Goal: Task Accomplishment & Management: Manage account settings

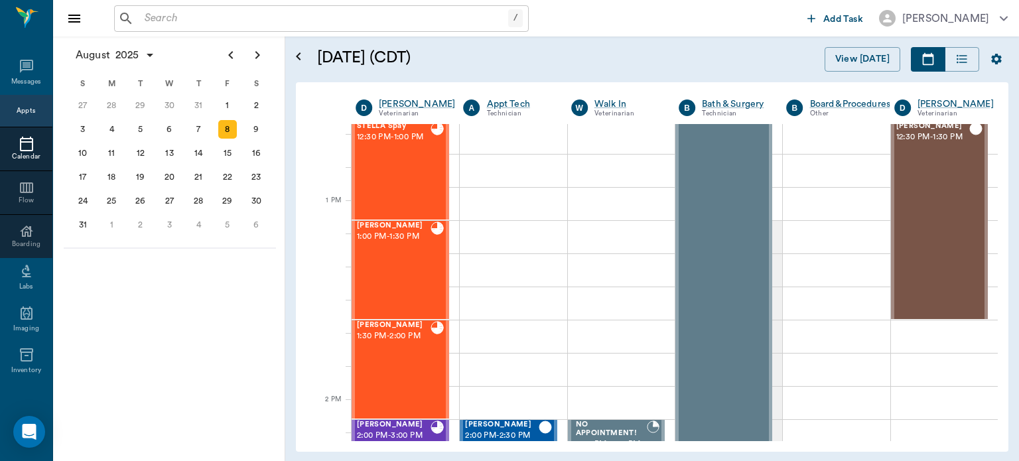
scroll to position [892, 0]
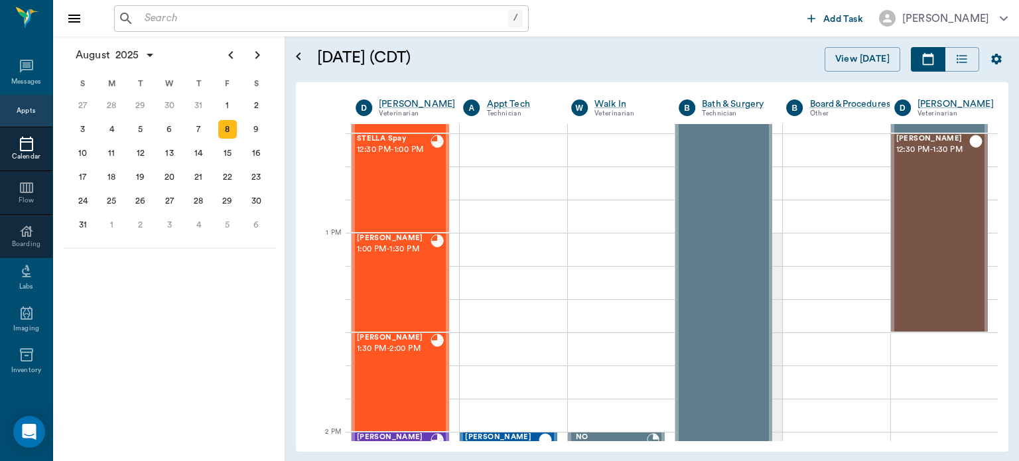
click at [119, 149] on div "11" at bounding box center [111, 153] width 19 height 19
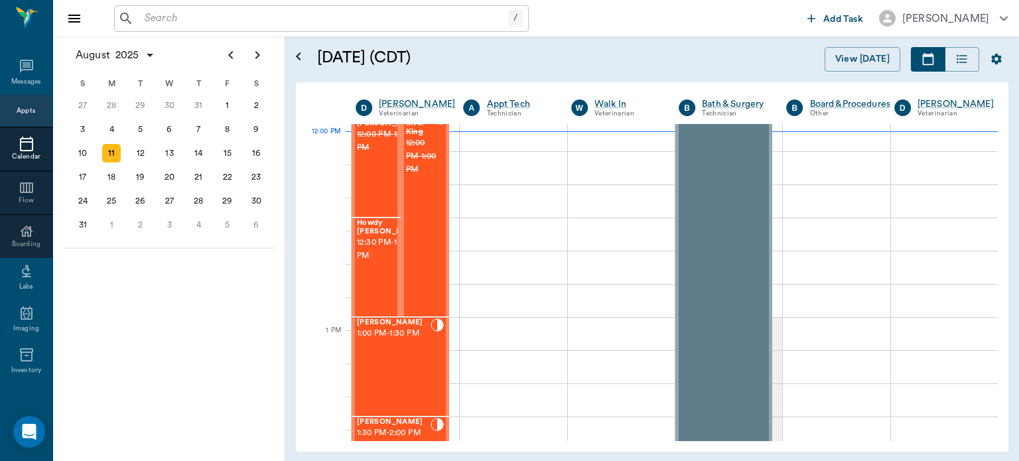
scroll to position [788, 0]
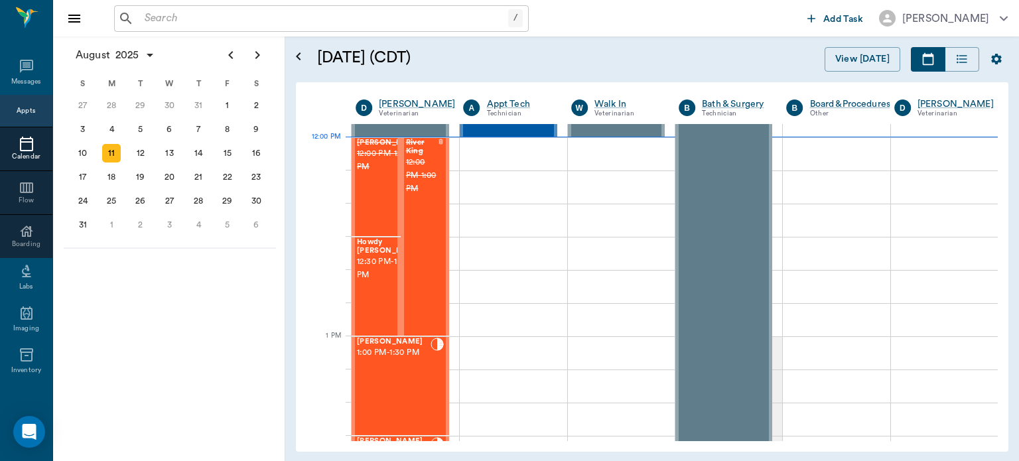
click at [395, 358] on span "1:00 PM - 1:30 PM" at bounding box center [394, 352] width 74 height 13
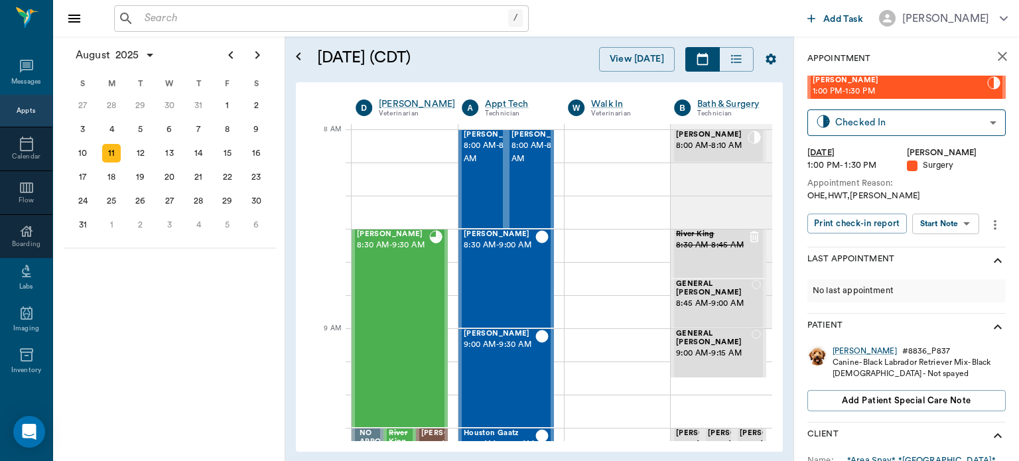
click at [956, 224] on body "/ ​ Add Task Dr. Bert Ellsworth Nectar Messages Appts Calendar Flow Boarding La…" at bounding box center [509, 230] width 1019 height 461
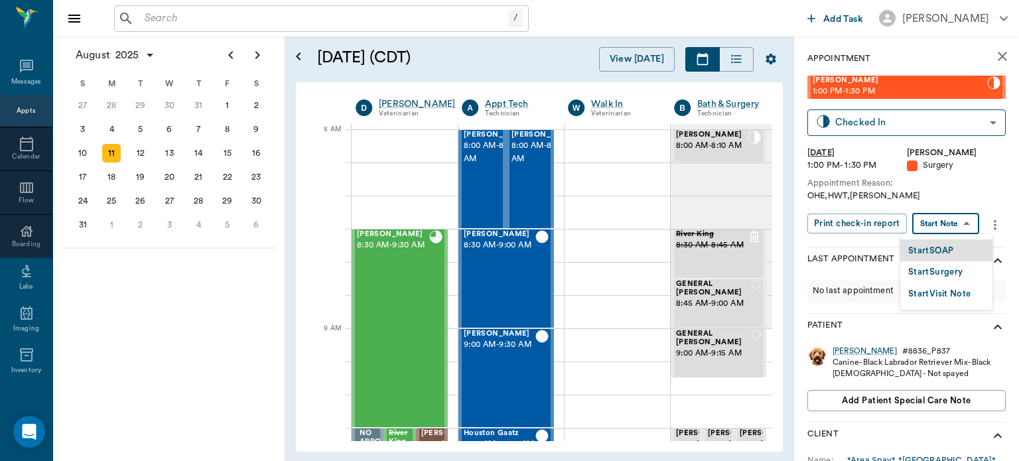
click at [941, 252] on button "Start SOAP" at bounding box center [931, 251] width 45 height 15
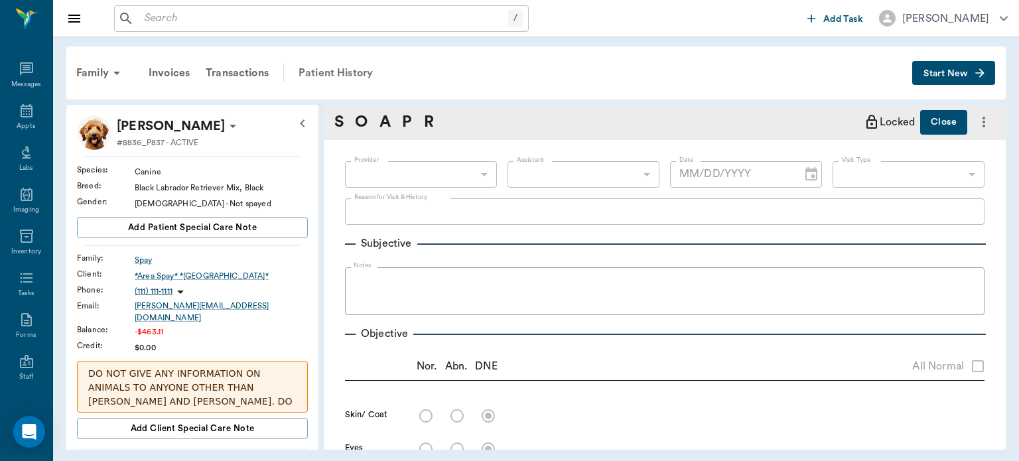
click at [337, 74] on div "Patient History" at bounding box center [336, 73] width 90 height 32
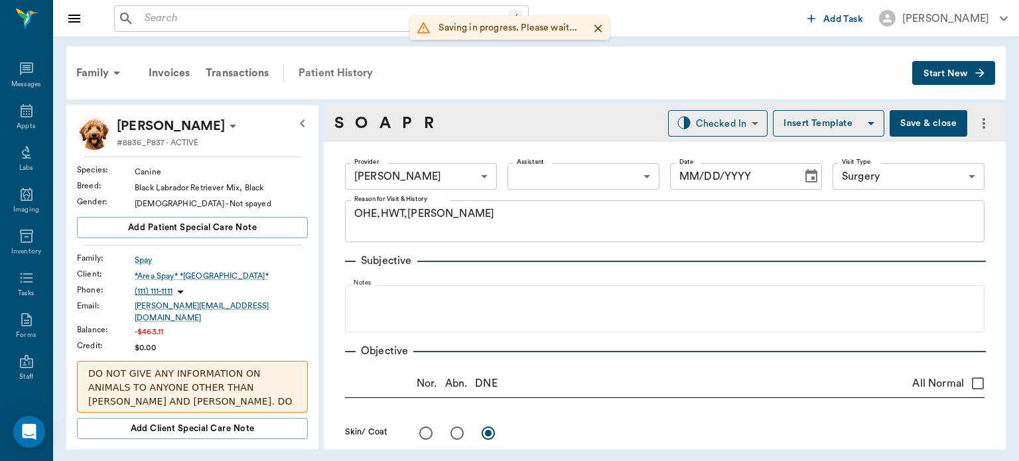
type input "63ec2f075fda476ae8351a4d"
type input "65d2be4f46e3a538d89b8c18"
type textarea "OHE,HWT,[PERSON_NAME]"
type input "[DATE]"
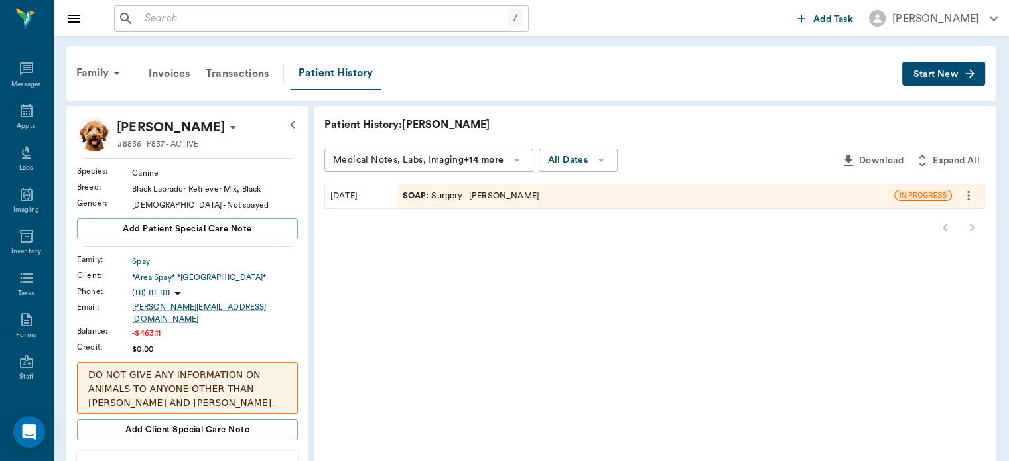
click at [969, 193] on icon "more" at bounding box center [969, 196] width 15 height 16
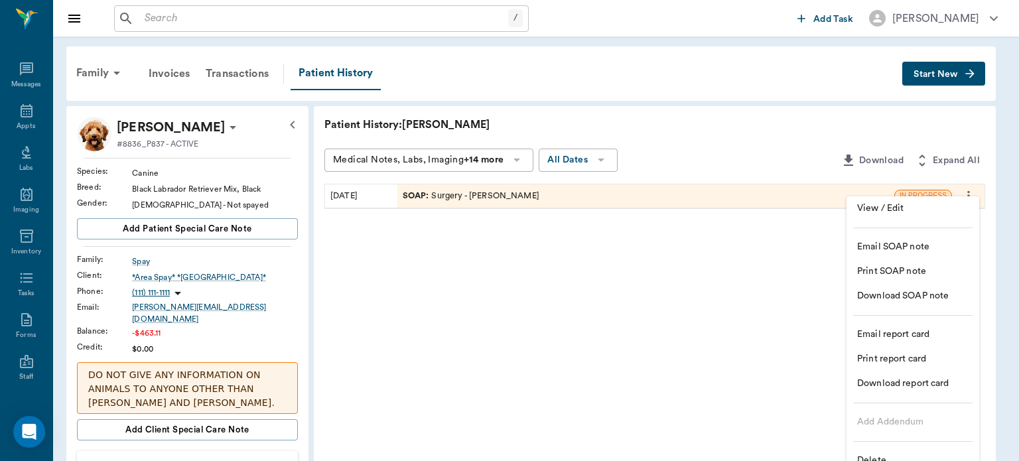
click at [882, 455] on span "Delete" at bounding box center [914, 461] width 112 height 14
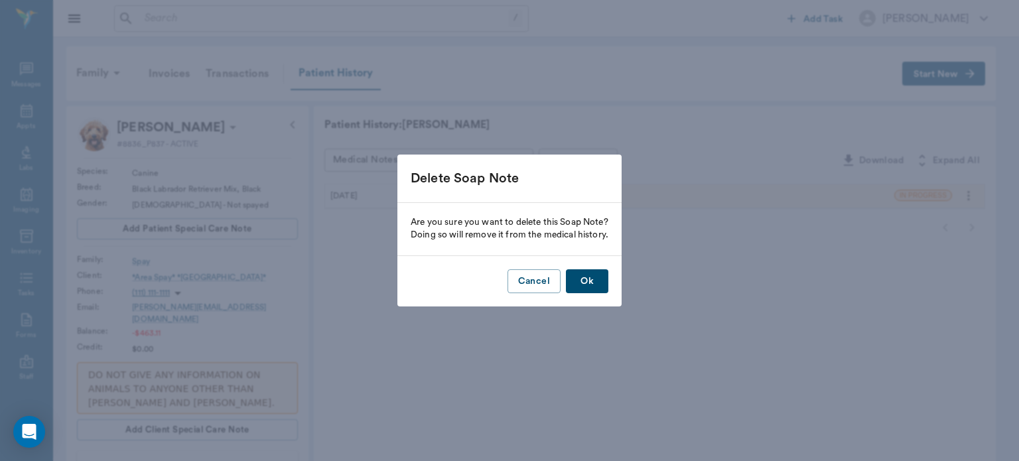
click at [593, 291] on button "Ok" at bounding box center [587, 281] width 42 height 25
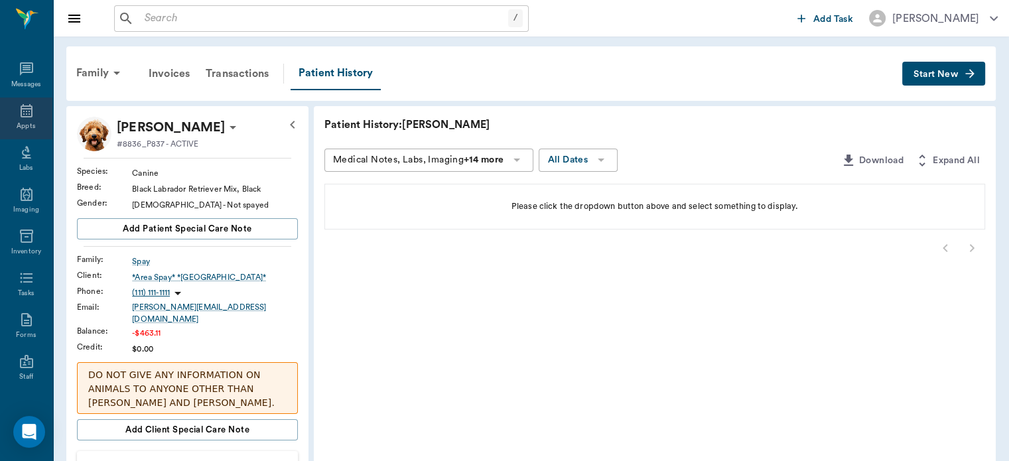
click at [23, 122] on div "Appts" at bounding box center [26, 126] width 19 height 10
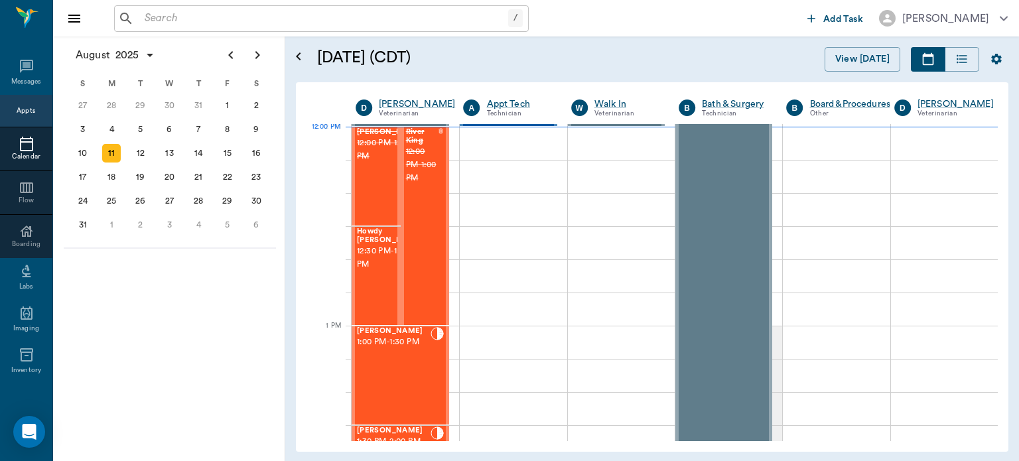
scroll to position [799, 0]
click at [406, 365] on div "[PERSON_NAME] Spay 1:00 PM - 1:30 PM" at bounding box center [394, 375] width 74 height 97
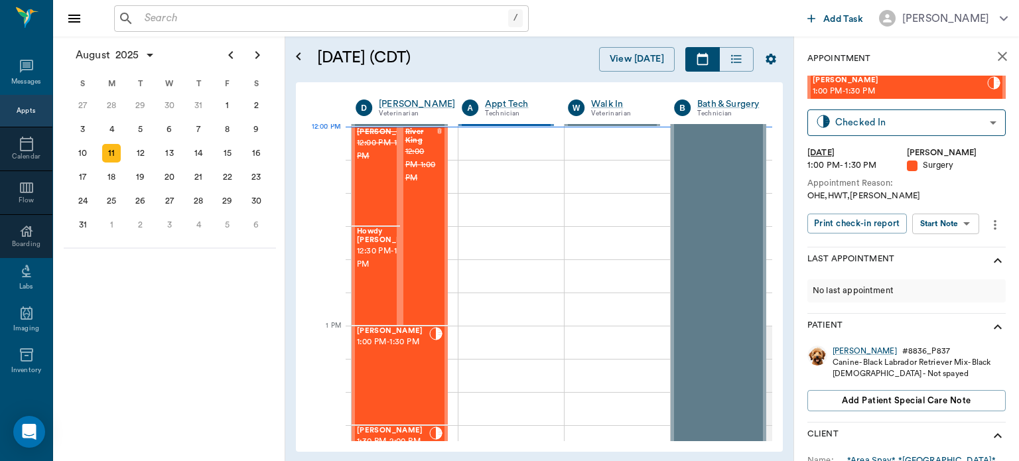
click at [942, 230] on body "/ ​ Add Task Dr. Bert Ellsworth Nectar Messages Appts Calendar Flow Boarding La…" at bounding box center [509, 230] width 1019 height 461
click at [945, 275] on button "Start Surgery" at bounding box center [936, 272] width 54 height 15
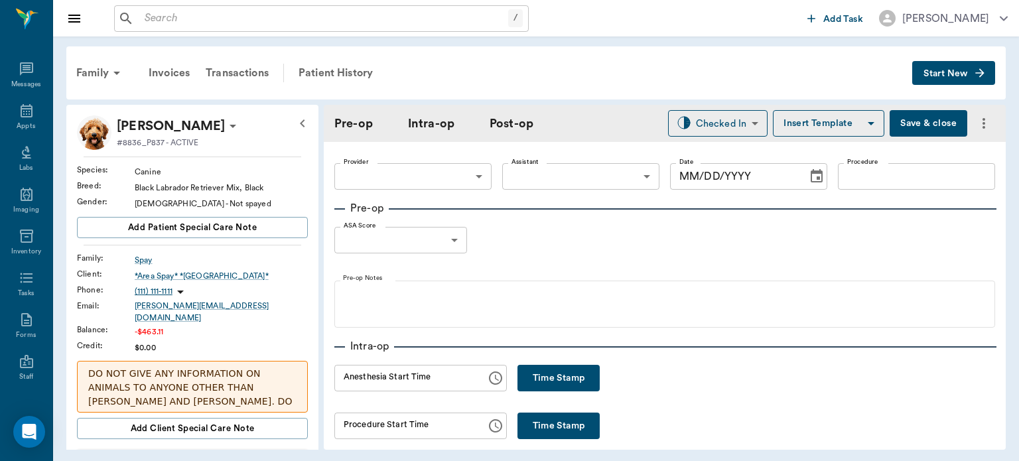
type input "63ec2f075fda476ae8351a4d"
type input "[DATE]"
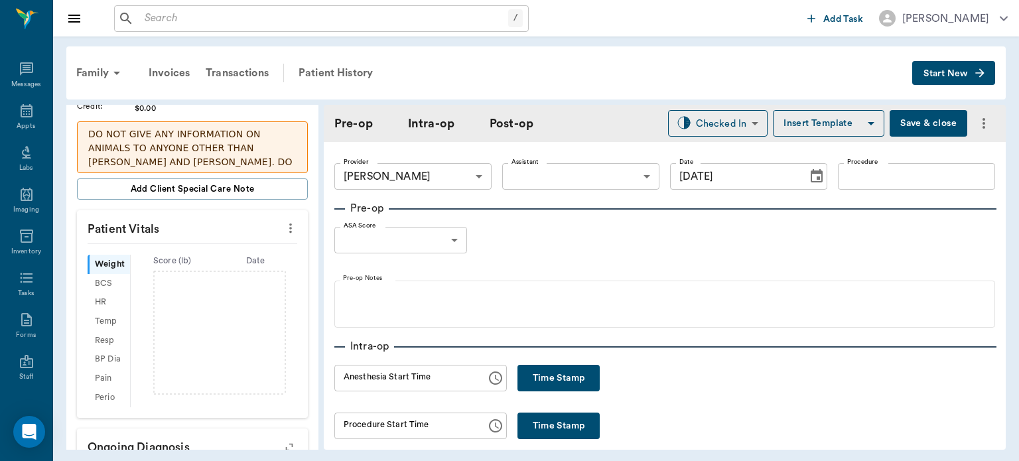
scroll to position [244, 0]
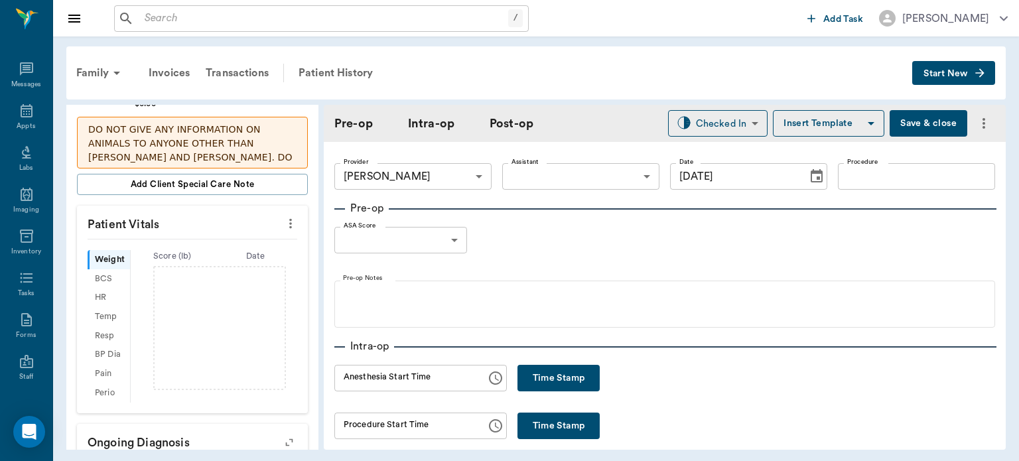
click at [283, 216] on icon "more" at bounding box center [290, 224] width 15 height 16
click at [196, 237] on span "Enter Vitals" at bounding box center [225, 237] width 112 height 14
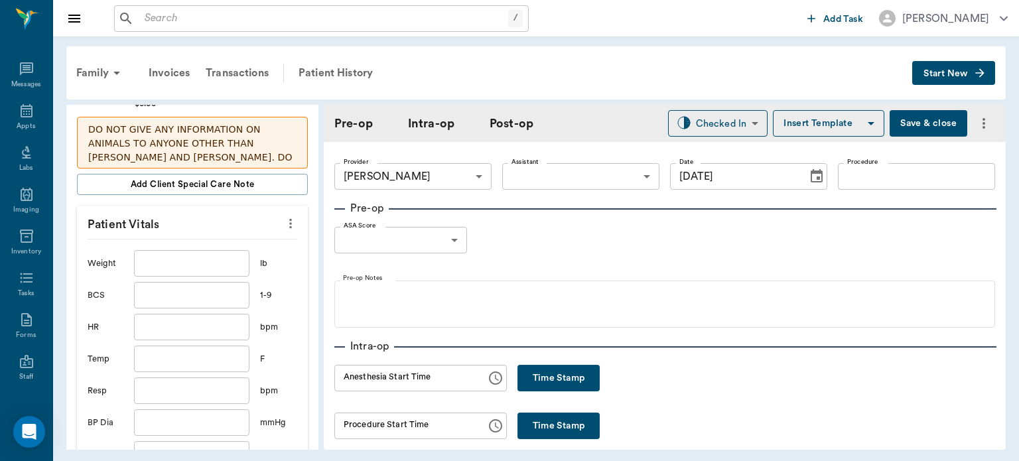
click at [164, 258] on input "text" at bounding box center [191, 263] width 115 height 27
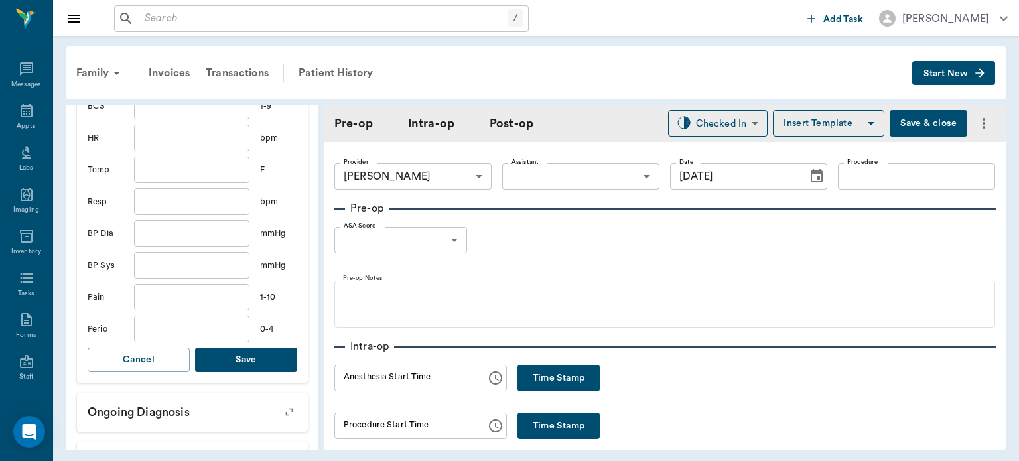
scroll to position [465, 0]
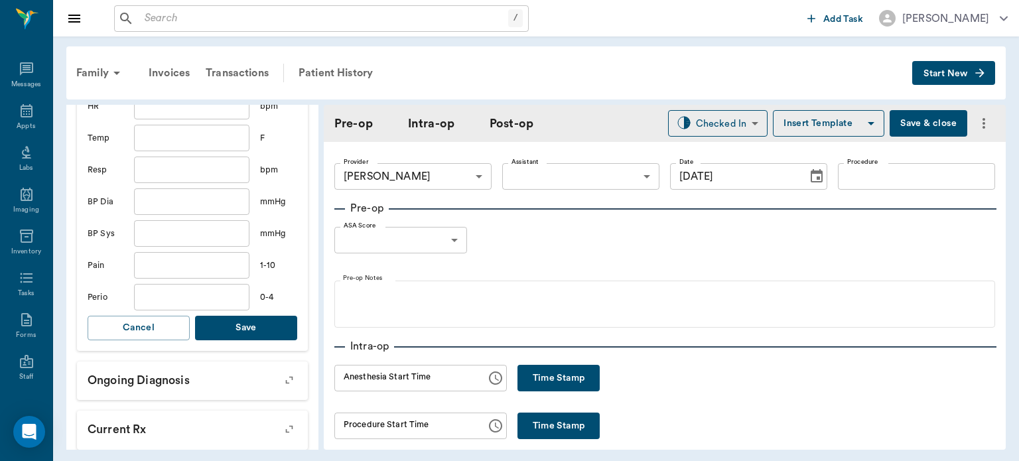
type input "40"
click at [254, 320] on button "Save" at bounding box center [246, 328] width 102 height 25
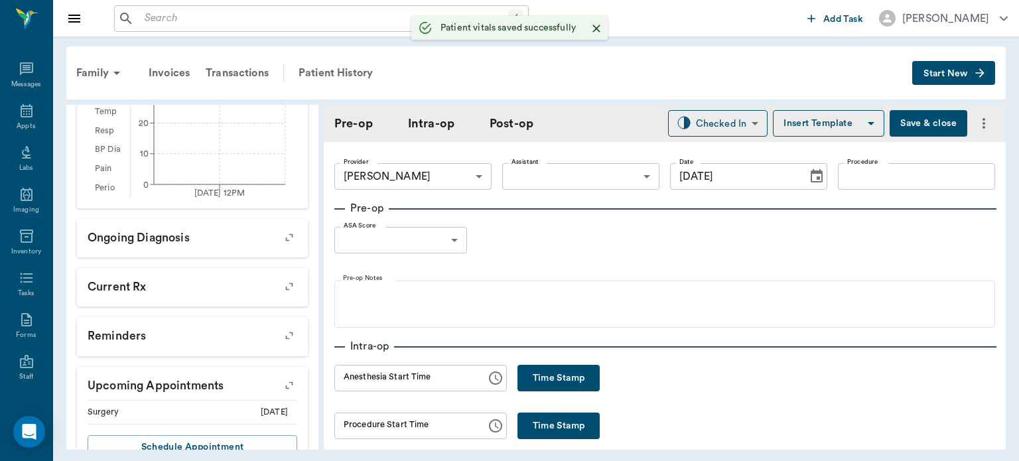
scroll to position [481, 0]
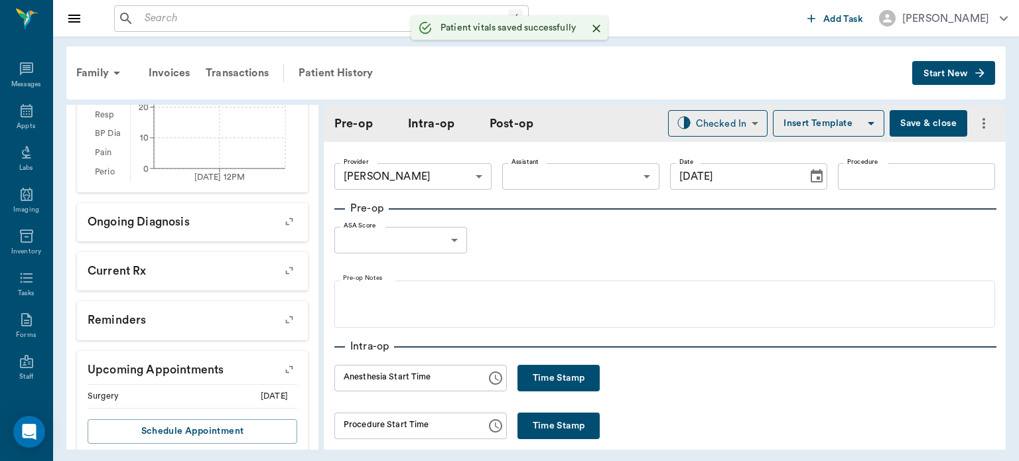
click at [560, 171] on body "/ ​ Add Task Dr. Bert Ellsworth Nectar Messages Appts Labs Imaging Inventory Ta…" at bounding box center [509, 230] width 1019 height 461
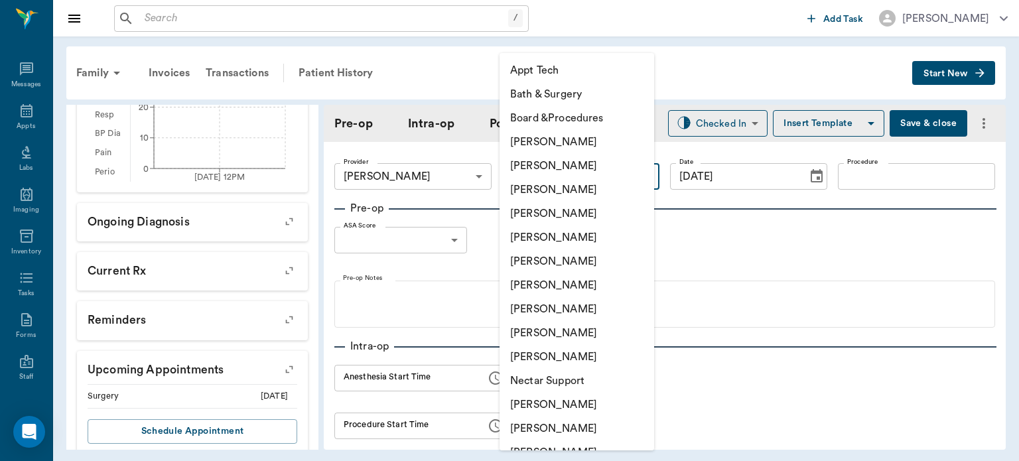
click at [575, 309] on li "[PERSON_NAME]" at bounding box center [577, 309] width 155 height 24
type input "63ec2e7e52e12b0ba117b124"
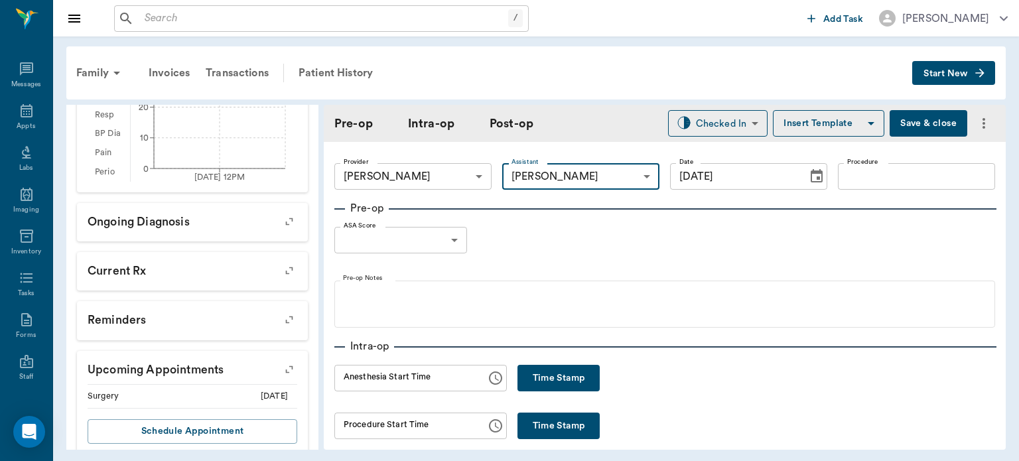
click at [884, 170] on input "Procedure" at bounding box center [916, 176] width 157 height 27
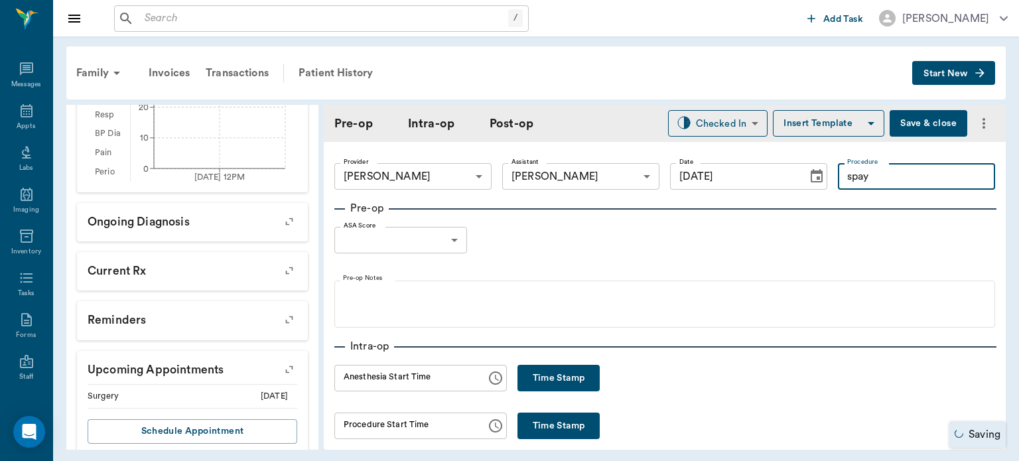
type input "spay"
click at [810, 126] on button "Insert Template" at bounding box center [829, 123] width 112 height 27
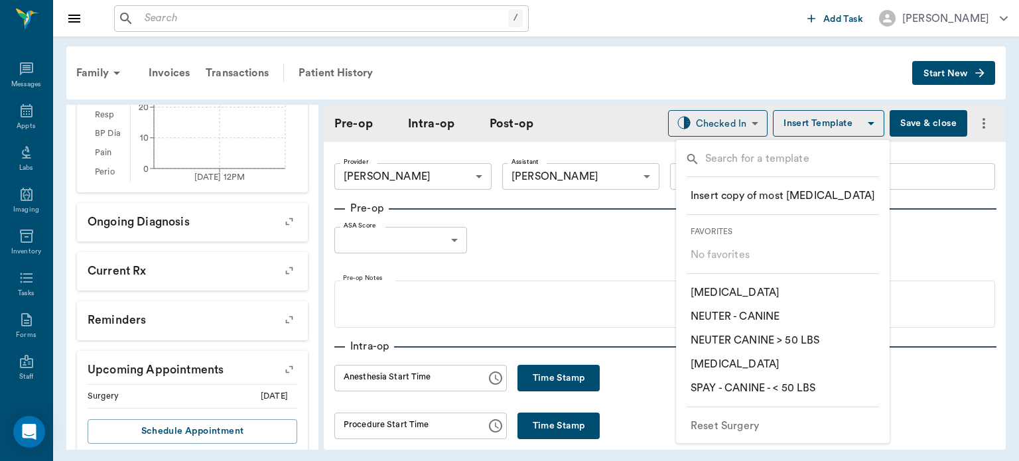
click at [800, 390] on p "​ SPAY - CANINE - < 50 LBS" at bounding box center [753, 388] width 125 height 16
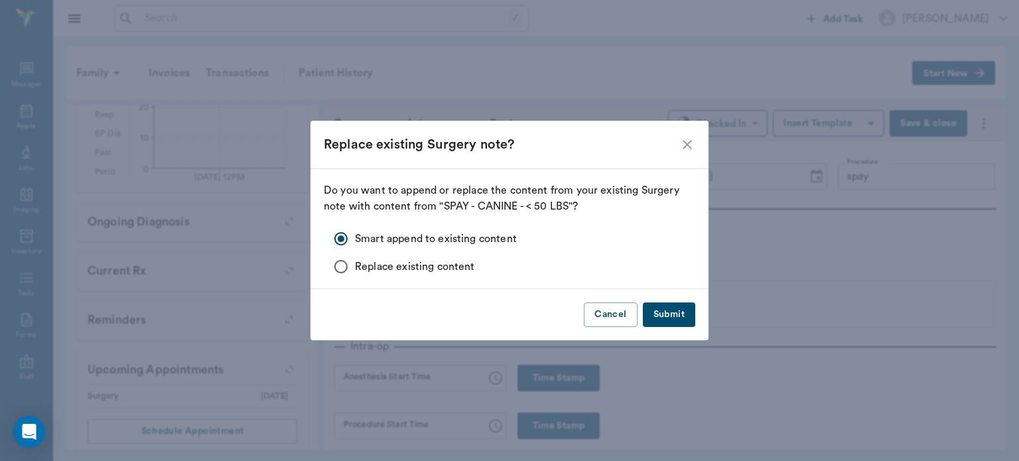
click at [662, 321] on button "Submit" at bounding box center [669, 315] width 52 height 25
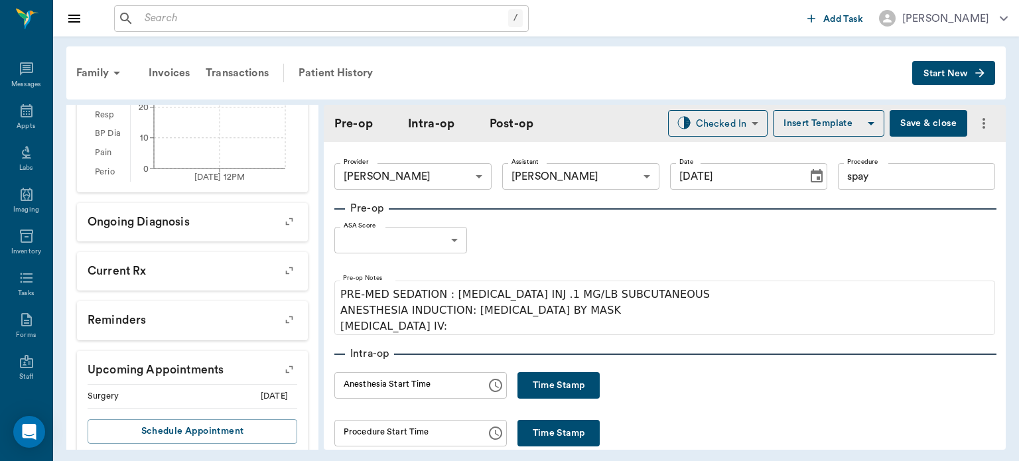
click at [445, 236] on body "/ ​ Add Task Dr. Bert Ellsworth Nectar Messages Appts Labs Imaging Inventory Ta…" at bounding box center [509, 230] width 1019 height 461
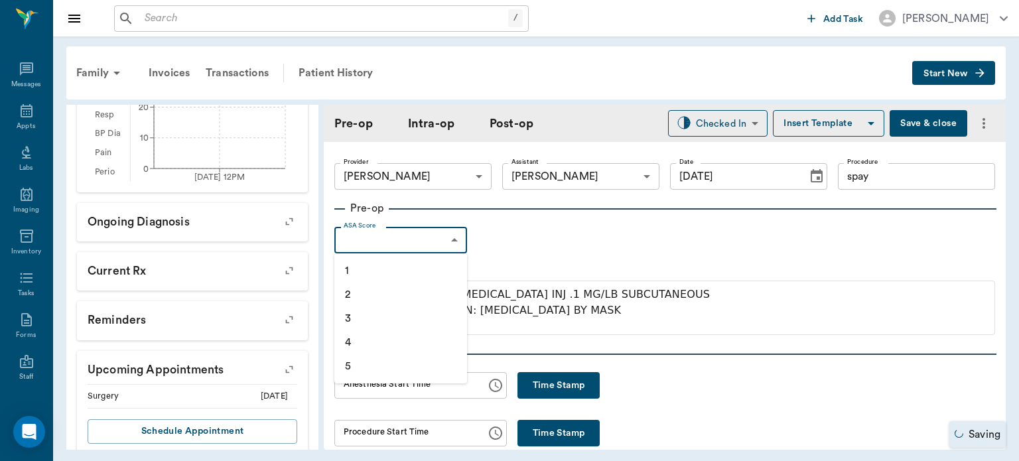
click at [388, 271] on li "1" at bounding box center [401, 271] width 133 height 24
type input "1"
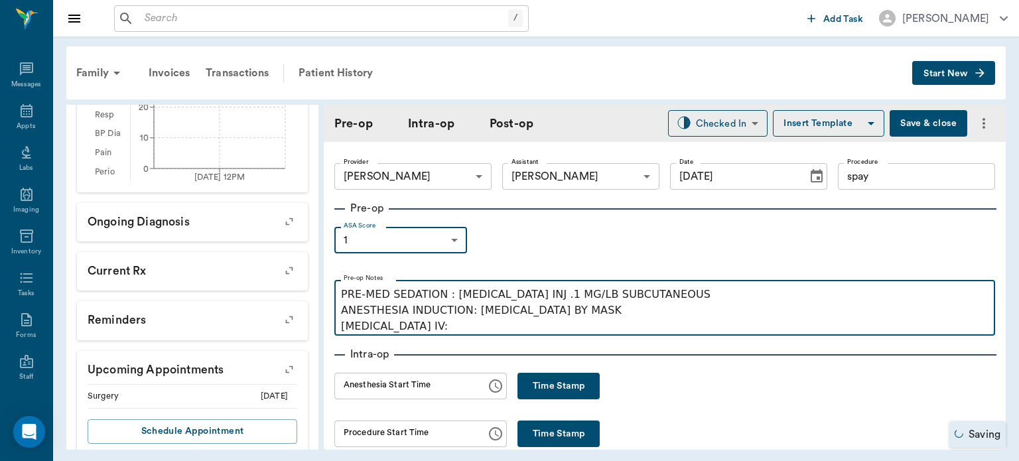
click at [432, 332] on p "PRE-MED SEDATION : ACEPROMAZINE INJ .1 MG/LB SUBCUTANEOUS ANESTHESIA INDUCTION:…" at bounding box center [665, 311] width 648 height 48
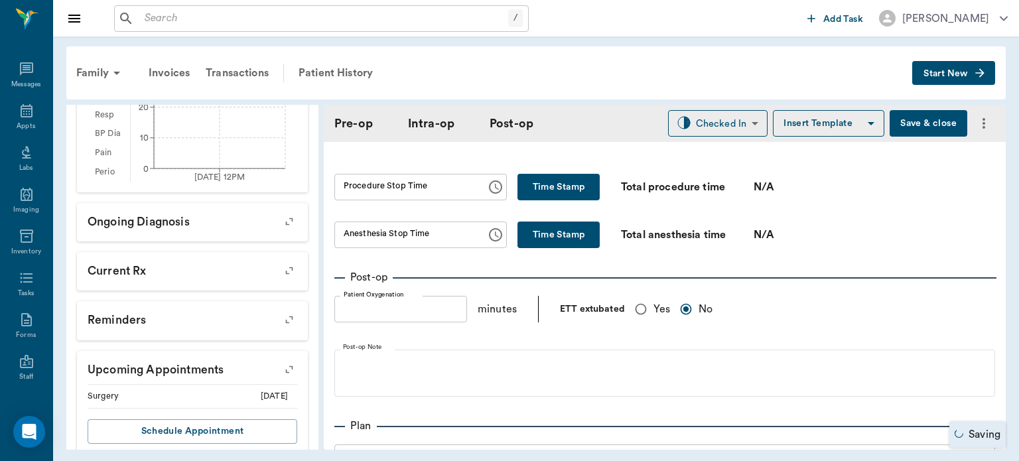
click at [646, 308] on input "Yes" at bounding box center [641, 309] width 25 height 25
radio input "true"
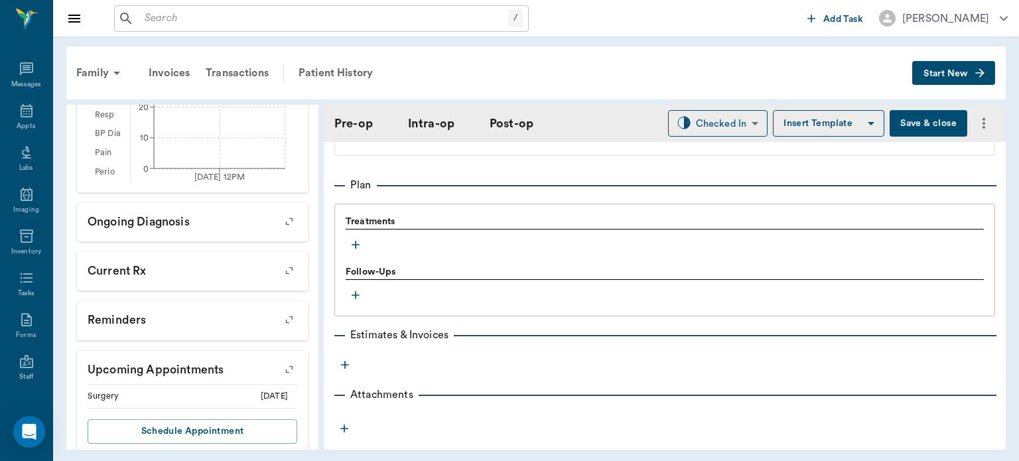
scroll to position [1073, 0]
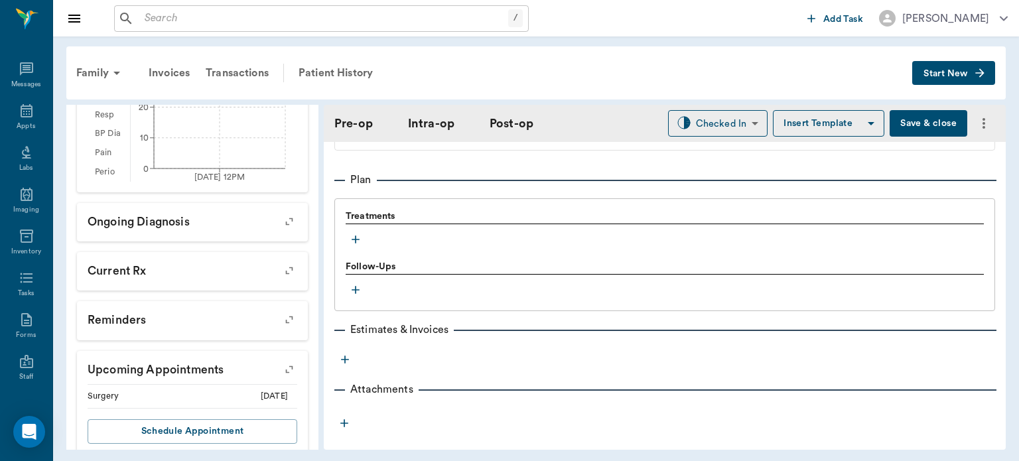
click at [356, 234] on icon "button" at bounding box center [355, 239] width 13 height 13
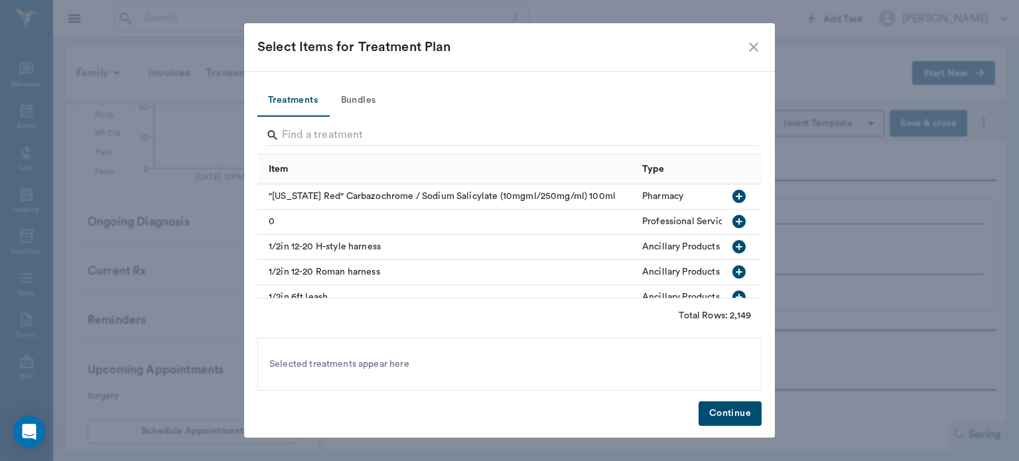
click at [360, 93] on button "Bundles" at bounding box center [359, 101] width 60 height 32
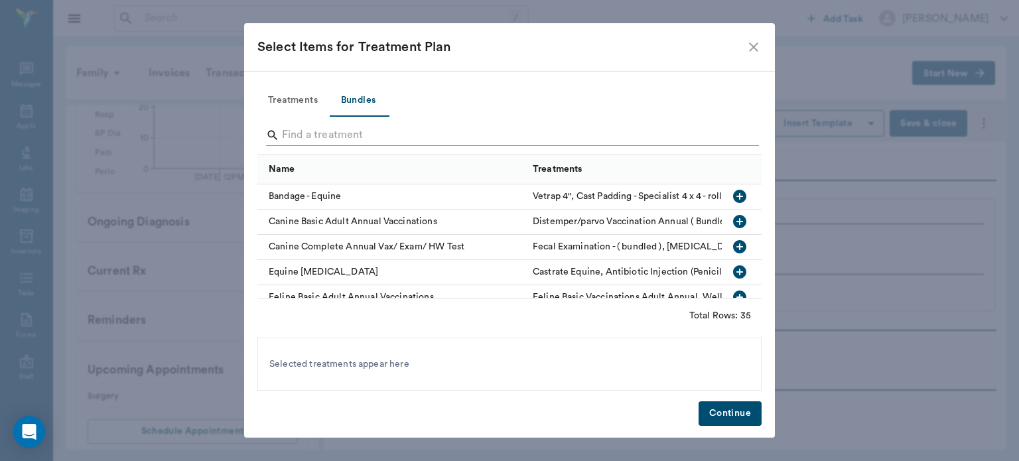
click at [300, 135] on input "Search" at bounding box center [510, 135] width 457 height 21
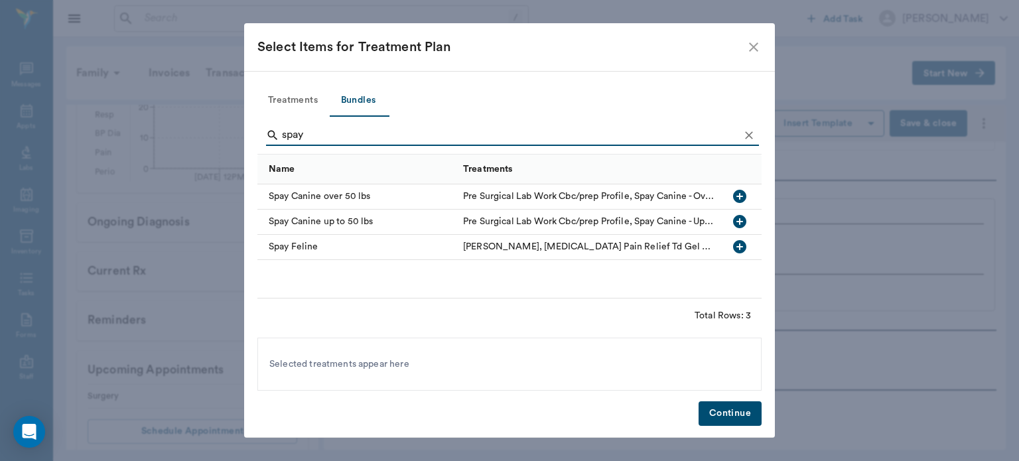
type input "spay"
click at [738, 218] on icon "button" at bounding box center [739, 221] width 13 height 13
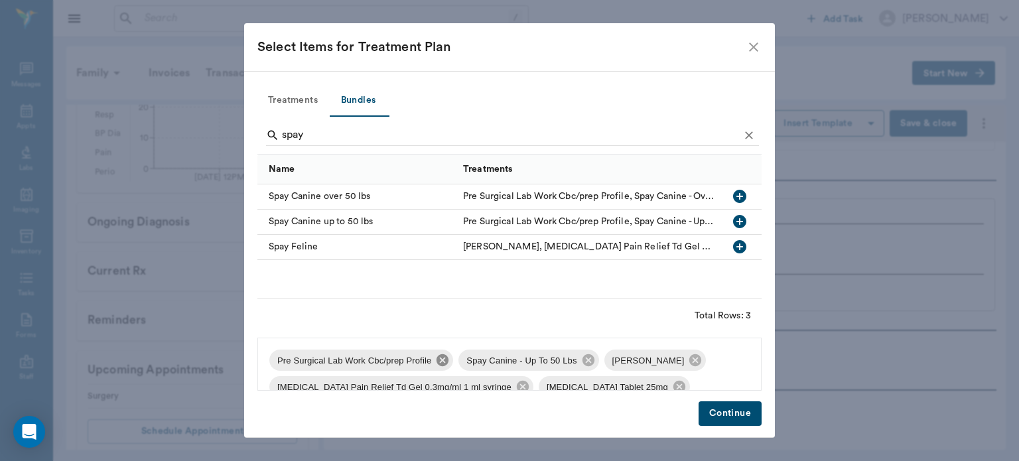
click at [443, 360] on icon at bounding box center [443, 360] width 12 height 12
click at [501, 362] on icon at bounding box center [506, 360] width 12 height 12
click at [661, 362] on icon at bounding box center [668, 360] width 15 height 15
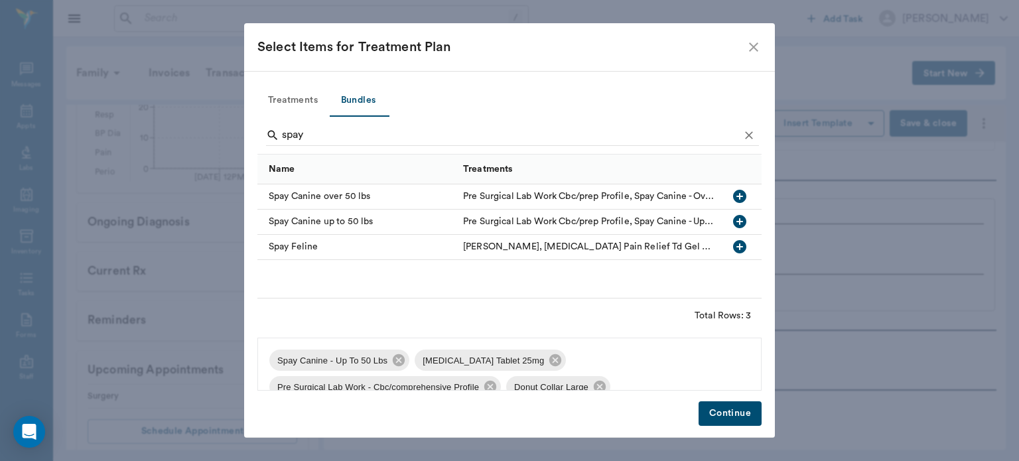
click at [548, 361] on icon at bounding box center [555, 360] width 15 height 15
click at [631, 364] on icon at bounding box center [636, 360] width 12 height 12
click at [506, 363] on icon at bounding box center [508, 360] width 12 height 12
click at [490, 381] on span "Pain Relief Injection ([MEDICAL_DATA]) - (included)" at bounding box center [379, 387] width 220 height 13
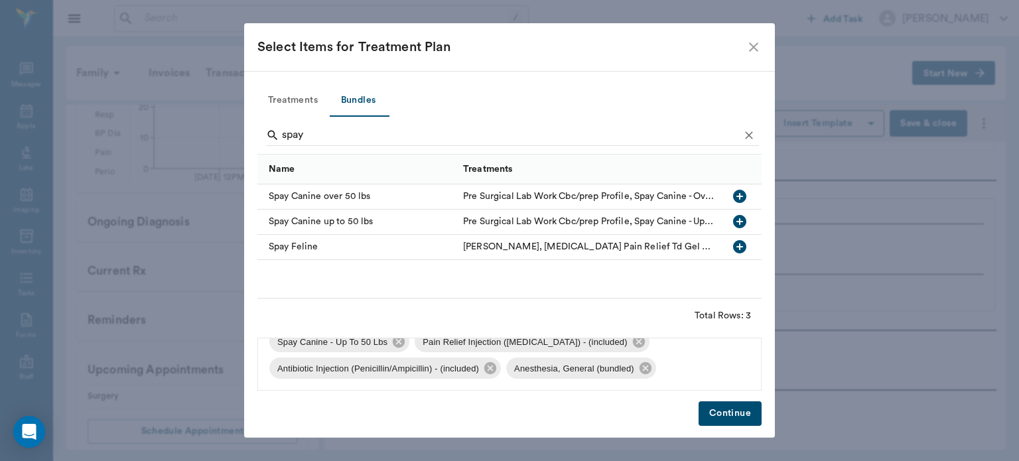
scroll to position [0, 0]
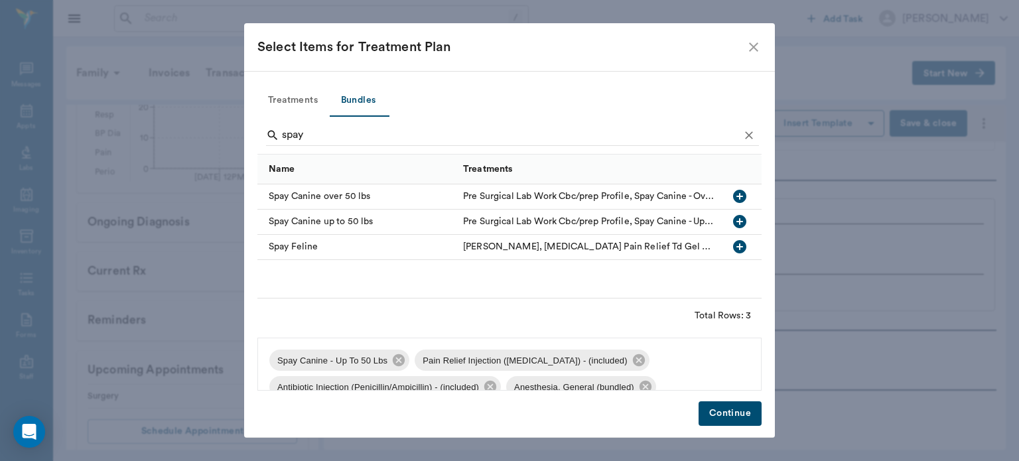
click at [742, 413] on button "Continue" at bounding box center [730, 414] width 63 height 25
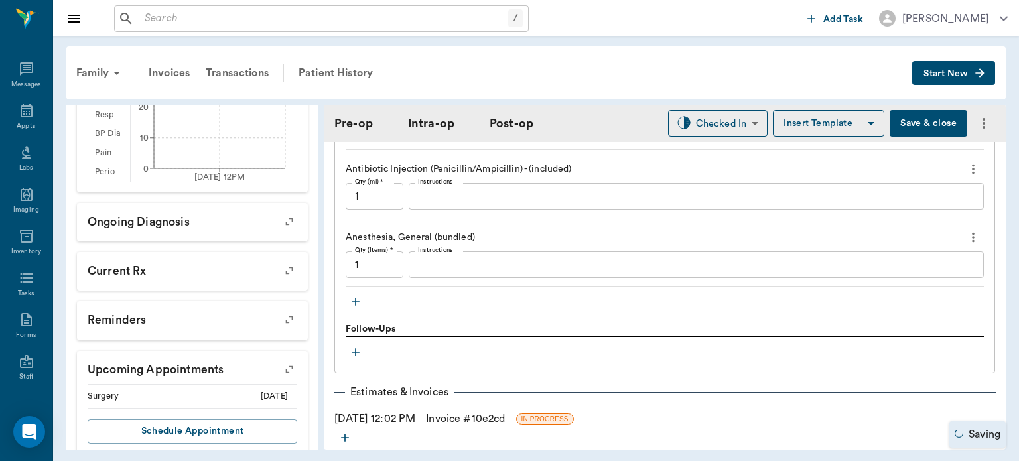
scroll to position [1292, 0]
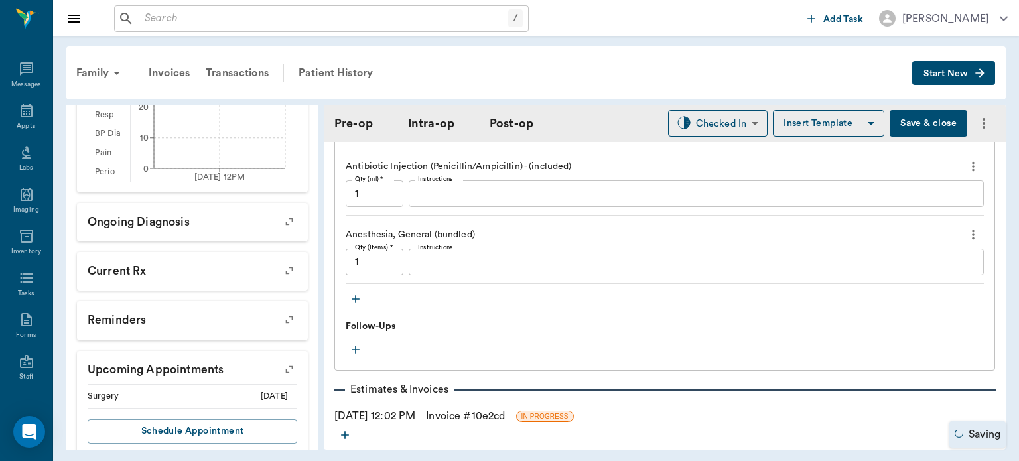
click at [361, 293] on icon "button" at bounding box center [355, 299] width 13 height 13
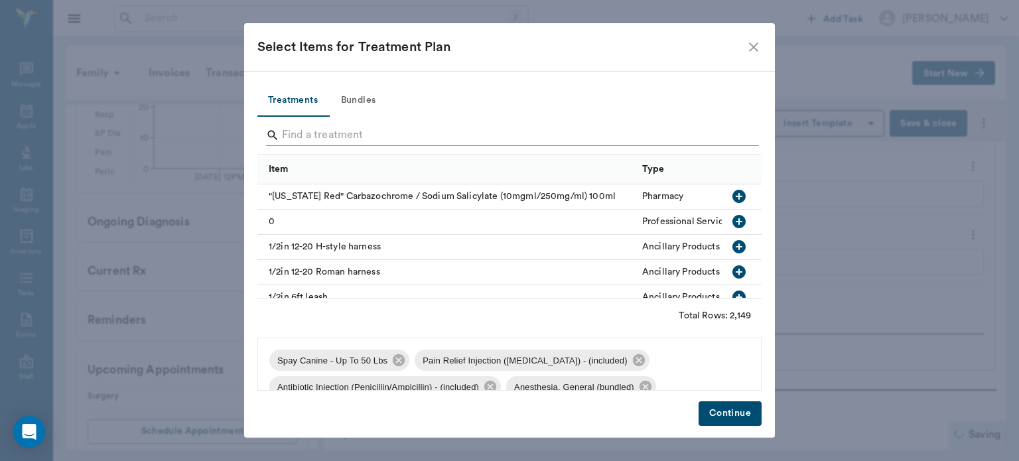
click at [310, 138] on input "Search" at bounding box center [510, 135] width 457 height 21
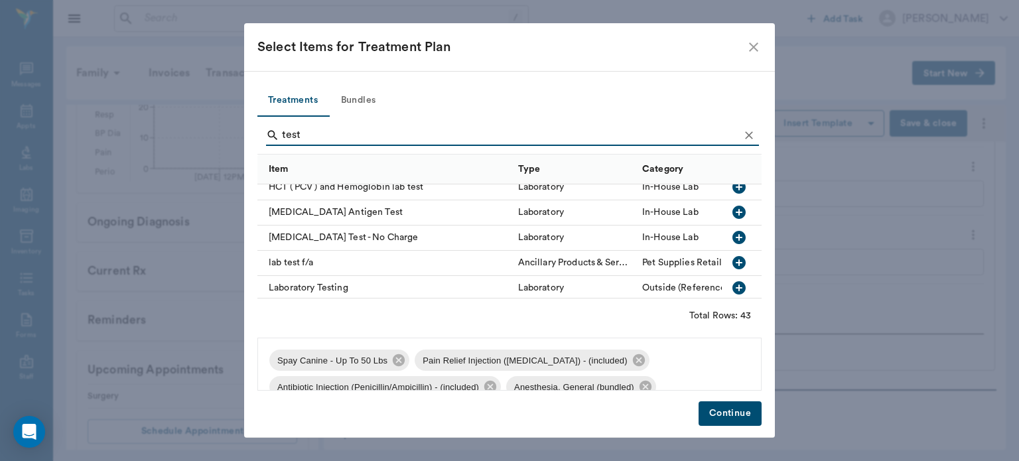
scroll to position [539, 0]
type input "test"
click at [735, 218] on icon "button" at bounding box center [739, 212] width 16 height 16
click at [740, 422] on button "Continue" at bounding box center [730, 414] width 63 height 25
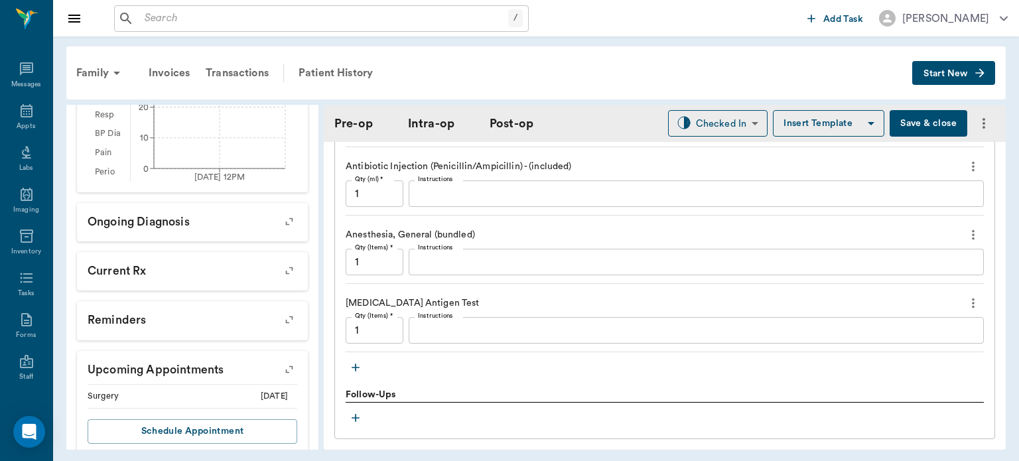
click at [459, 323] on textarea "Instructions" at bounding box center [696, 330] width 557 height 15
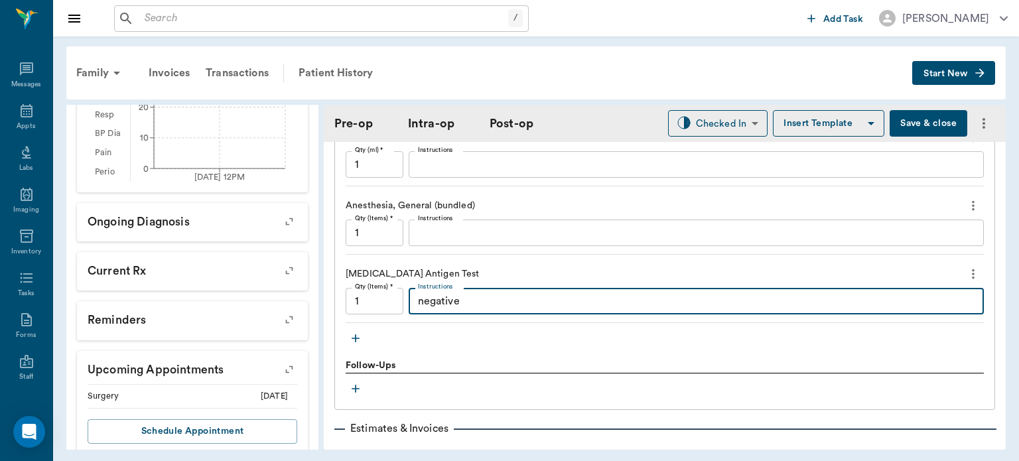
scroll to position [1322, 0]
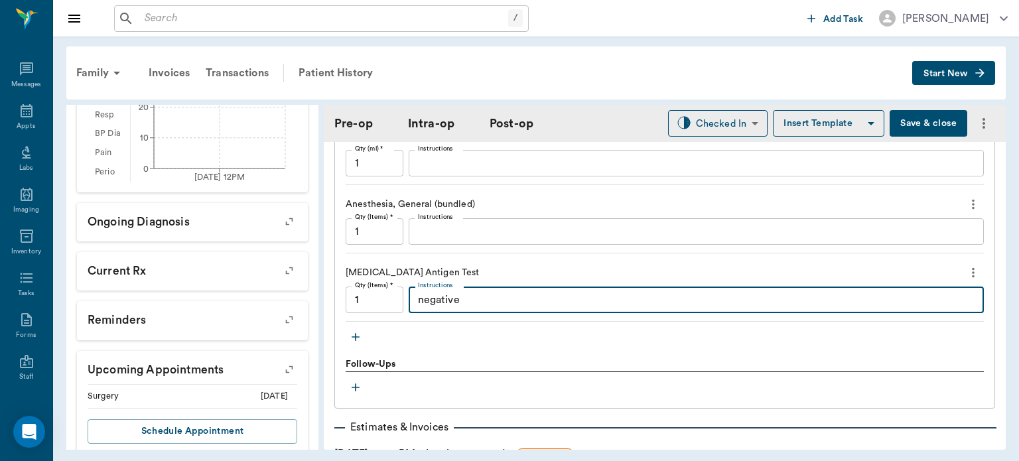
type textarea "negative"
click at [361, 331] on icon "button" at bounding box center [355, 337] width 13 height 13
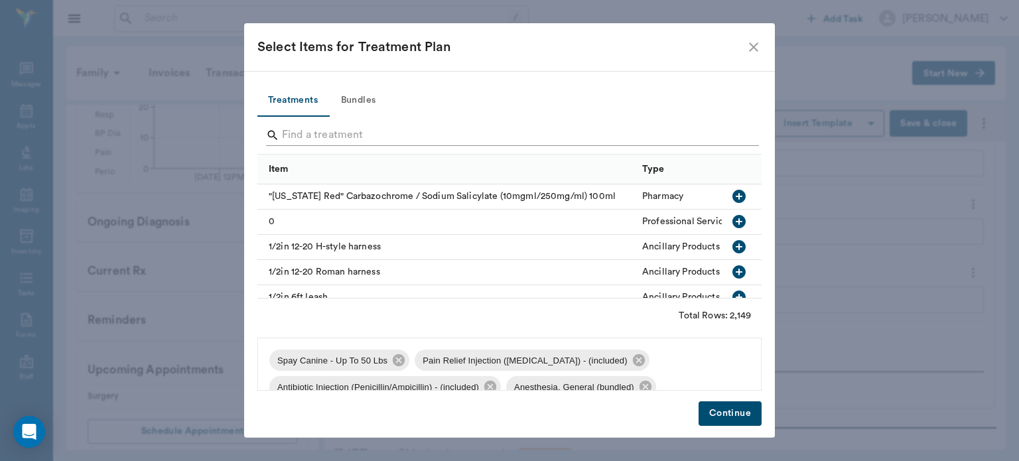
click at [320, 130] on input "Search" at bounding box center [510, 135] width 457 height 21
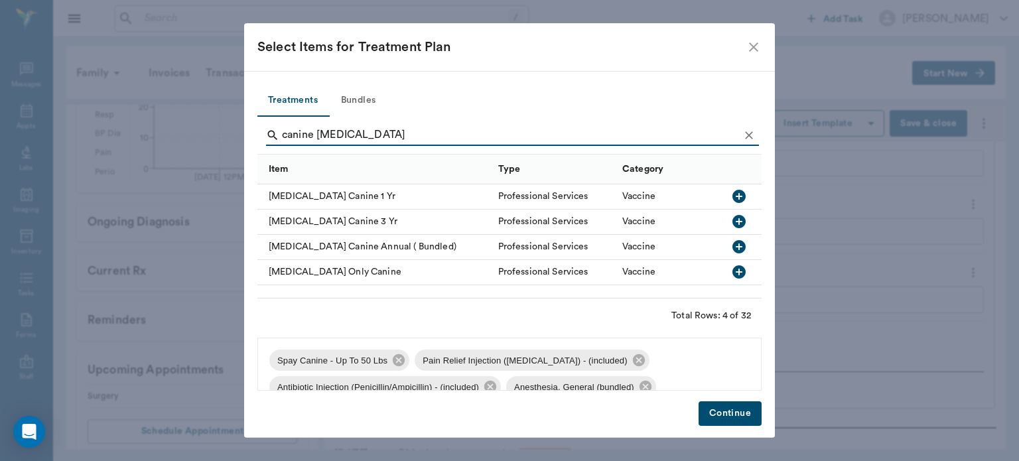
type input "canine rabies"
click at [742, 275] on icon "button" at bounding box center [739, 271] width 13 height 13
click at [727, 417] on button "Continue" at bounding box center [730, 414] width 63 height 25
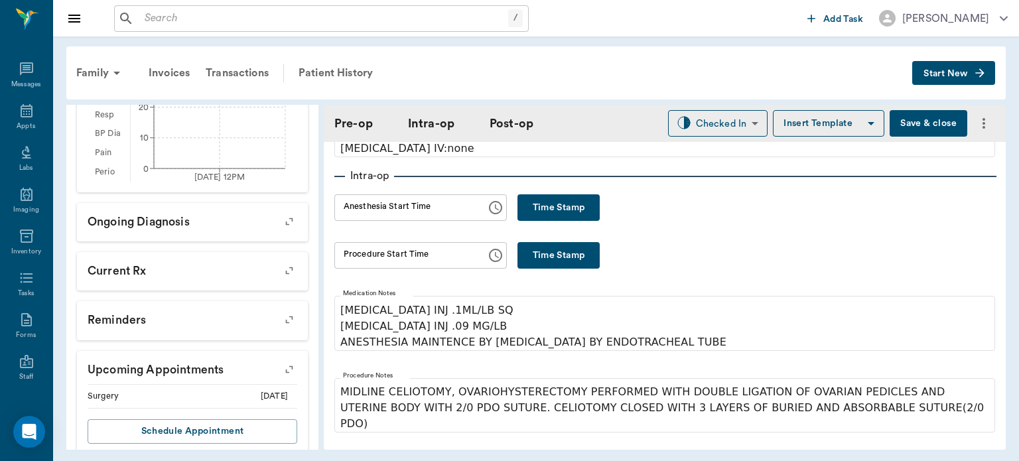
scroll to position [153, 0]
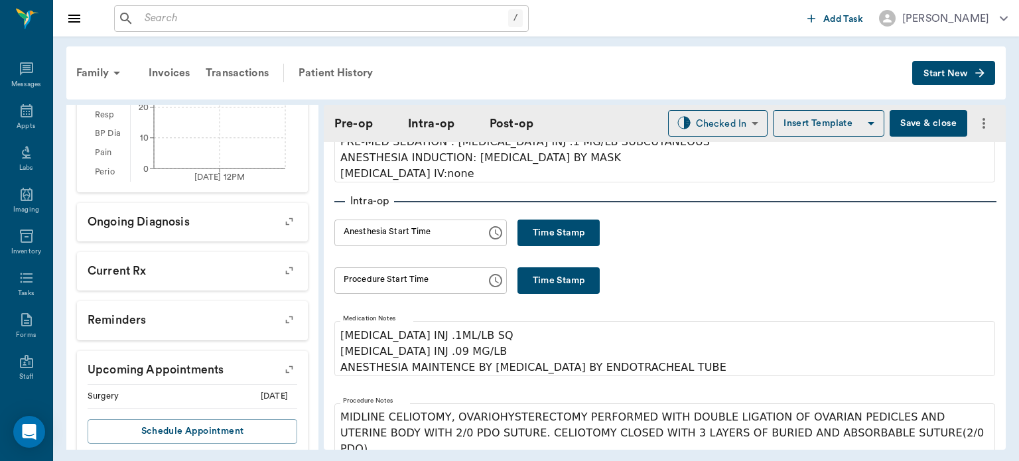
click at [565, 228] on button "Time Stamp" at bounding box center [559, 233] width 82 height 27
click at [357, 231] on input "12:10 PM" at bounding box center [406, 233] width 143 height 27
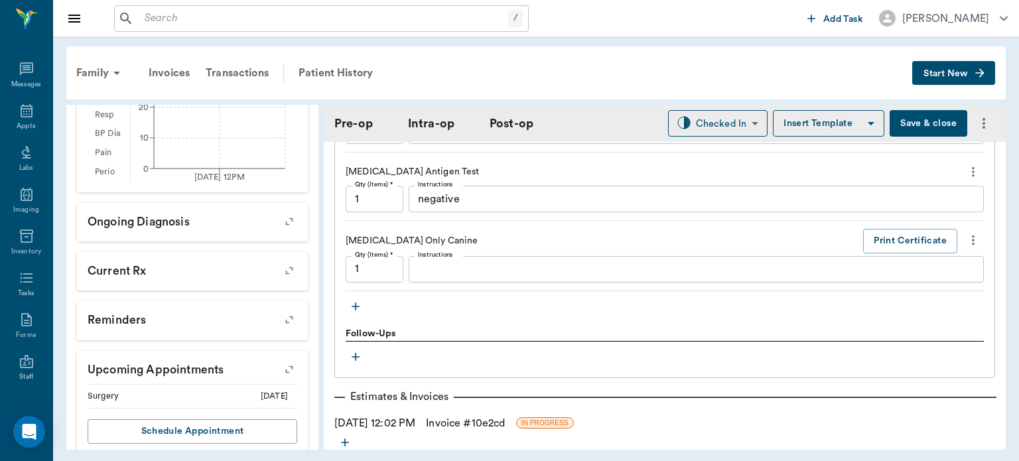
scroll to position [1381, 0]
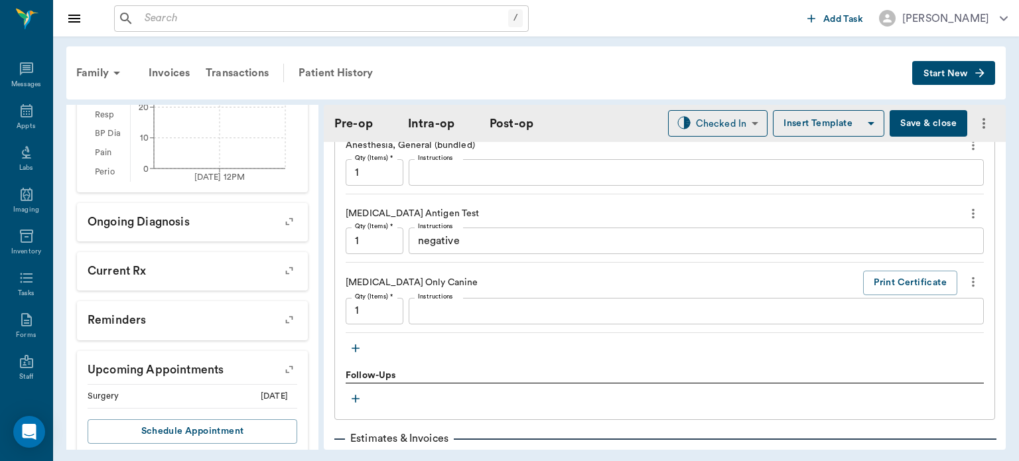
type input "12:04 PM"
click at [923, 127] on button "Save & close" at bounding box center [929, 123] width 78 height 27
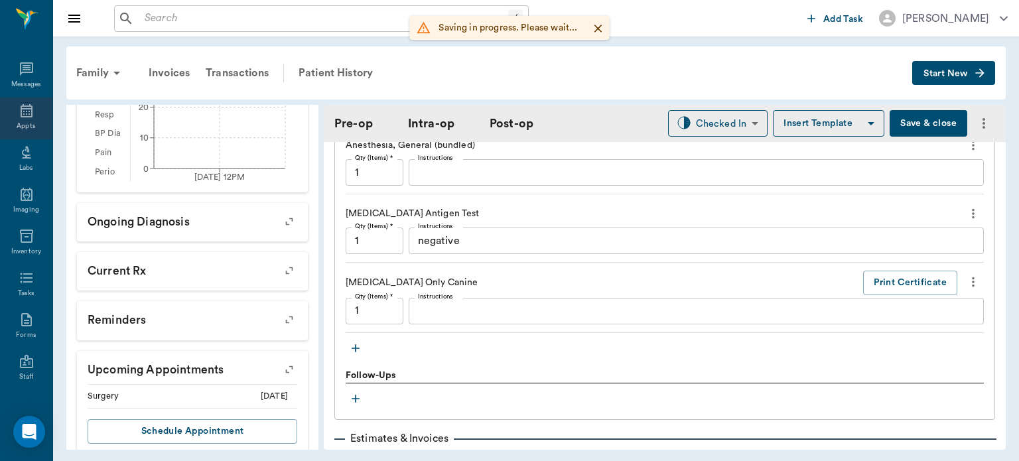
click at [21, 112] on icon at bounding box center [27, 110] width 12 height 13
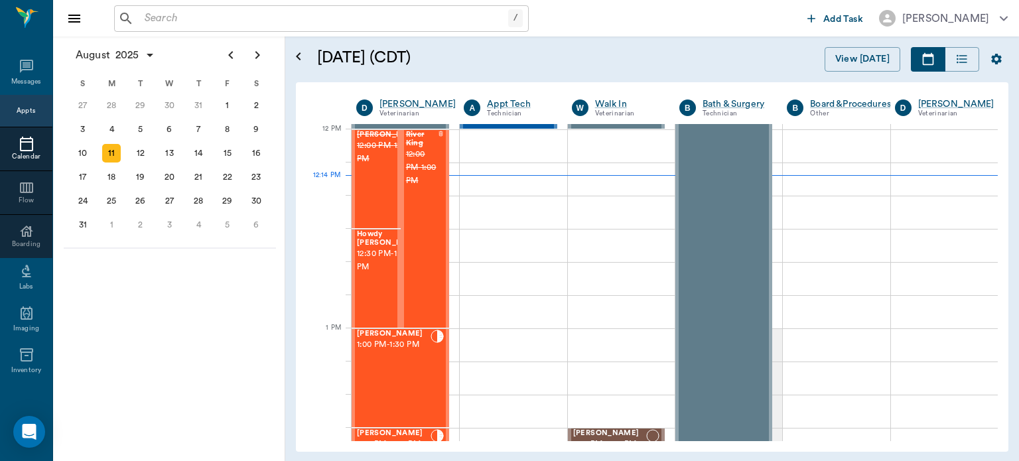
scroll to position [796, 0]
click at [401, 366] on div "[PERSON_NAME] Spay 1:00 PM - 1:30 PM" at bounding box center [394, 378] width 74 height 97
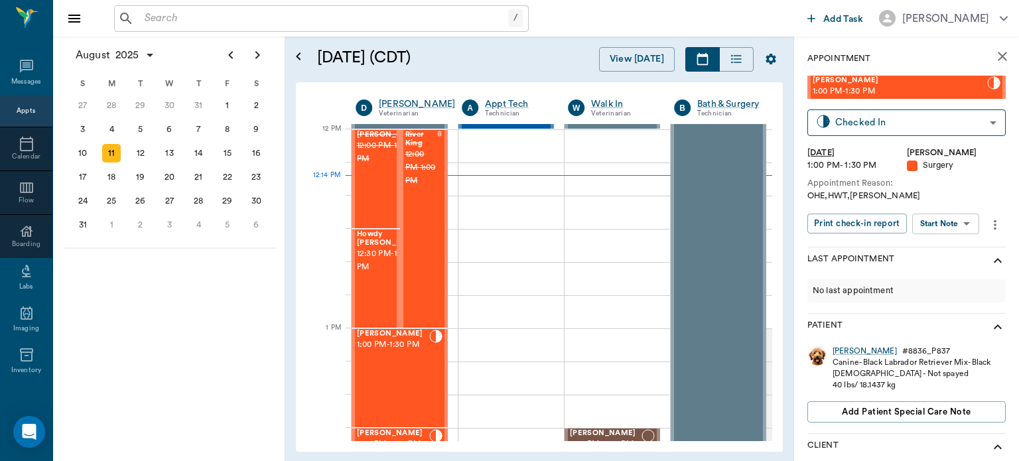
click at [948, 230] on body "/ ​ Add Task Dr. Bert Ellsworth Nectar Messages Appts Calendar Flow Boarding La…" at bounding box center [509, 230] width 1019 height 461
click at [940, 278] on button "View Surgery" at bounding box center [936, 272] width 54 height 15
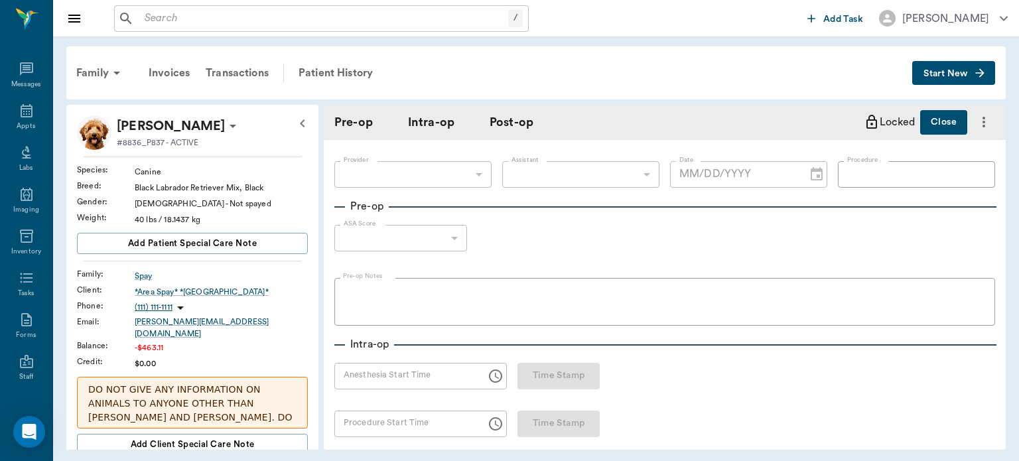
type input "63ec2f075fda476ae8351a4d"
type input "63ec2e7e52e12b0ba117b124"
type input "spay"
type input "1"
radio input "true"
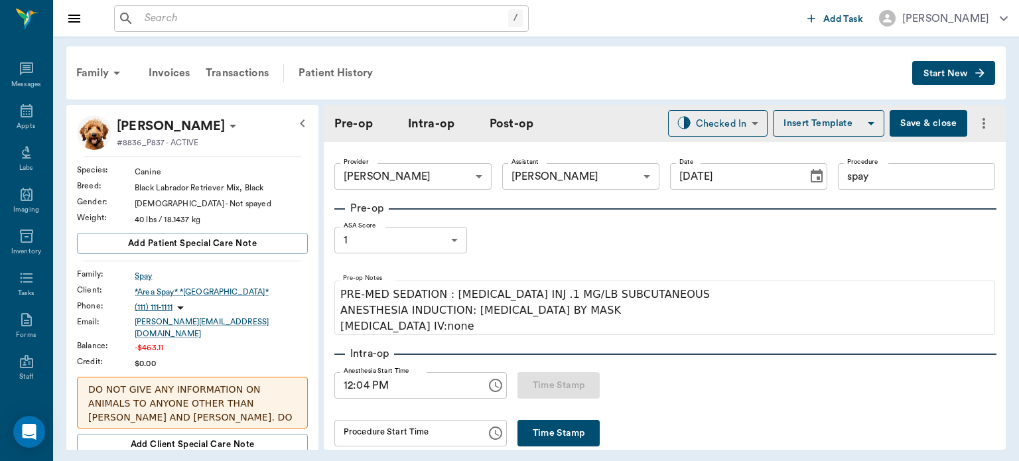
type input "[DATE]"
type input "12:04 PM"
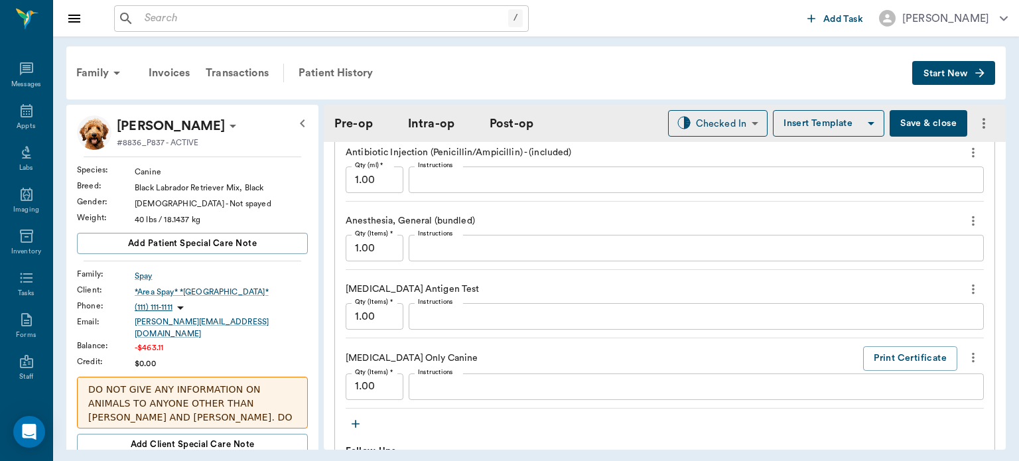
scroll to position [1322, 0]
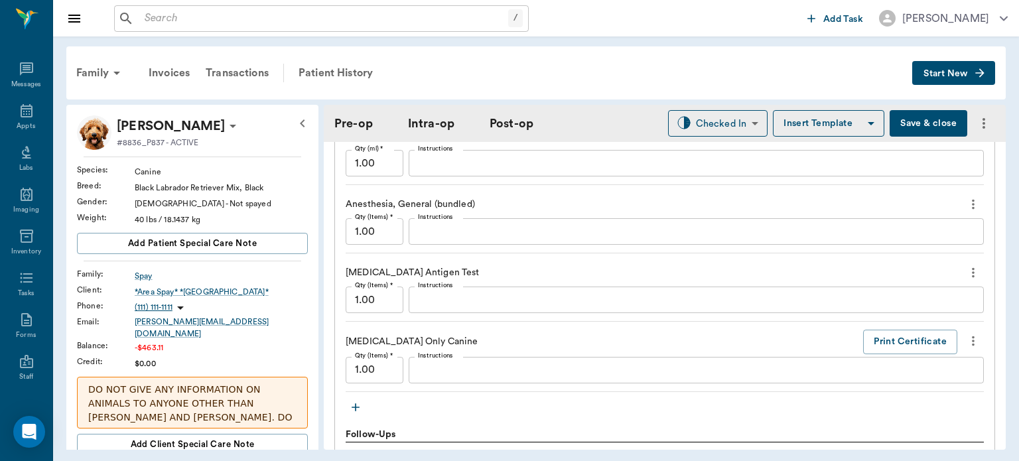
click at [539, 293] on textarea "Instructions" at bounding box center [696, 300] width 557 height 15
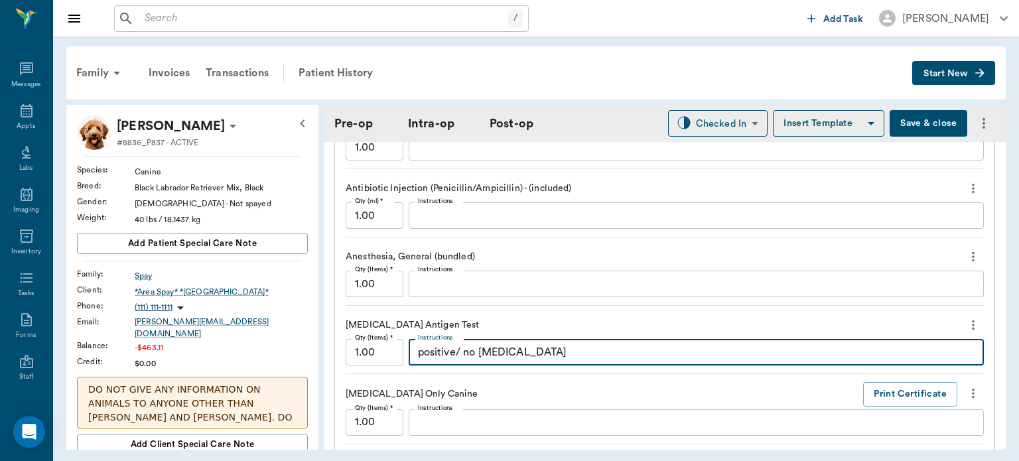
scroll to position [1271, 0]
type textarea "positive/ no [MEDICAL_DATA]"
click at [920, 121] on button "Save & close" at bounding box center [929, 123] width 78 height 27
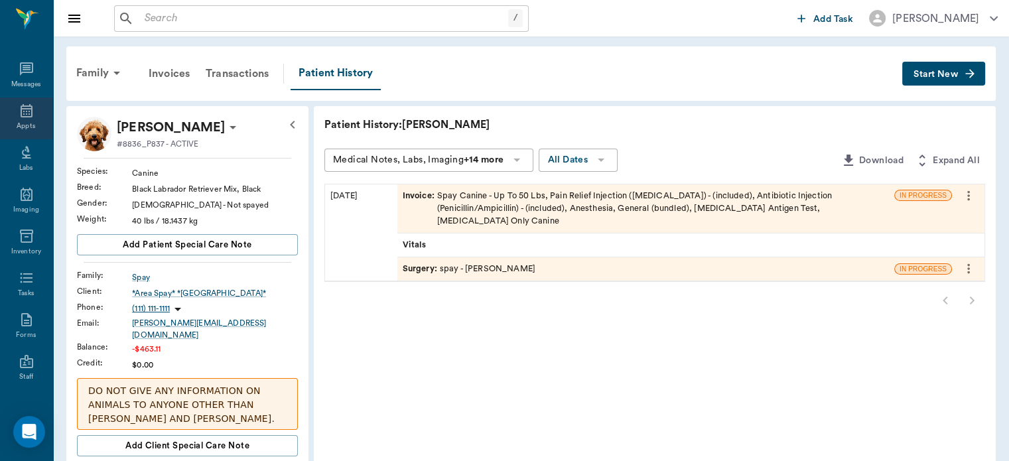
click at [23, 104] on icon at bounding box center [27, 111] width 16 height 16
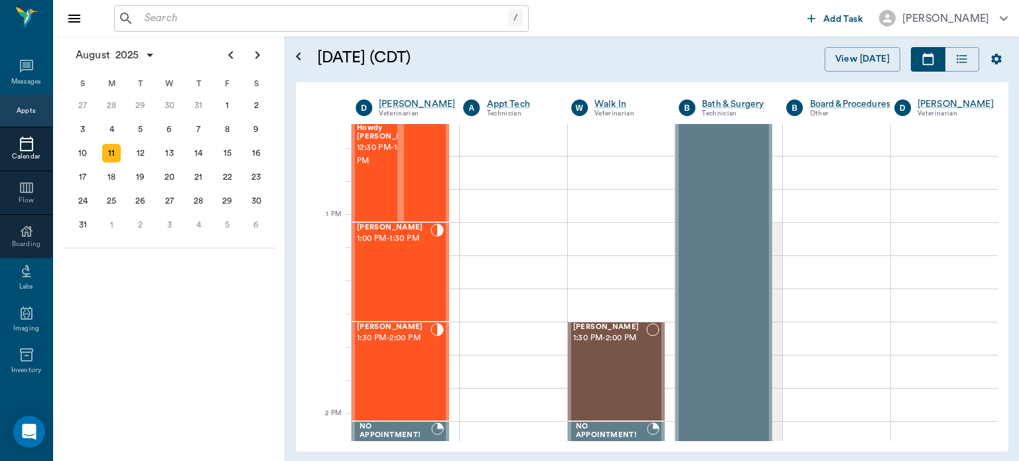
scroll to position [898, 0]
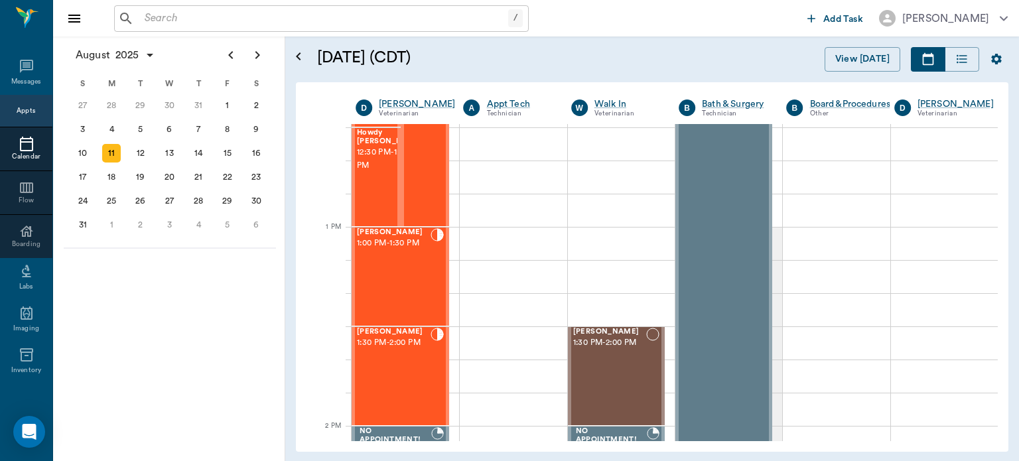
click at [402, 366] on div "[PERSON_NAME] 1:30 PM - 2:00 PM" at bounding box center [394, 376] width 74 height 97
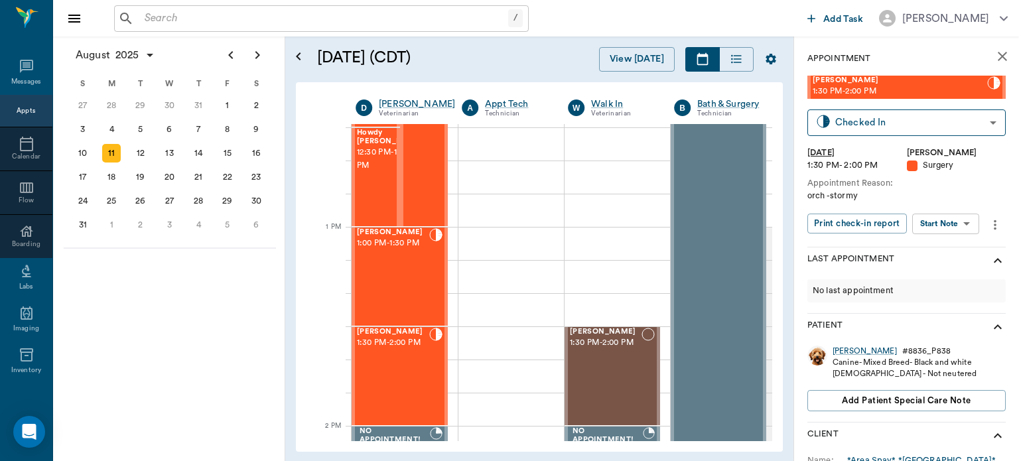
click at [948, 230] on body "/ ​ Add Task Dr. Bert Ellsworth Nectar Messages Appts Calendar Flow Boarding La…" at bounding box center [509, 230] width 1019 height 461
click at [948, 277] on button "Start Surgery" at bounding box center [936, 272] width 54 height 15
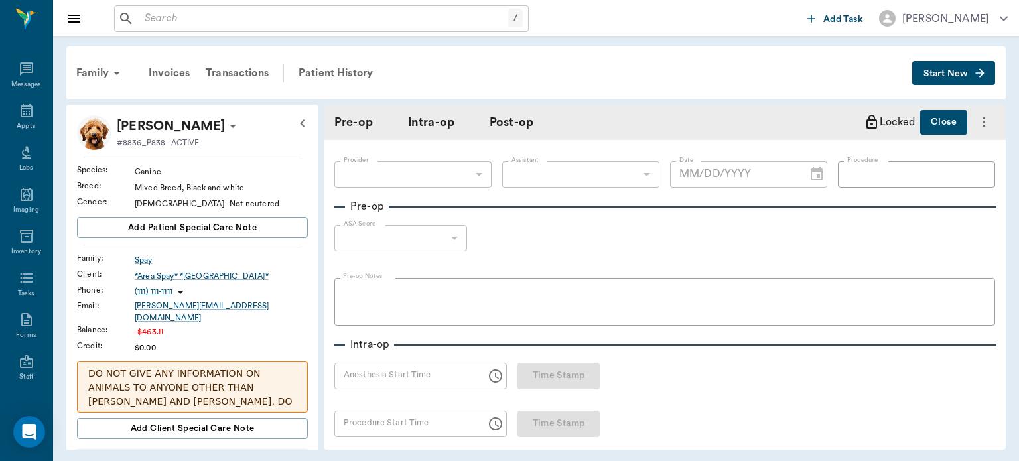
type input "63ec2f075fda476ae8351a4d"
type input "[DATE]"
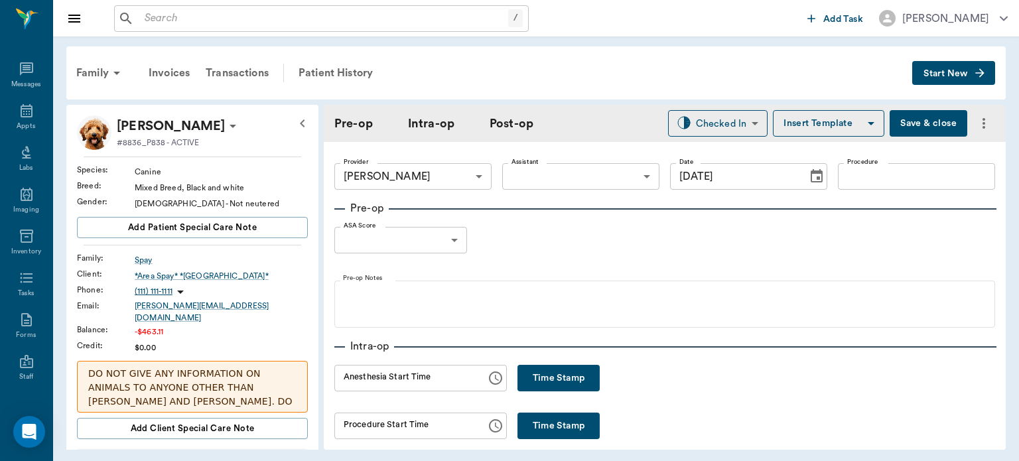
scroll to position [103, 0]
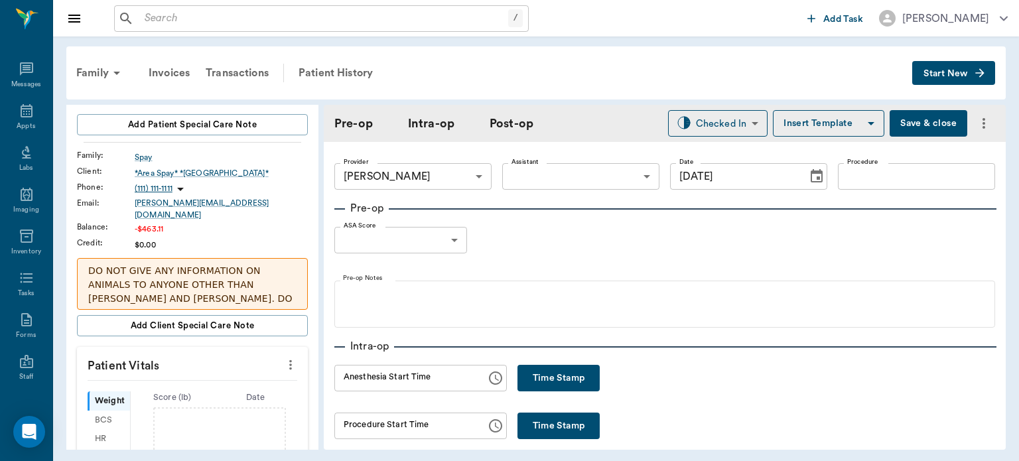
click at [287, 362] on icon "more" at bounding box center [290, 365] width 15 height 16
click at [227, 382] on span "Enter Vitals" at bounding box center [225, 379] width 112 height 14
click at [202, 397] on input "text" at bounding box center [191, 405] width 115 height 27
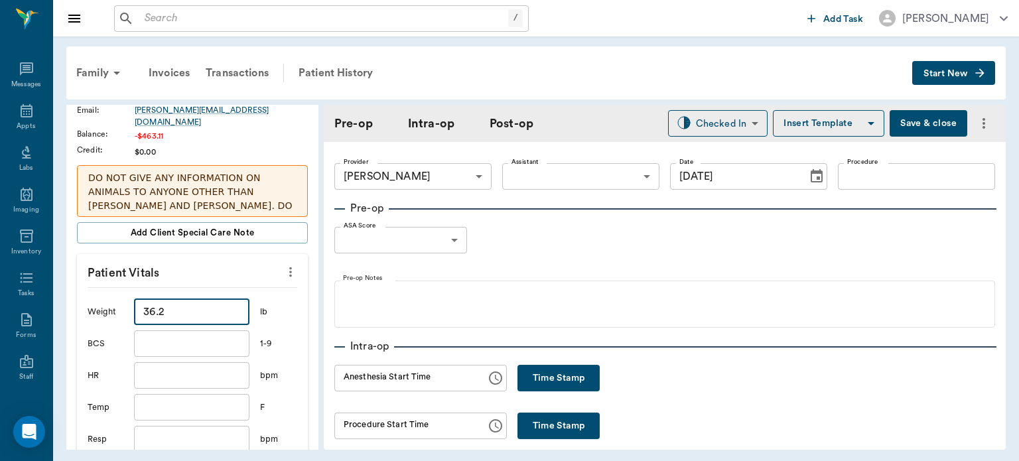
scroll to position [344, 0]
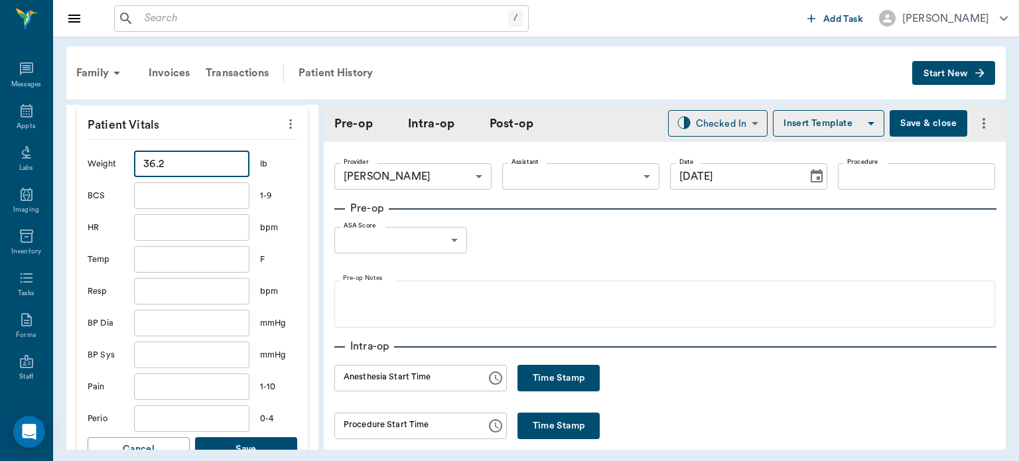
type input "36.2"
click at [246, 448] on button "Save" at bounding box center [246, 449] width 102 height 25
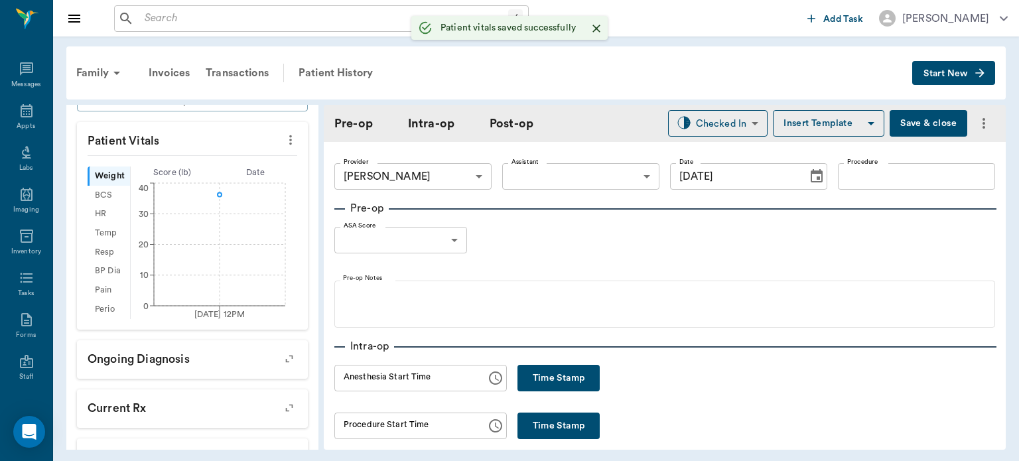
scroll to position [360, 0]
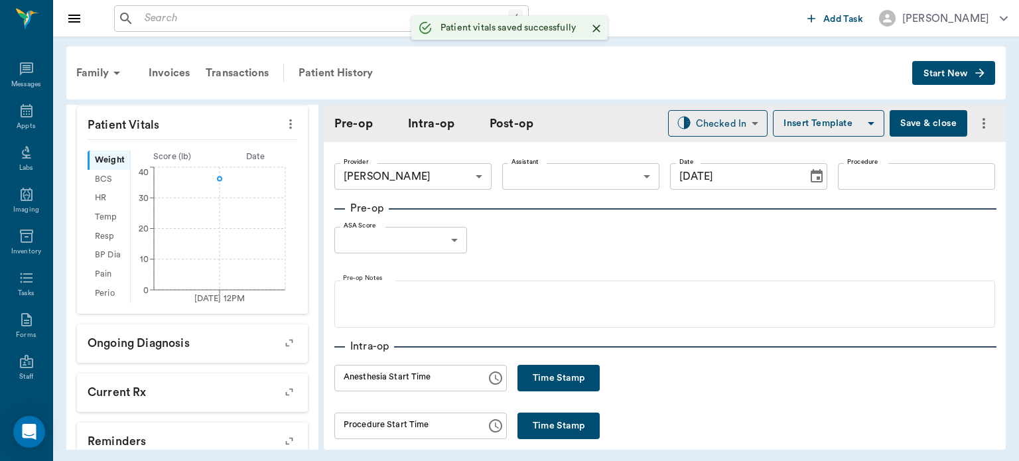
click at [584, 177] on body "/ ​ Add Task Dr. Bert Ellsworth Nectar Messages Appts Labs Imaging Inventory Ta…" at bounding box center [509, 230] width 1019 height 461
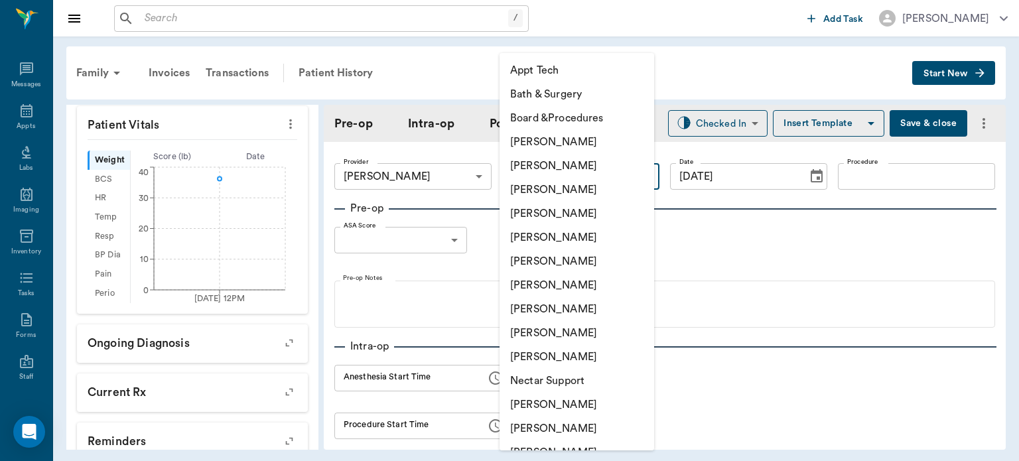
click at [572, 313] on li "[PERSON_NAME]" at bounding box center [577, 309] width 155 height 24
type input "63ec2e7e52e12b0ba117b124"
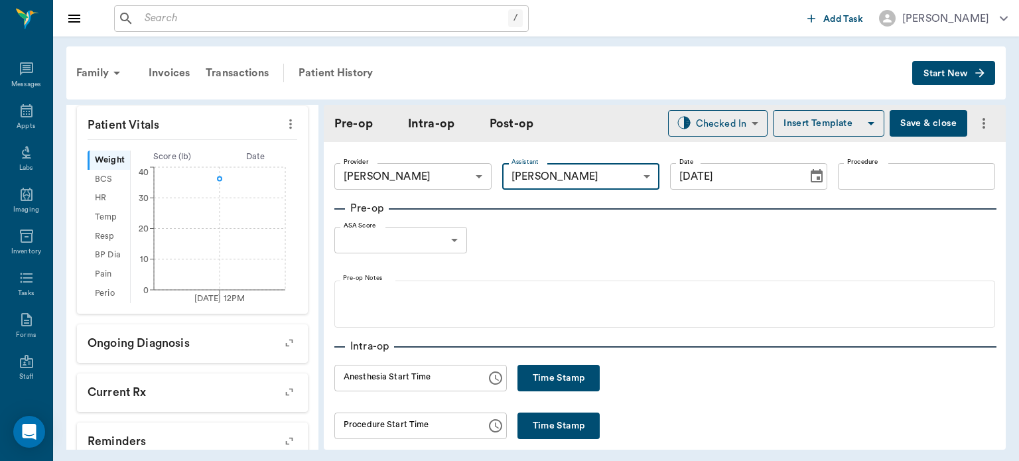
click at [869, 182] on input "Procedure" at bounding box center [916, 176] width 157 height 27
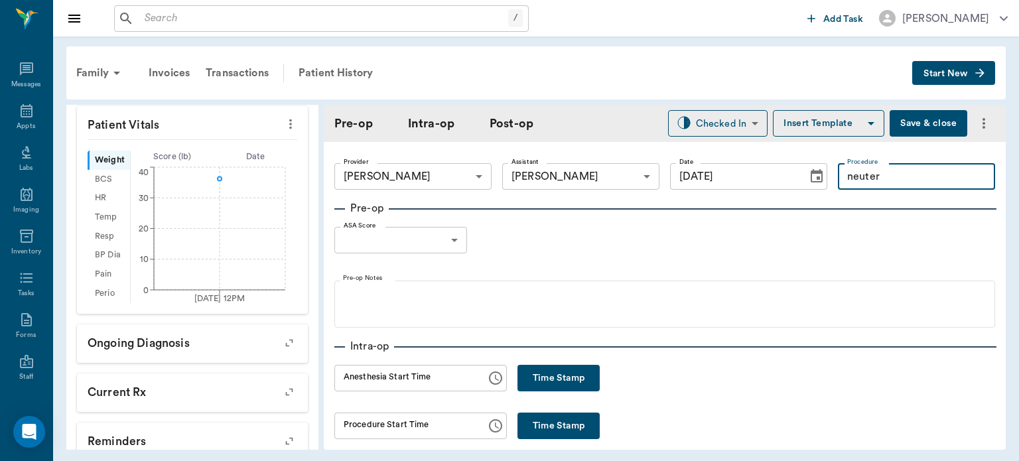
type input "neuter"
click at [827, 130] on button "Insert Template" at bounding box center [829, 123] width 112 height 27
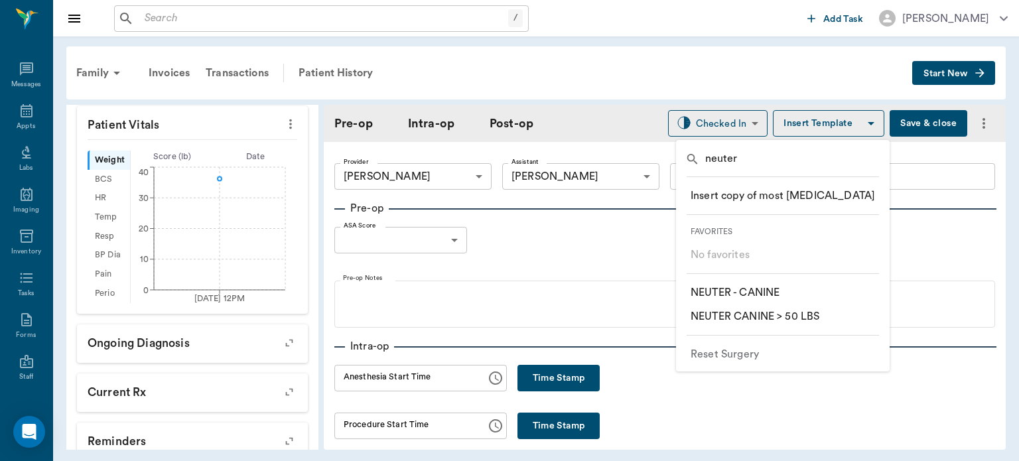
type input "neuter"
click at [764, 295] on p "​ NEUTER - CANINE" at bounding box center [735, 293] width 89 height 16
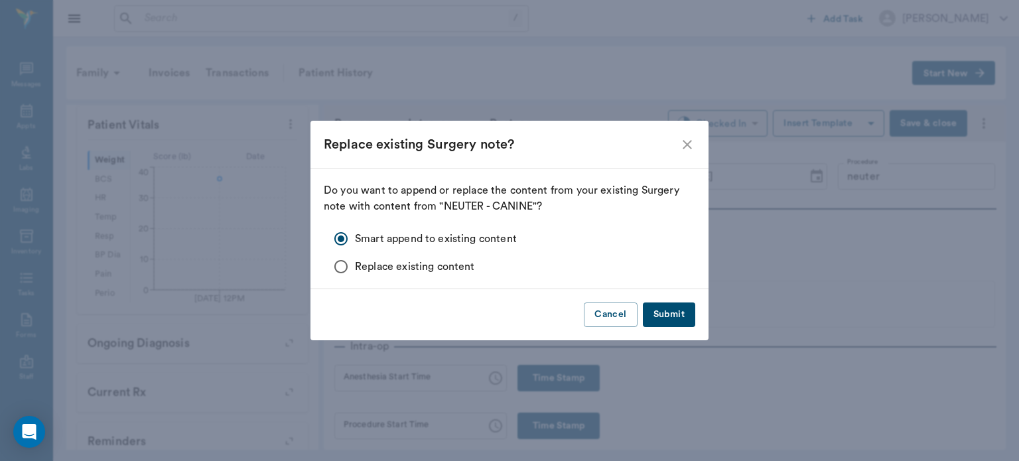
click at [676, 320] on button "Submit" at bounding box center [669, 315] width 52 height 25
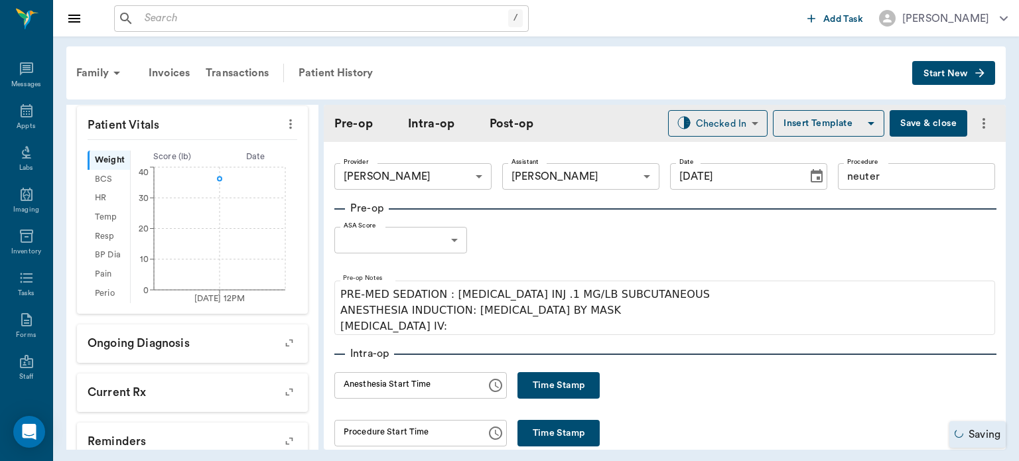
click at [425, 244] on body "/ ​ Add Task Dr. Bert Ellsworth Nectar Messages Appts Labs Imaging Inventory Ta…" at bounding box center [509, 230] width 1019 height 461
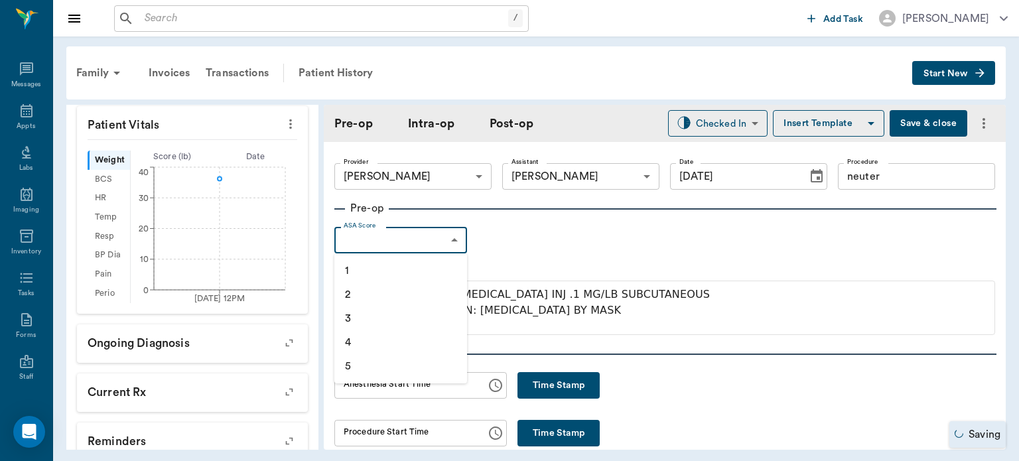
click at [385, 273] on li "1" at bounding box center [401, 271] width 133 height 24
type input "1"
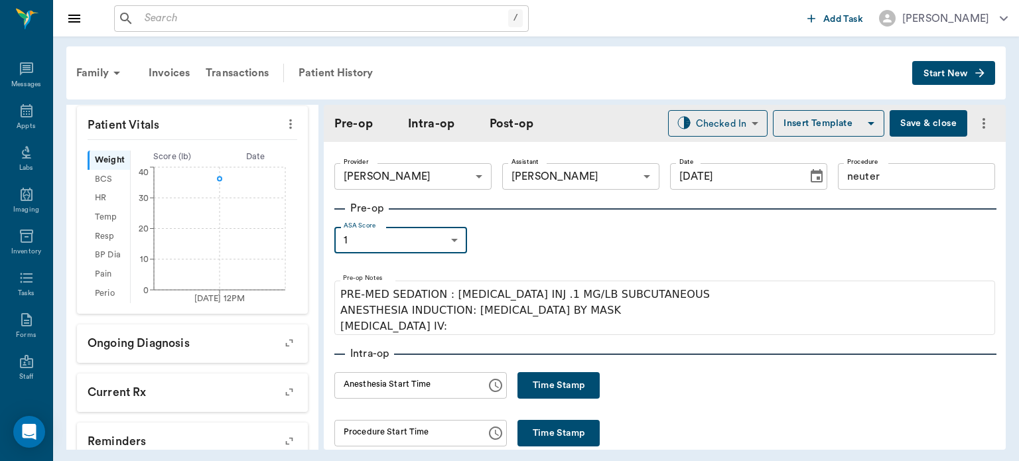
click at [825, 125] on button "Insert Template" at bounding box center [829, 123] width 112 height 27
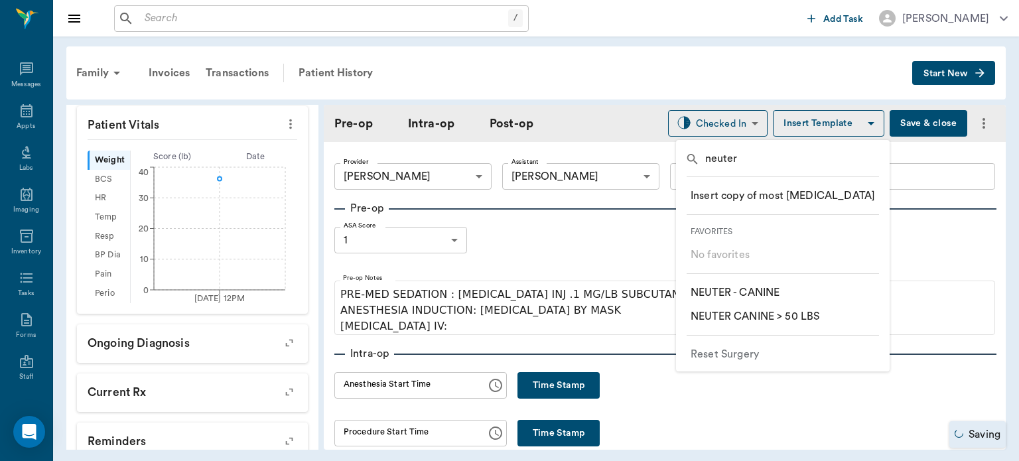
click at [770, 61] on div at bounding box center [509, 230] width 1019 height 461
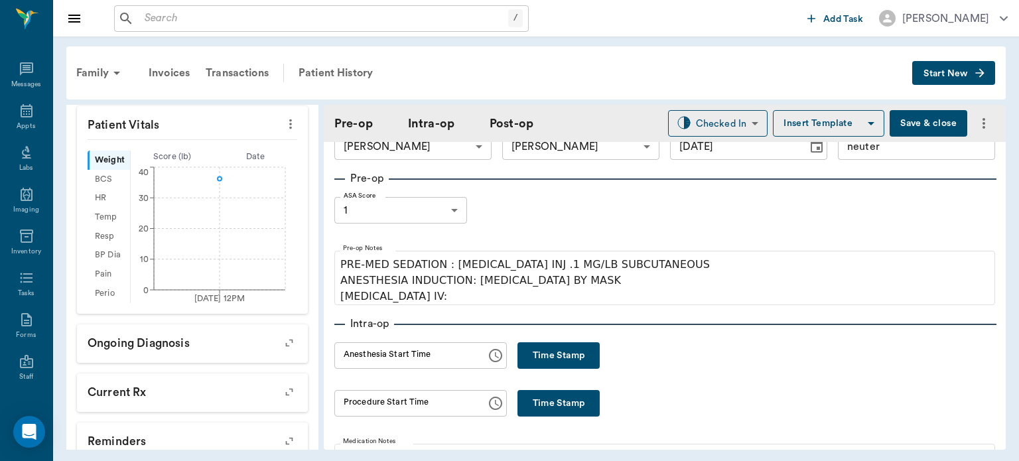
scroll to position [32, 0]
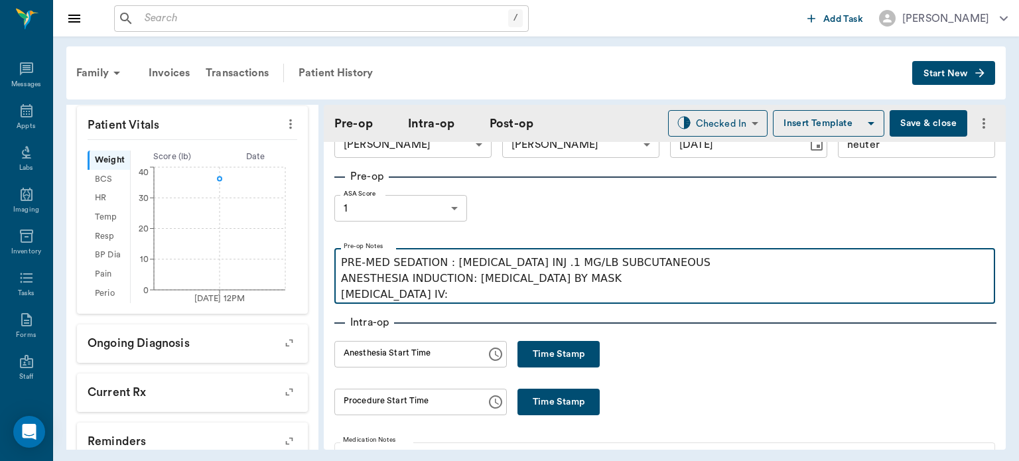
click at [449, 297] on p "PRE-MED SEDATION : ACEPROMAZINE INJ .1 MG/LB SUBCUTANEOUS ANESTHESIA INDUCTION:…" at bounding box center [665, 279] width 648 height 48
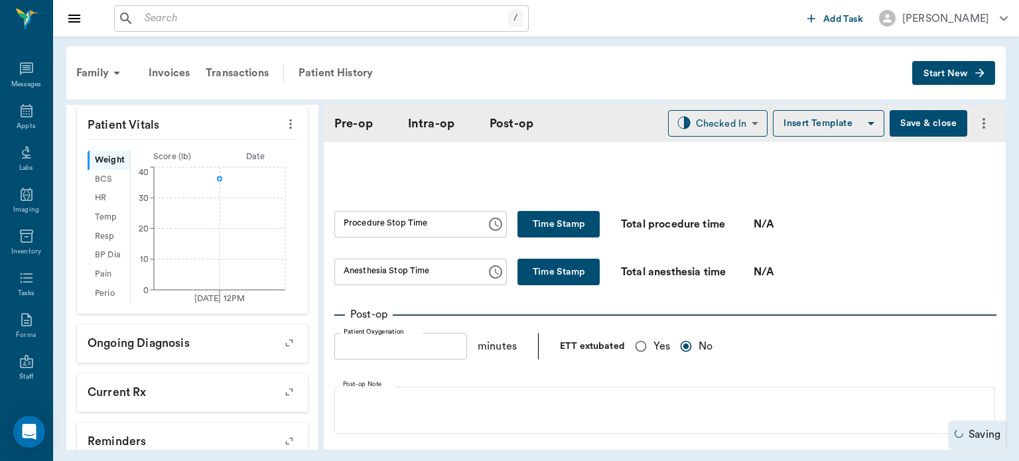
click at [636, 346] on input "Yes" at bounding box center [641, 346] width 25 height 25
radio input "true"
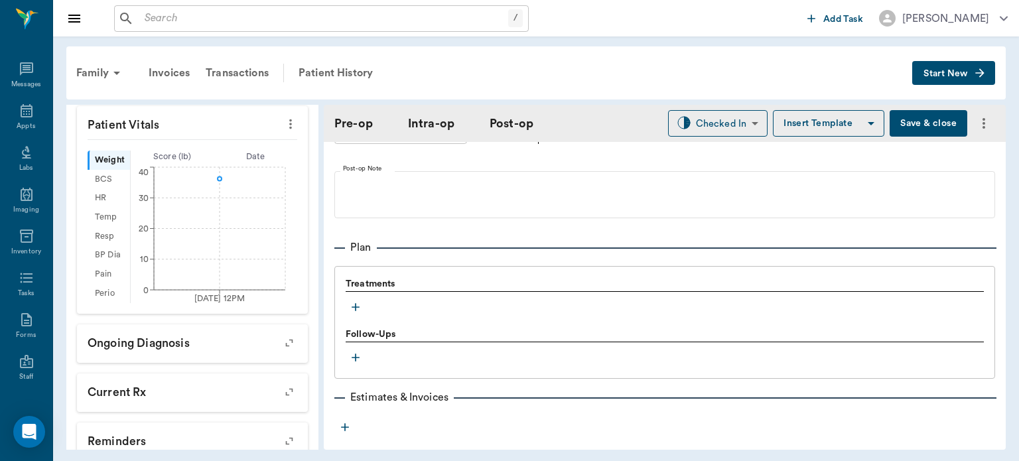
scroll to position [1007, 0]
click at [358, 299] on icon "button" at bounding box center [355, 305] width 13 height 13
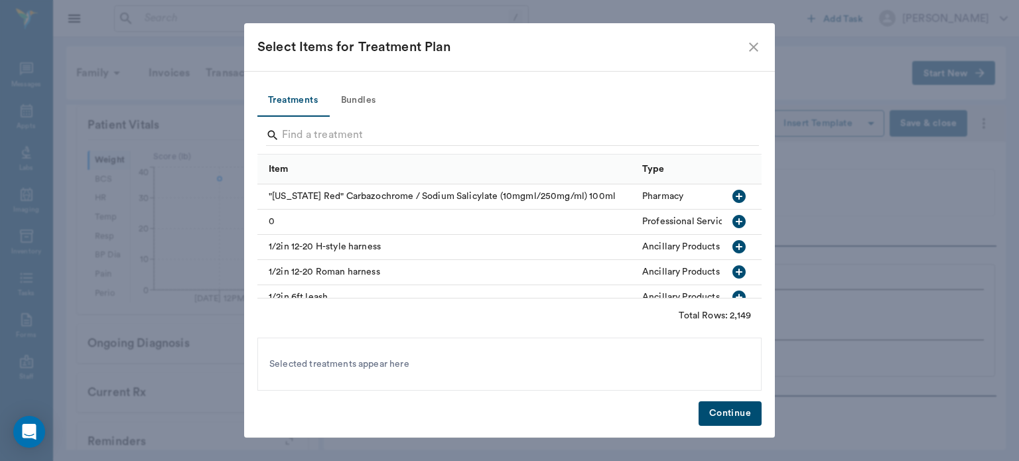
click at [365, 104] on button "Bundles" at bounding box center [359, 101] width 60 height 32
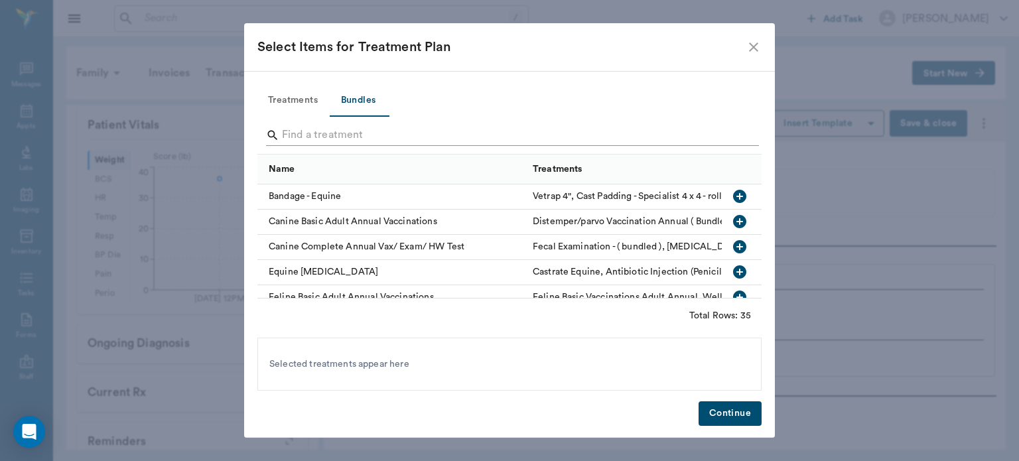
click at [311, 133] on input "Search" at bounding box center [510, 135] width 457 height 21
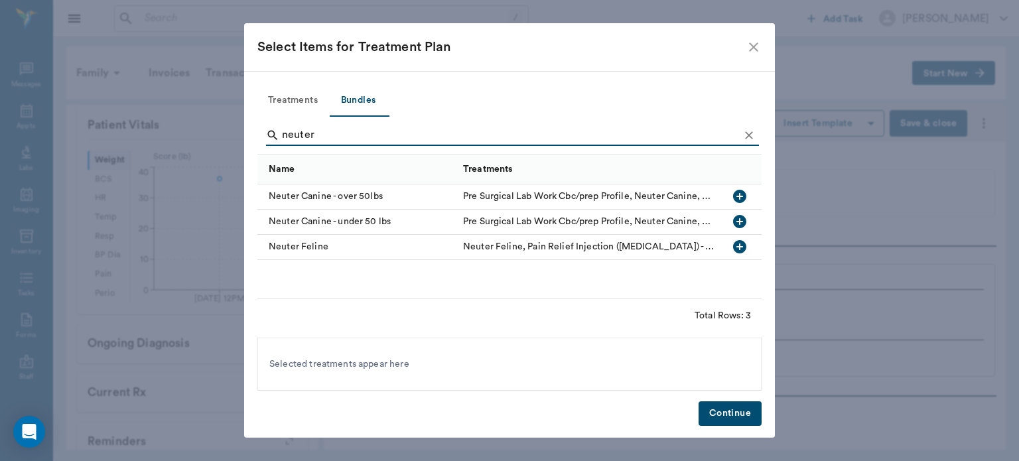
type input "neuter"
click at [743, 221] on icon "button" at bounding box center [739, 221] width 13 height 13
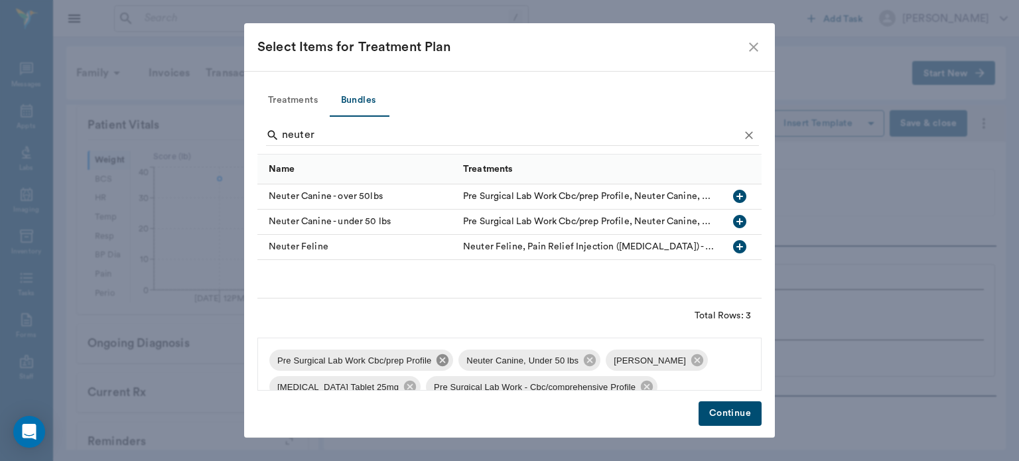
click at [441, 365] on icon at bounding box center [443, 360] width 12 height 12
click at [504, 362] on icon at bounding box center [508, 360] width 12 height 12
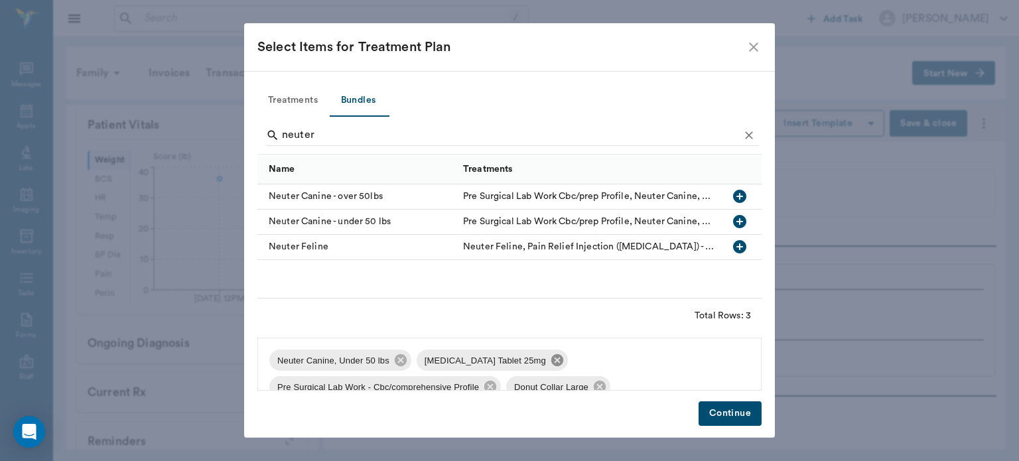
click at [552, 364] on icon at bounding box center [558, 360] width 12 height 12
click at [636, 363] on icon at bounding box center [638, 360] width 12 height 12
click at [508, 360] on icon at bounding box center [510, 360] width 12 height 12
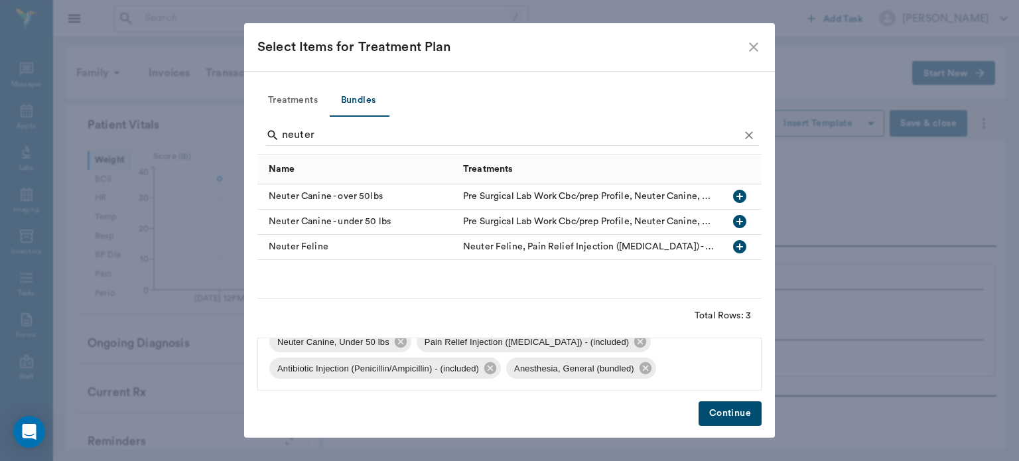
click at [739, 409] on button "Continue" at bounding box center [730, 414] width 63 height 25
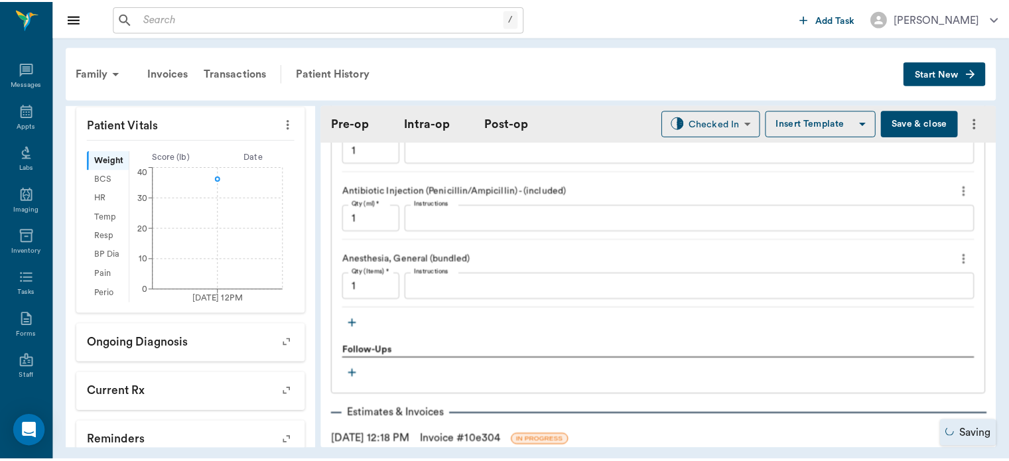
scroll to position [1268, 0]
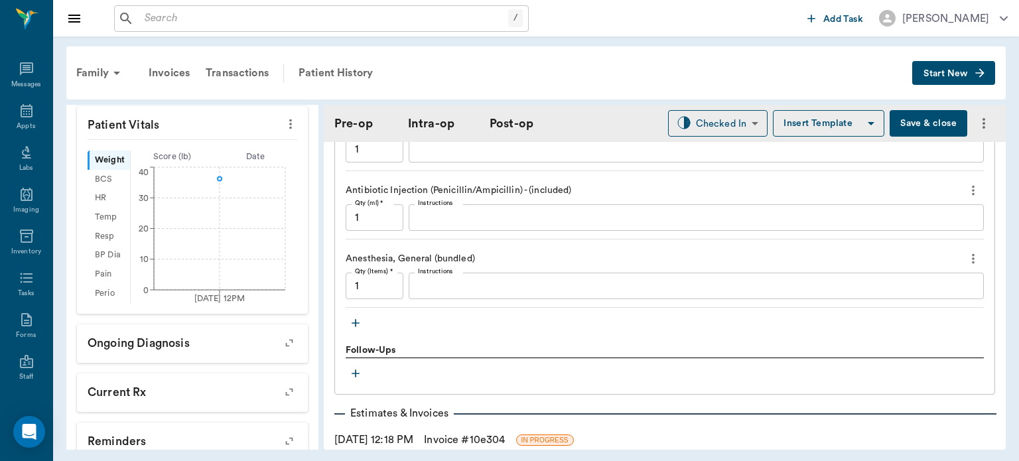
click at [908, 119] on button "Save & close" at bounding box center [929, 123] width 78 height 27
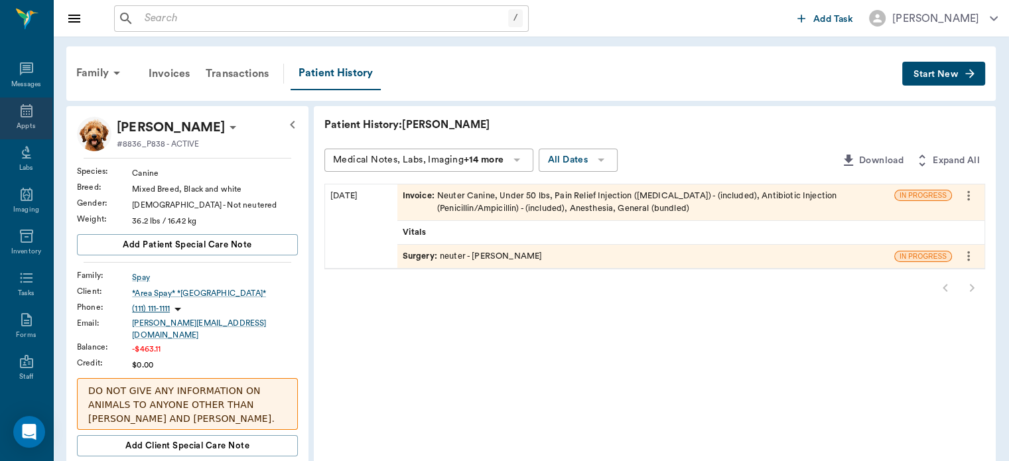
click at [19, 123] on div "Appts" at bounding box center [26, 126] width 19 height 10
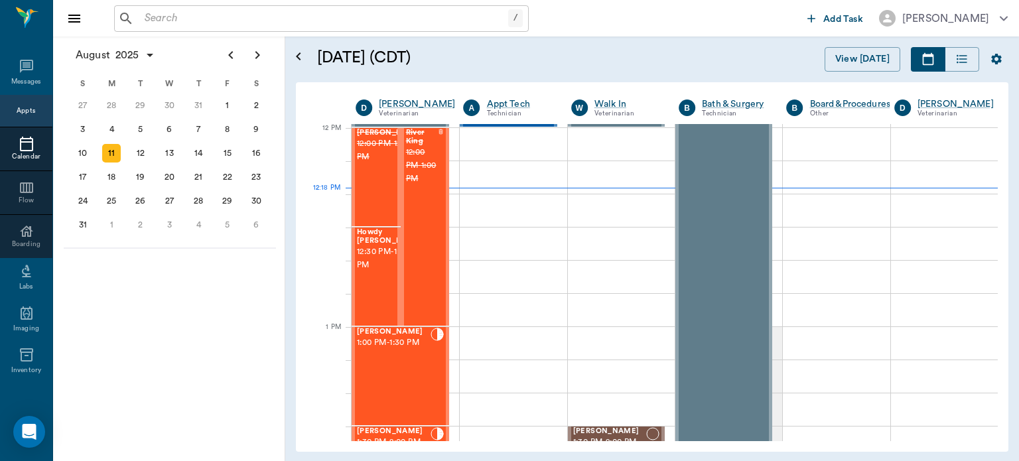
scroll to position [798, 0]
click at [373, 273] on span "12:30 PM - 1:00 PM" at bounding box center [390, 259] width 66 height 27
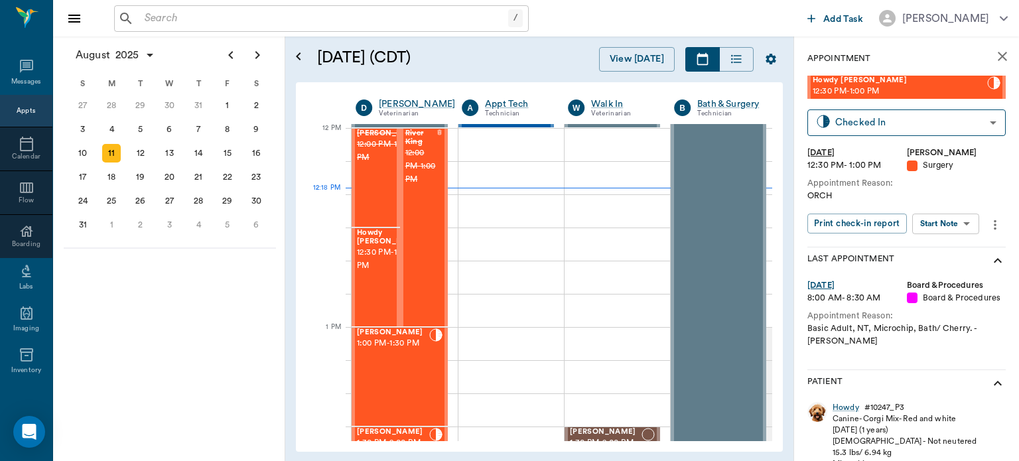
click at [956, 224] on body "/ ​ Add Task Dr. Bert Ellsworth Nectar Messages Appts Calendar Flow Boarding La…" at bounding box center [509, 230] width 1019 height 461
click at [944, 272] on button "Start Surgery" at bounding box center [936, 272] width 54 height 15
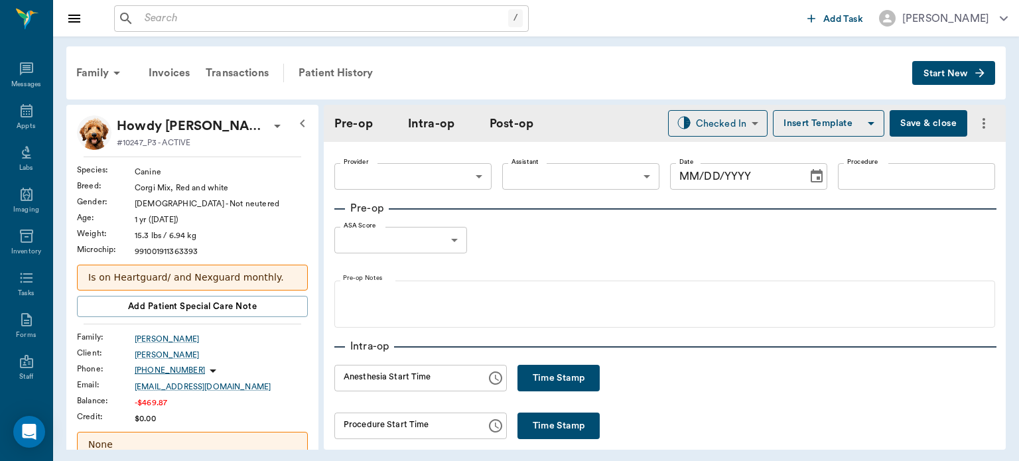
type input "63ec2f075fda476ae8351a4d"
type input "[DATE]"
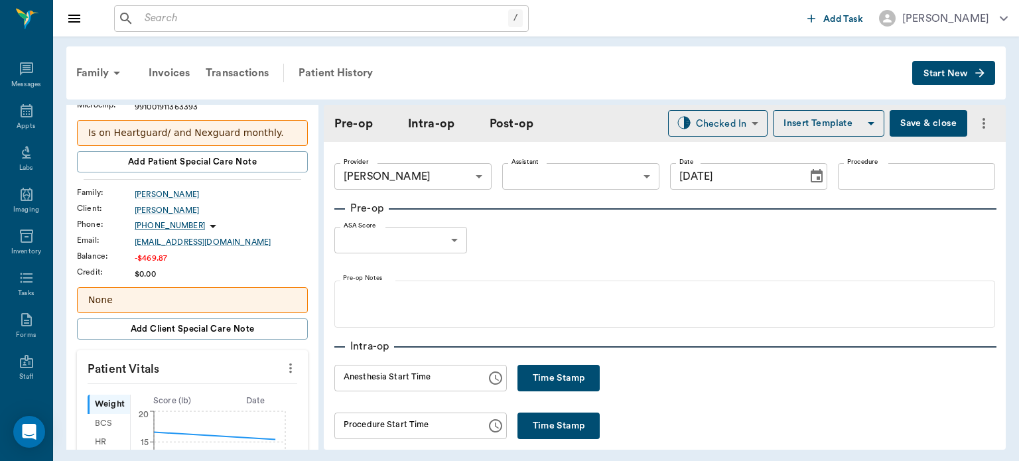
scroll to position [153, 0]
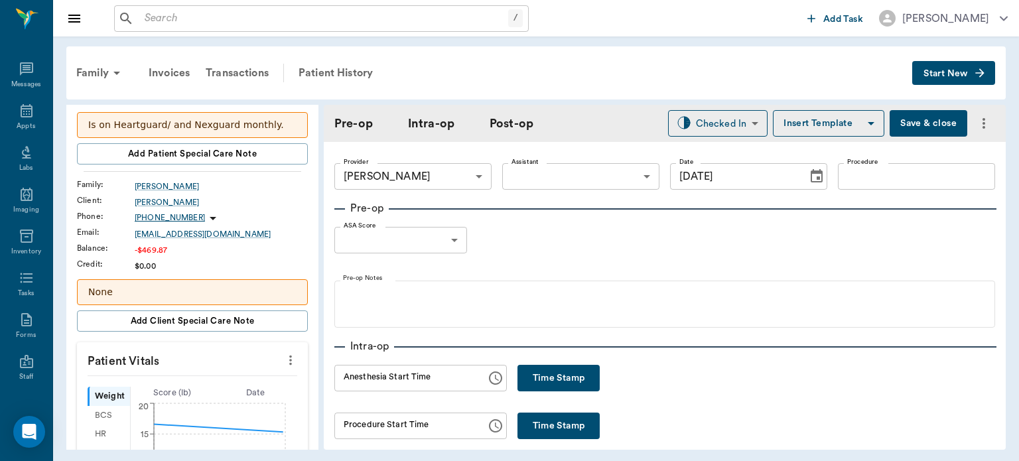
click at [291, 358] on button "more" at bounding box center [290, 360] width 21 height 23
click at [231, 378] on span "Enter Vitals" at bounding box center [225, 382] width 112 height 14
click at [205, 402] on input "text" at bounding box center [191, 400] width 115 height 27
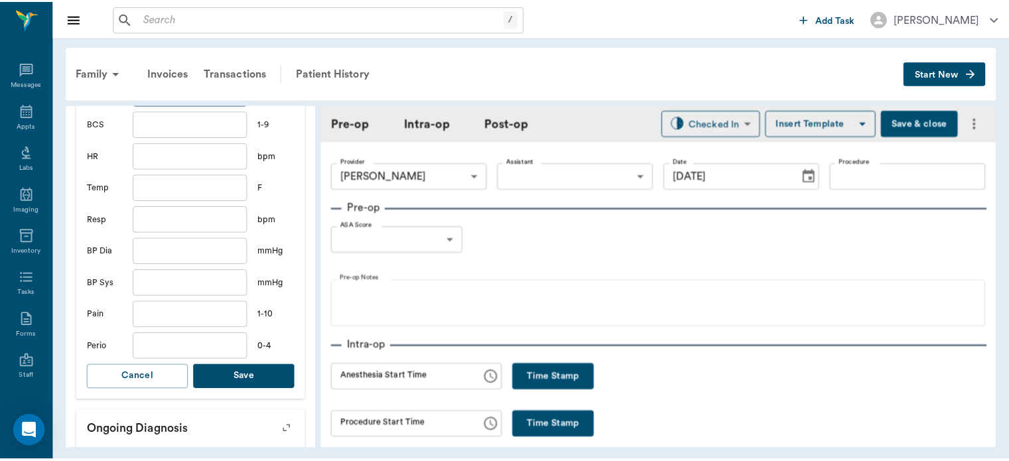
scroll to position [471, 0]
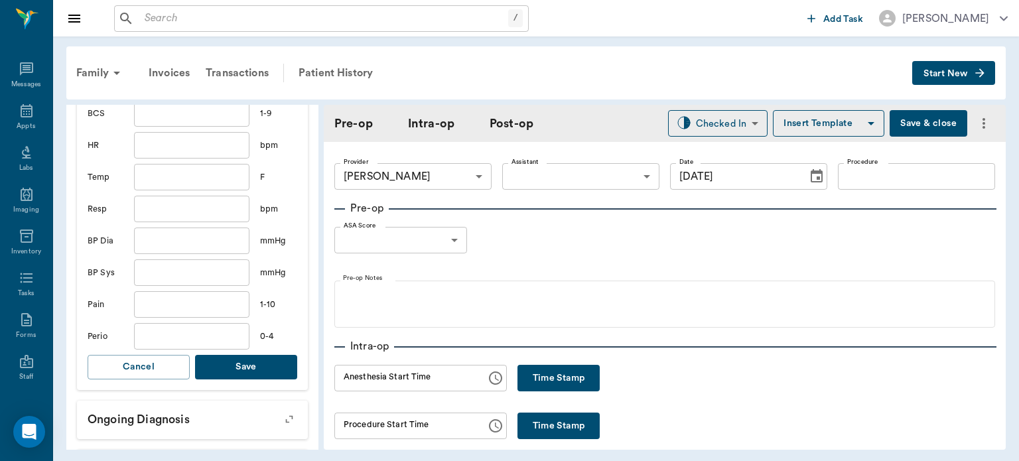
type input "16.6"
click at [256, 367] on button "Save" at bounding box center [246, 367] width 102 height 25
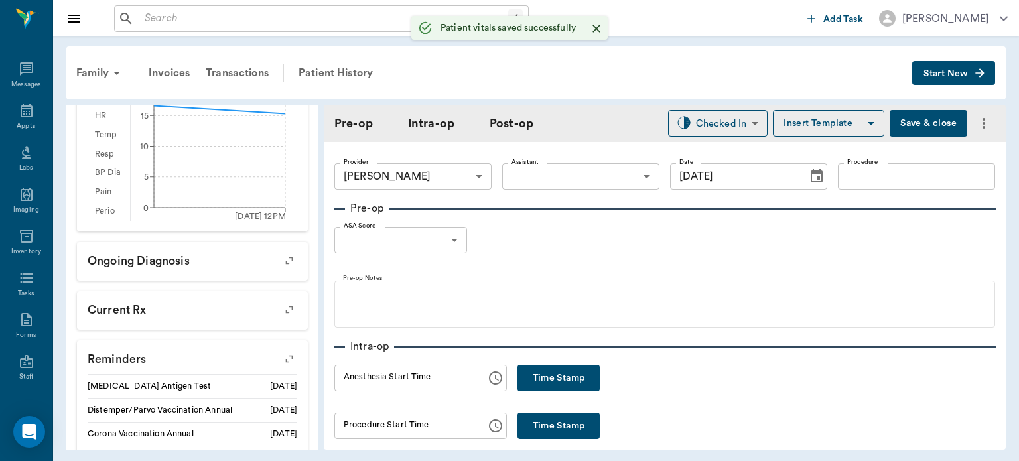
click at [587, 175] on body "/ ​ Add Task Dr. Bert Ellsworth Nectar Messages Appts Labs Imaging Inventory Ta…" at bounding box center [509, 230] width 1019 height 461
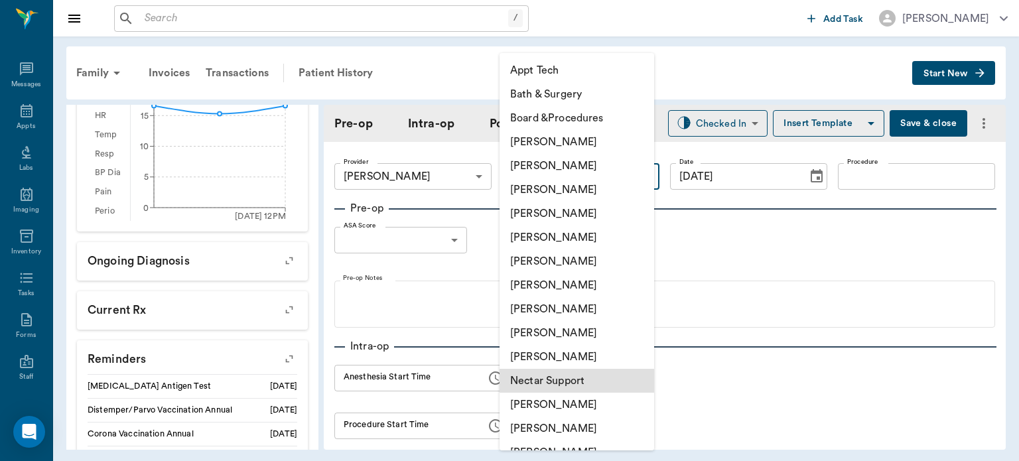
click at [584, 312] on li "[PERSON_NAME]" at bounding box center [577, 309] width 155 height 24
type input "63ec2e7e52e12b0ba117b124"
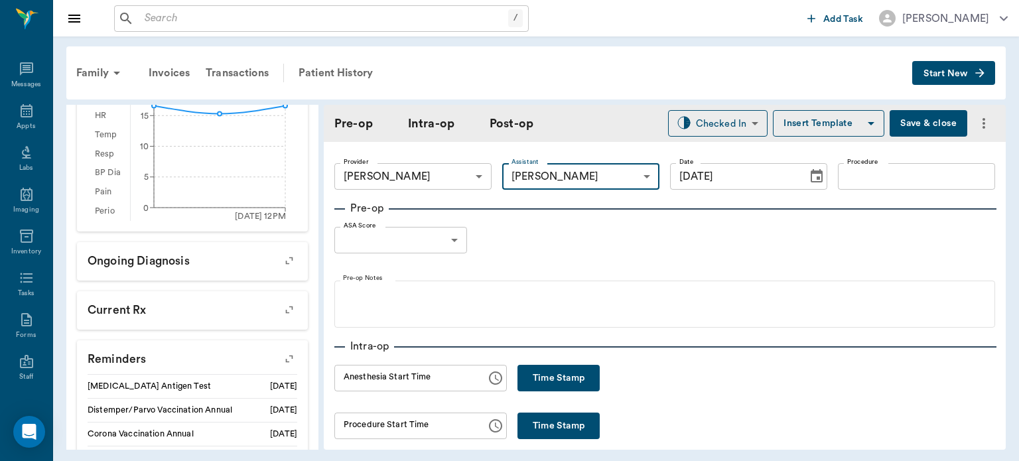
click at [919, 119] on button "Save & close" at bounding box center [929, 123] width 78 height 27
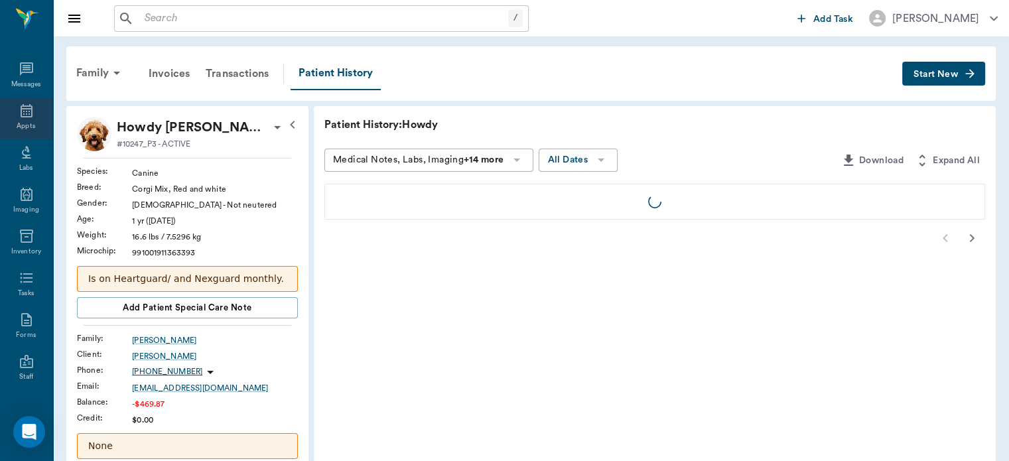
click at [21, 108] on icon at bounding box center [27, 110] width 12 height 13
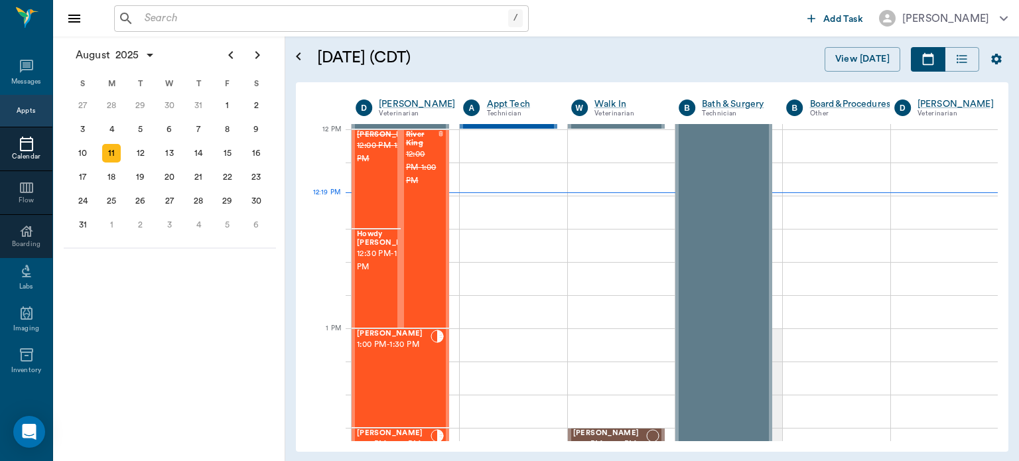
scroll to position [796, 0]
click at [377, 369] on div "[PERSON_NAME] Spay 1:00 PM - 1:30 PM" at bounding box center [394, 378] width 74 height 97
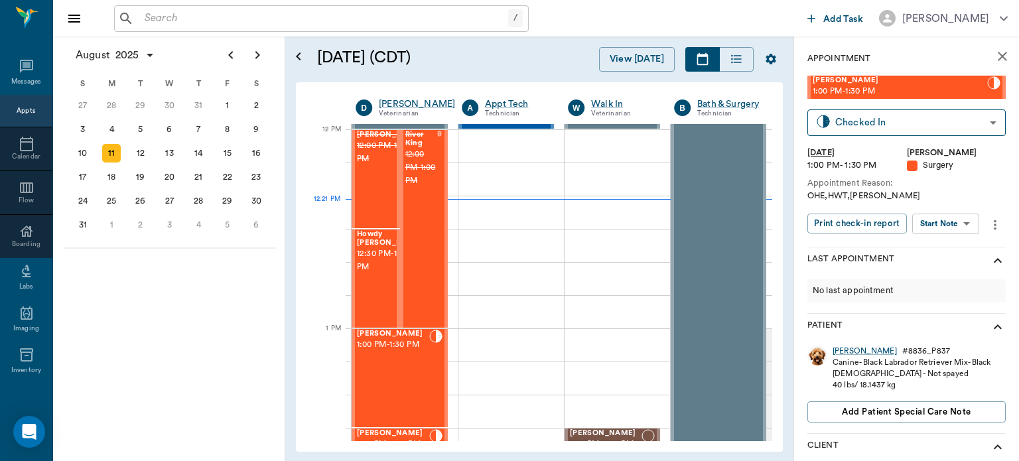
click at [950, 230] on body "/ ​ Add Task Dr. Bert Ellsworth Nectar Messages Appts Calendar Flow Boarding La…" at bounding box center [509, 230] width 1019 height 461
click at [940, 272] on button "View Surgery" at bounding box center [936, 272] width 54 height 15
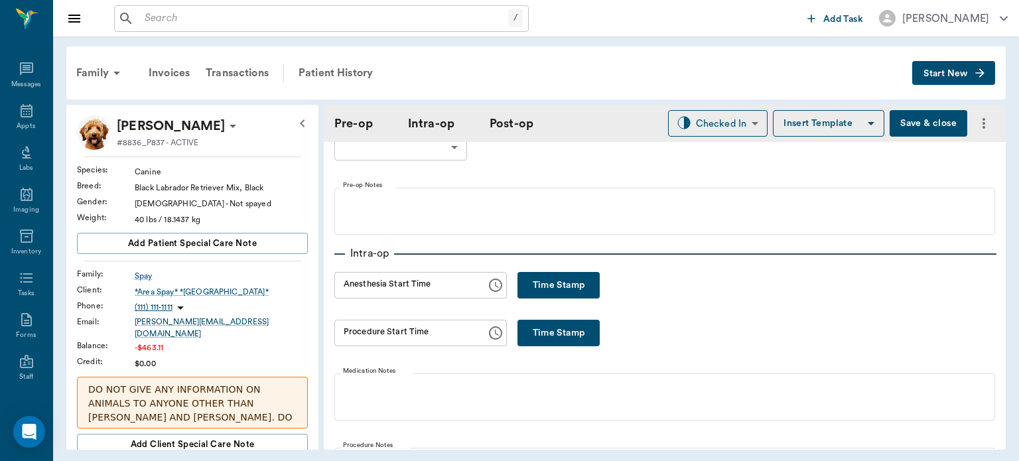
type input "63ec2f075fda476ae8351a4d"
type input "63ec2e7e52e12b0ba117b124"
type input "spay"
type input "1"
radio input "true"
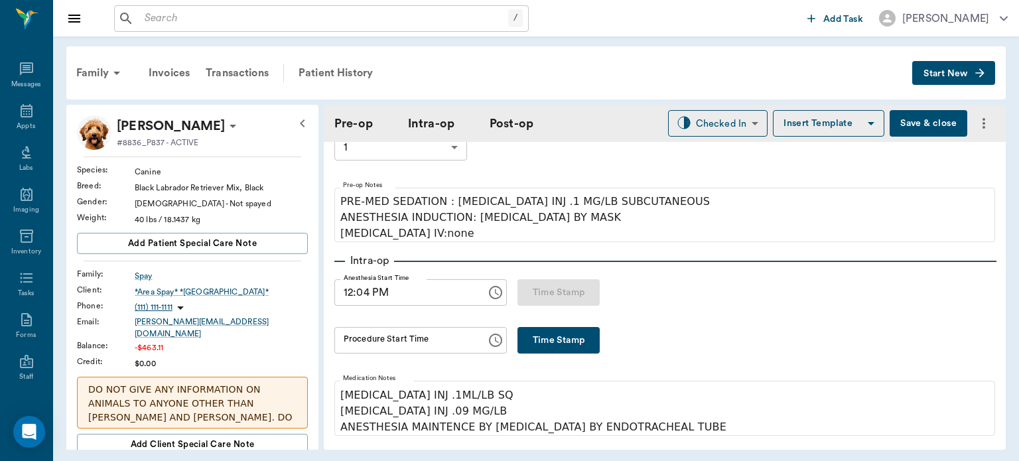
type input "[DATE]"
type input "12:04 PM"
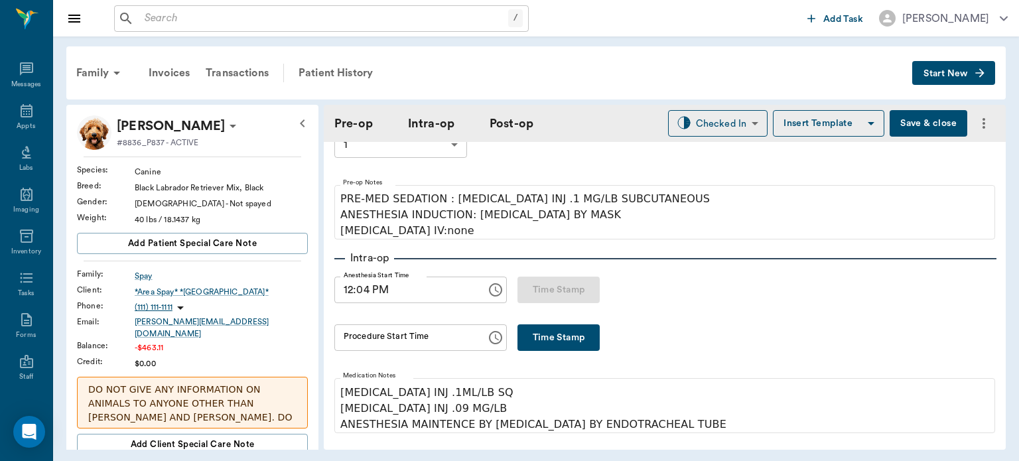
click at [568, 349] on button "Time Stamp" at bounding box center [559, 338] width 82 height 27
type input "12:21 PM"
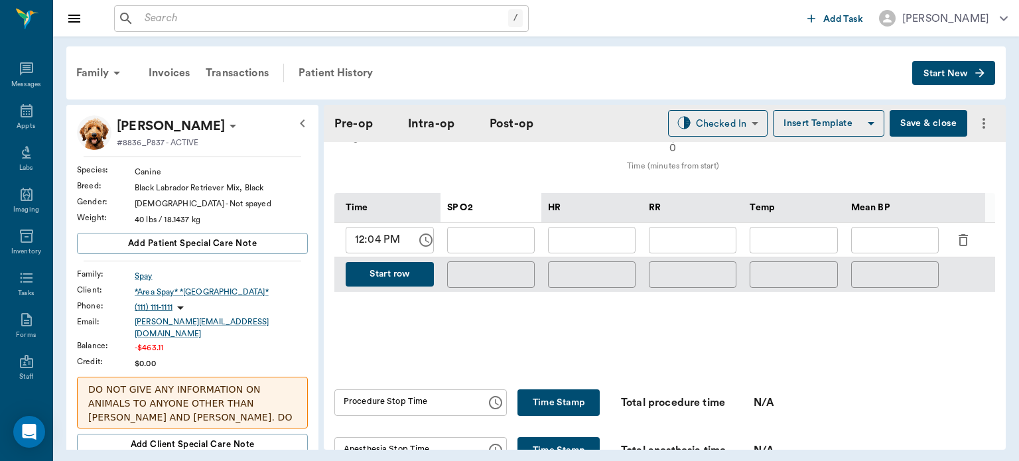
scroll to position [601, 0]
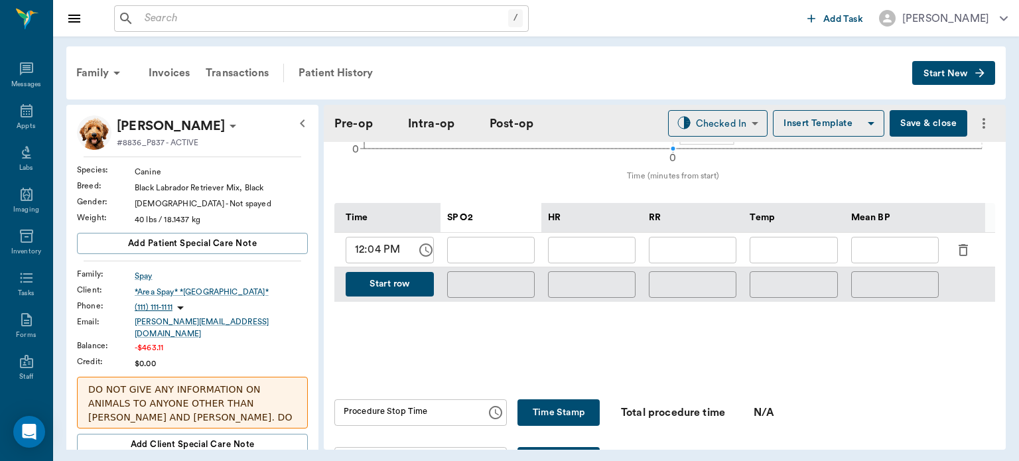
click at [961, 242] on icon "button" at bounding box center [964, 250] width 16 height 16
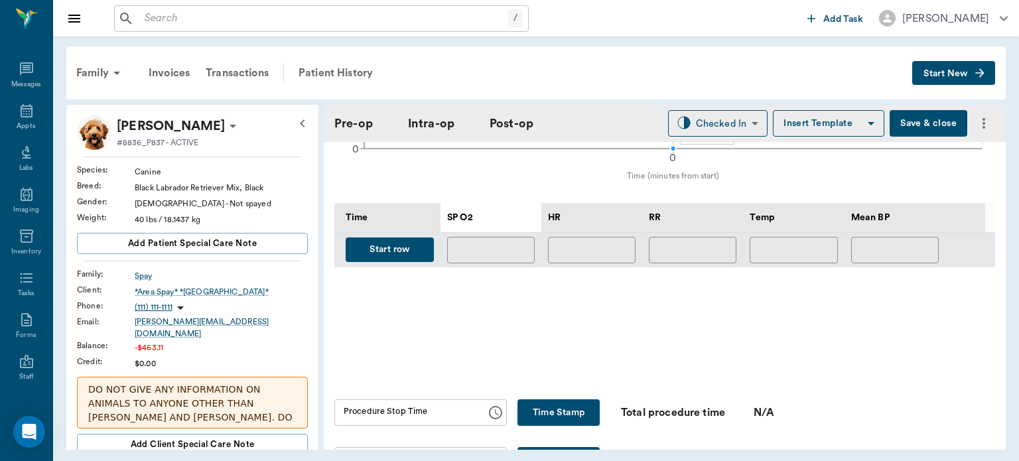
click at [385, 250] on button "Start row" at bounding box center [390, 250] width 88 height 25
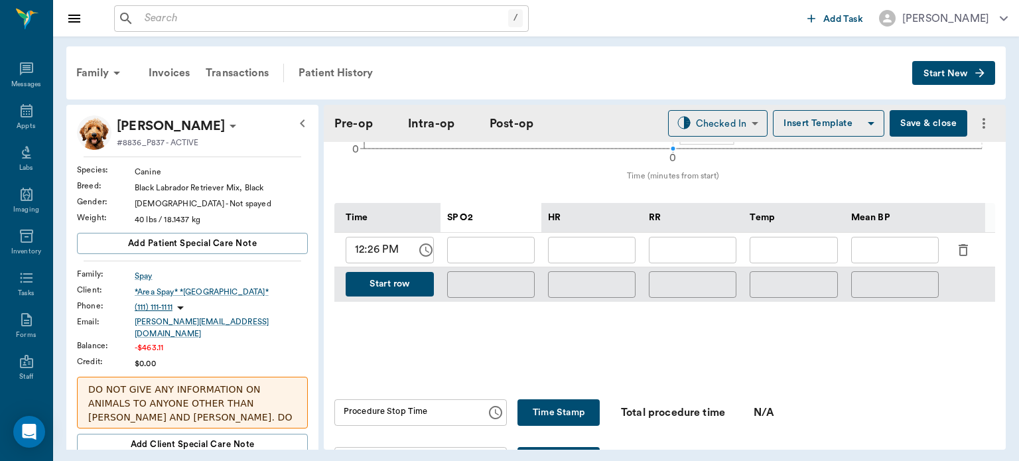
click at [582, 242] on input "text" at bounding box center [592, 250] width 88 height 27
type input "68"
click at [518, 242] on input "text" at bounding box center [491, 250] width 88 height 27
type input "99"
click at [711, 238] on input "text" at bounding box center [693, 250] width 88 height 27
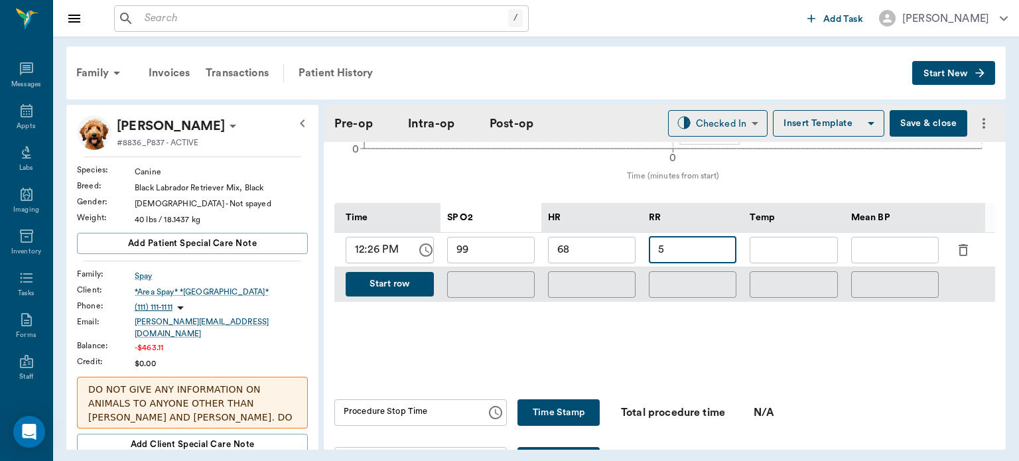
type input "5"
click at [398, 277] on button "Start row" at bounding box center [390, 284] width 88 height 25
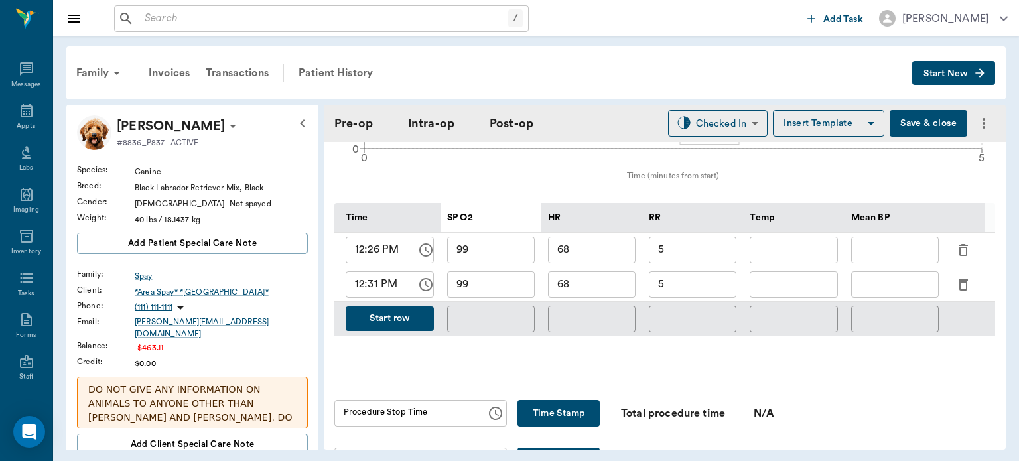
click at [671, 274] on input "5" at bounding box center [693, 284] width 88 height 27
type input "9"
click at [608, 279] on input "68" at bounding box center [592, 284] width 88 height 27
type input "6"
type input "75"
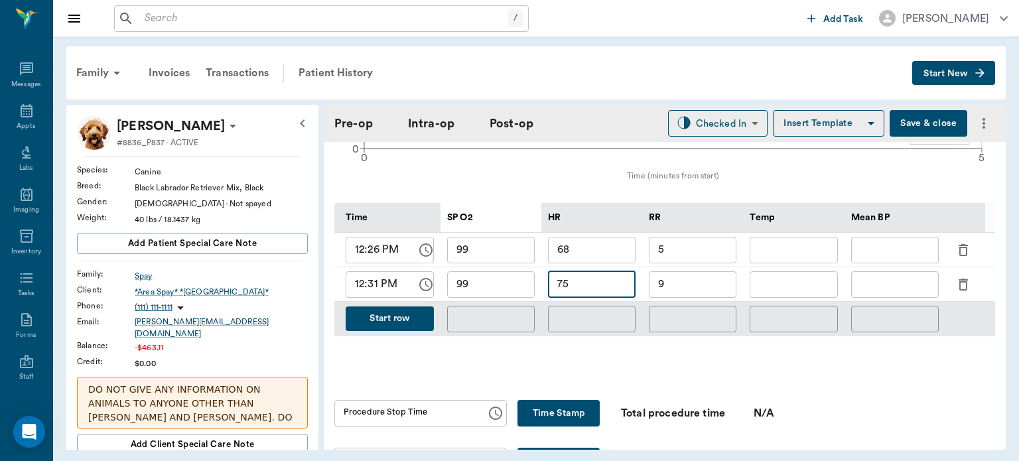
click at [378, 317] on button "Start row" at bounding box center [390, 319] width 88 height 25
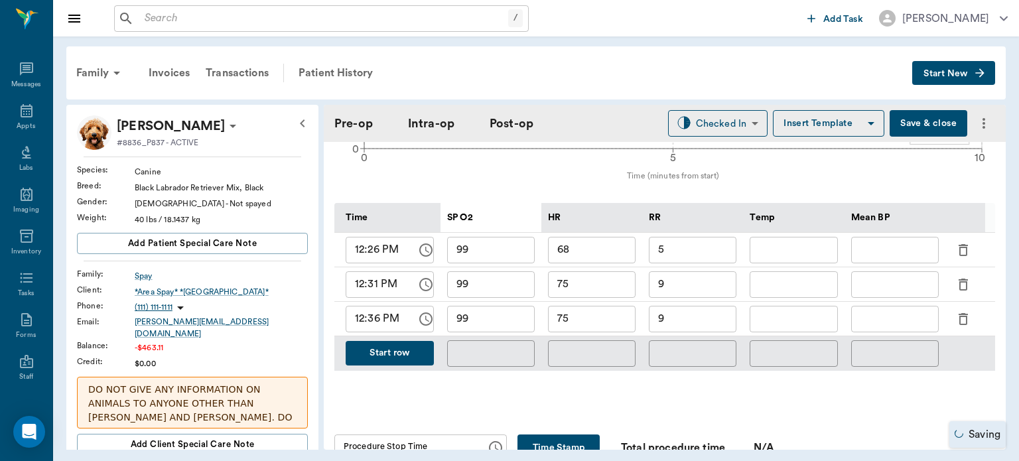
click at [594, 315] on input "75" at bounding box center [592, 319] width 88 height 27
type input "71"
click at [690, 315] on input "9" at bounding box center [693, 319] width 88 height 27
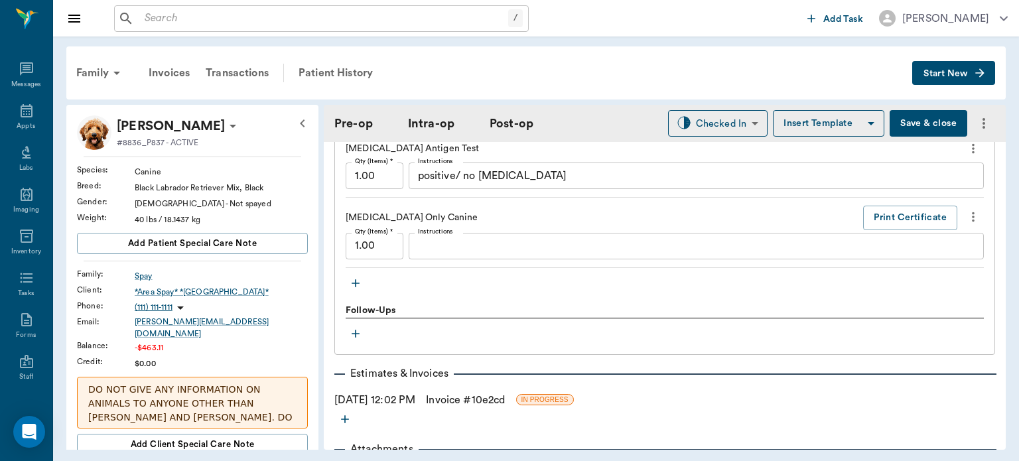
scroll to position [1481, 0]
type input "7"
click at [356, 280] on icon "button" at bounding box center [356, 284] width 8 height 8
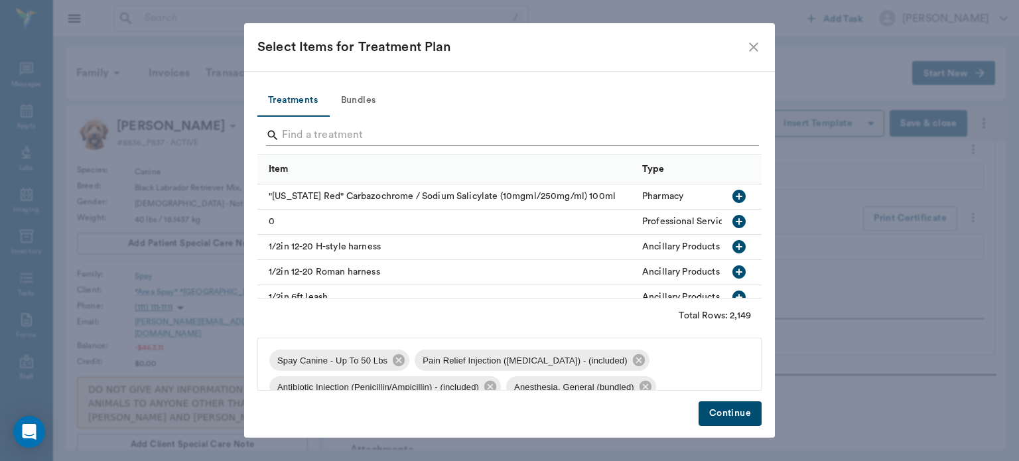
click at [329, 139] on input "Search" at bounding box center [510, 135] width 457 height 21
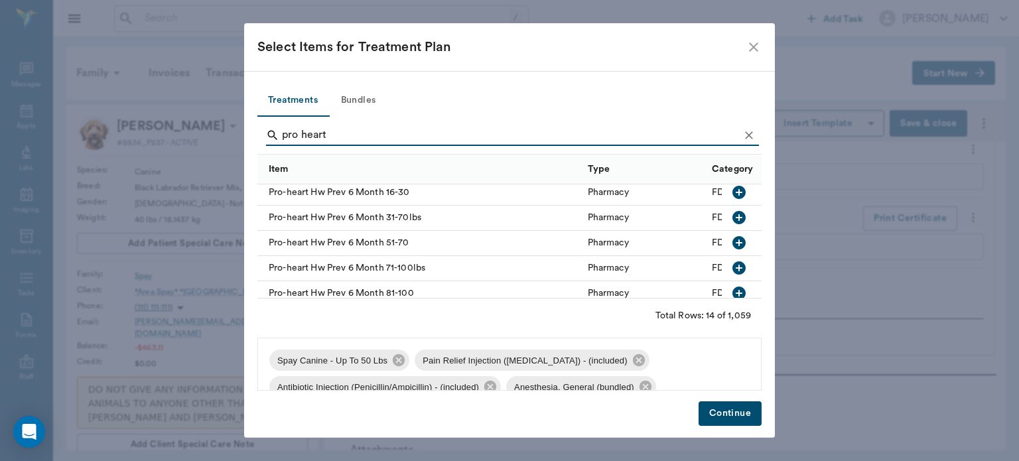
scroll to position [226, 0]
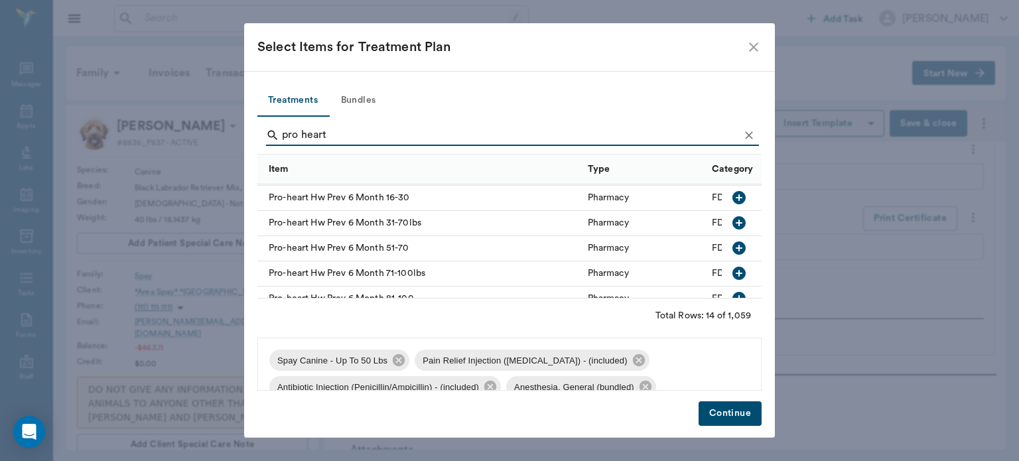
type input "pro heart"
click at [733, 219] on icon "button" at bounding box center [739, 222] width 13 height 13
click at [728, 412] on button "Continue" at bounding box center [730, 414] width 63 height 25
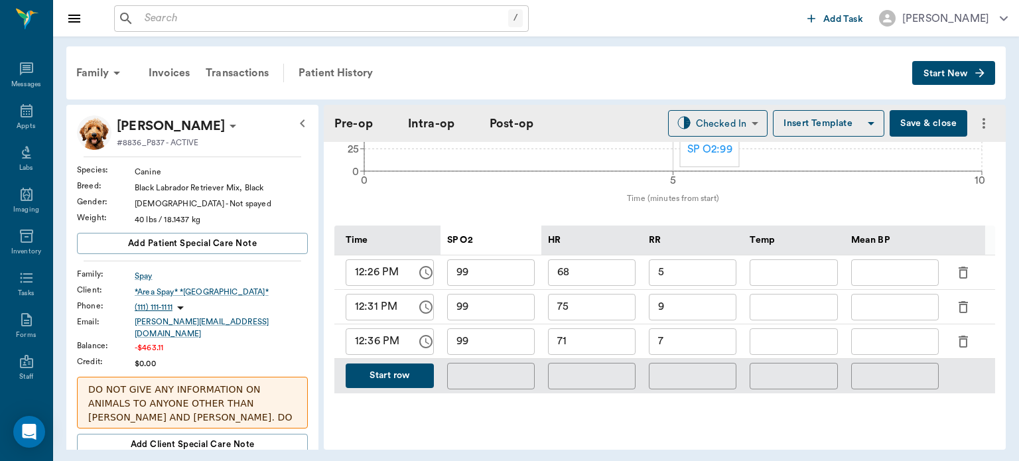
scroll to position [579, 0]
click at [390, 364] on button "Start row" at bounding box center [390, 375] width 88 height 25
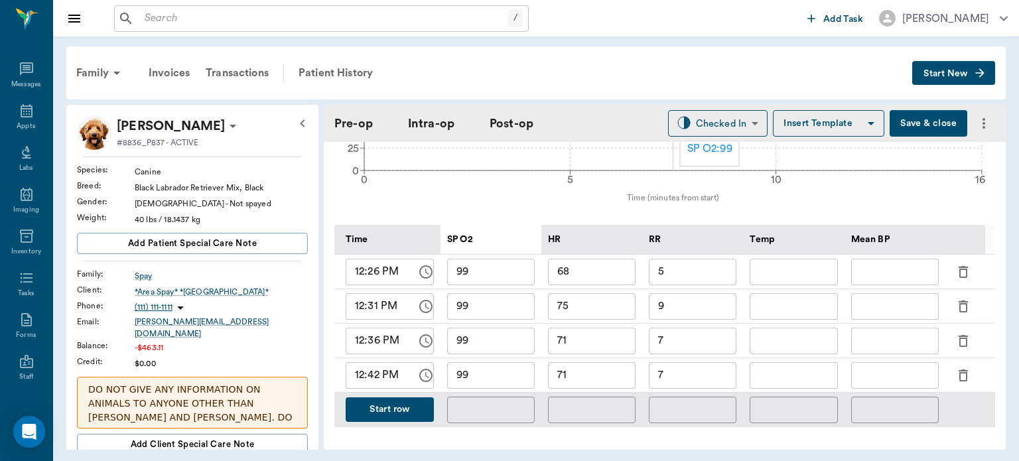
click at [686, 372] on input "7" at bounding box center [693, 375] width 88 height 27
type input "8"
click at [892, 363] on input "text" at bounding box center [896, 375] width 88 height 27
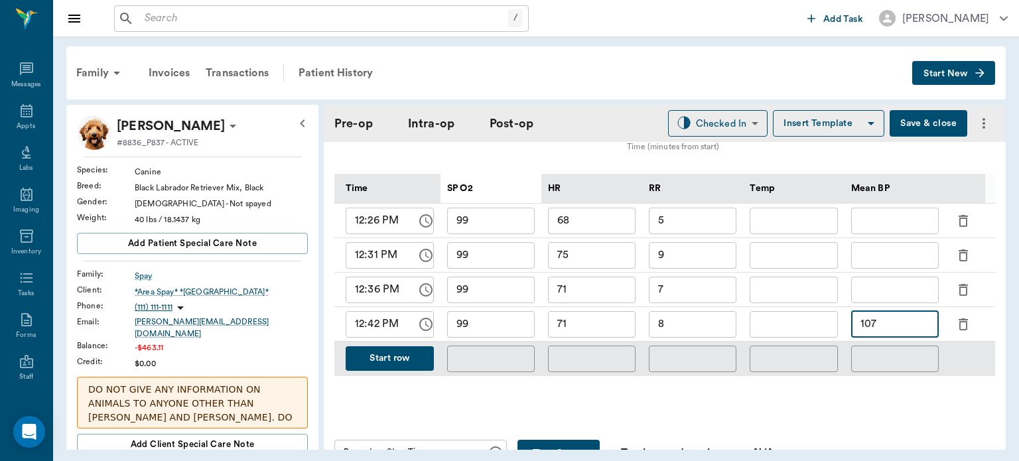
scroll to position [640, 0]
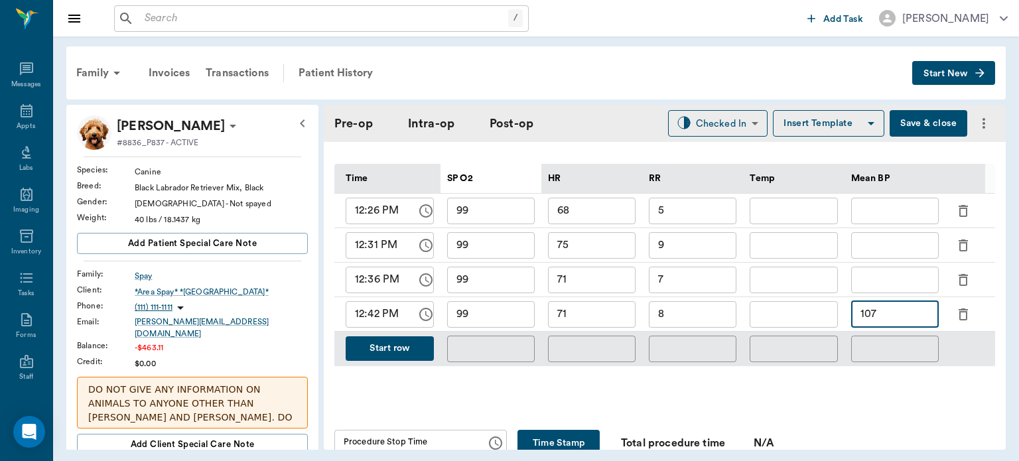
type input "107"
click at [919, 118] on button "Save & close" at bounding box center [929, 123] width 78 height 27
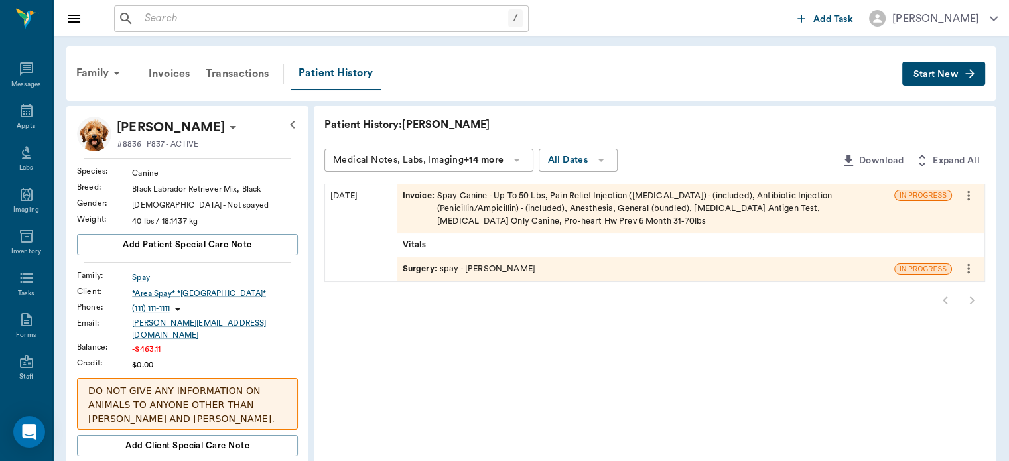
click at [421, 191] on span "Invoice :" at bounding box center [420, 209] width 35 height 38
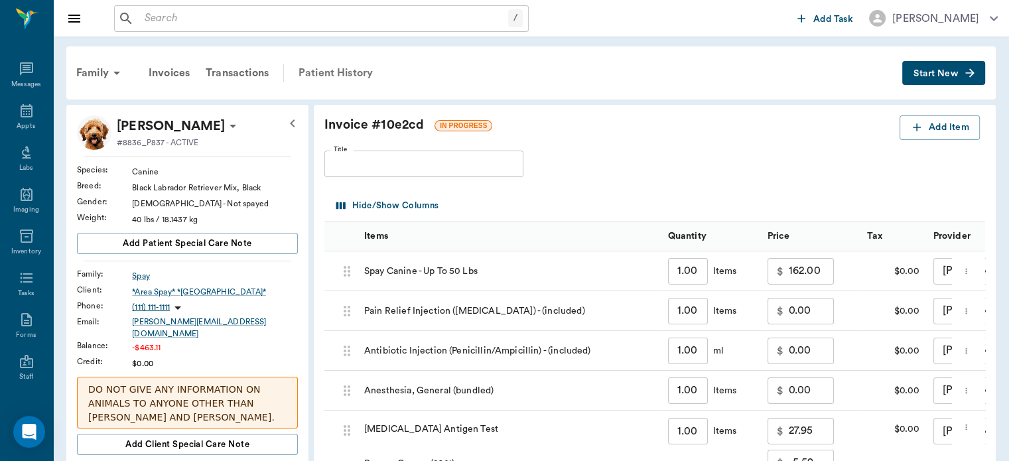
click at [335, 74] on div "Patient History" at bounding box center [336, 73] width 90 height 32
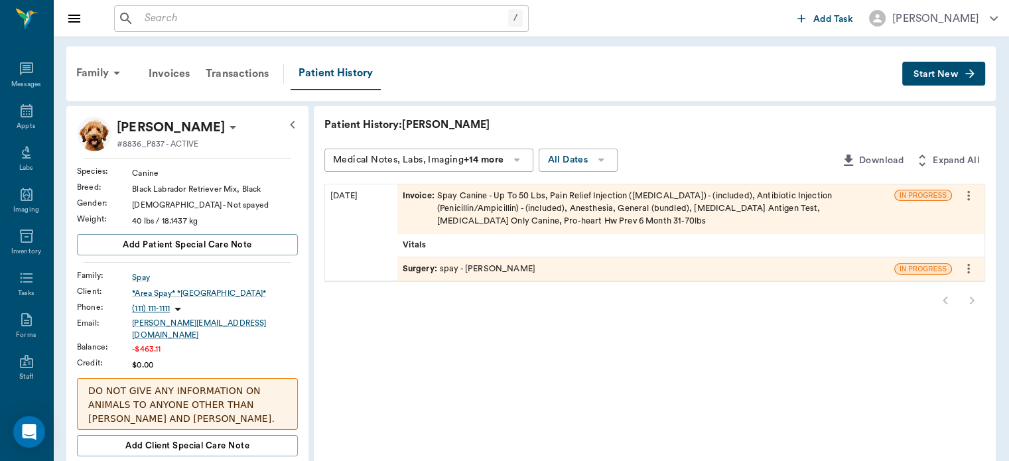
click at [435, 268] on span "Surgery :" at bounding box center [421, 269] width 37 height 13
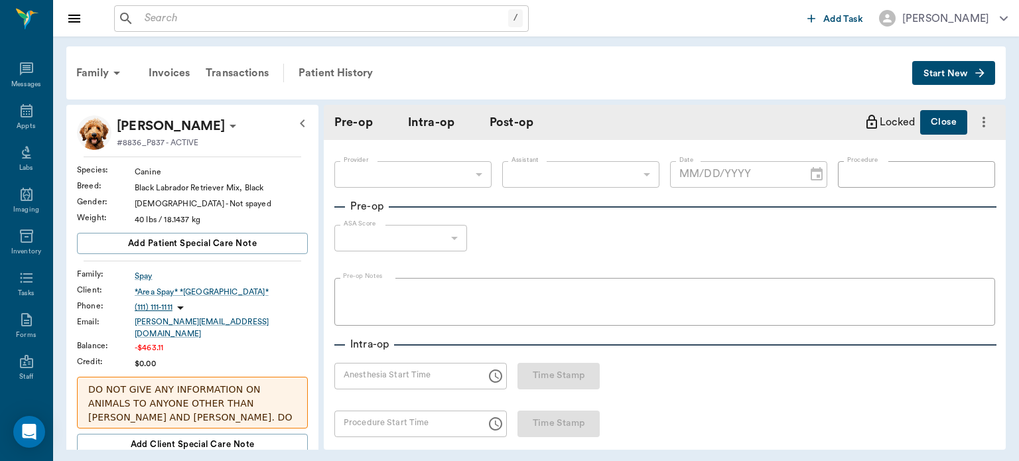
type input "63ec2f075fda476ae8351a4d"
type input "63ec2e7e52e12b0ba117b124"
type input "spay"
type input "1"
radio input "true"
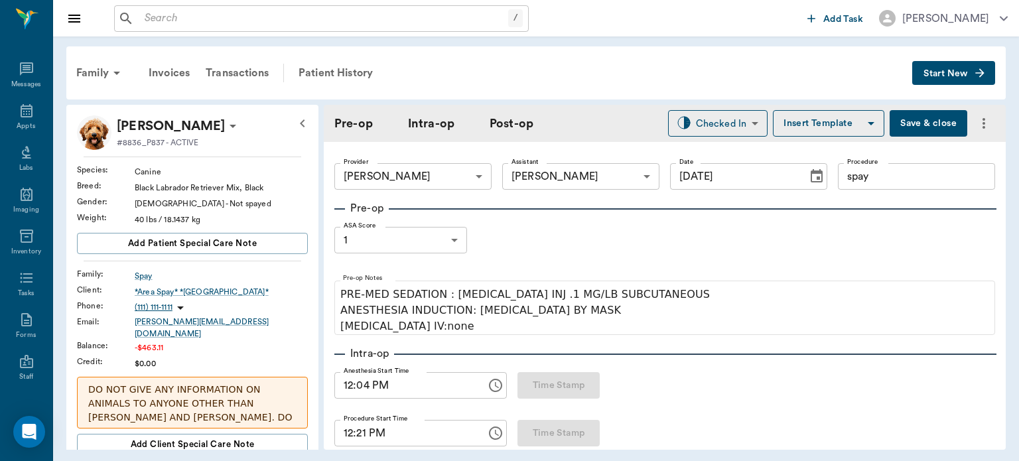
type input "[DATE]"
type input "12:04 PM"
type input "12:21 PM"
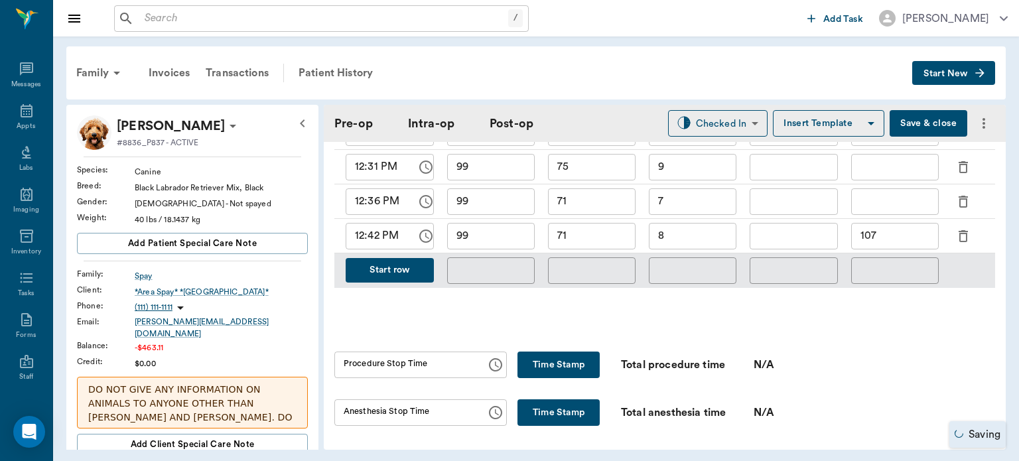
scroll to position [719, 0]
click at [916, 116] on button "Save & close" at bounding box center [929, 123] width 78 height 27
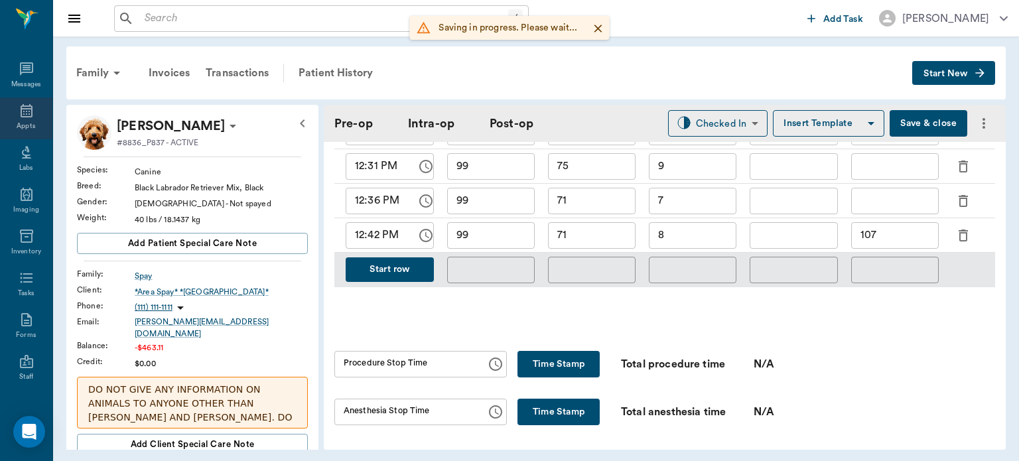
click at [25, 123] on div "Appts" at bounding box center [26, 126] width 19 height 10
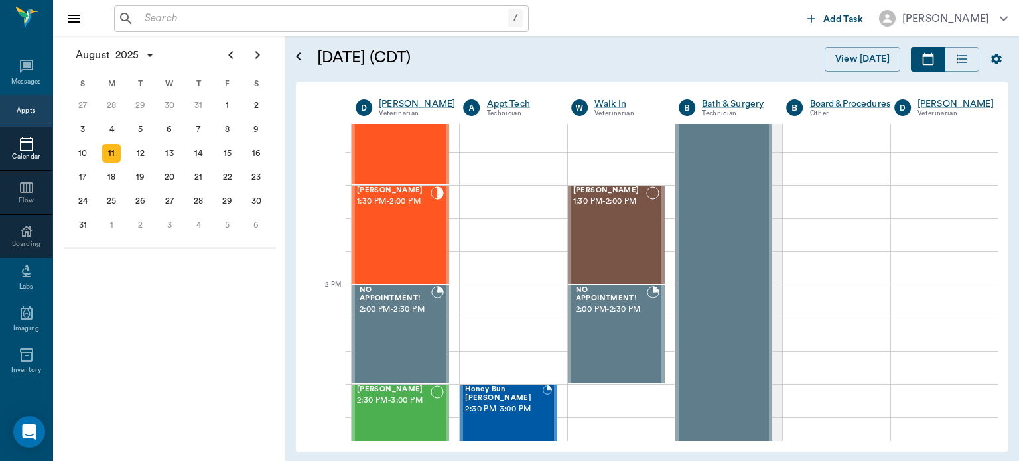
scroll to position [1017, 0]
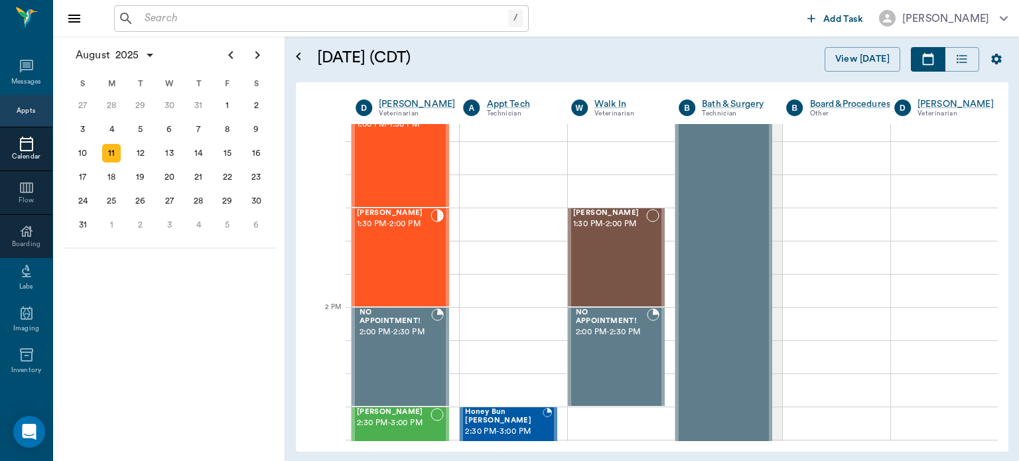
click at [410, 269] on div "[PERSON_NAME] 1:30 PM - 2:00 PM" at bounding box center [394, 257] width 74 height 97
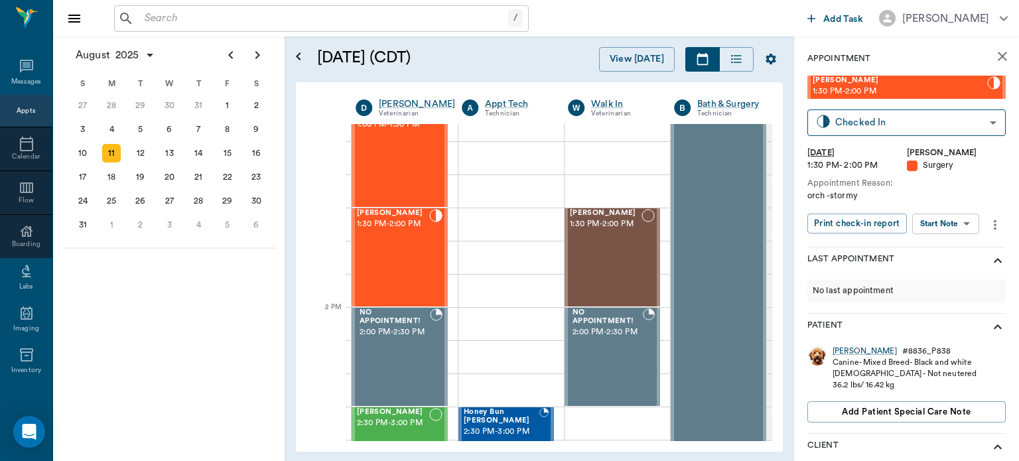
click at [940, 220] on body "/ ​ Add Task [PERSON_NAME] Nectar Messages Appts Calendar Flow Boarding Labs Im…" at bounding box center [509, 230] width 1019 height 461
click at [938, 269] on button "View Surgery" at bounding box center [936, 272] width 54 height 15
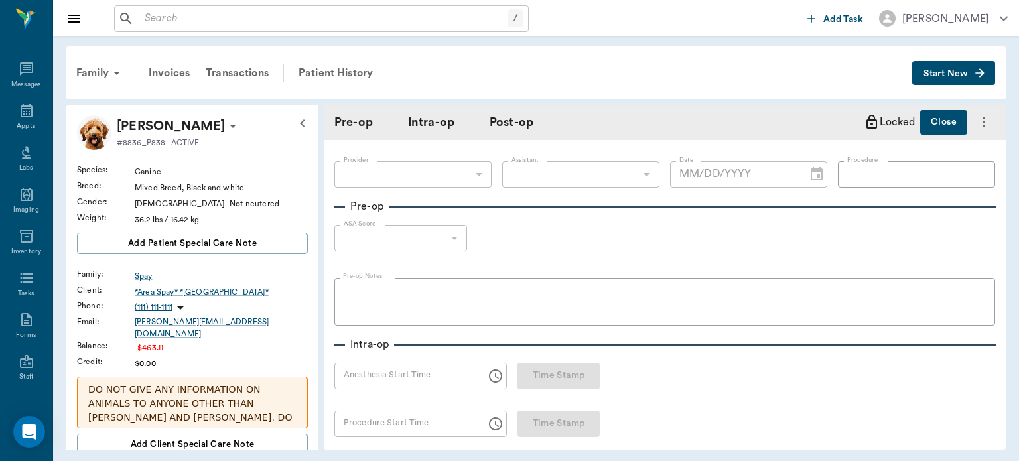
type input "63ec2f075fda476ae8351a4d"
type input "63ec2e7e52e12b0ba117b124"
type input "neuter"
type input "1"
radio input "true"
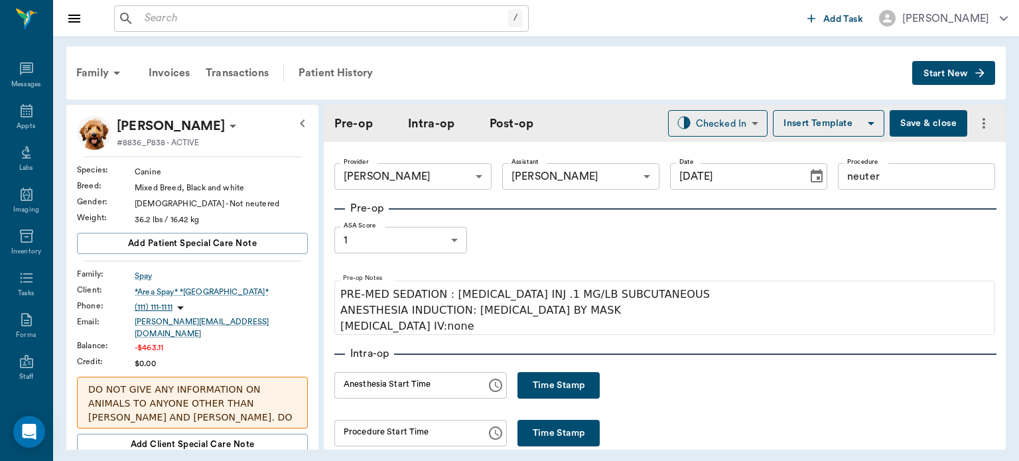
type input "[DATE]"
click at [538, 393] on button "Time Stamp" at bounding box center [559, 385] width 82 height 27
type input "12:53 PM"
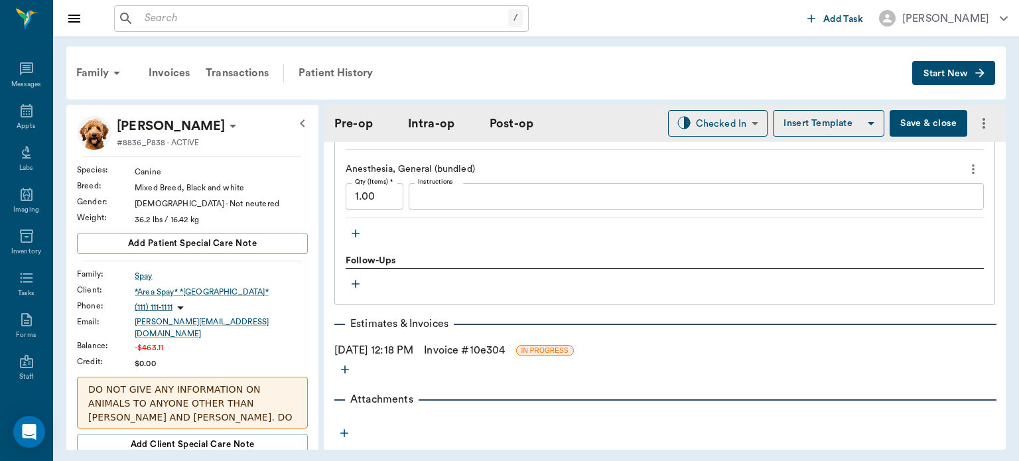
scroll to position [1373, 0]
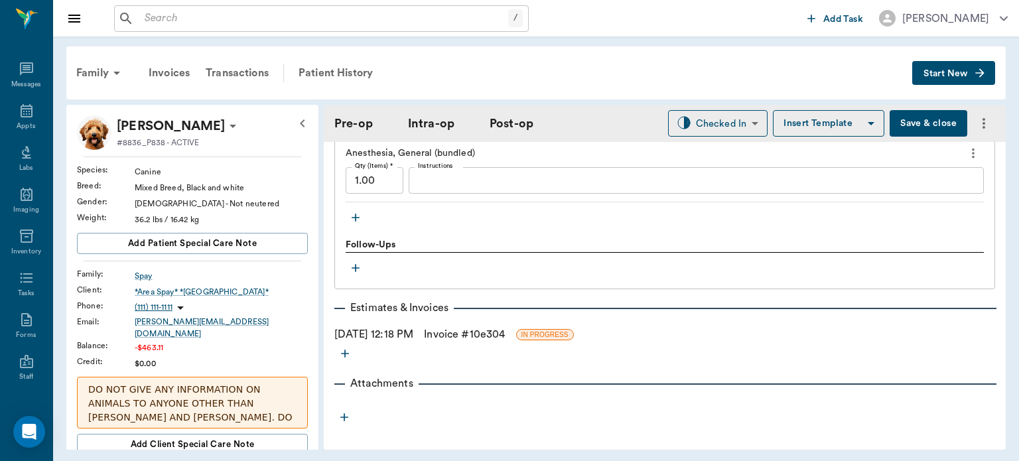
click at [358, 211] on icon "button" at bounding box center [355, 217] width 13 height 13
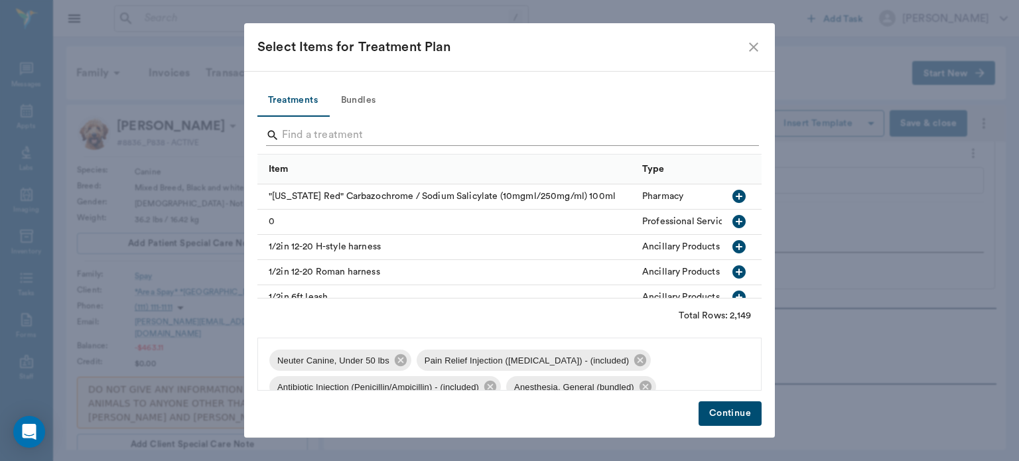
click at [317, 130] on input "Search" at bounding box center [510, 135] width 457 height 21
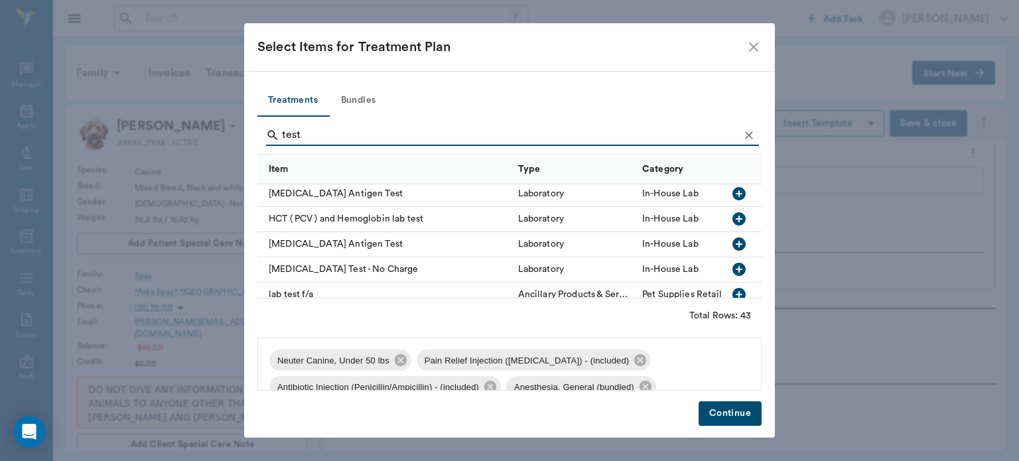
scroll to position [507, 0]
type input "test"
click at [732, 244] on icon "button" at bounding box center [739, 244] width 16 height 16
click at [735, 411] on button "Continue" at bounding box center [730, 414] width 63 height 25
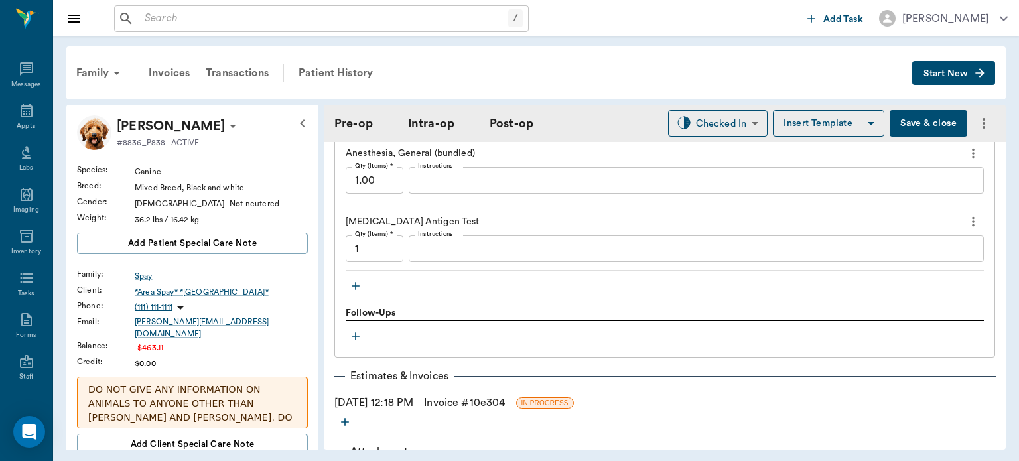
click at [918, 110] on button "Save & close" at bounding box center [929, 123] width 78 height 27
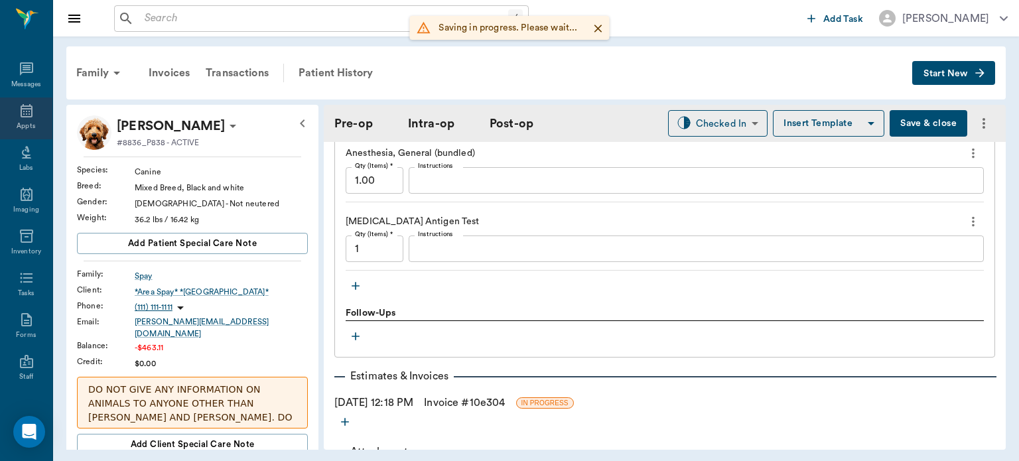
click at [21, 113] on icon at bounding box center [27, 110] width 12 height 13
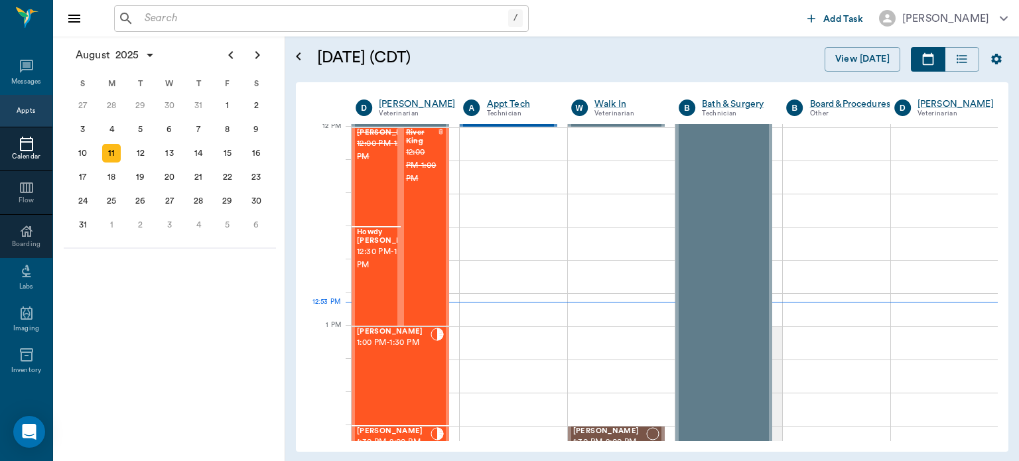
scroll to position [799, 0]
click at [376, 363] on div "[PERSON_NAME] Spay 1:00 PM - 1:30 PM" at bounding box center [394, 375] width 74 height 97
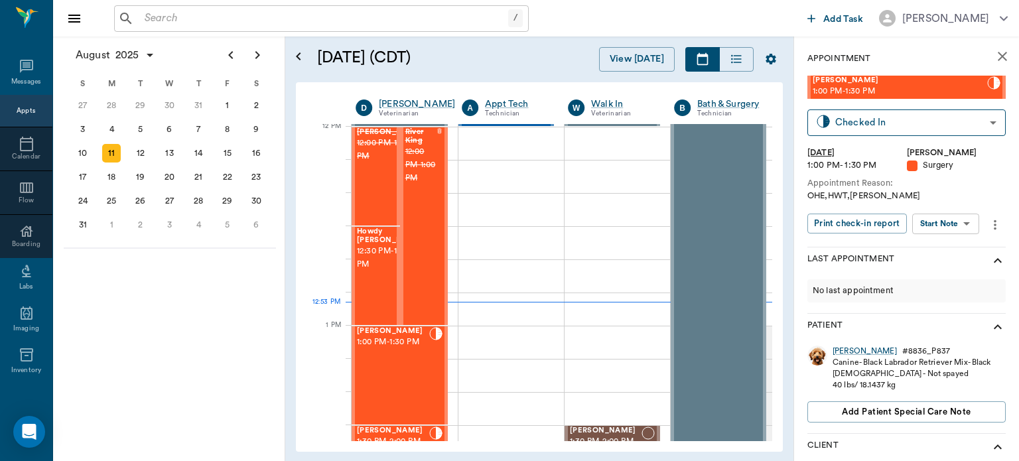
click at [949, 232] on body "/ ​ Add Task [PERSON_NAME] Nectar Messages Appts Calendar Flow Boarding Labs Im…" at bounding box center [509, 230] width 1019 height 461
click at [938, 271] on button "View Surgery" at bounding box center [936, 272] width 54 height 15
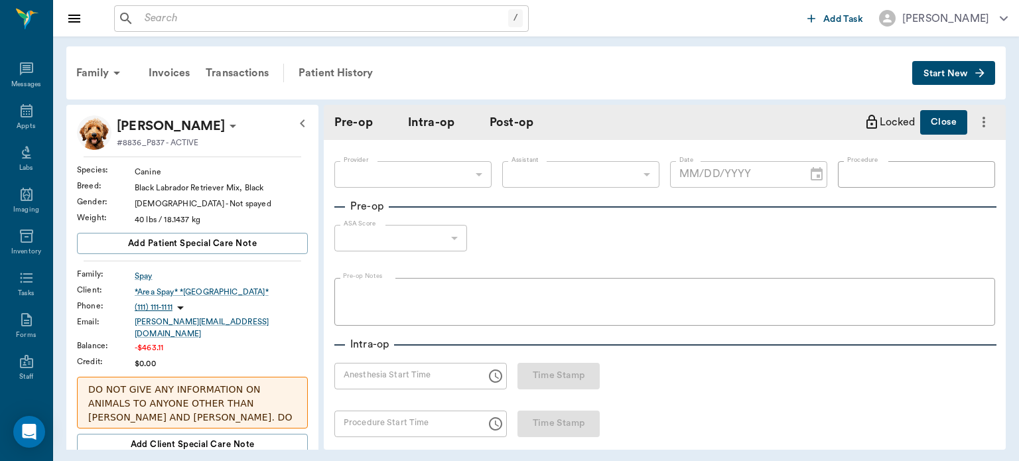
type input "63ec2f075fda476ae8351a4d"
type input "63ec2e7e52e12b0ba117b124"
type input "spay"
type input "1"
radio input "true"
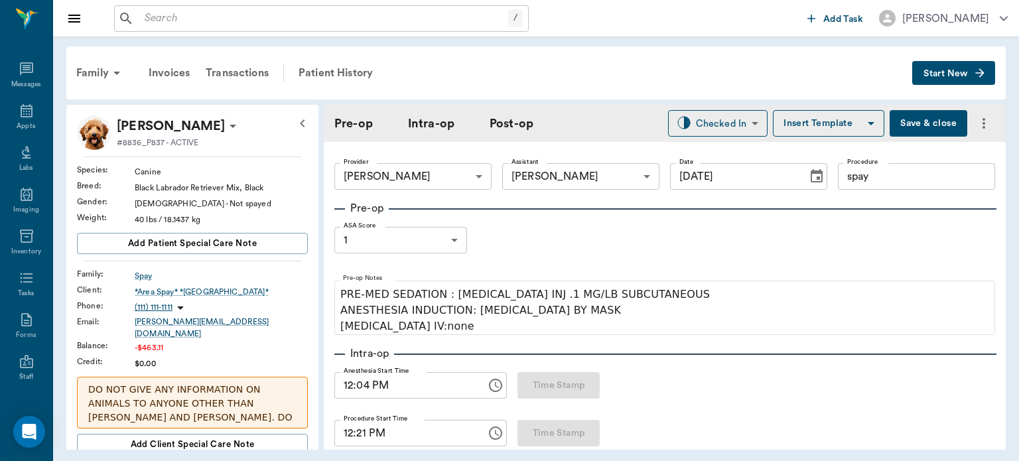
type input "[DATE]"
type input "12:04 PM"
type input "12:21 PM"
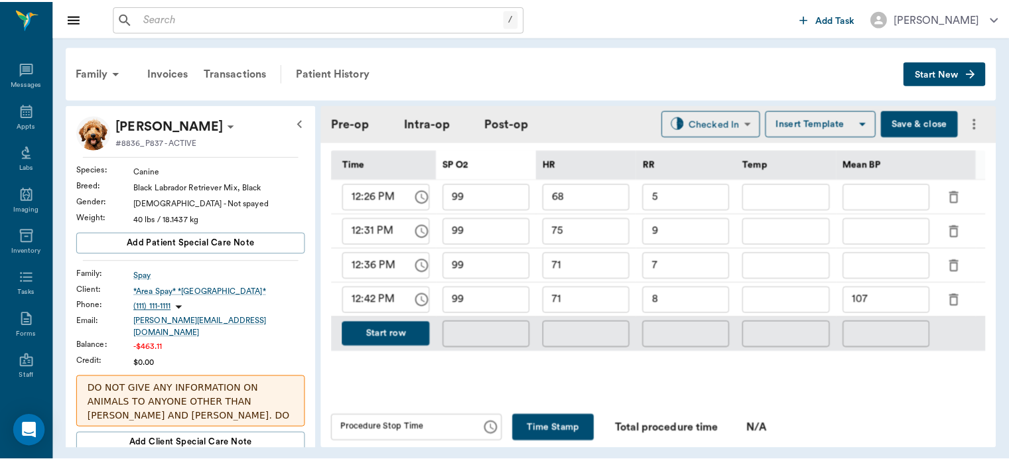
scroll to position [653, 0]
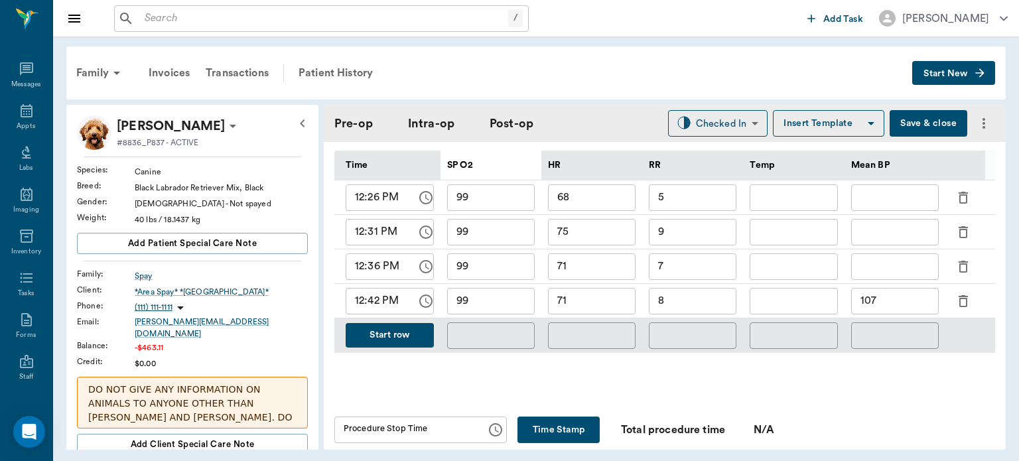
click at [386, 332] on button "Start row" at bounding box center [390, 335] width 88 height 25
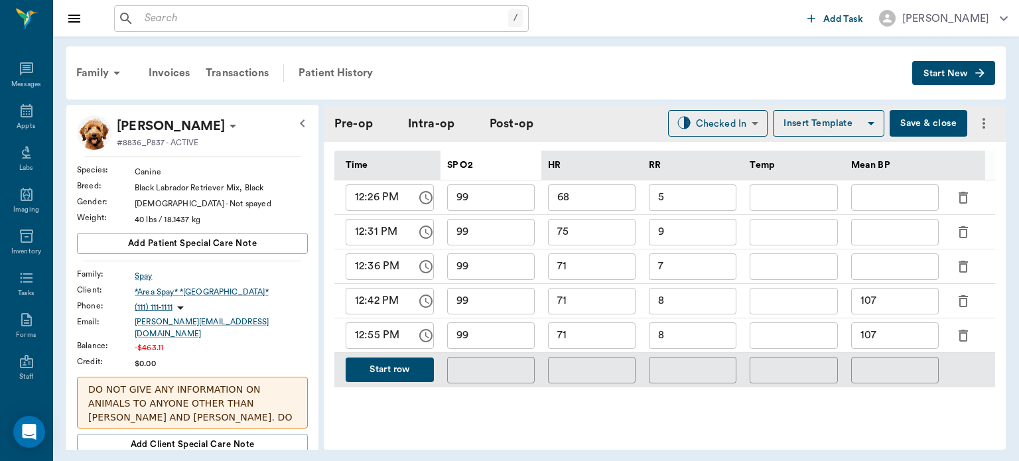
click at [595, 331] on input "71" at bounding box center [592, 336] width 88 height 27
type input "70"
click at [694, 324] on input "8" at bounding box center [693, 336] width 88 height 27
type input "7"
click at [908, 333] on input "107" at bounding box center [896, 336] width 88 height 27
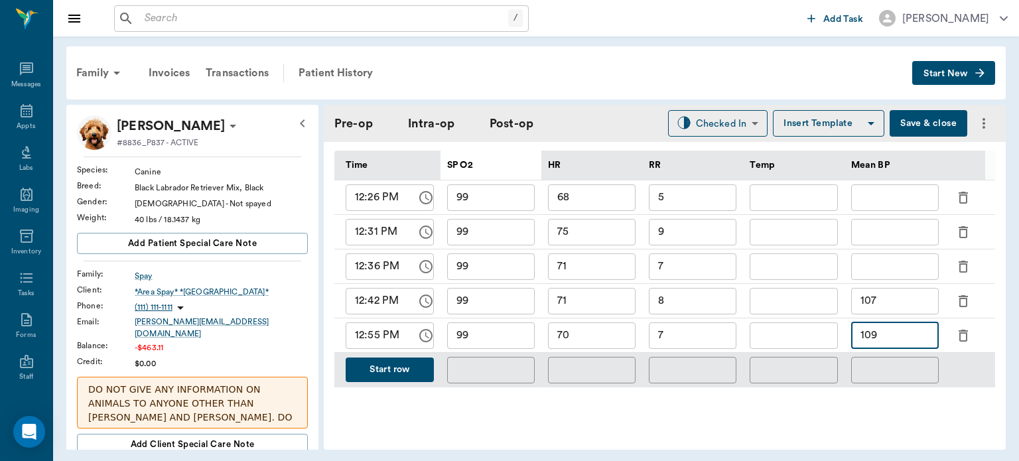
type input "109"
click at [905, 121] on button "Save & close" at bounding box center [929, 123] width 78 height 27
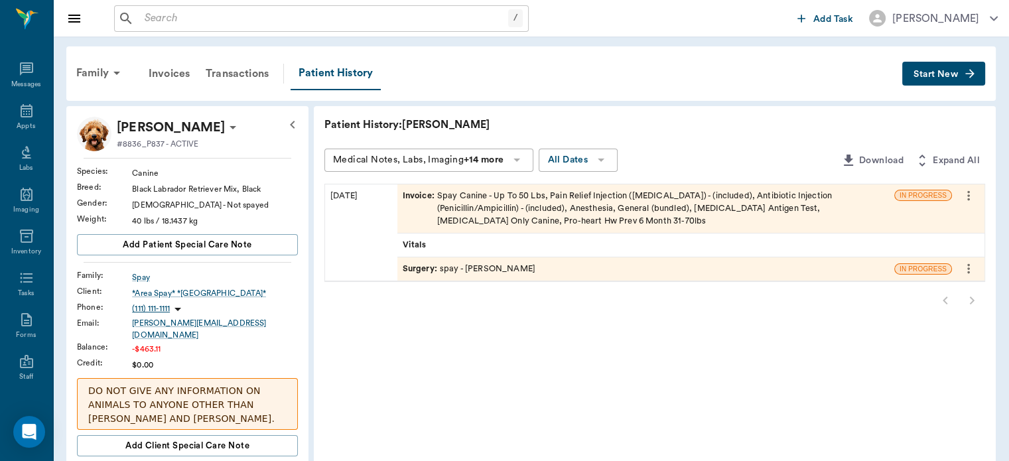
click at [415, 202] on span "Invoice :" at bounding box center [420, 209] width 35 height 38
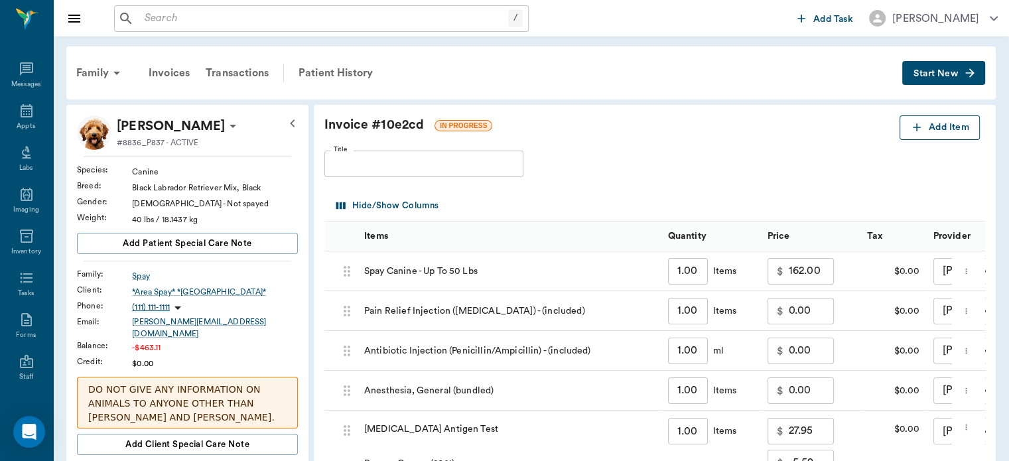
click at [949, 127] on button "Add Item" at bounding box center [940, 127] width 80 height 25
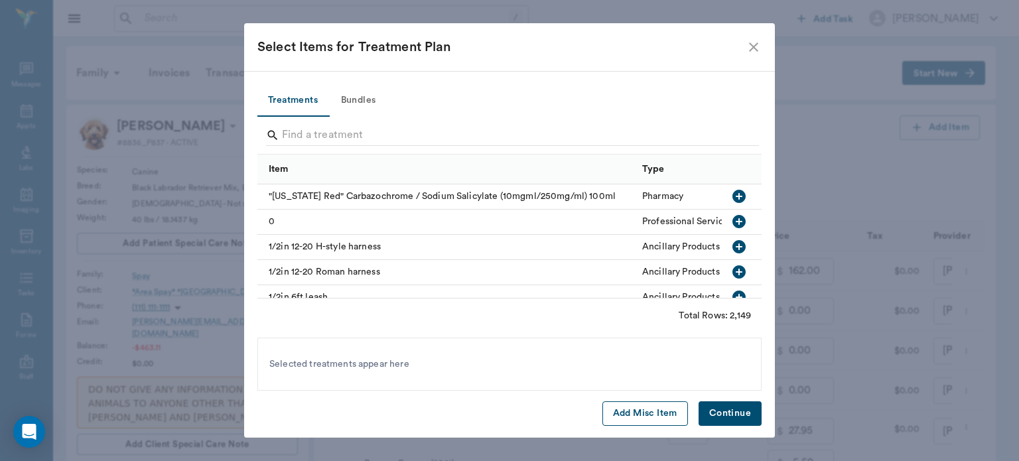
click at [640, 417] on button "Add Misc Item" at bounding box center [646, 414] width 86 height 25
click at [730, 419] on button "Continue" at bounding box center [730, 414] width 63 height 25
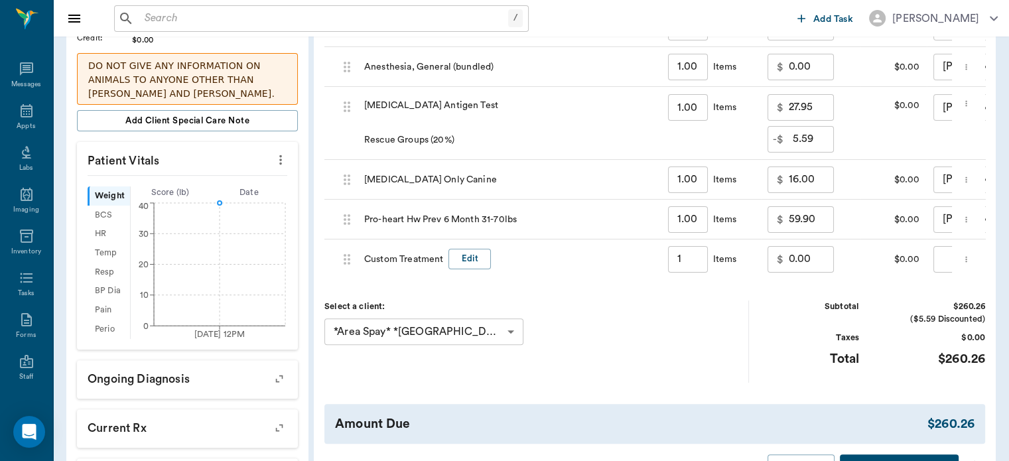
scroll to position [325, 0]
click at [477, 252] on button "Edit" at bounding box center [470, 258] width 42 height 21
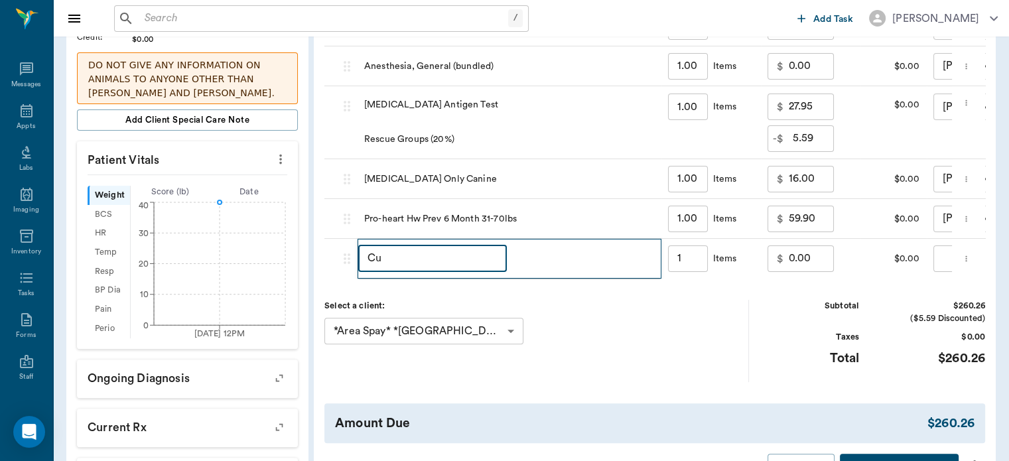
type input "C"
type input "discount"
click at [792, 261] on input "0.00" at bounding box center [811, 259] width 45 height 27
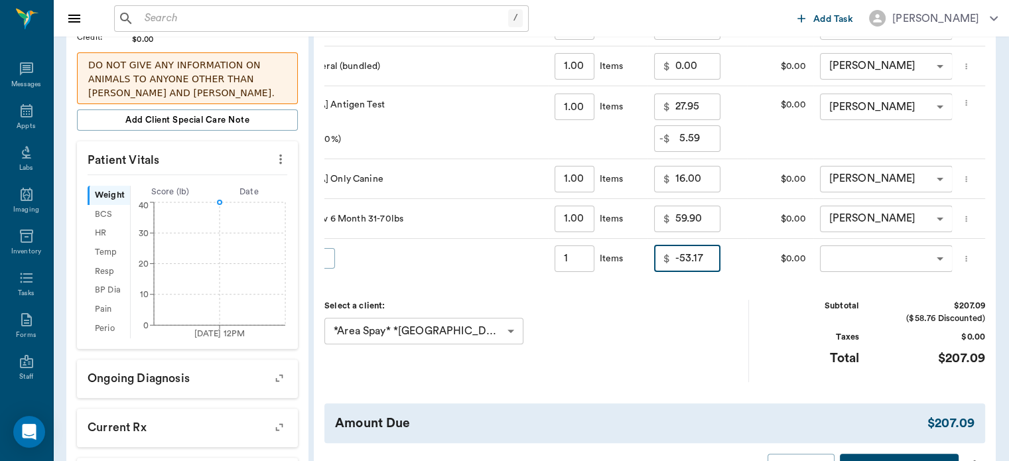
scroll to position [0, 145]
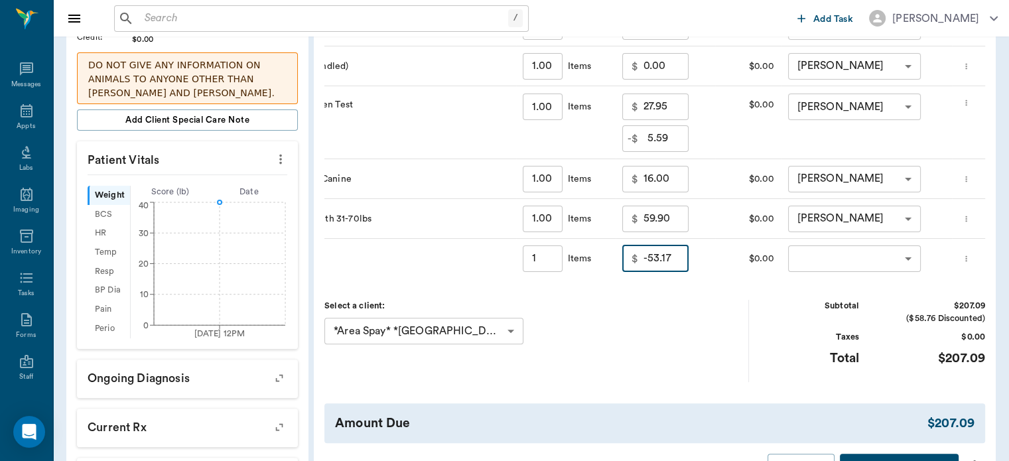
type input "-53.17"
click at [866, 267] on body "/ ​ Add Task [PERSON_NAME] Nectar Messages Appts Labs Imaging Inventory Tasks F…" at bounding box center [504, 158] width 1009 height 967
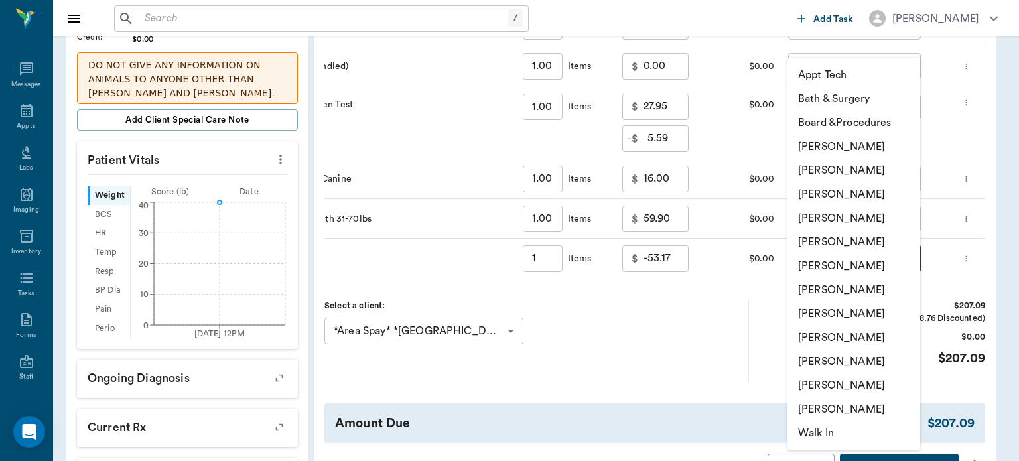
click at [875, 193] on li "[PERSON_NAME]" at bounding box center [854, 195] width 133 height 24
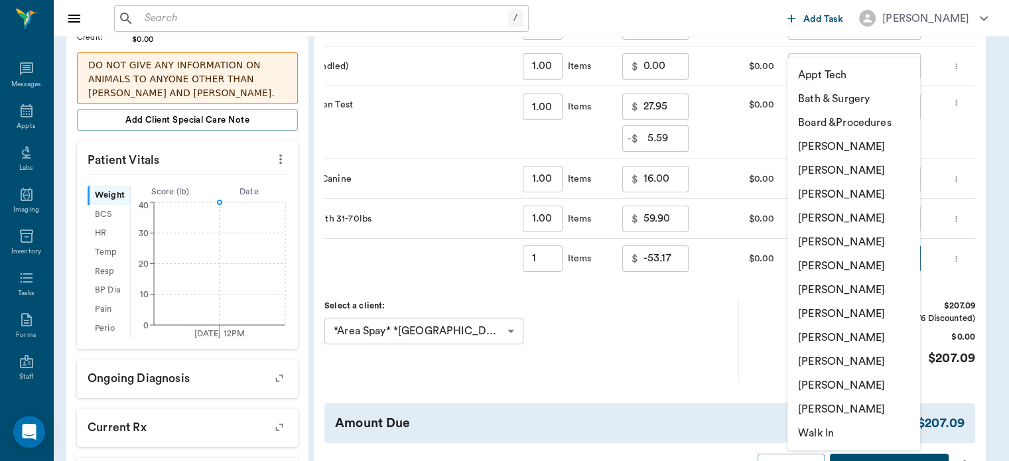
type input "none-63ec2f075fda476ae8351a4d"
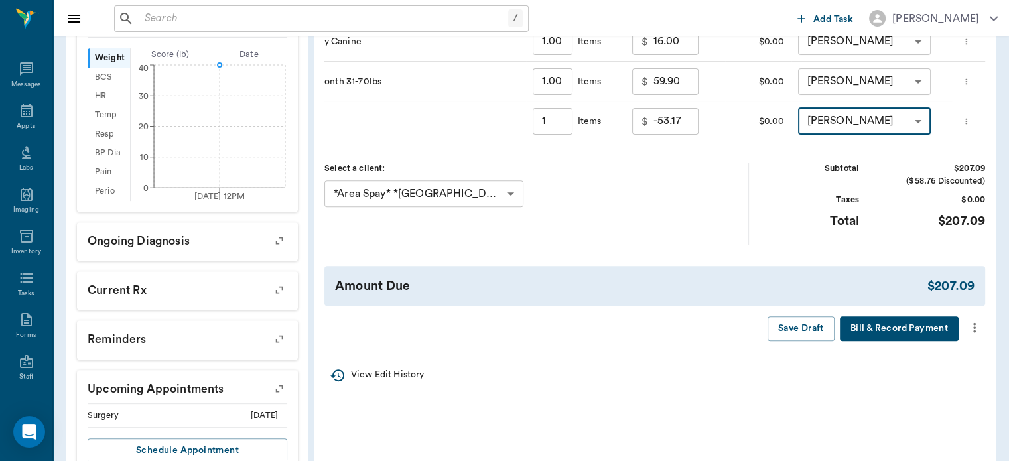
scroll to position [463, 0]
click at [979, 333] on icon "more" at bounding box center [975, 327] width 15 height 16
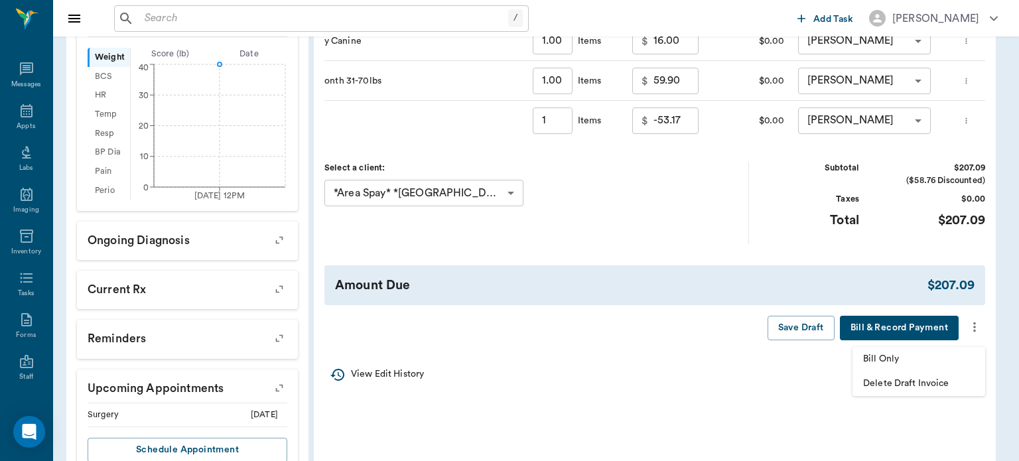
click at [889, 360] on span "Bill Only" at bounding box center [919, 359] width 112 height 14
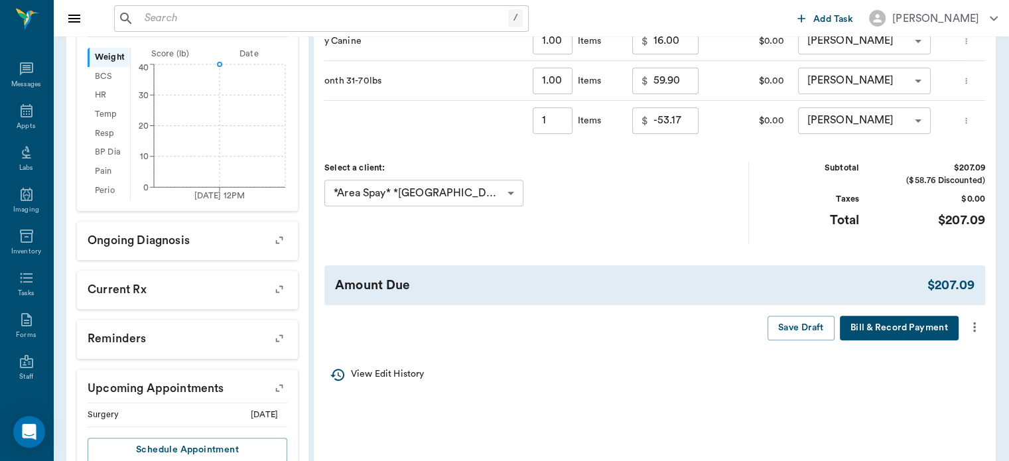
type input "1.00"
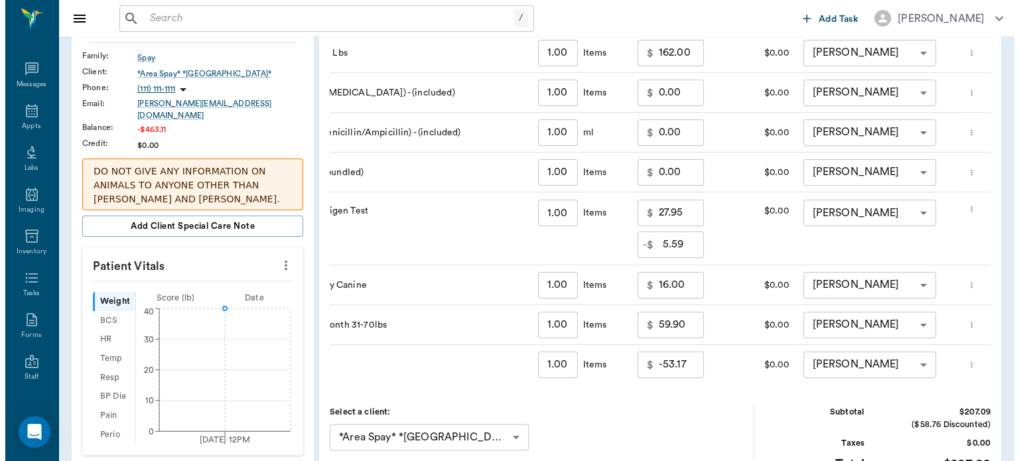
scroll to position [0, 0]
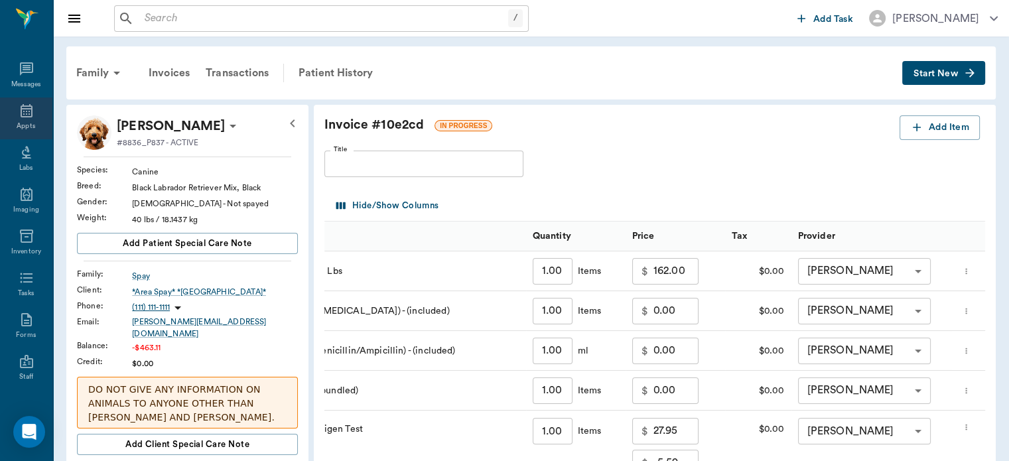
click at [26, 113] on icon at bounding box center [27, 110] width 12 height 13
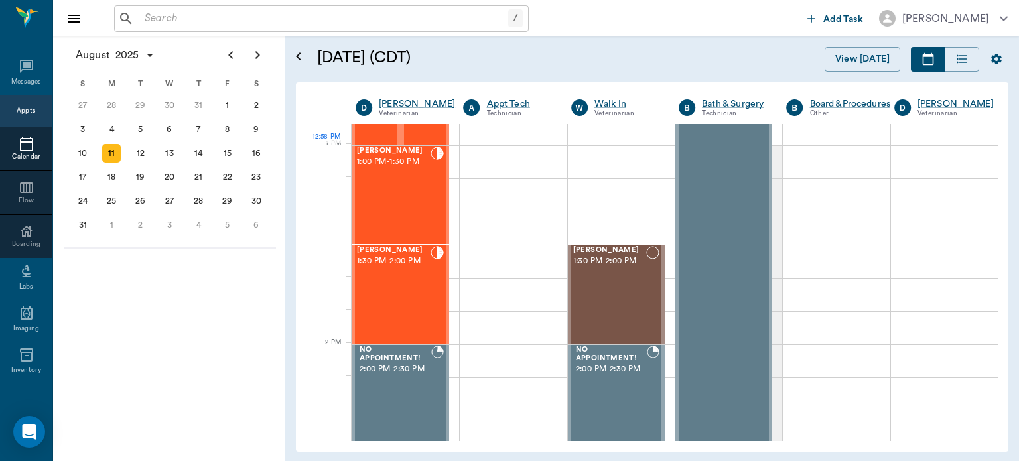
scroll to position [982, 0]
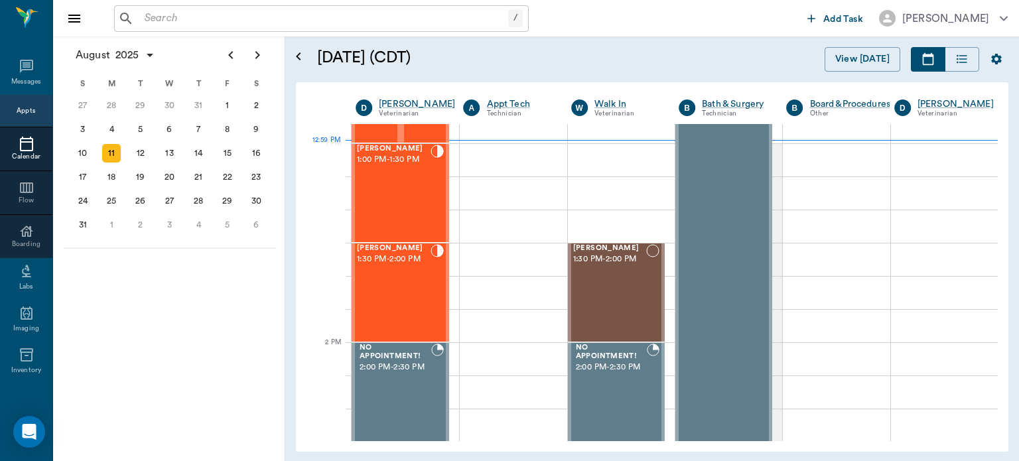
click at [395, 295] on div "[PERSON_NAME] 1:30 PM - 2:00 PM" at bounding box center [394, 292] width 74 height 97
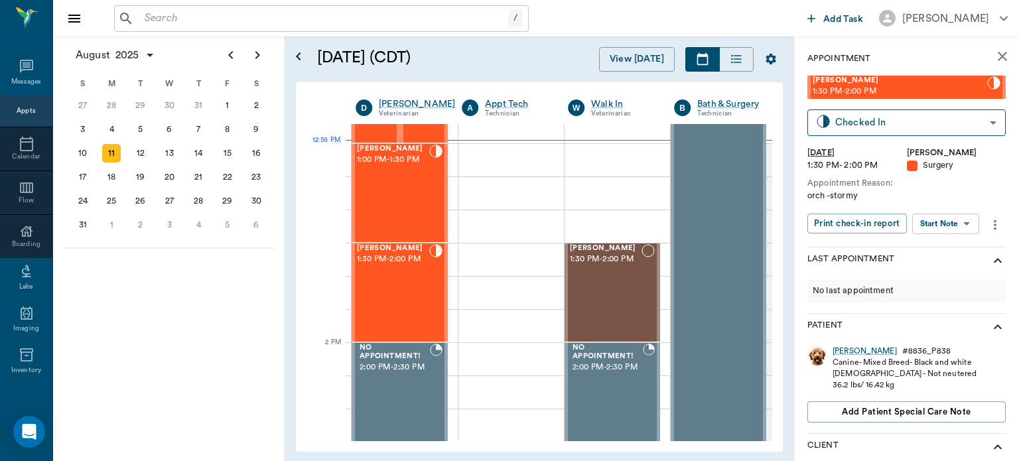
click at [957, 223] on body "/ ​ Add Task [PERSON_NAME] Nectar Messages Appts Calendar Flow Boarding Labs Im…" at bounding box center [509, 230] width 1019 height 461
click at [938, 269] on button "View Surgery" at bounding box center [936, 272] width 54 height 15
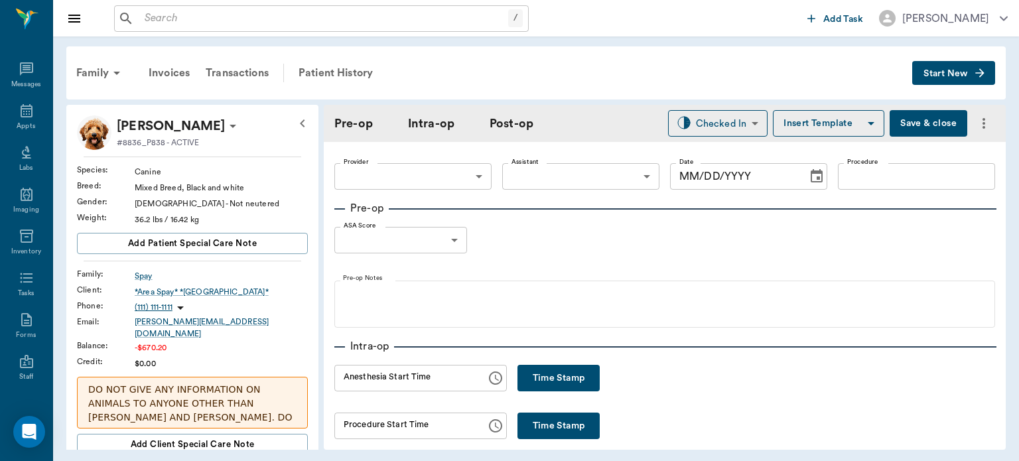
type input "63ec2f075fda476ae8351a4d"
type input "63ec2e7e52e12b0ba117b124"
type input "neuter"
type input "1"
radio input "true"
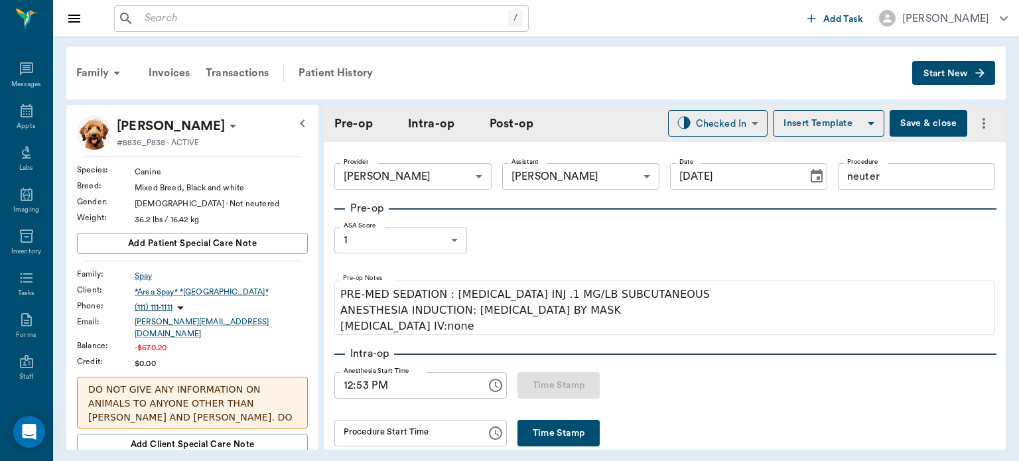
type input "[DATE]"
type input "12:53 PM"
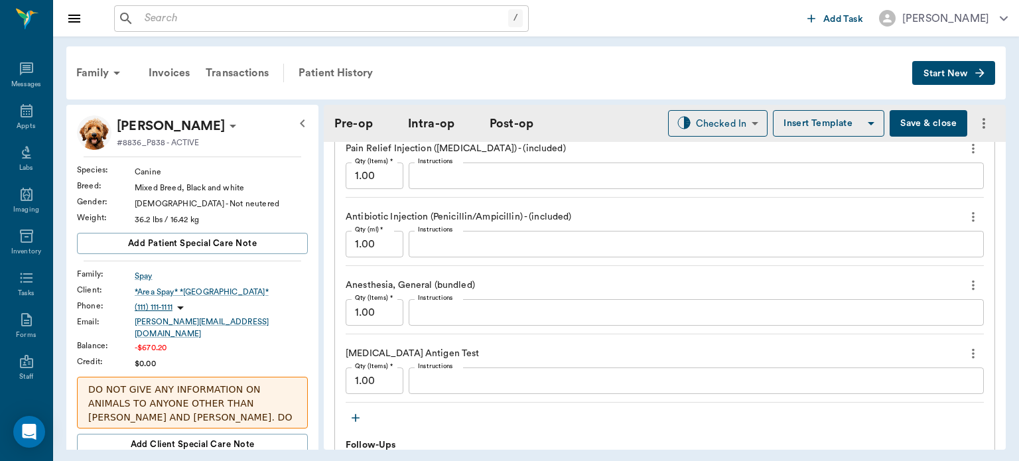
scroll to position [1250, 0]
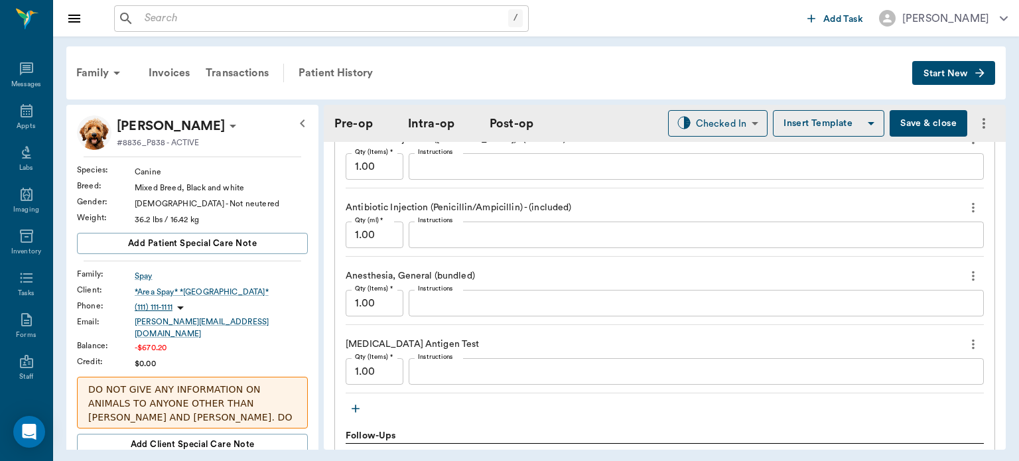
click at [461, 364] on textarea "Instructions" at bounding box center [696, 371] width 557 height 15
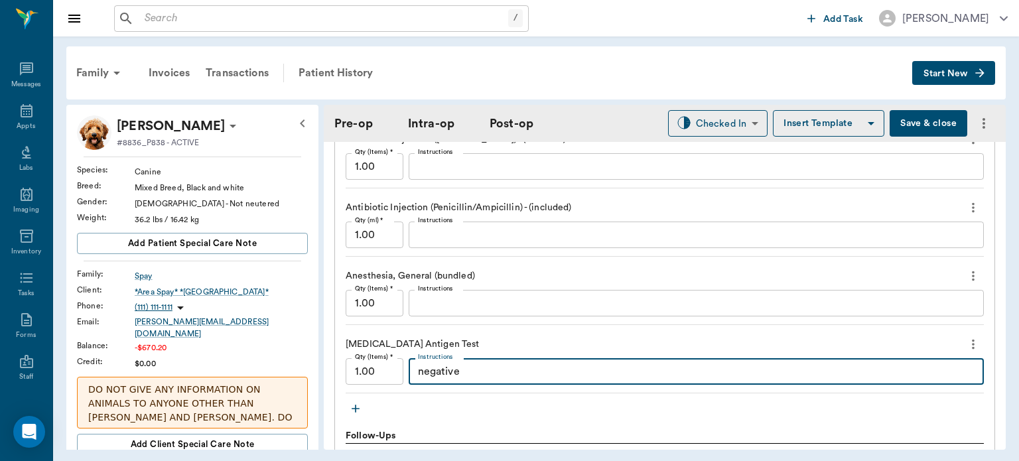
type textarea "negative"
click at [913, 127] on button "Save & close" at bounding box center [929, 123] width 78 height 27
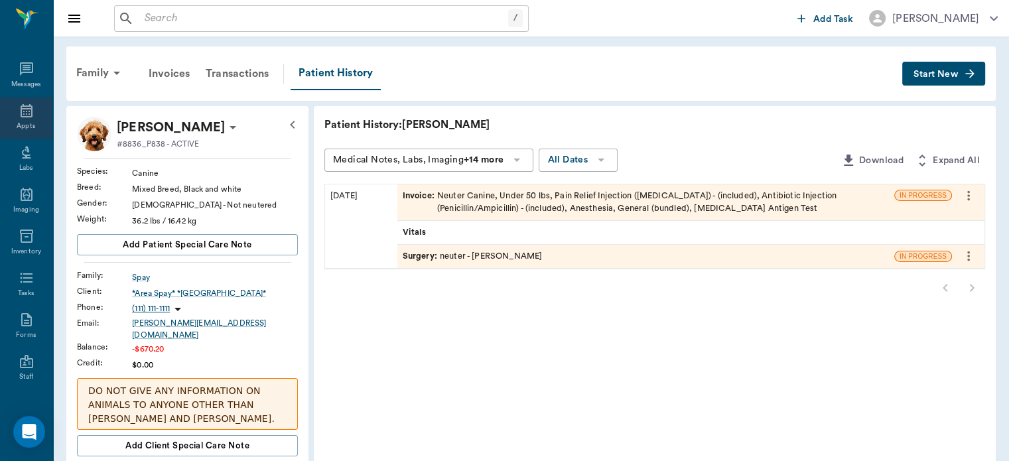
click at [27, 114] on icon at bounding box center [27, 110] width 12 height 13
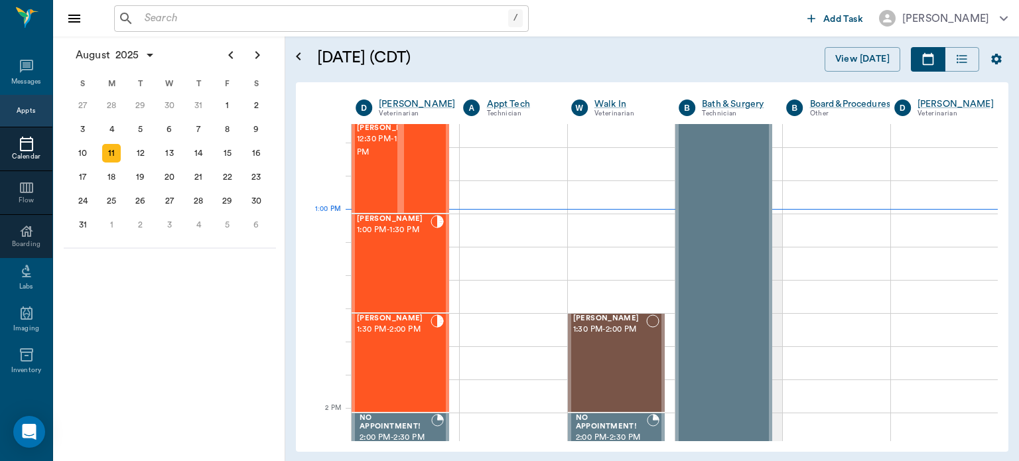
scroll to position [909, 0]
click at [401, 258] on div "[PERSON_NAME] Spay 1:00 PM - 1:30 PM" at bounding box center [394, 266] width 74 height 97
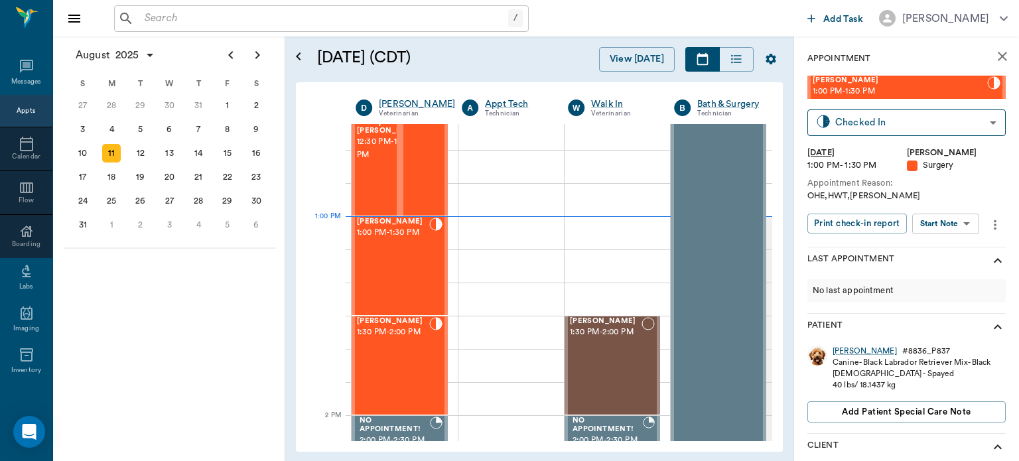
click at [957, 223] on body "/ ​ Add Task [PERSON_NAME] Nectar Messages Appts Calendar Flow Boarding Labs Im…" at bounding box center [509, 230] width 1019 height 461
click at [957, 269] on button "View Surgery" at bounding box center [936, 272] width 54 height 15
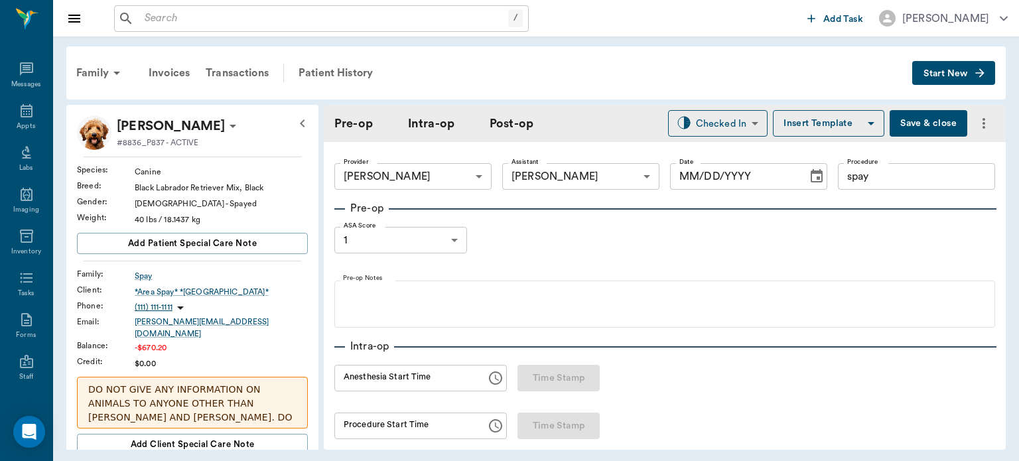
type input "63ec2f075fda476ae8351a4d"
type input "63ec2e7e52e12b0ba117b124"
type input "spay"
type input "1"
radio input "true"
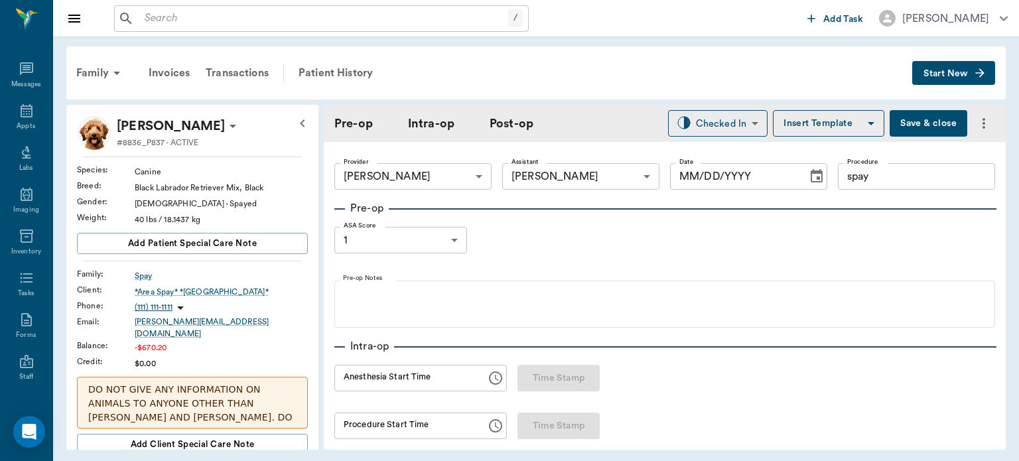
type input "[DATE]"
type input "12:04 PM"
type input "12:21 PM"
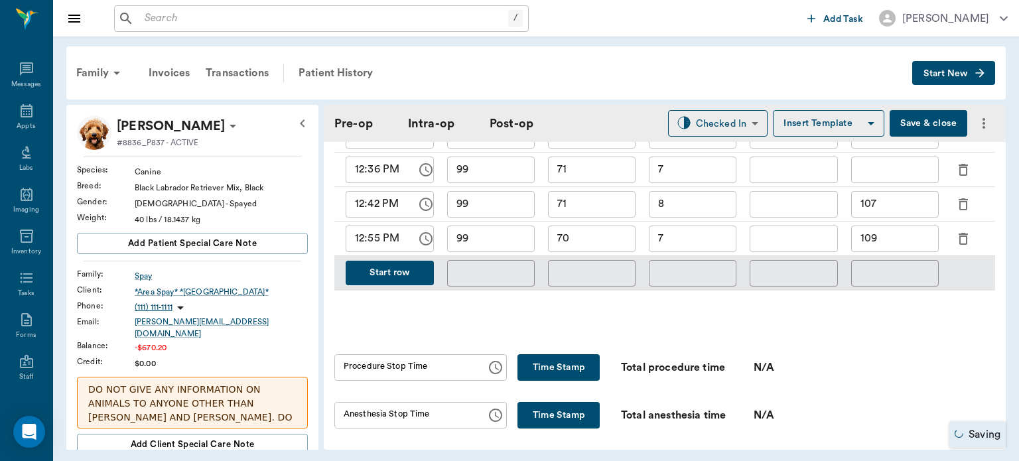
scroll to position [752, 0]
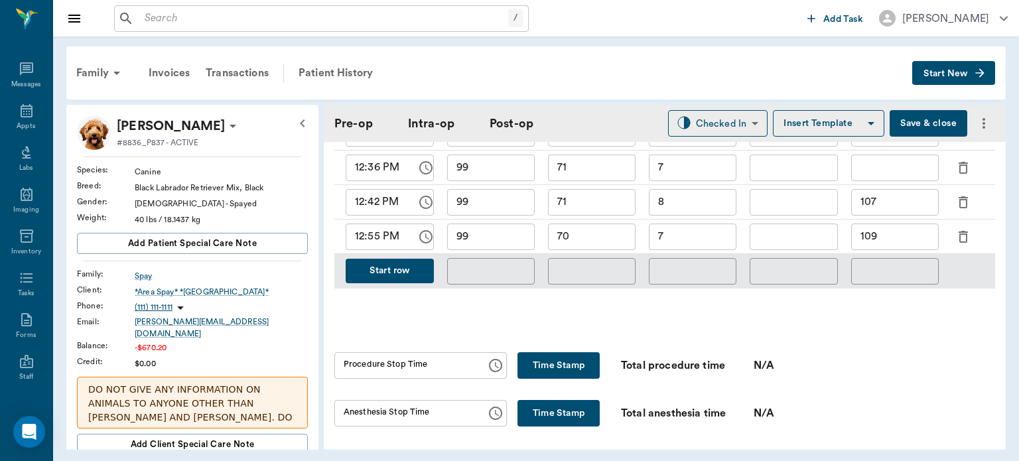
click at [400, 263] on button "Start row" at bounding box center [390, 271] width 88 height 25
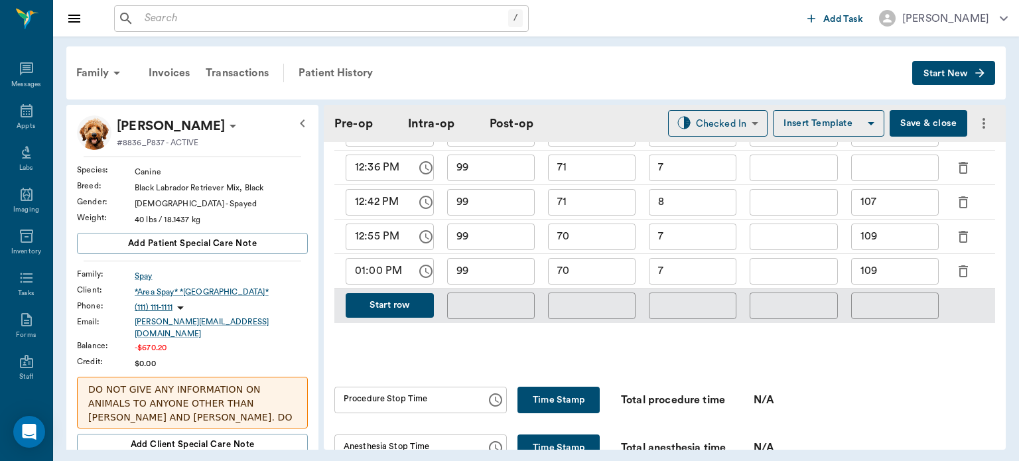
click at [597, 265] on input "70" at bounding box center [592, 271] width 88 height 27
type input "72"
click at [911, 266] on input "109" at bounding box center [896, 271] width 88 height 27
type input "1"
type input "91"
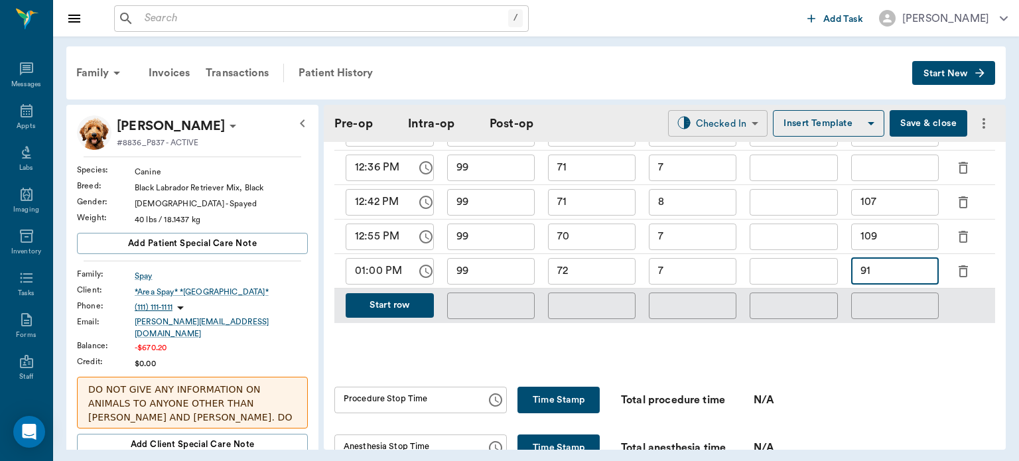
click at [713, 118] on body "/ ​ Add Task [PERSON_NAME] Nectar Messages Appts Labs Imaging Inventory Tasks F…" at bounding box center [509, 230] width 1019 height 461
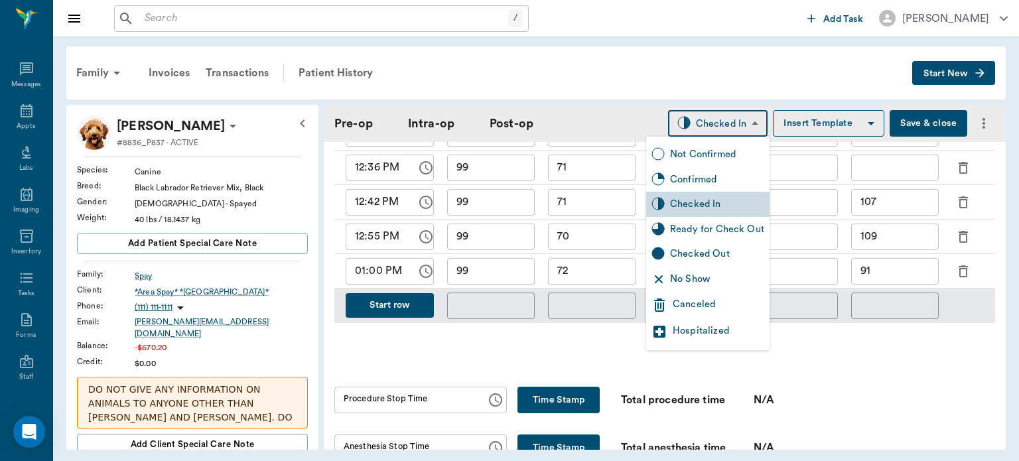
click at [727, 226] on div "Ready for Check Out" at bounding box center [717, 229] width 94 height 15
type input "READY_TO_CHECKOUT"
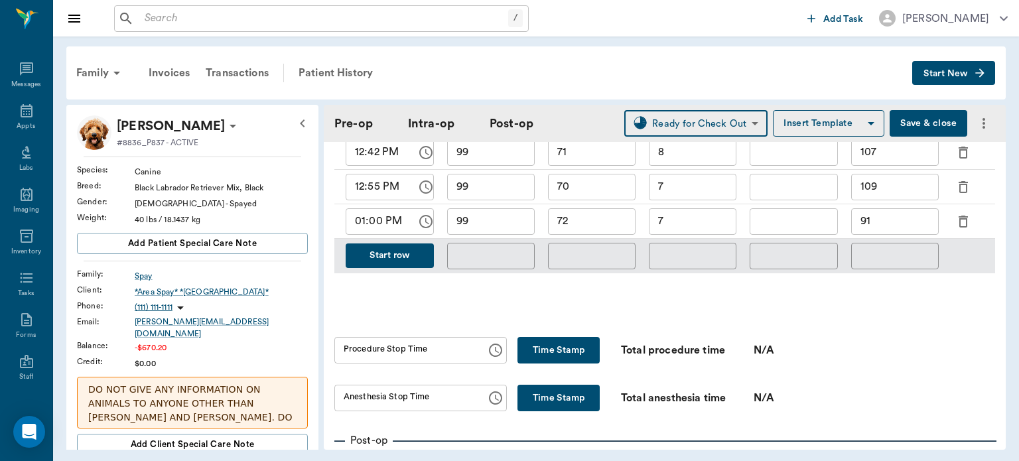
scroll to position [826, 0]
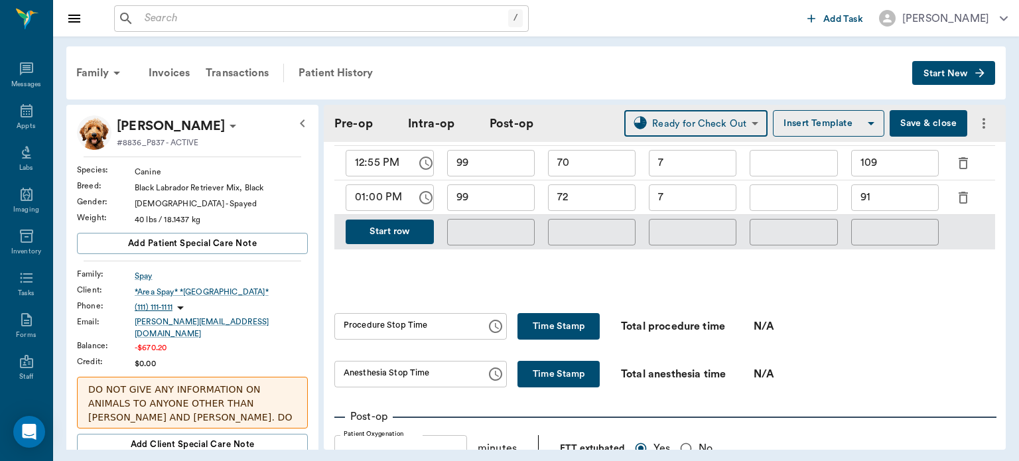
click at [565, 313] on button "Time Stamp" at bounding box center [559, 326] width 82 height 27
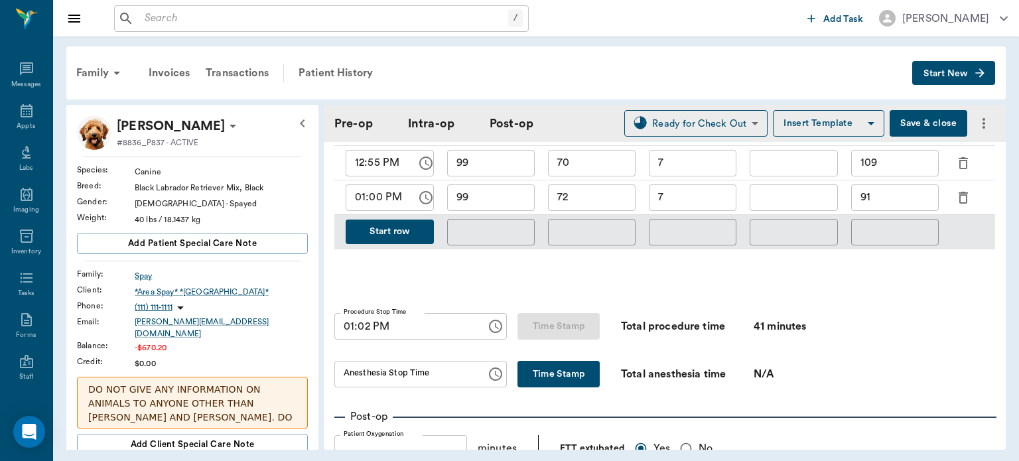
click at [366, 319] on input "01:02 PM" at bounding box center [406, 326] width 143 height 27
type input "01:03 PM"
click at [561, 370] on button "Time Stamp" at bounding box center [559, 374] width 82 height 27
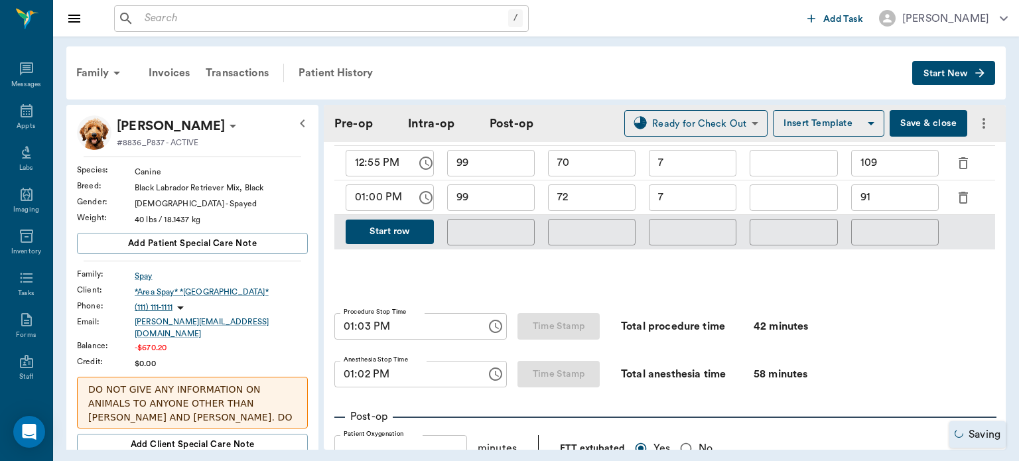
click at [362, 369] on input "01:02 PM" at bounding box center [406, 374] width 143 height 27
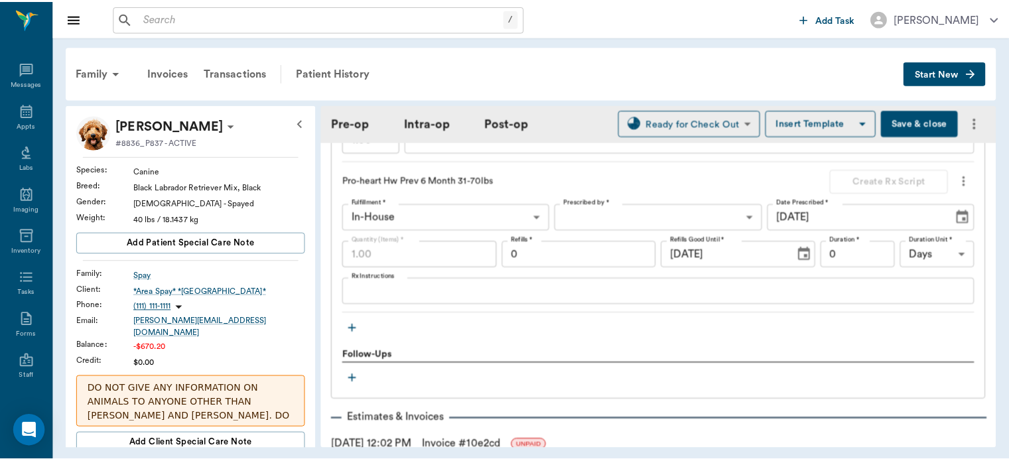
scroll to position [1802, 0]
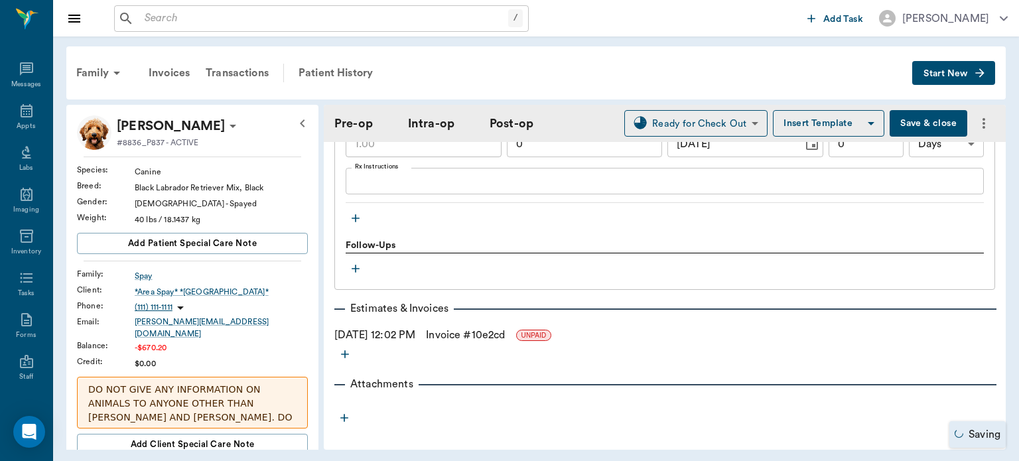
type input "01:03 PM"
click at [505, 327] on link "Invoice # 10e2cd" at bounding box center [465, 335] width 79 height 16
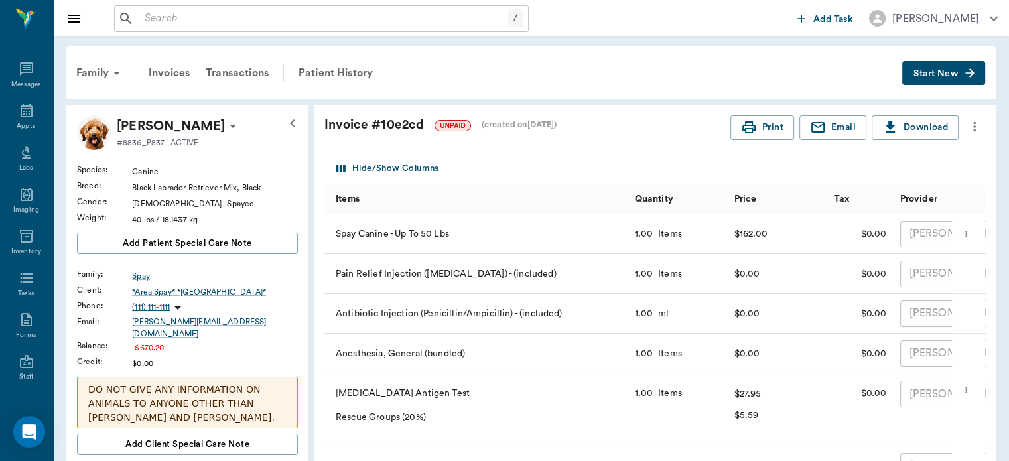
click at [27, 125] on div "Appts" at bounding box center [26, 126] width 19 height 10
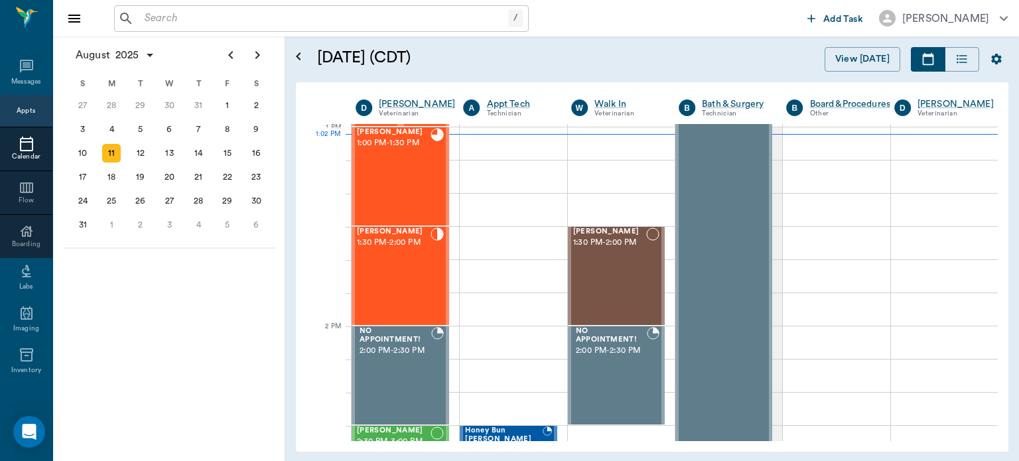
scroll to position [998, 0]
click at [388, 285] on div "[PERSON_NAME] 1:30 PM - 2:00 PM" at bounding box center [394, 276] width 74 height 97
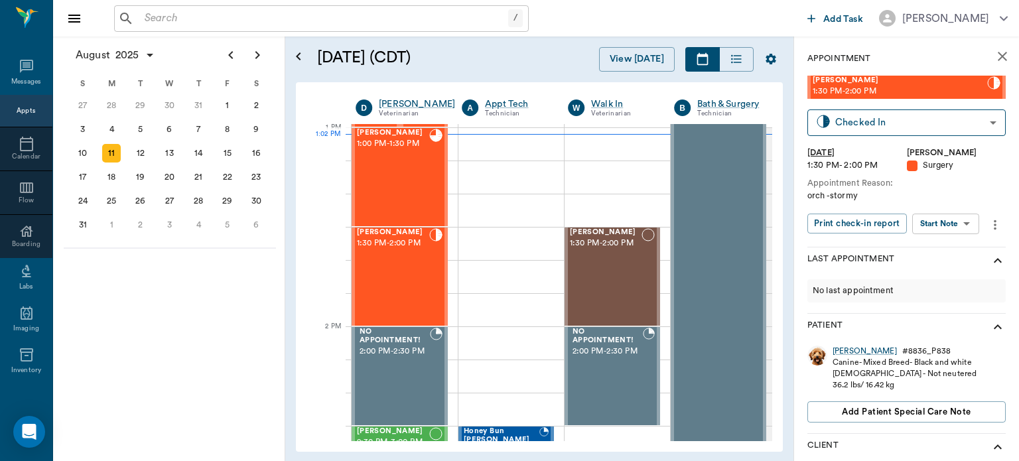
click at [948, 221] on body "/ ​ Add Task [PERSON_NAME] Nectar Messages Appts Calendar Flow Boarding Labs Im…" at bounding box center [509, 230] width 1019 height 461
click at [950, 271] on button "View Surgery" at bounding box center [936, 272] width 54 height 15
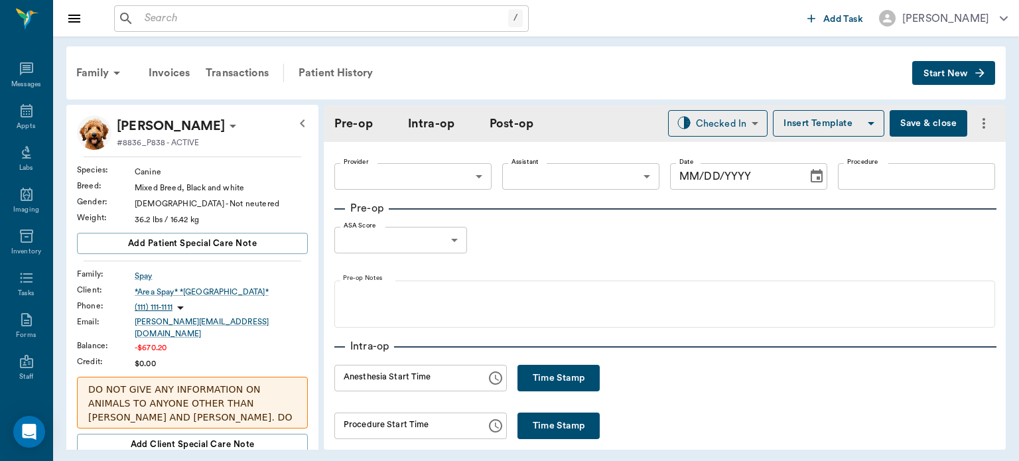
type input "63ec2f075fda476ae8351a4d"
type input "63ec2e7e52e12b0ba117b124"
type input "neuter"
type input "1"
radio input "true"
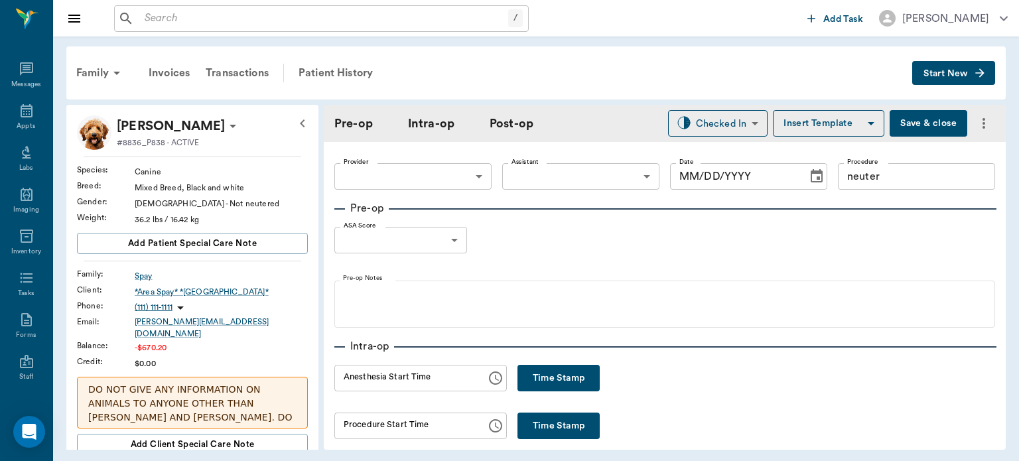
type input "[DATE]"
type input "12:53 PM"
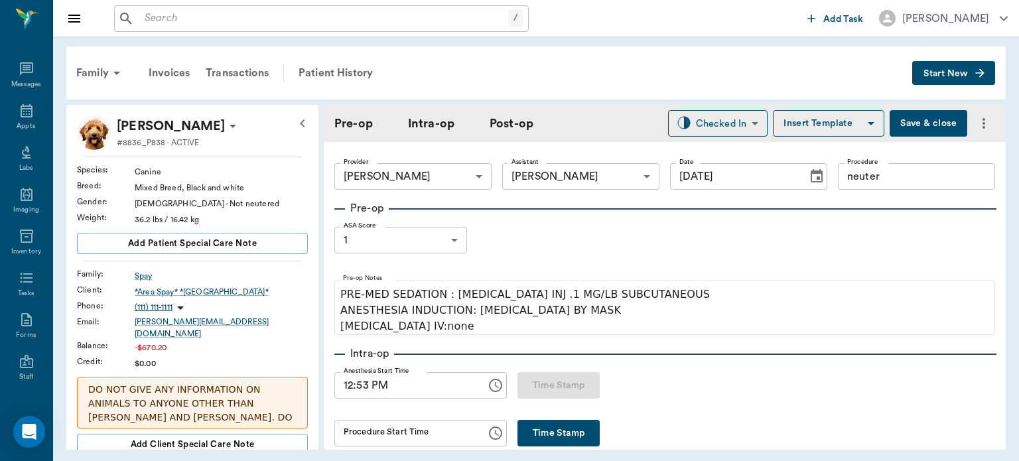
click at [554, 439] on button "Time Stamp" at bounding box center [559, 433] width 82 height 27
click at [361, 437] on input "01:11 PM" at bounding box center [406, 433] width 143 height 27
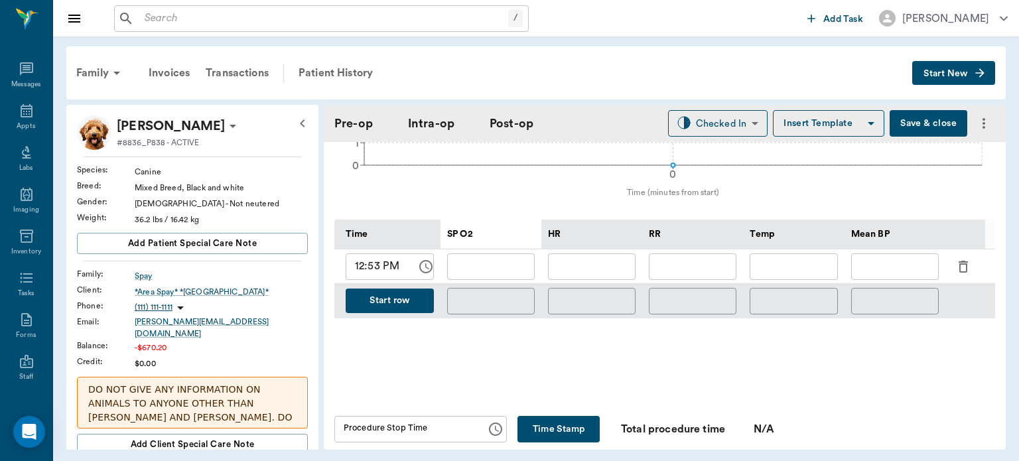
scroll to position [570, 0]
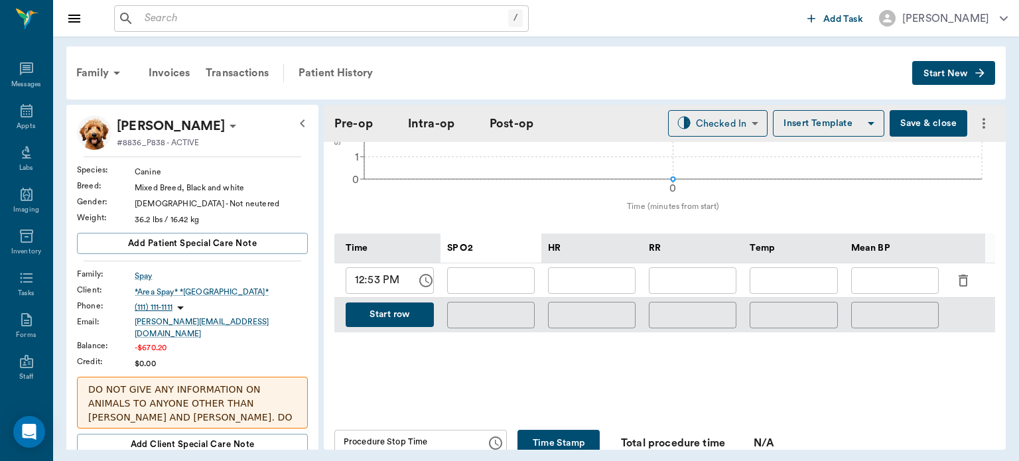
type input "01:10 PM"
click at [966, 275] on icon "button" at bounding box center [963, 281] width 9 height 12
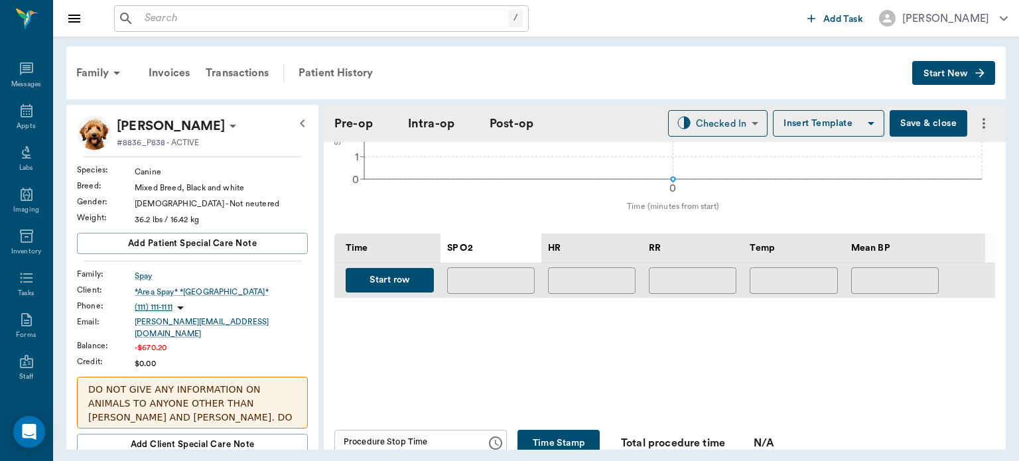
click at [410, 280] on button "Start row" at bounding box center [390, 280] width 88 height 25
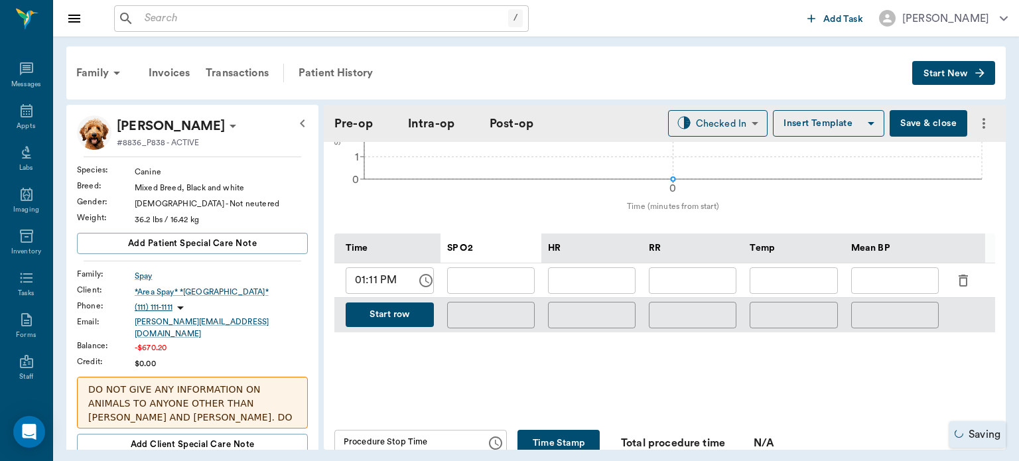
click at [715, 271] on input "text" at bounding box center [693, 280] width 88 height 27
type input "13"
click at [513, 273] on input "text" at bounding box center [491, 280] width 88 height 27
type input "100"
click at [604, 276] on input "text" at bounding box center [592, 280] width 88 height 27
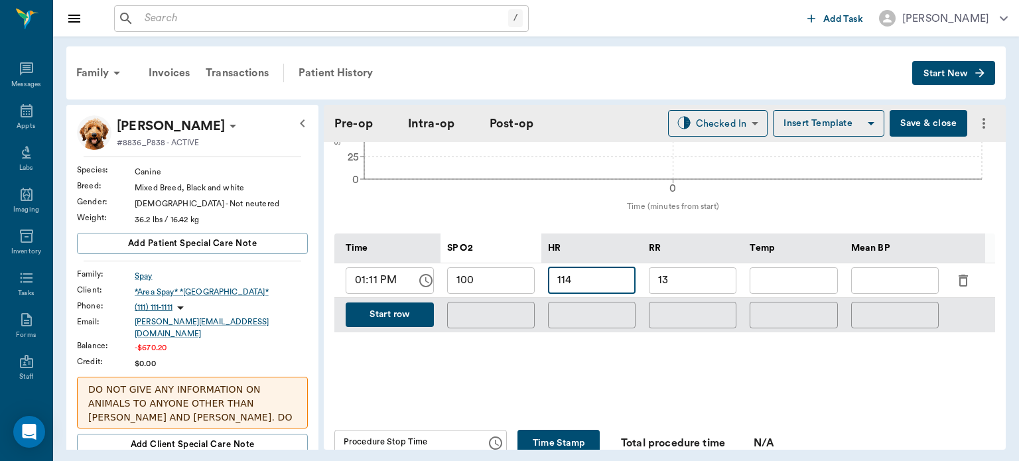
type input "114"
click at [889, 279] on input "text" at bounding box center [896, 280] width 88 height 27
type input "91"
click at [913, 129] on button "Save & close" at bounding box center [929, 123] width 78 height 27
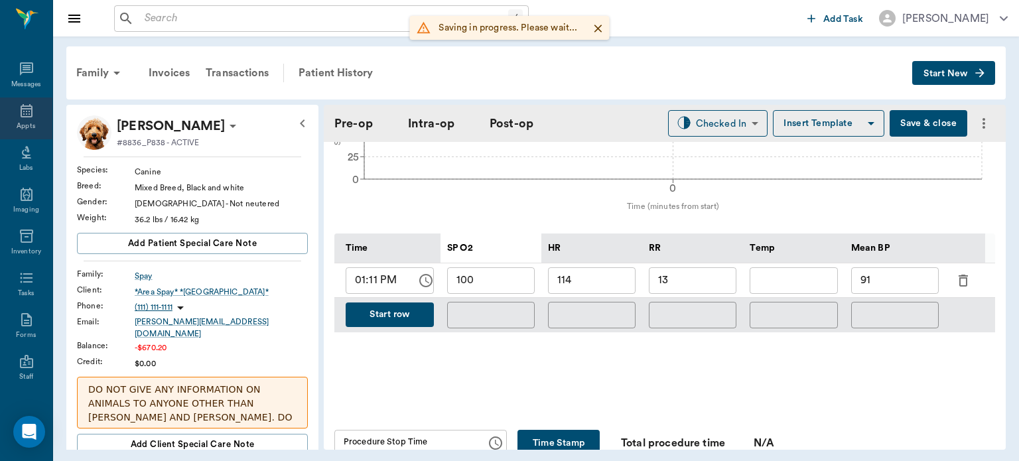
click at [21, 108] on icon at bounding box center [27, 110] width 12 height 13
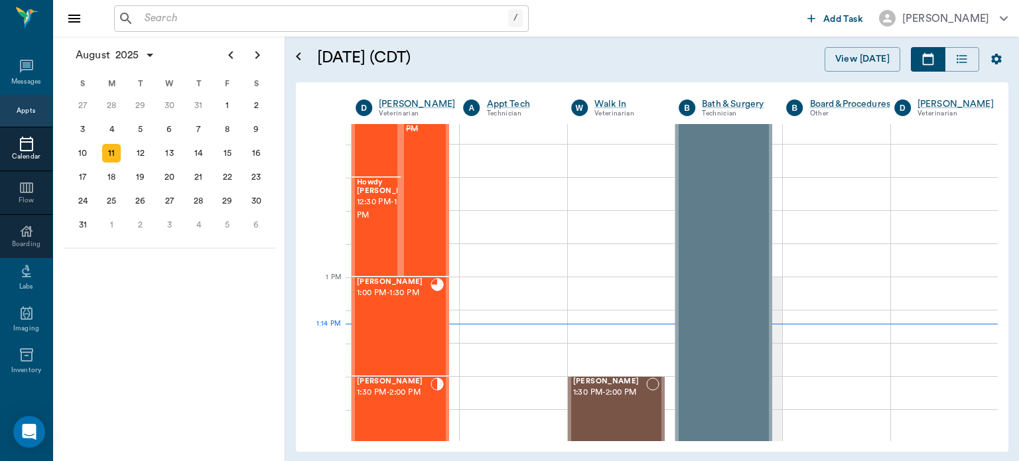
scroll to position [848, 0]
click at [363, 223] on span "12:30 PM - 1:00 PM" at bounding box center [390, 209] width 66 height 27
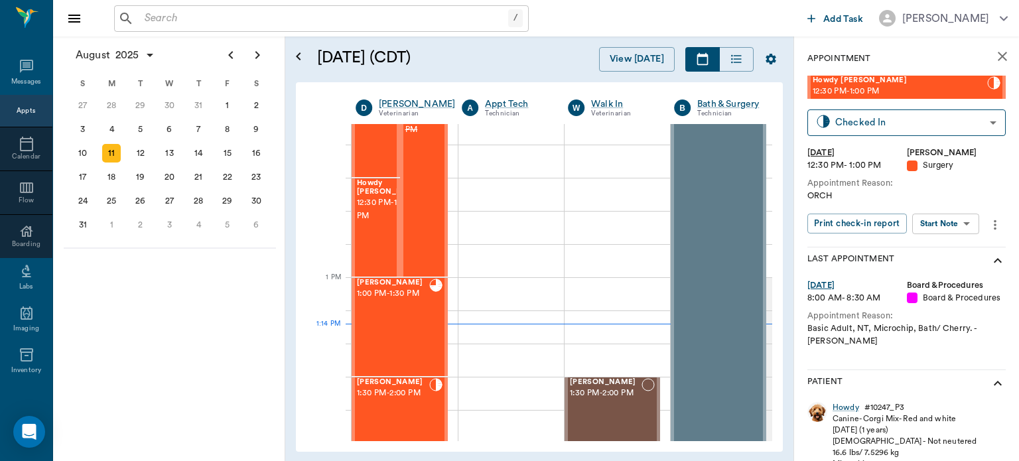
click at [943, 222] on body "/ ​ Add Task [PERSON_NAME] Nectar Messages Appts Calendar Flow Boarding Labs Im…" at bounding box center [509, 230] width 1019 height 461
click at [946, 272] on button "View Surgery" at bounding box center [936, 272] width 54 height 15
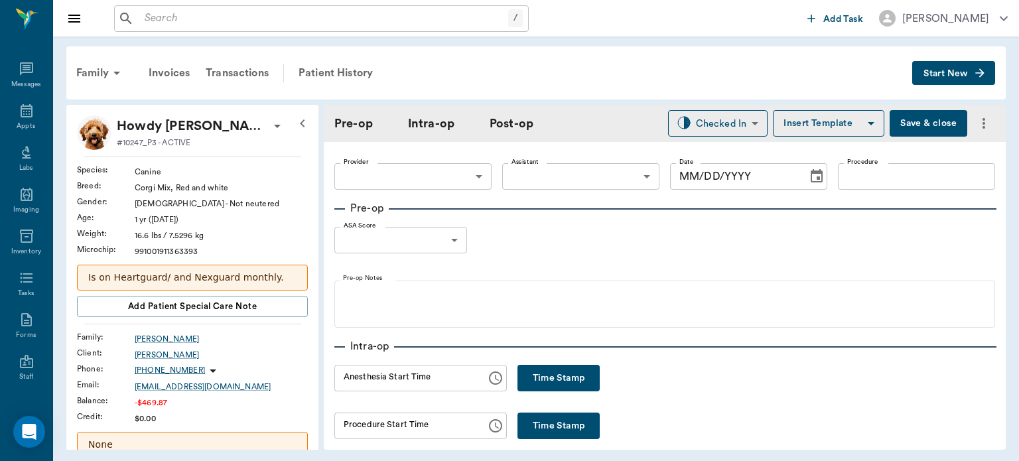
type input "63ec2f075fda476ae8351a4d"
type input "63ec2e7e52e12b0ba117b124"
type input "[DATE]"
click at [542, 380] on button "Time Stamp" at bounding box center [559, 378] width 82 height 27
type input "01:14 PM"
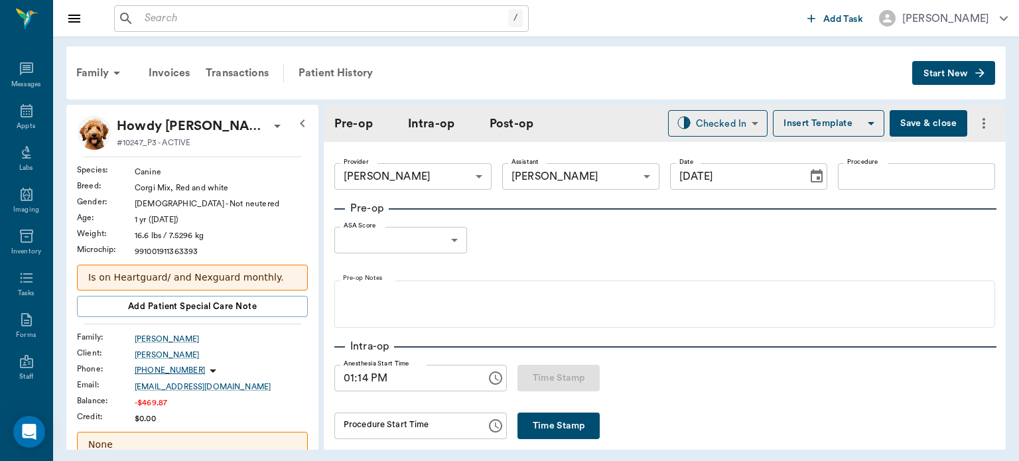
click at [435, 246] on body "/ ​ Add Task [PERSON_NAME] Nectar Messages Appts Labs Imaging Inventory Tasks F…" at bounding box center [509, 230] width 1019 height 461
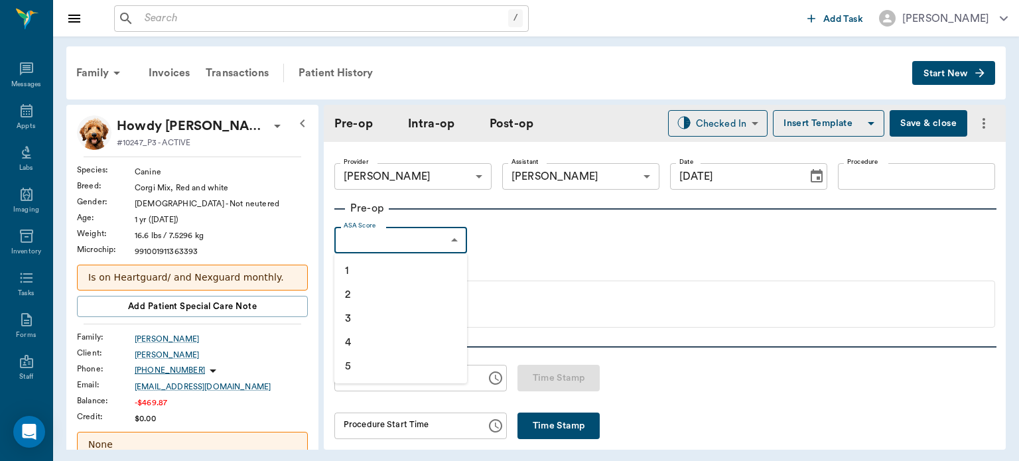
click at [399, 274] on li "1" at bounding box center [401, 271] width 133 height 24
type input "1"
click at [876, 173] on input "Procedure" at bounding box center [916, 176] width 157 height 27
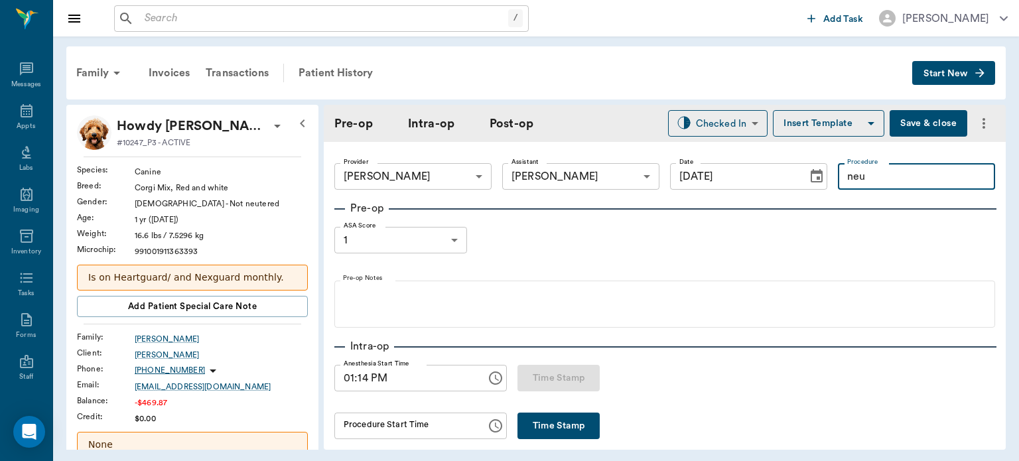
type input "neut"
type input "neuter"
click at [830, 125] on button "Insert Template" at bounding box center [829, 123] width 112 height 27
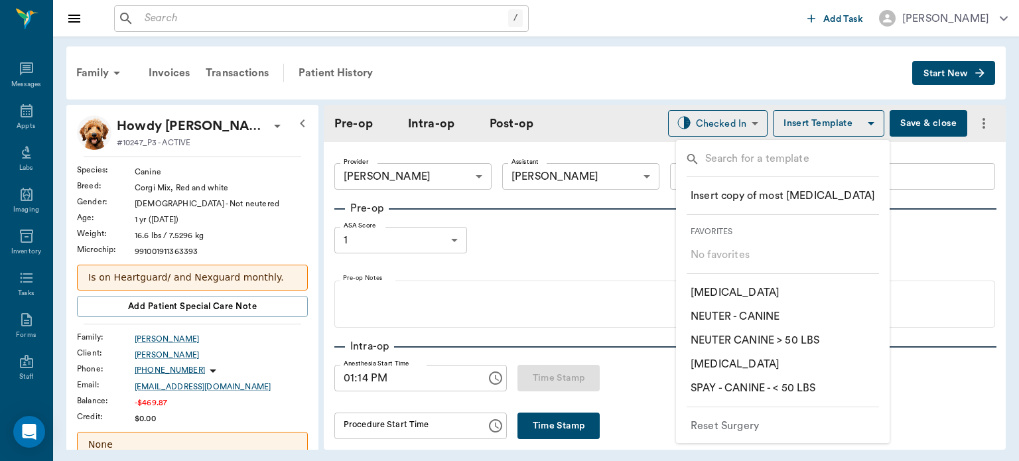
click at [779, 319] on p "​ NEUTER - CANINE" at bounding box center [735, 317] width 89 height 16
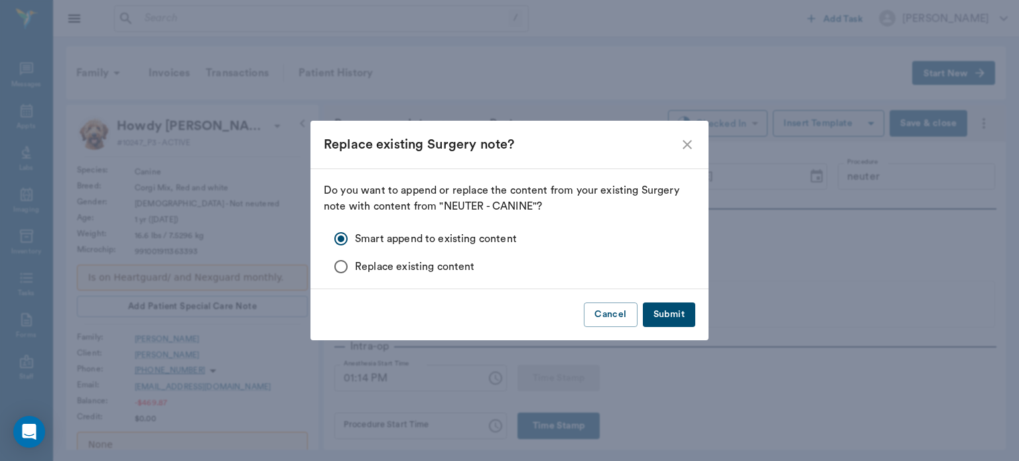
click at [677, 321] on button "Submit" at bounding box center [669, 315] width 52 height 25
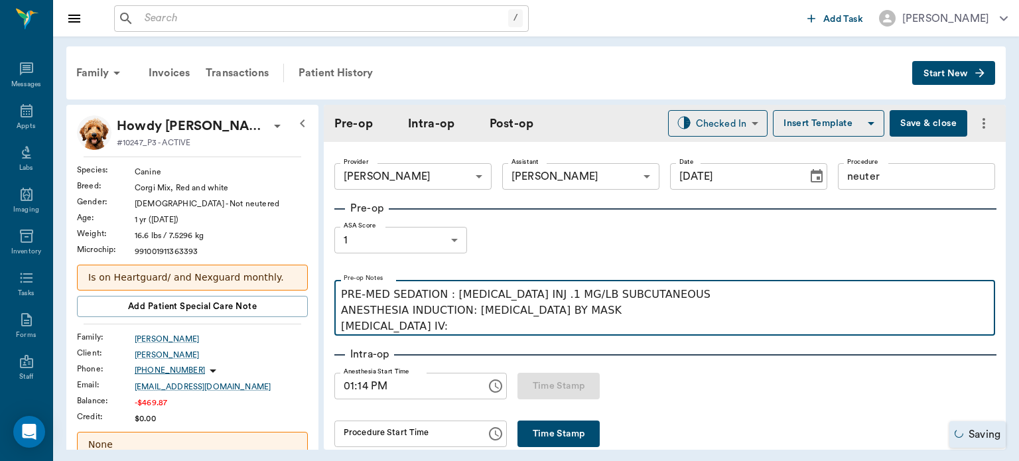
click at [447, 323] on p "PRE-MED SEDATION : ACEPROMAZINE INJ .1 MG/LB SUBCUTANEOUS ANESTHESIA INDUCTION:…" at bounding box center [665, 311] width 648 height 48
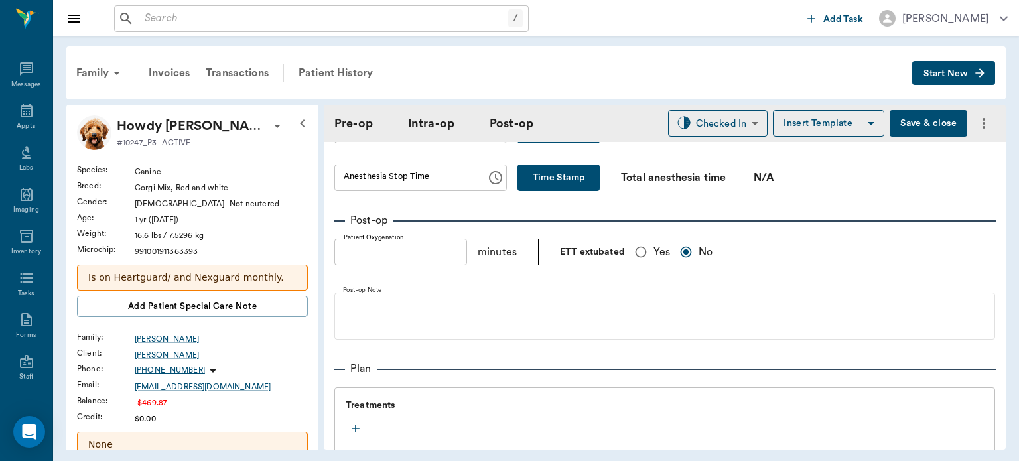
scroll to position [897, 0]
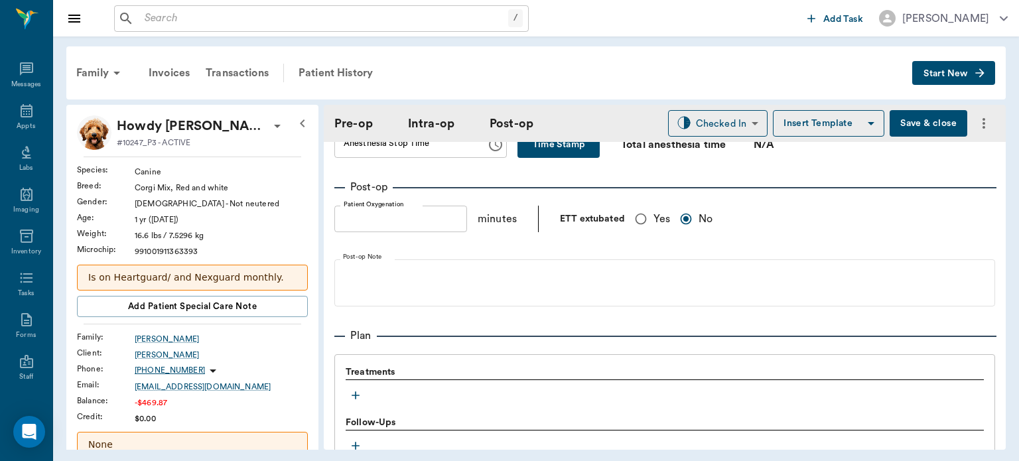
click at [639, 207] on input "Yes" at bounding box center [641, 218] width 25 height 25
radio input "true"
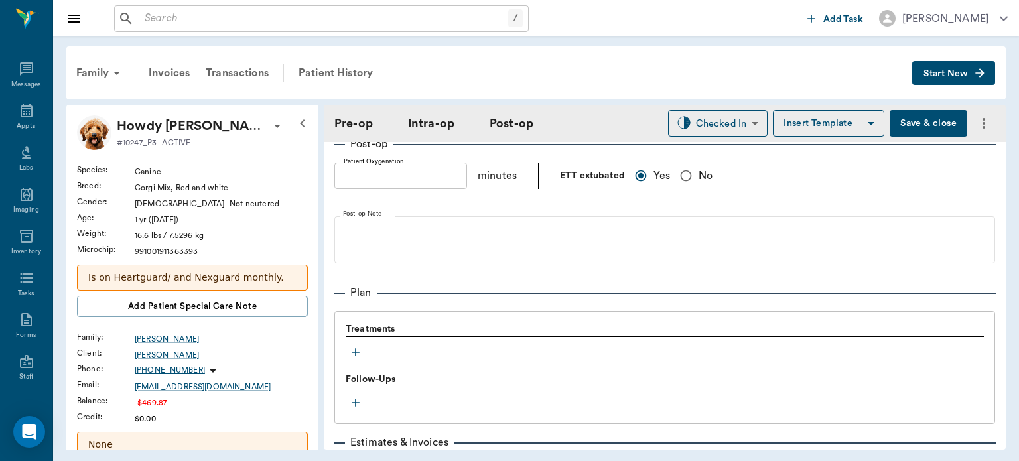
scroll to position [961, 0]
click at [351, 349] on icon "button" at bounding box center [355, 350] width 13 height 13
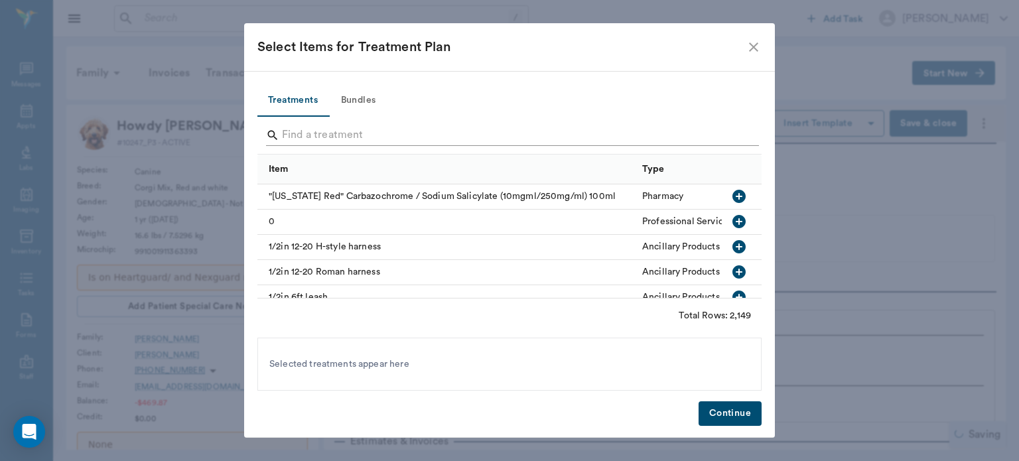
click at [323, 135] on input "Search" at bounding box center [510, 135] width 457 height 21
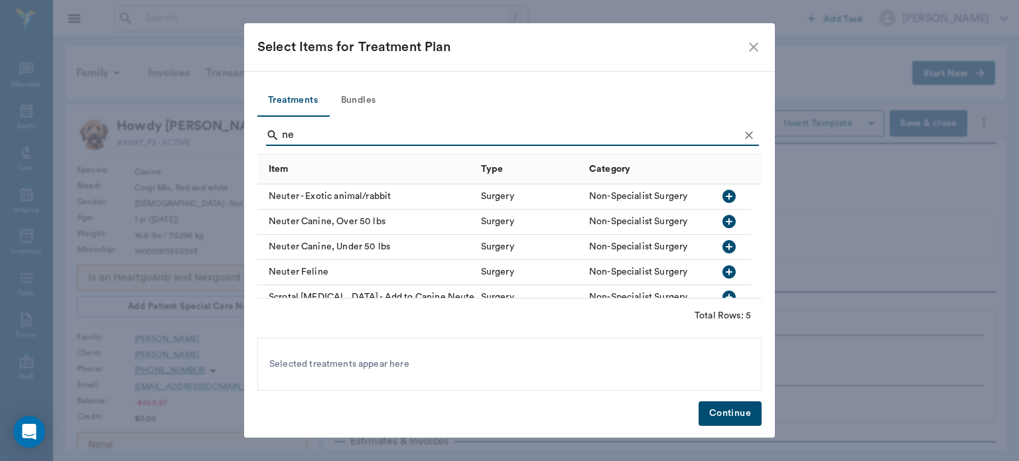
type input "n"
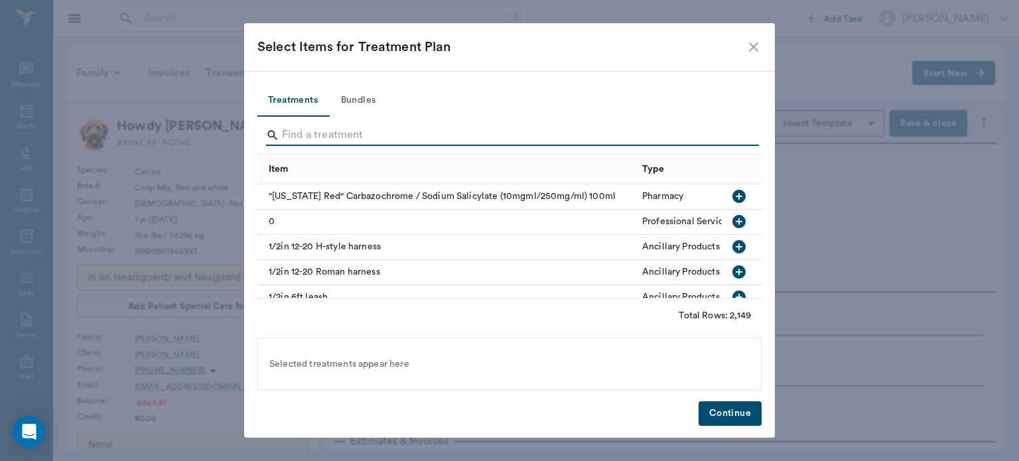
click at [358, 96] on button "Bundles" at bounding box center [359, 101] width 60 height 32
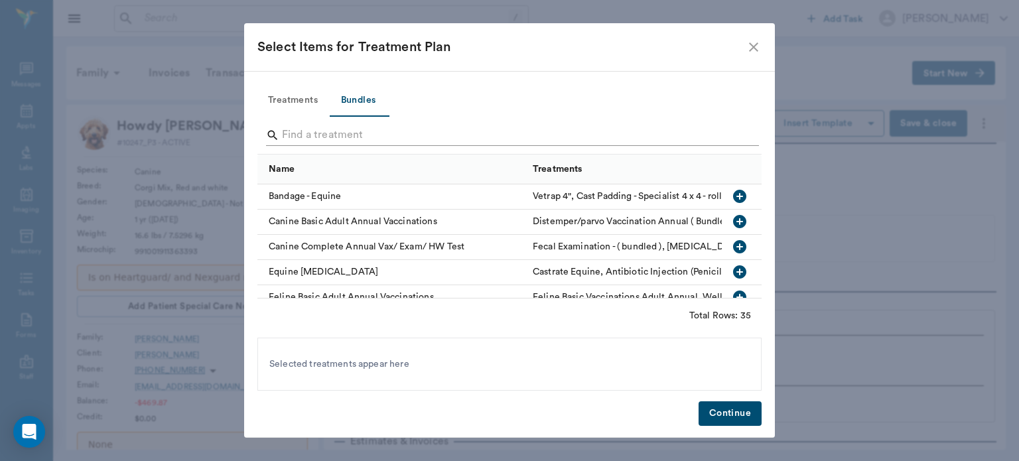
click at [352, 137] on input "Search" at bounding box center [510, 135] width 457 height 21
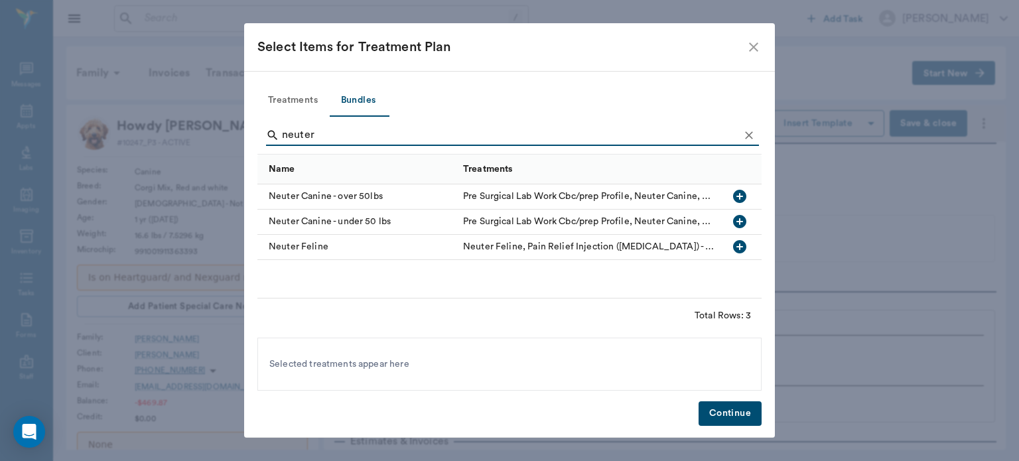
type input "neuter"
click at [741, 223] on icon "button" at bounding box center [739, 221] width 13 height 13
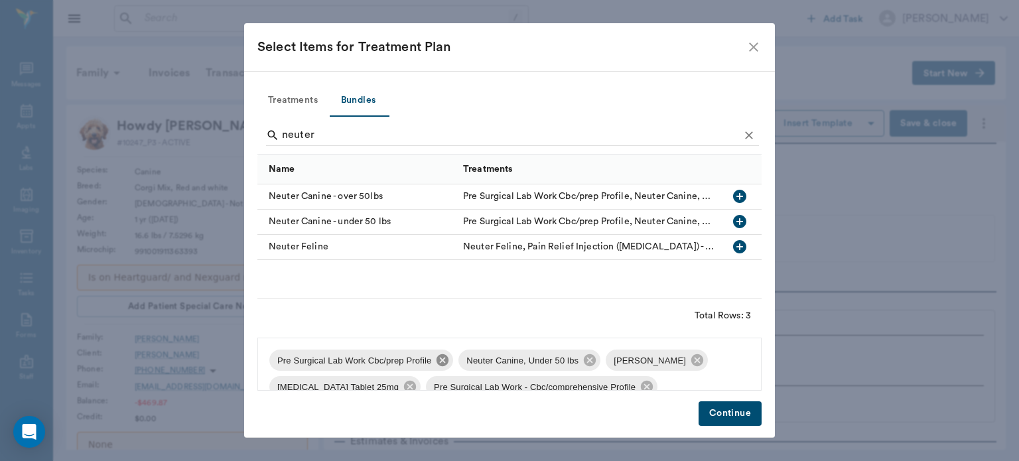
click at [441, 360] on icon at bounding box center [442, 360] width 15 height 15
click at [503, 358] on icon at bounding box center [508, 360] width 12 height 12
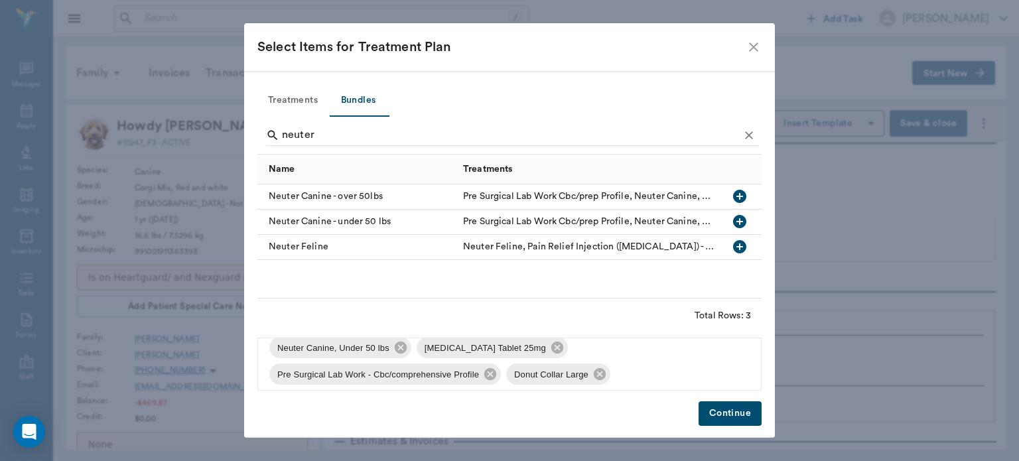
scroll to position [14, 0]
click at [600, 374] on icon at bounding box center [600, 373] width 12 height 12
click at [492, 373] on icon at bounding box center [491, 373] width 12 height 12
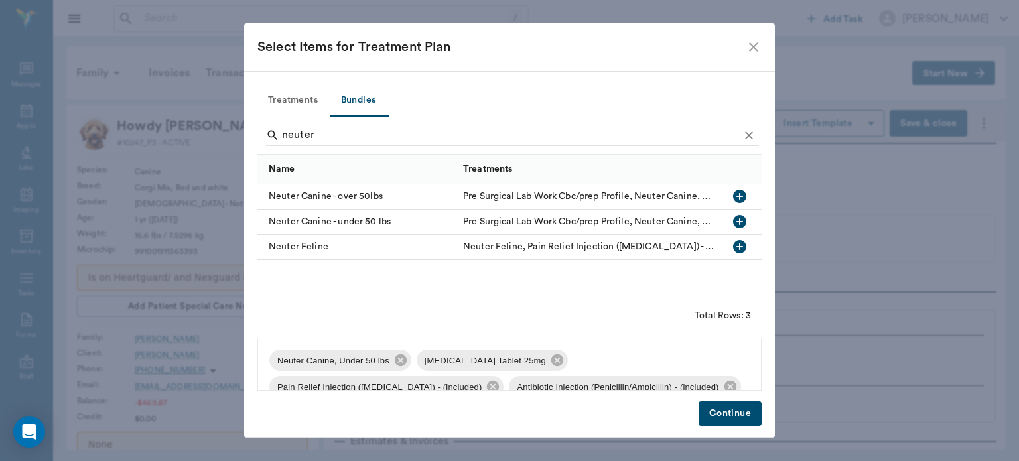
click at [552, 357] on icon at bounding box center [558, 360] width 12 height 12
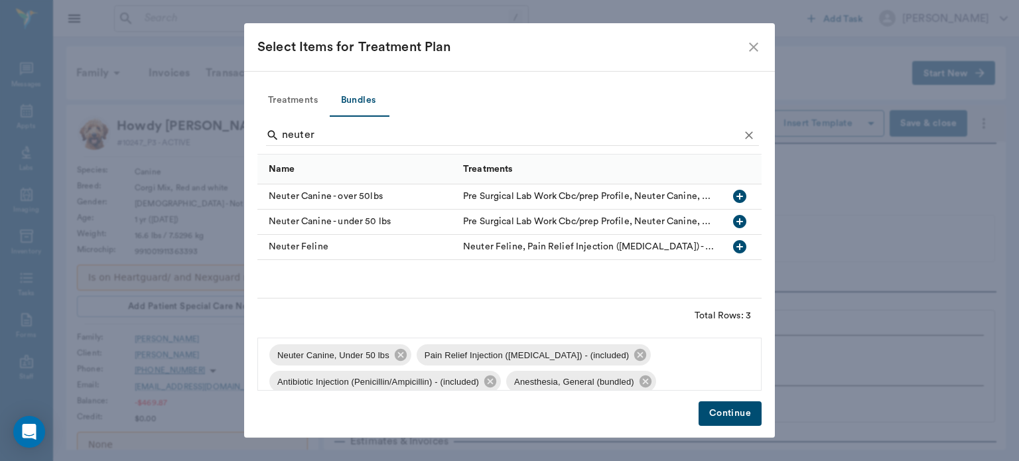
scroll to position [3, 0]
click at [731, 417] on button "Continue" at bounding box center [730, 414] width 63 height 25
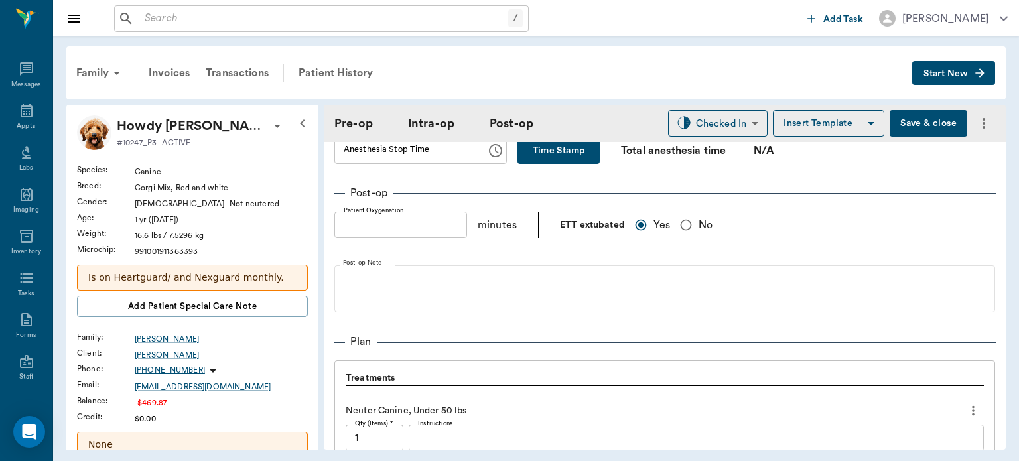
scroll to position [910, 0]
click at [923, 120] on button "Save & close" at bounding box center [929, 123] width 78 height 27
click at [21, 111] on icon at bounding box center [27, 110] width 12 height 13
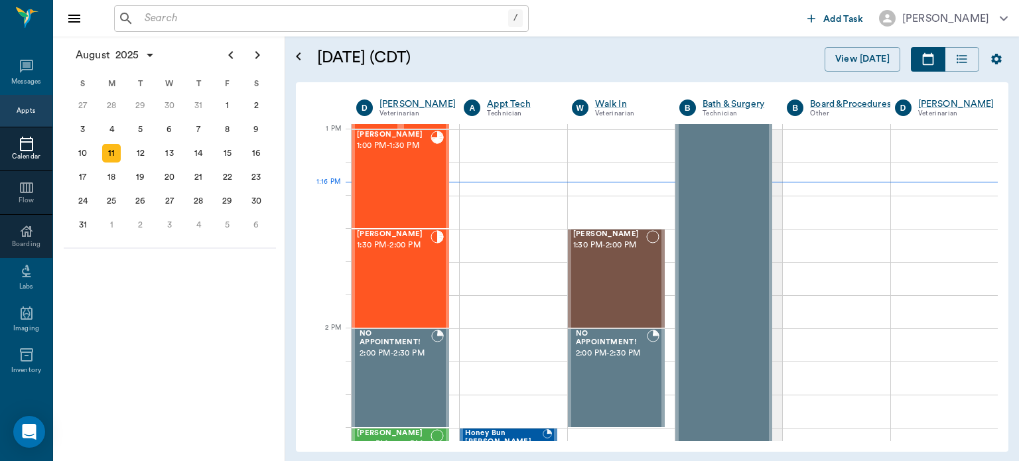
scroll to position [996, 0]
click at [425, 286] on div "[PERSON_NAME] 1:30 PM - 2:00 PM" at bounding box center [394, 278] width 74 height 97
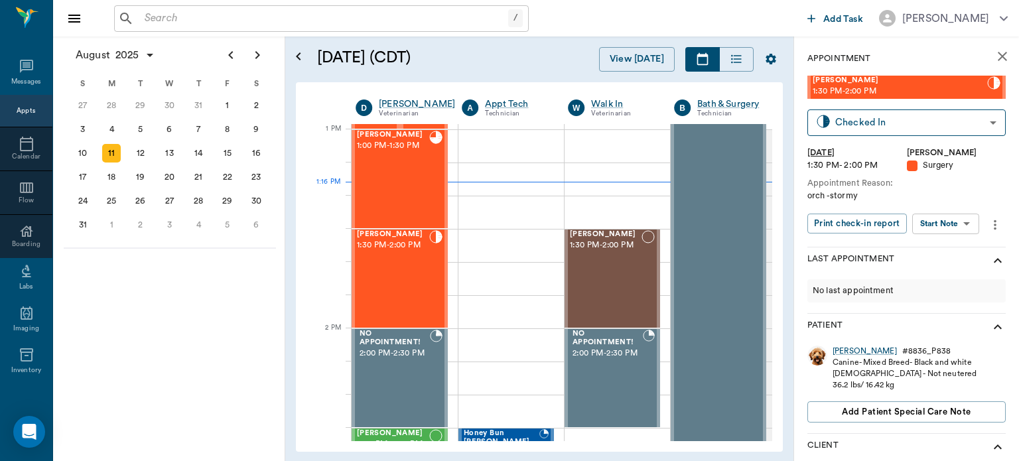
click at [935, 228] on body "/ ​ Add Task Dr. Bert Ellsworth Nectar Messages Appts Calendar Flow Boarding La…" at bounding box center [509, 230] width 1019 height 461
click at [941, 275] on button "View Surgery" at bounding box center [936, 272] width 54 height 15
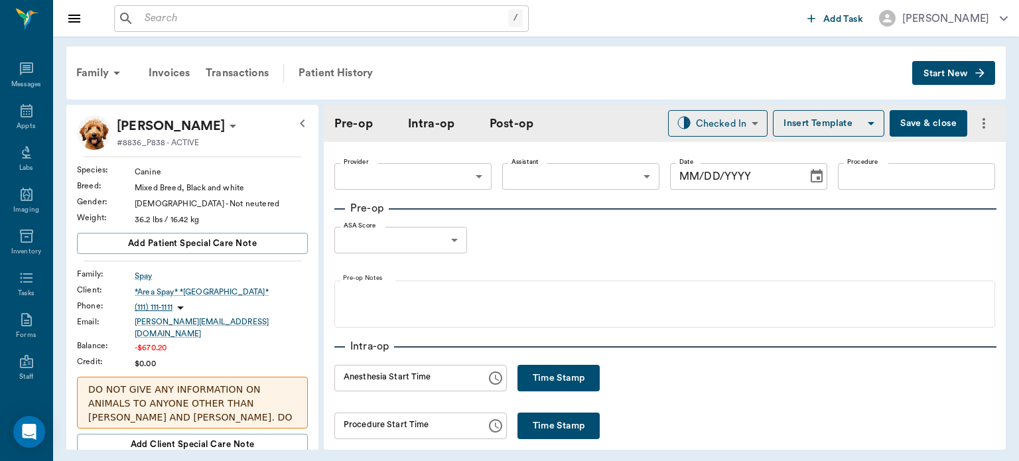
type input "63ec2f075fda476ae8351a4d"
type input "63ec2e7e52e12b0ba117b124"
type input "neuter"
type input "1"
radio input "true"
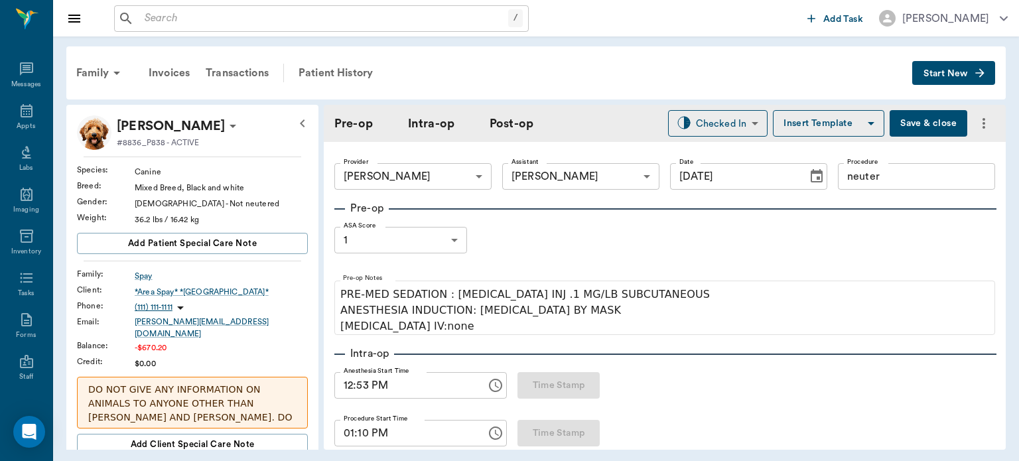
type input "[DATE]"
type input "12:53 PM"
type input "01:10 PM"
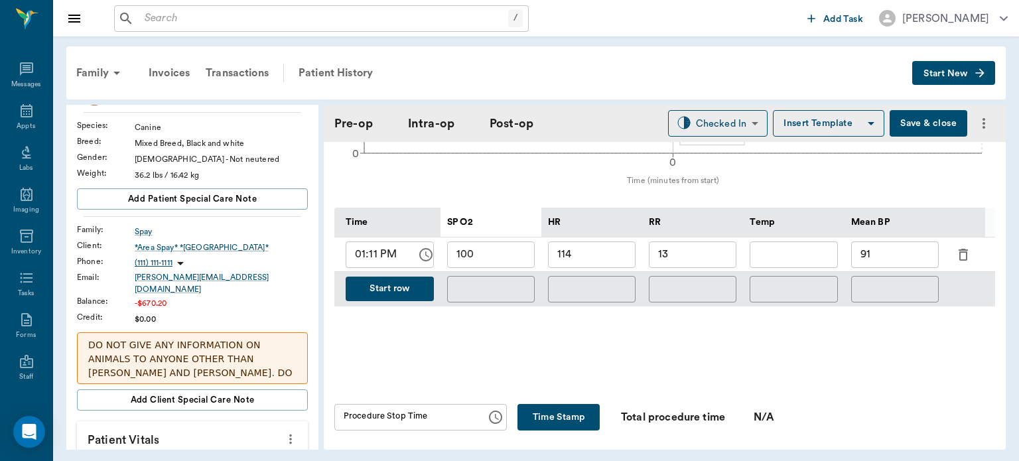
scroll to position [617, 0]
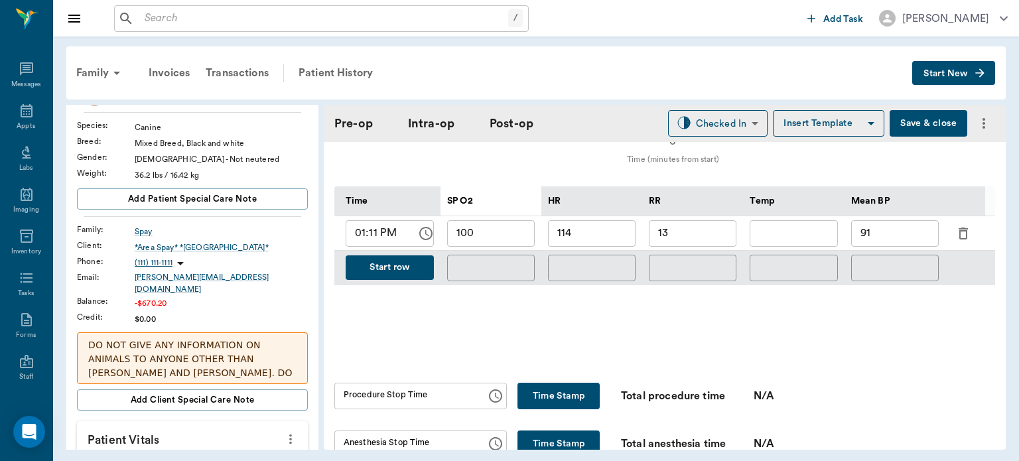
click at [402, 256] on button "Start row" at bounding box center [390, 268] width 88 height 25
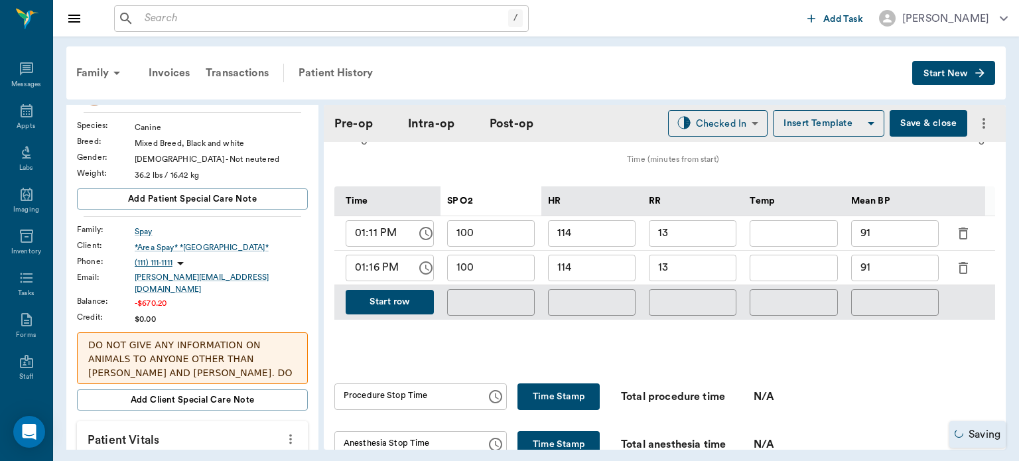
click at [597, 263] on input "114" at bounding box center [592, 268] width 88 height 27
type input "102"
click at [703, 263] on input "13" at bounding box center [693, 268] width 88 height 27
type input "1"
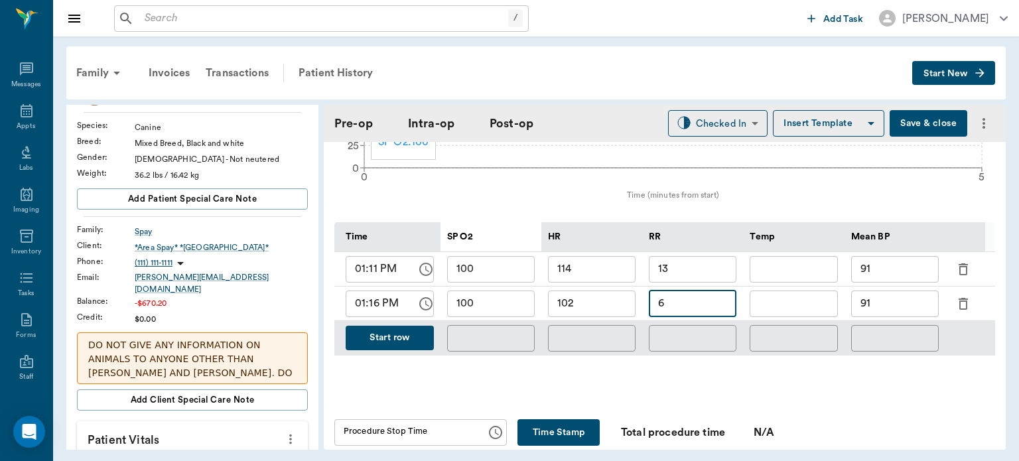
scroll to position [658, 0]
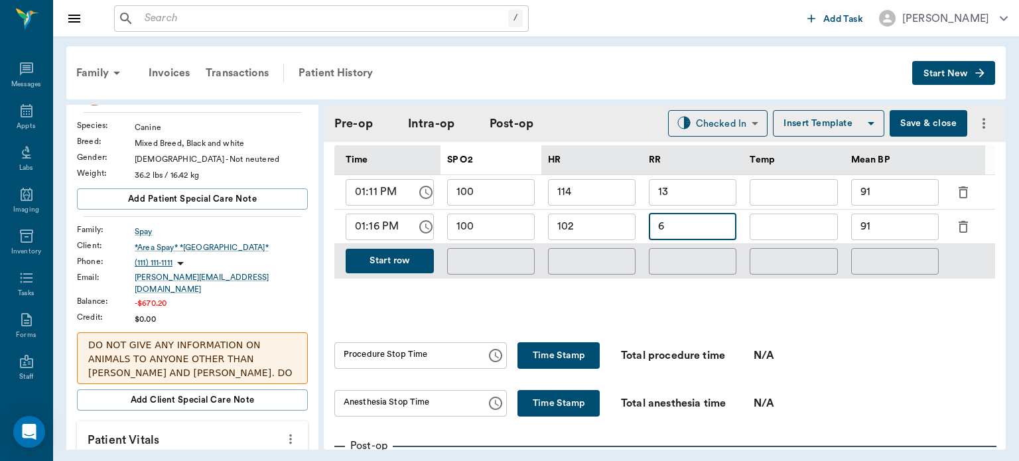
type input "6"
click at [397, 259] on button "Start row" at bounding box center [390, 261] width 88 height 25
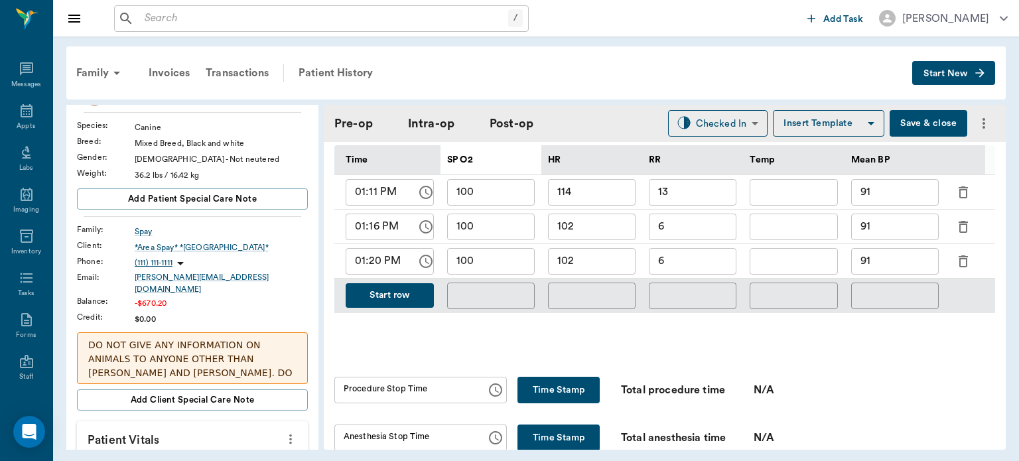
click at [615, 258] on input "102" at bounding box center [592, 261] width 88 height 27
type input "1"
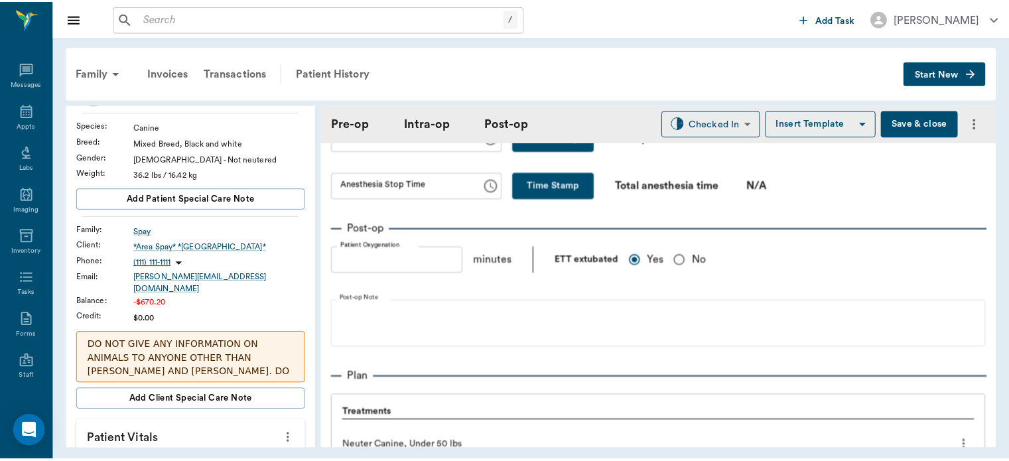
scroll to position [893, 0]
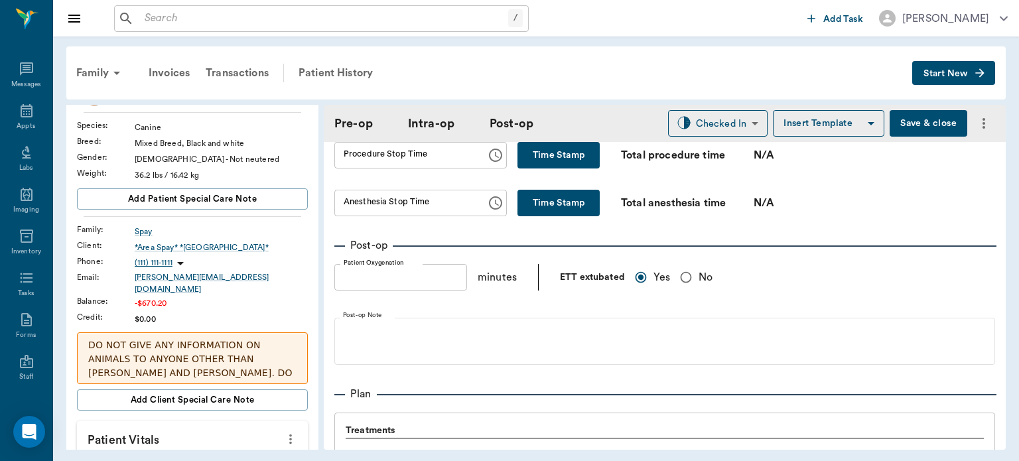
type input "95"
click at [921, 120] on button "Save & close" at bounding box center [929, 123] width 78 height 27
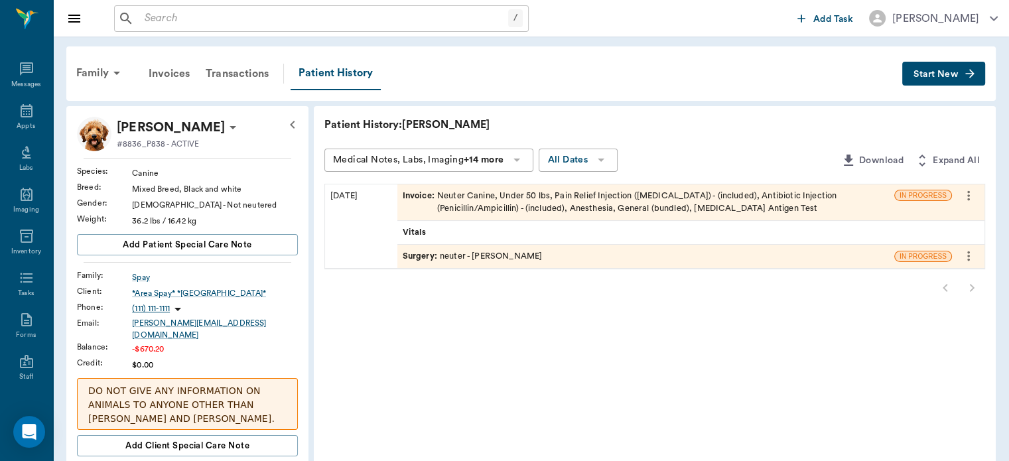
click at [416, 192] on span "Invoice :" at bounding box center [420, 202] width 35 height 25
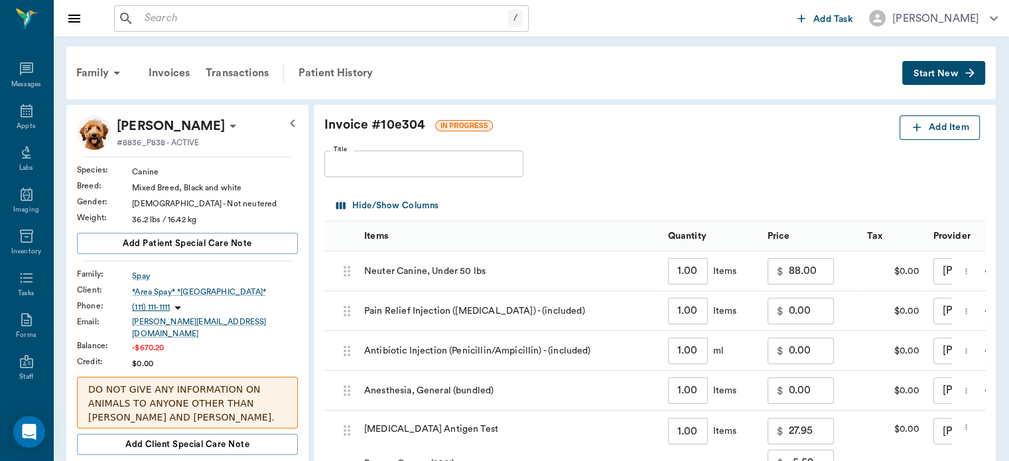
click at [950, 132] on button "Add Item" at bounding box center [940, 127] width 80 height 25
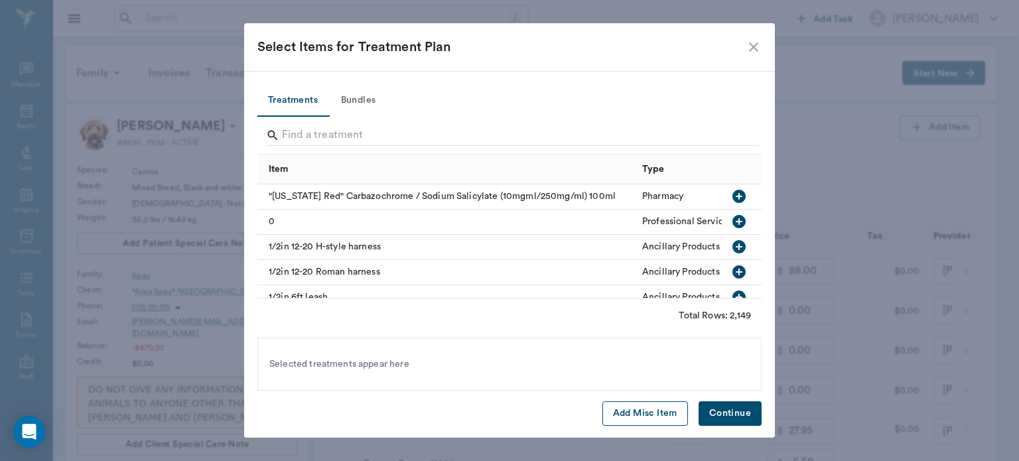
click at [648, 416] on button "Add Misc Item" at bounding box center [646, 414] width 86 height 25
click at [730, 408] on button "Continue" at bounding box center [730, 414] width 63 height 25
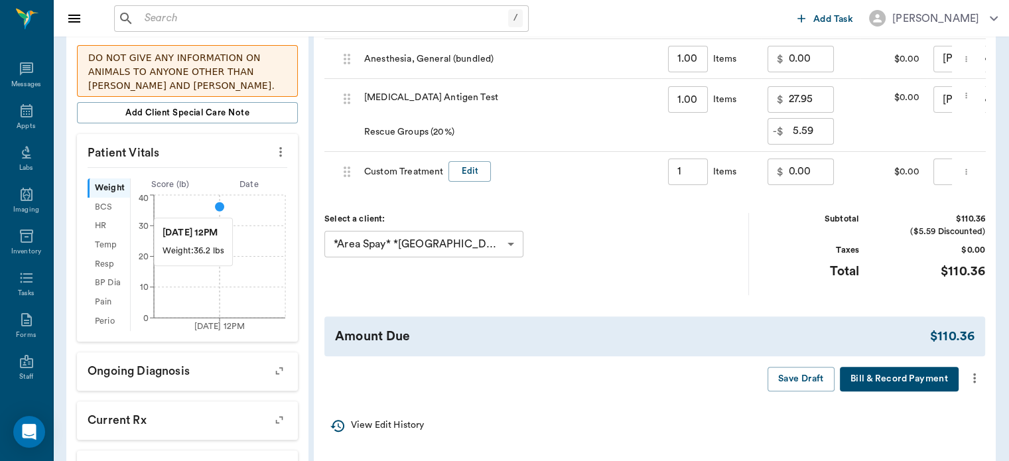
scroll to position [331, 0]
click at [476, 170] on button "Edit" at bounding box center [470, 172] width 42 height 21
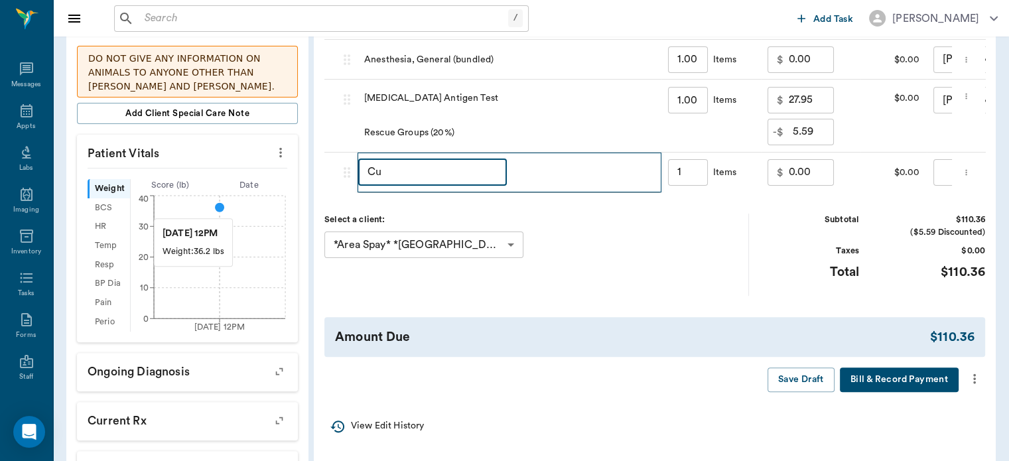
type input "C"
type input "discount"
click at [794, 170] on input "0.00" at bounding box center [811, 172] width 45 height 27
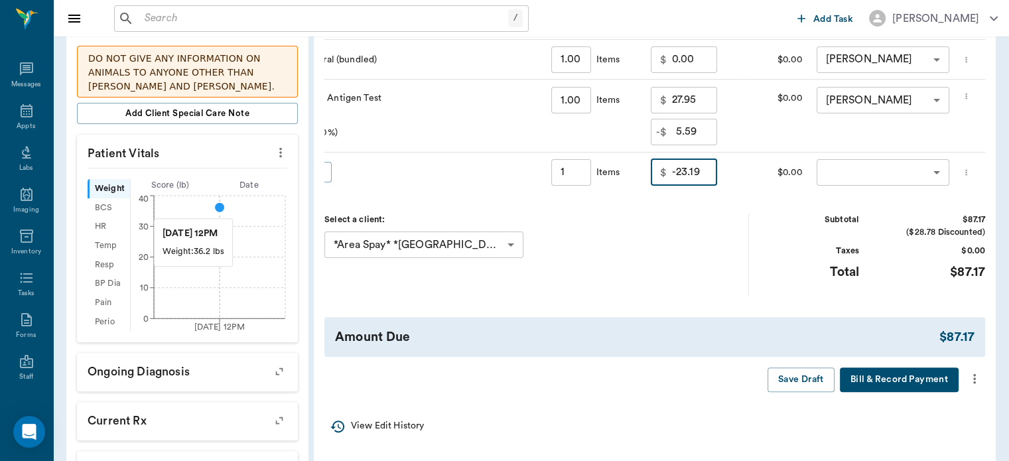
scroll to position [0, 117]
type input "-23.19"
click at [858, 166] on body "/ ​ Add Task Dr. Bert Ellsworth Nectar Messages Appts Labs Imaging Inventory Ta…" at bounding box center [504, 152] width 1009 height 967
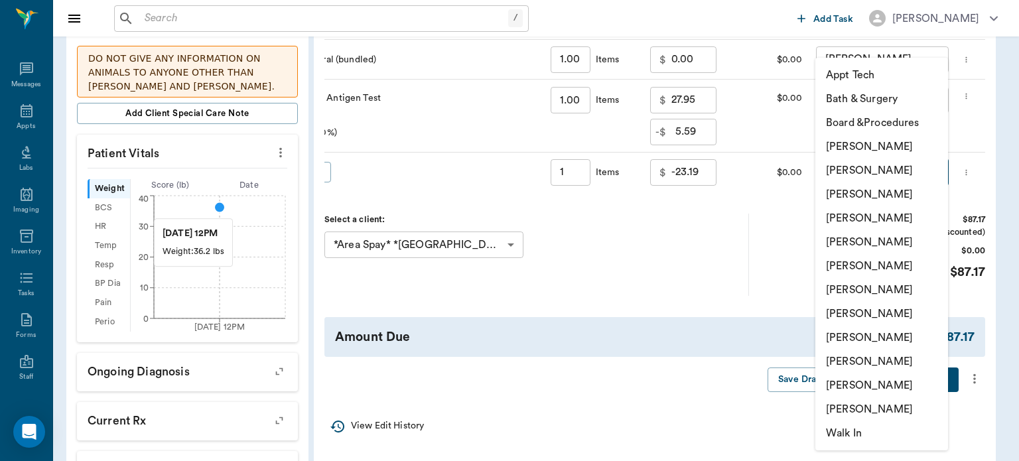
click at [897, 194] on li "[PERSON_NAME]" at bounding box center [882, 195] width 133 height 24
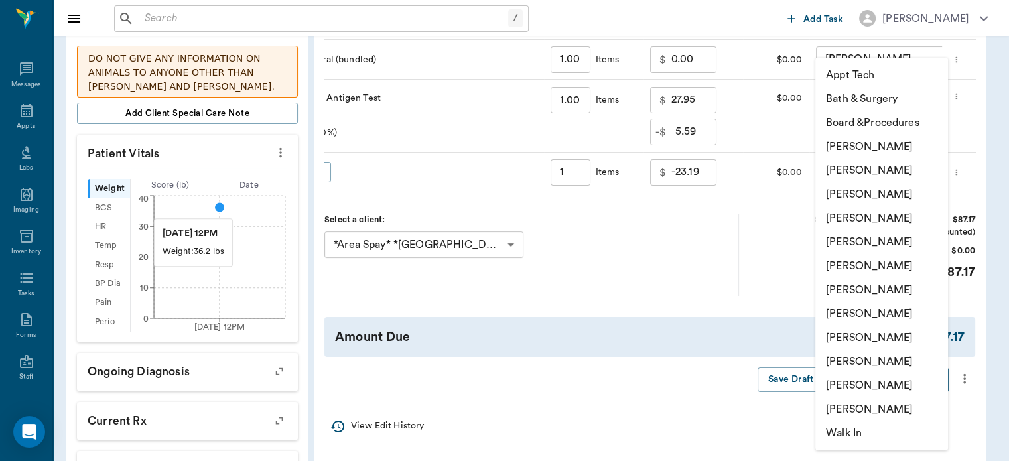
type input "none-63ec2f075fda476ae8351a4d"
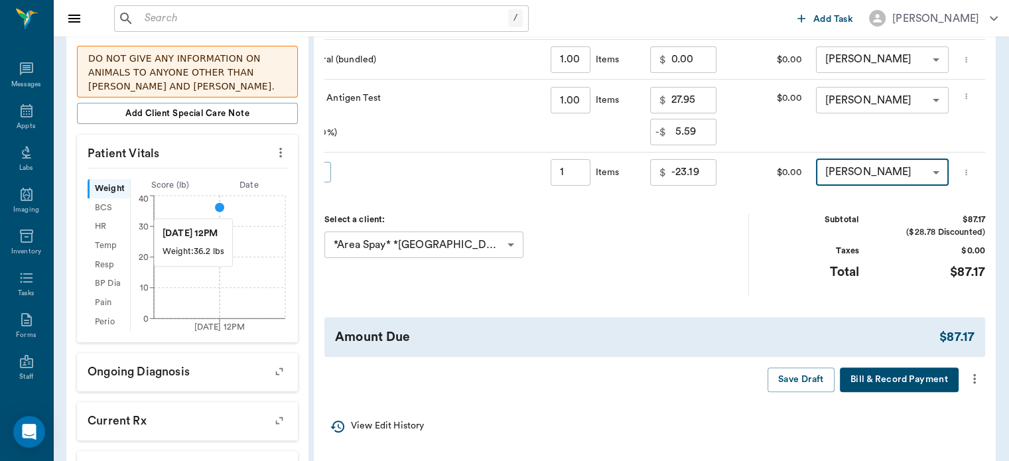
click at [974, 384] on icon "more" at bounding box center [975, 379] width 3 height 10
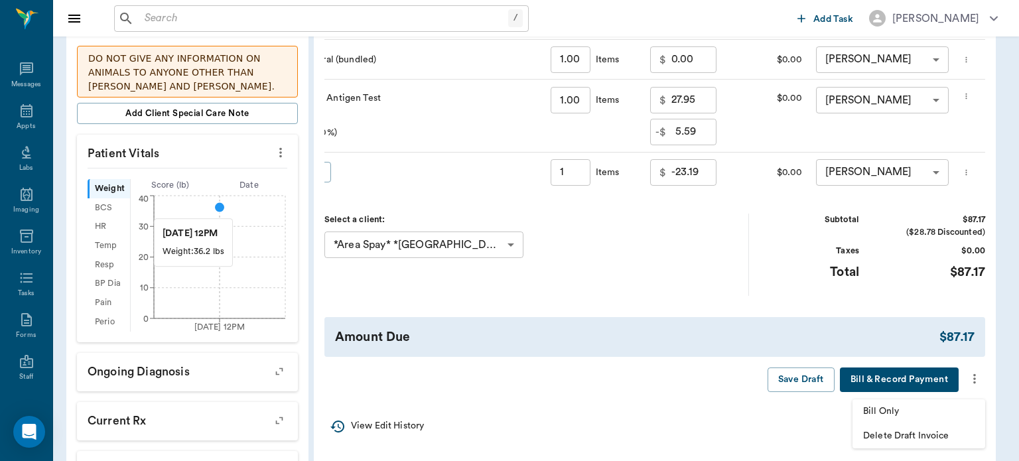
click at [886, 415] on span "Bill Only" at bounding box center [919, 412] width 112 height 14
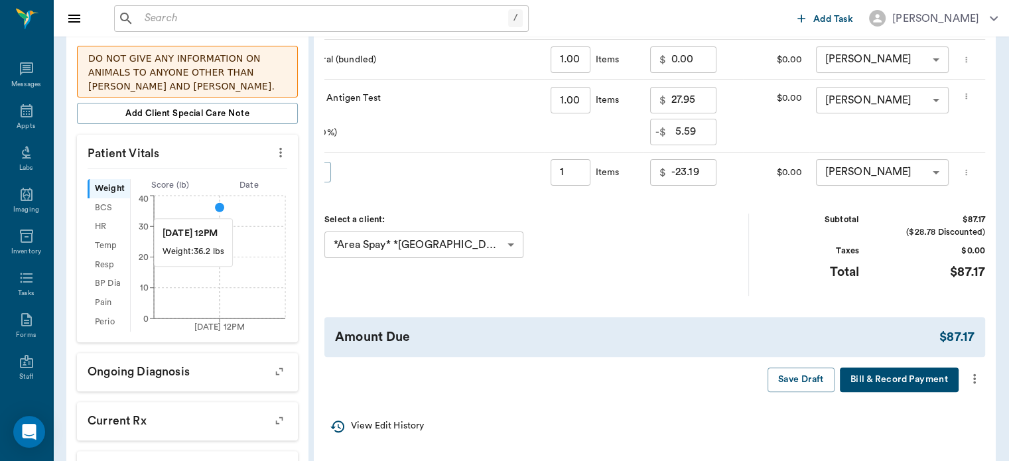
type input "1.00"
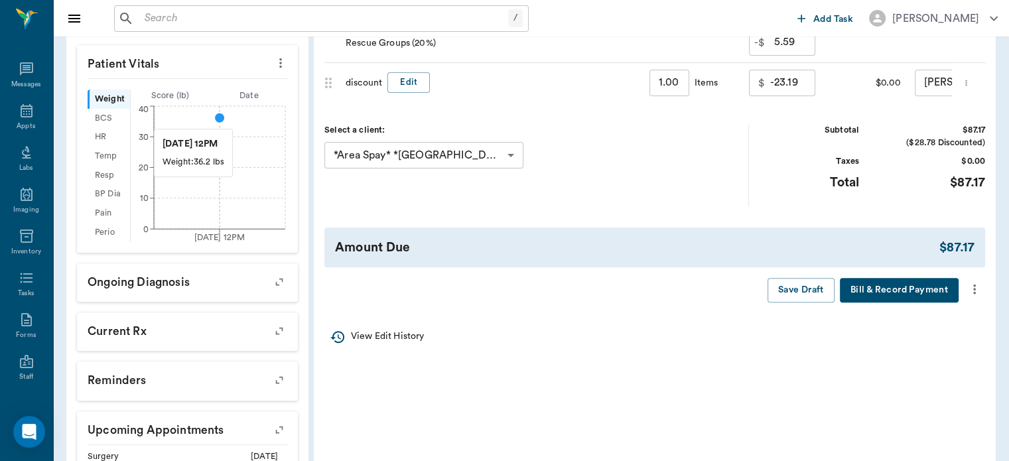
scroll to position [421, 0]
click at [974, 297] on icon "more" at bounding box center [975, 289] width 15 height 16
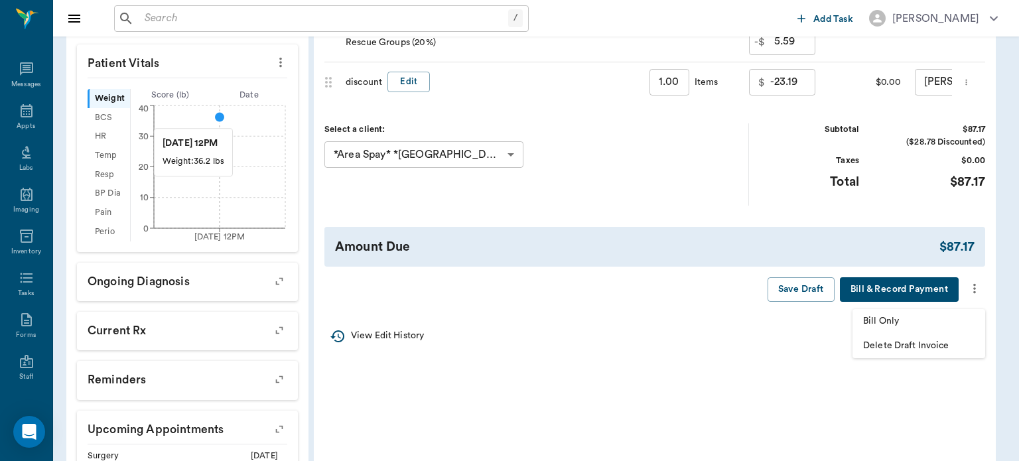
click at [919, 322] on span "Bill Only" at bounding box center [919, 322] width 112 height 14
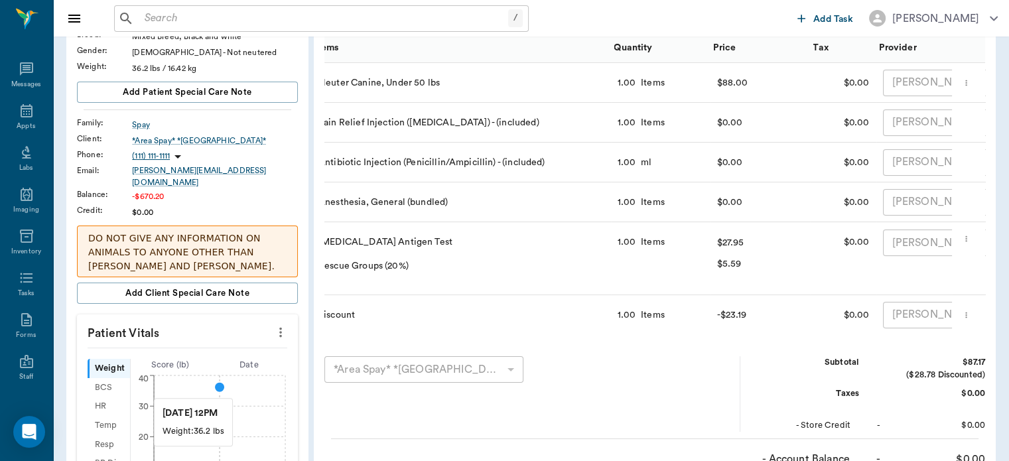
scroll to position [0, 21]
click at [21, 108] on icon at bounding box center [27, 110] width 12 height 13
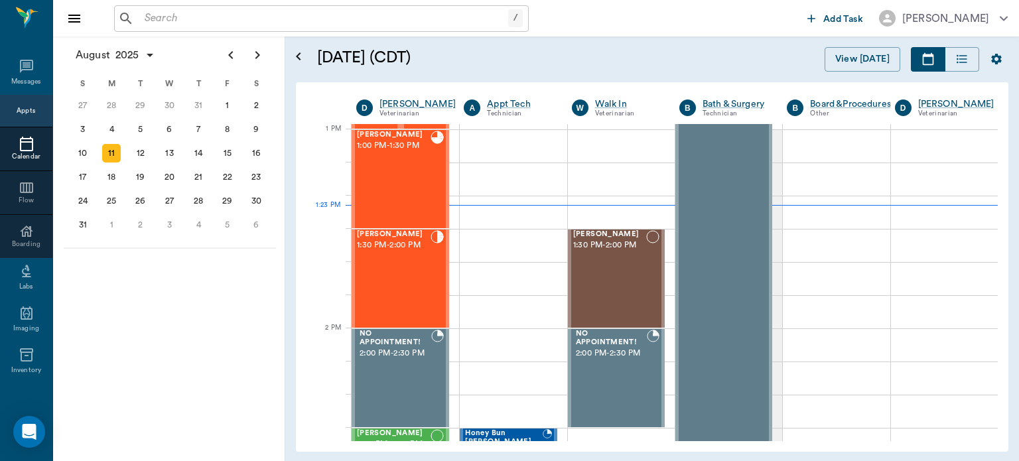
scroll to position [996, 0]
click at [411, 280] on div "[PERSON_NAME] 1:30 PM - 2:00 PM" at bounding box center [394, 278] width 74 height 97
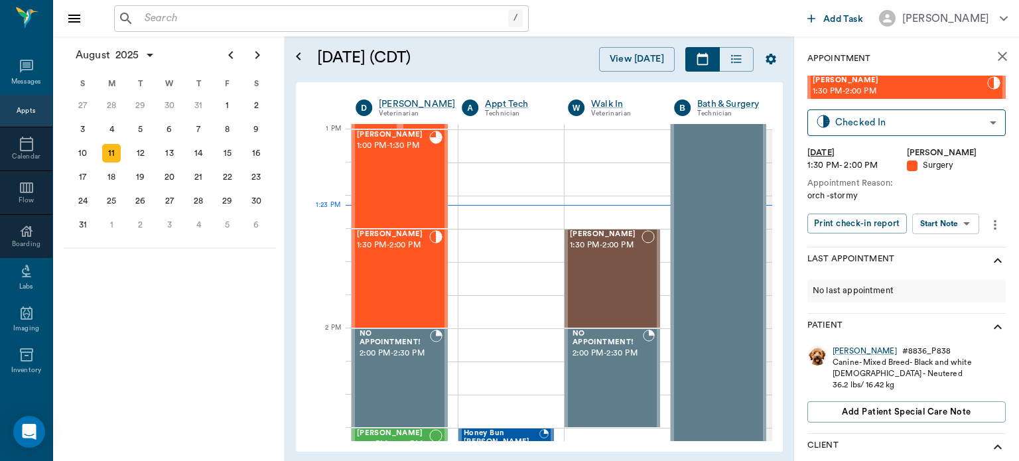
click at [948, 230] on body "/ ​ Add Task Dr. Bert Ellsworth Nectar Messages Appts Calendar Flow Boarding La…" at bounding box center [509, 230] width 1019 height 461
click at [935, 271] on button "View Surgery" at bounding box center [936, 272] width 54 height 15
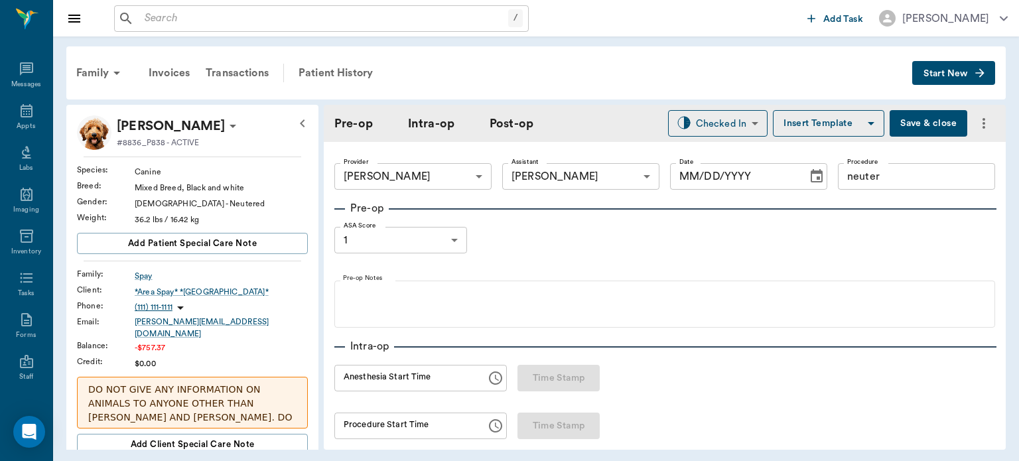
type input "63ec2f075fda476ae8351a4d"
type input "63ec2e7e52e12b0ba117b124"
type input "neuter"
type input "1"
radio input "true"
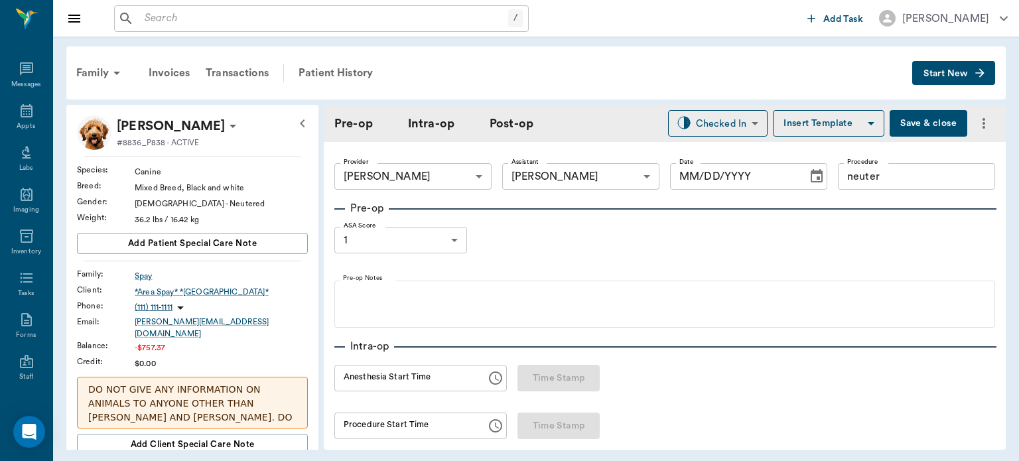
type input "[DATE]"
type input "12:53 PM"
type input "01:10 PM"
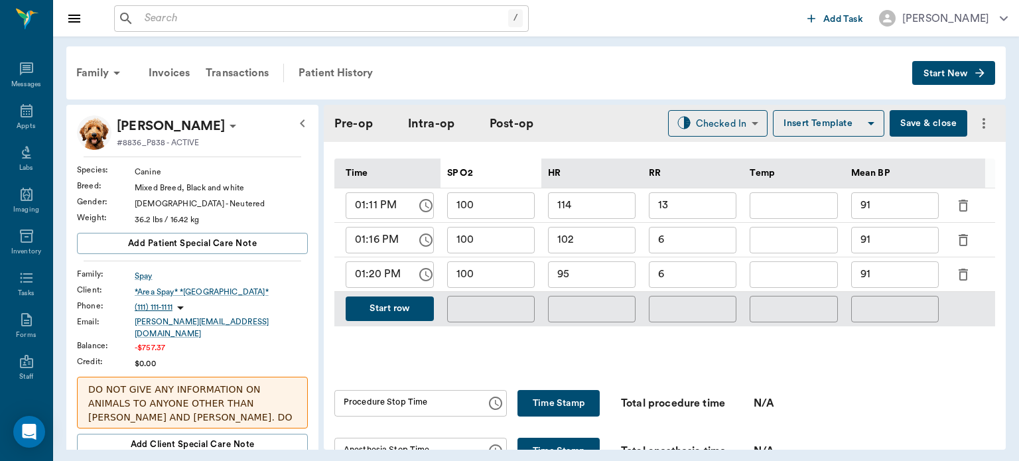
scroll to position [646, 0]
click at [377, 296] on button "Start row" at bounding box center [390, 308] width 88 height 25
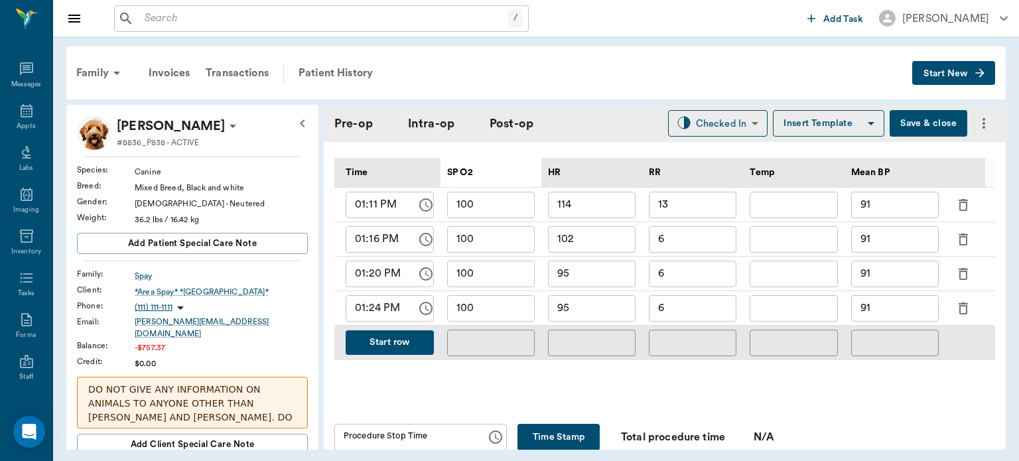
click at [691, 303] on input "6" at bounding box center [693, 308] width 88 height 27
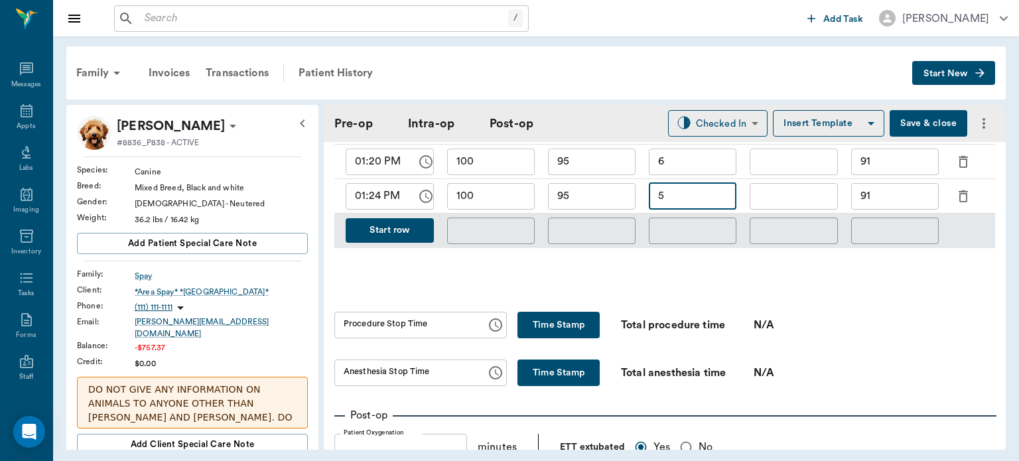
scroll to position [812, 0]
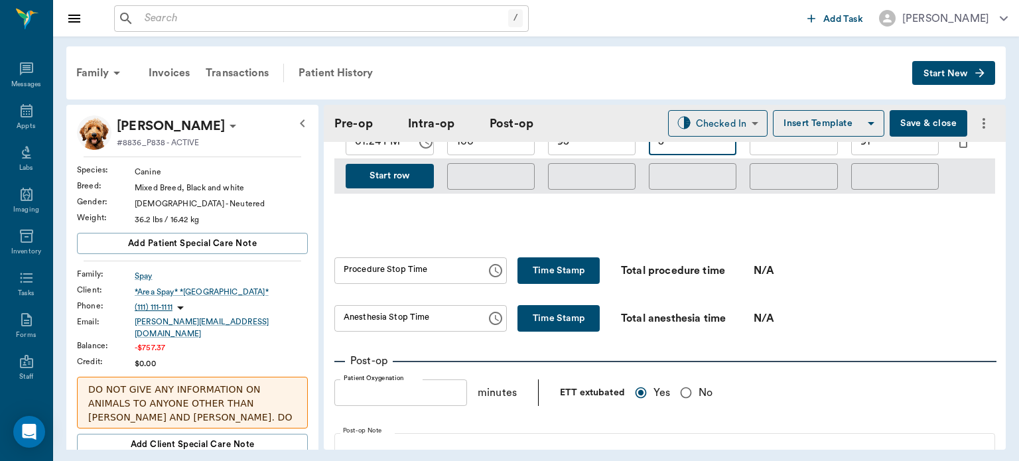
type input "5"
click at [574, 258] on button "Time Stamp" at bounding box center [559, 271] width 82 height 27
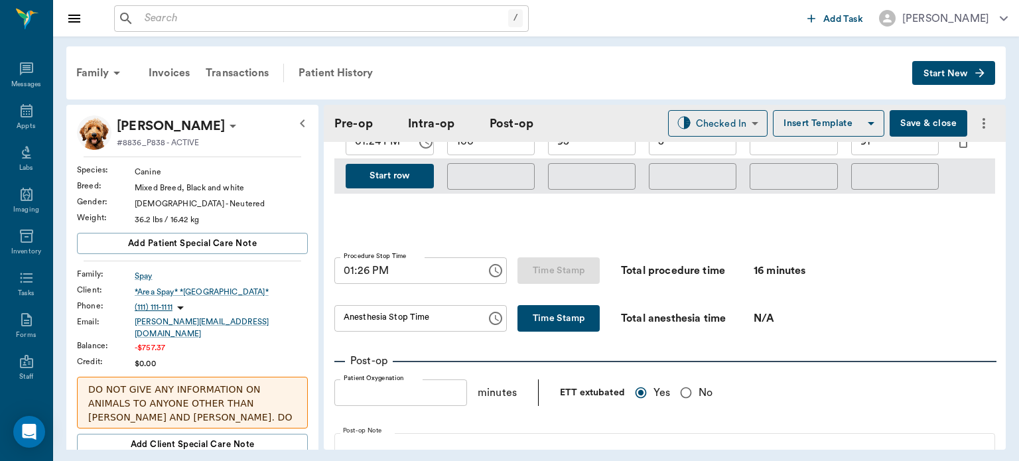
type input "01:26 PM"
click at [536, 305] on button "Time Stamp" at bounding box center [559, 318] width 82 height 27
type input "01:26 PM"
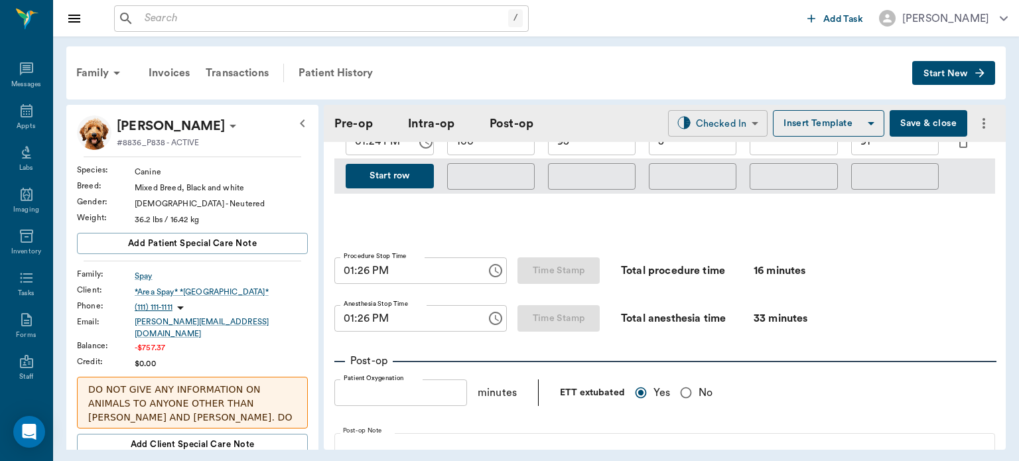
click at [717, 117] on body "/ ​ Add Task Dr. Bert Ellsworth Nectar Messages Appts Labs Imaging Inventory Ta…" at bounding box center [509, 230] width 1019 height 461
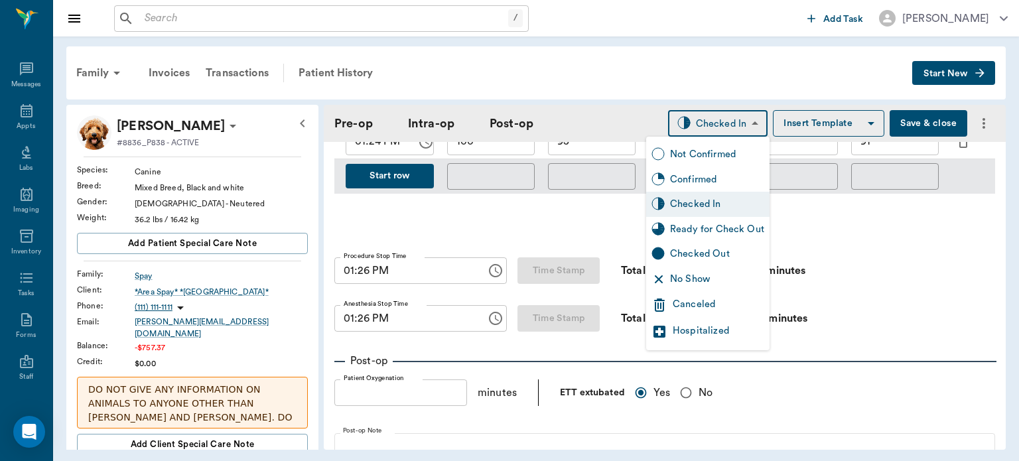
click at [719, 228] on div "Ready for Check Out" at bounding box center [717, 229] width 94 height 15
type input "READY_TO_CHECKOUT"
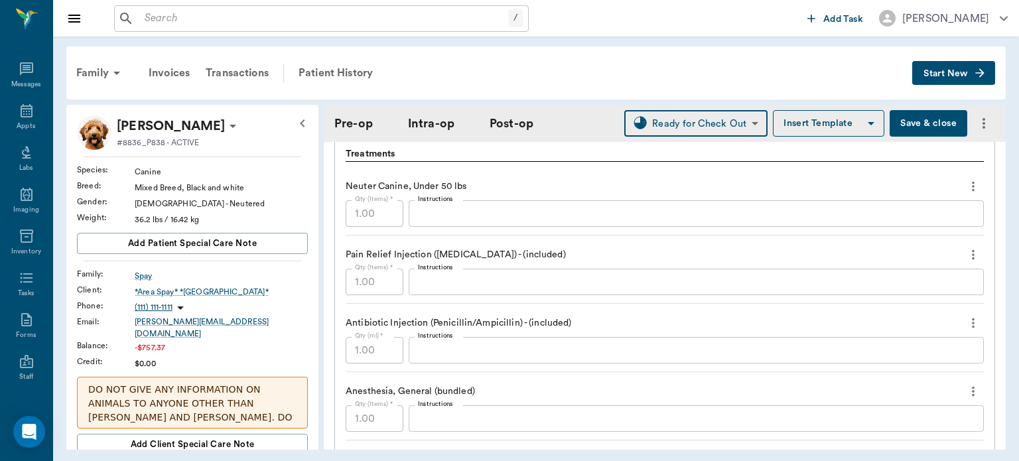
scroll to position [1511, 0]
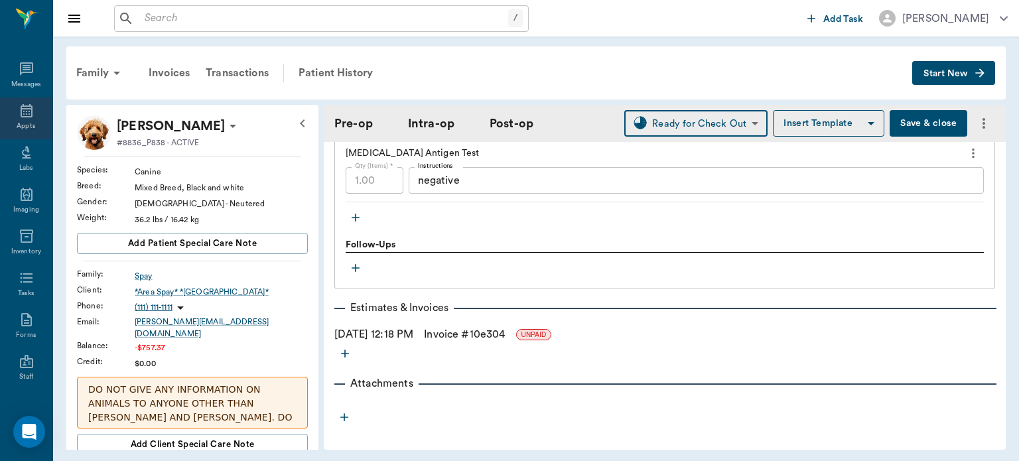
click at [24, 113] on icon at bounding box center [27, 111] width 16 height 16
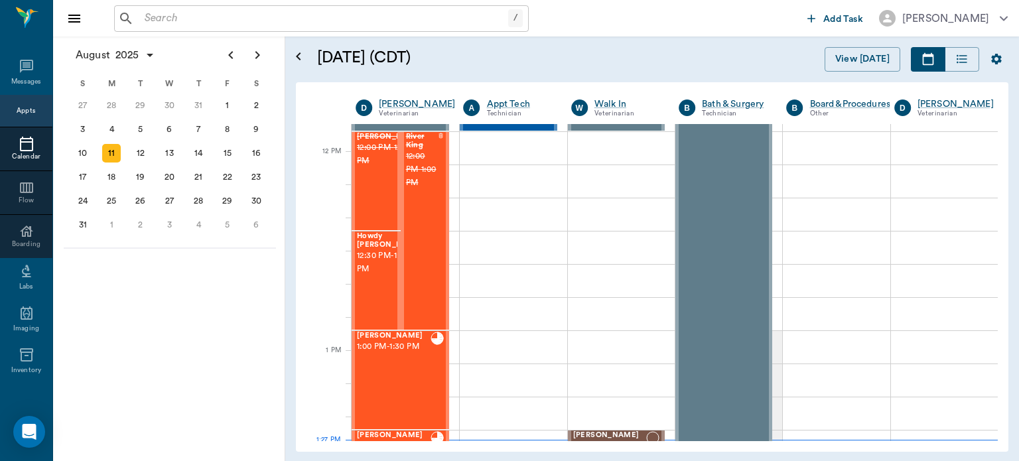
scroll to position [774, 0]
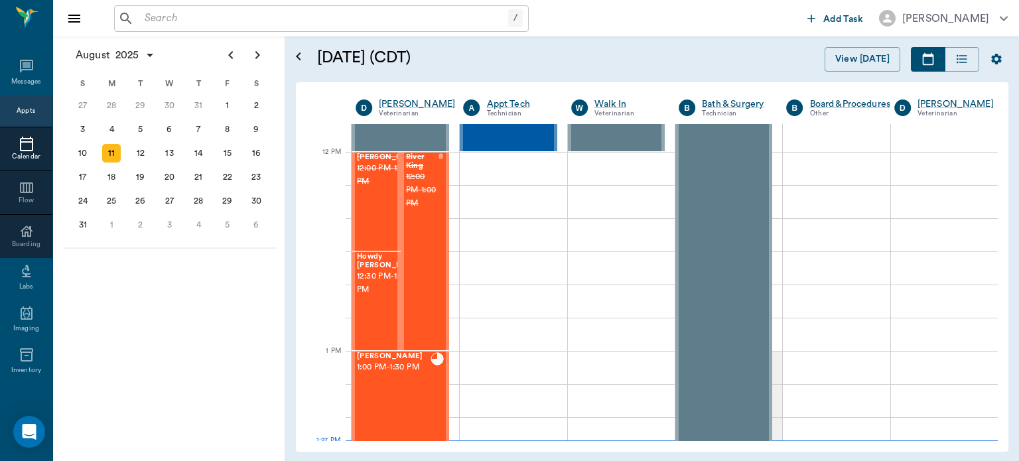
click at [372, 292] on span "12:30 PM - 1:00 PM" at bounding box center [390, 283] width 66 height 27
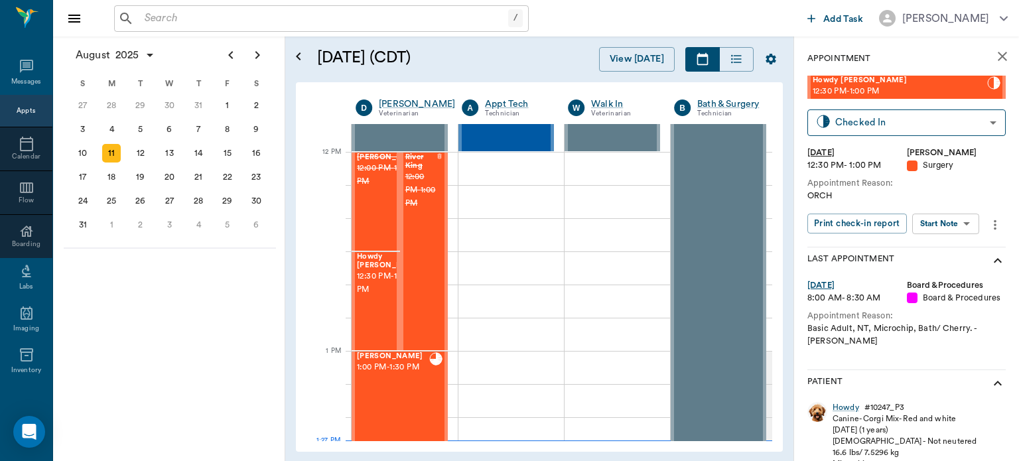
click at [958, 225] on body "/ ​ Add Task Dr. Bert Ellsworth Nectar Messages Appts Calendar Flow Boarding La…" at bounding box center [509, 230] width 1019 height 461
click at [950, 269] on button "View Surgery" at bounding box center [936, 272] width 54 height 15
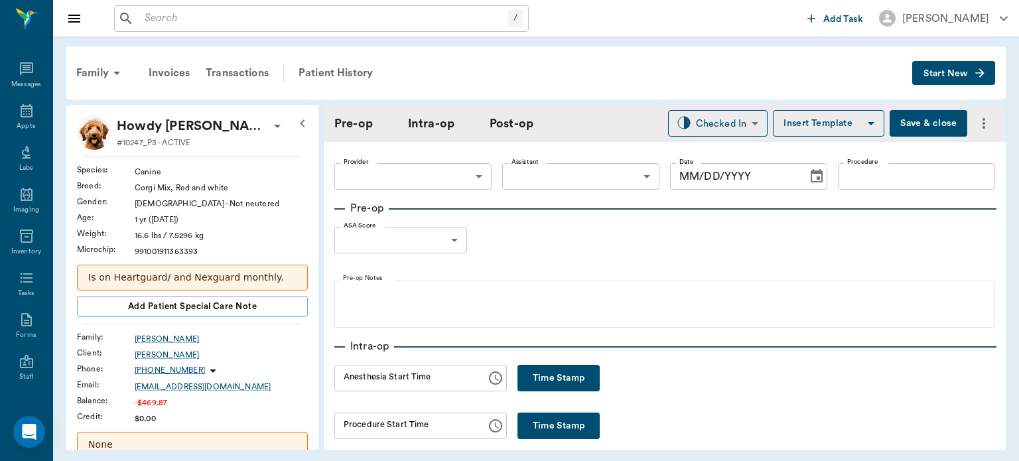
type input "63ec2f075fda476ae8351a4d"
type input "63ec2e7e52e12b0ba117b124"
type input "neuter"
type input "1"
radio input "true"
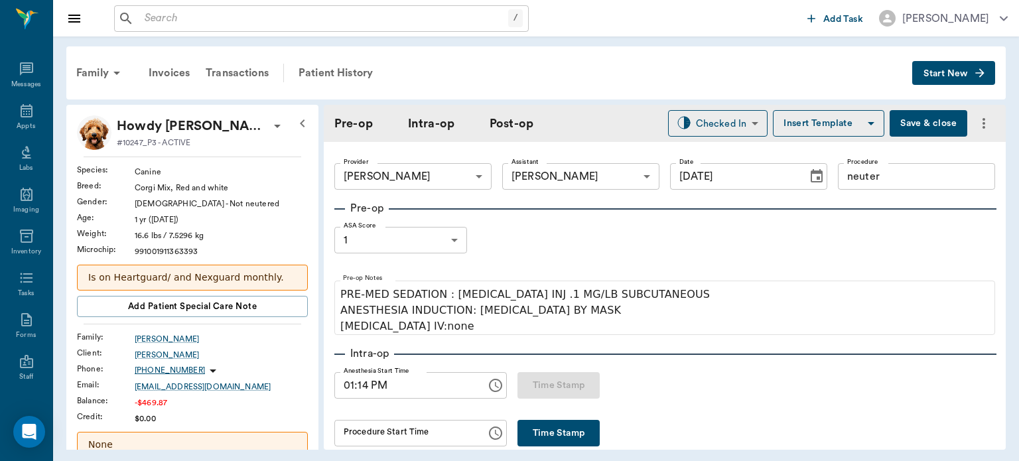
type input "[DATE]"
type input "01:14 PM"
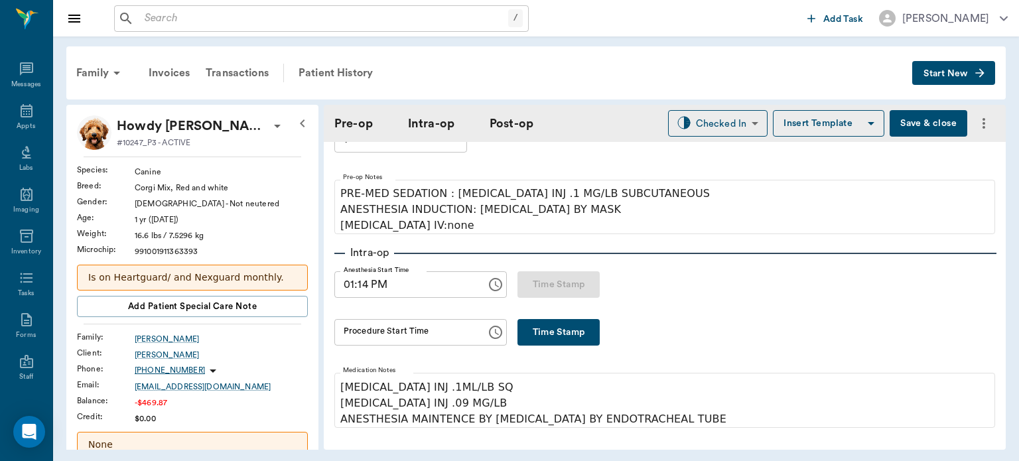
scroll to position [112, 0]
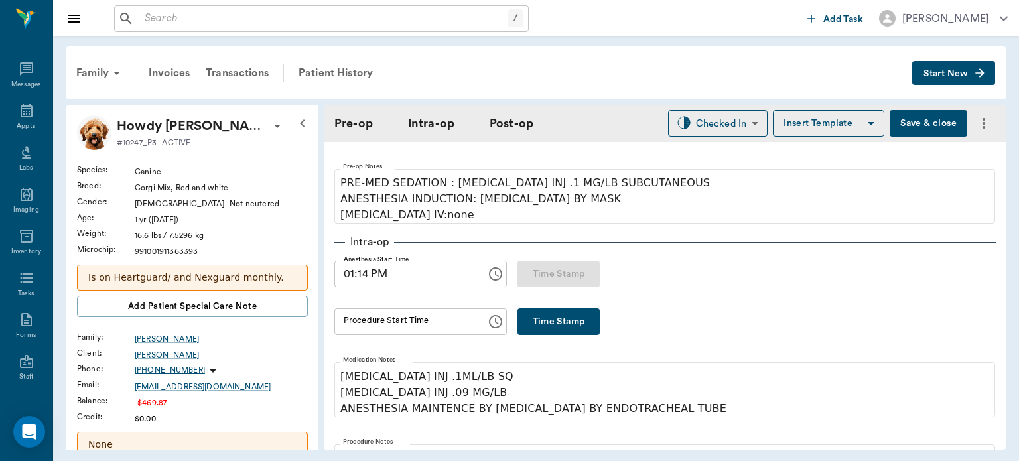
click at [567, 311] on button "Time Stamp" at bounding box center [559, 322] width 82 height 27
type input "01:32 PM"
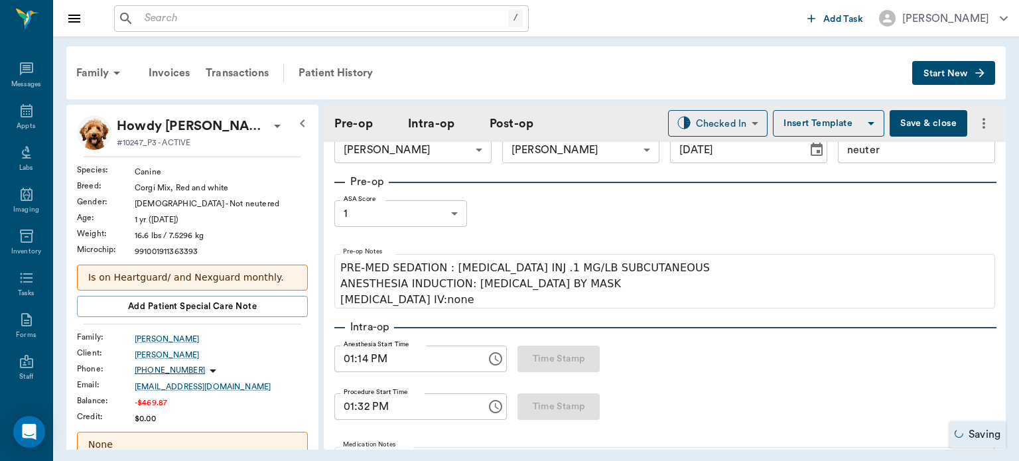
scroll to position [0, 0]
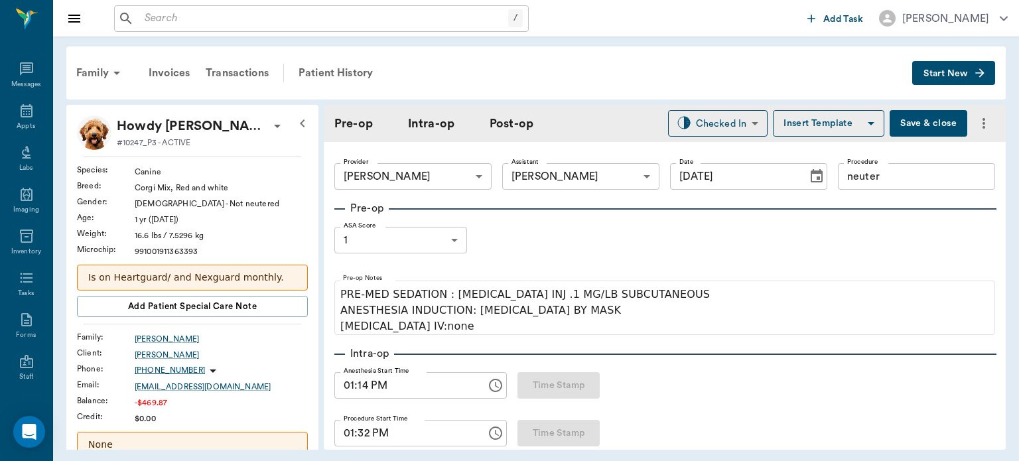
click at [871, 354] on hr at bounding box center [666, 354] width 662 height 1
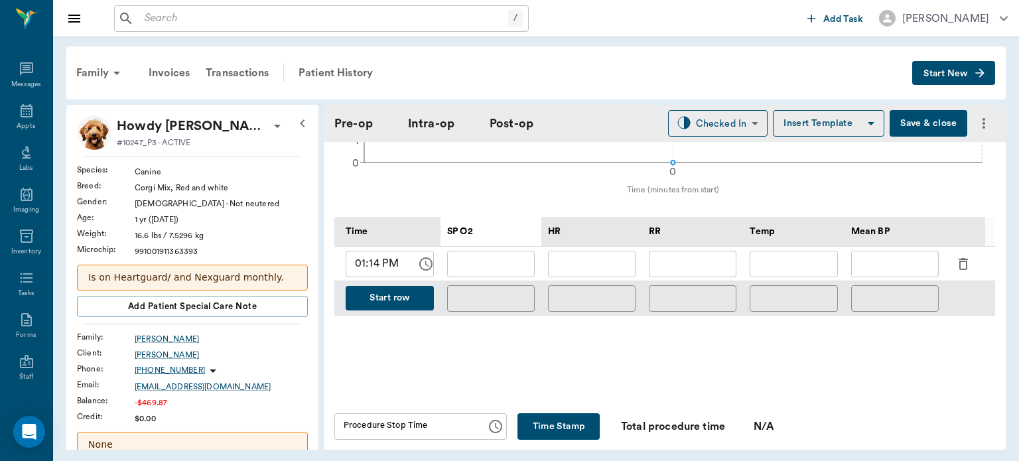
scroll to position [584, 0]
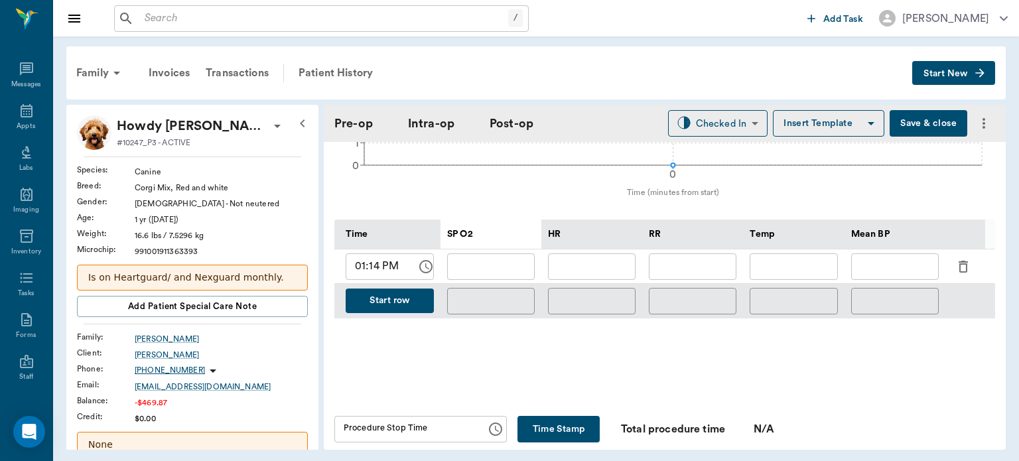
click at [960, 262] on icon "button" at bounding box center [963, 267] width 9 height 12
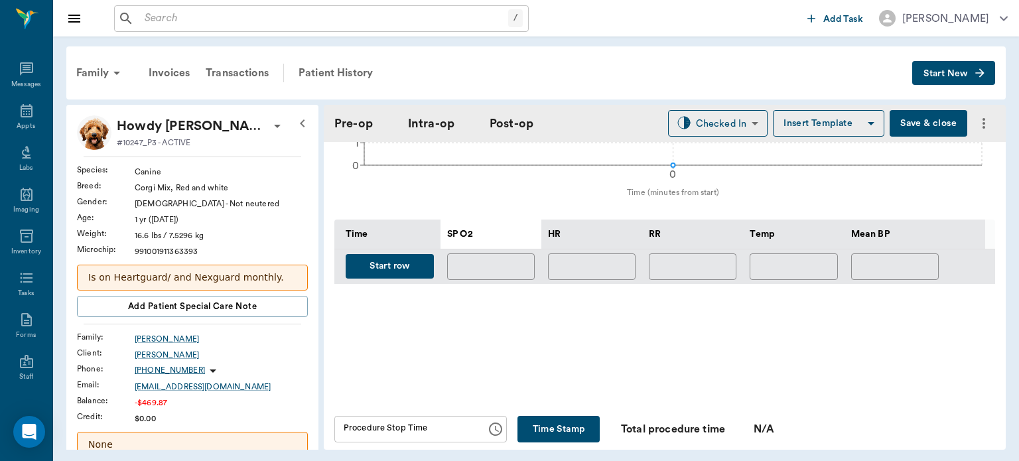
click at [404, 265] on button "Start row" at bounding box center [390, 266] width 88 height 25
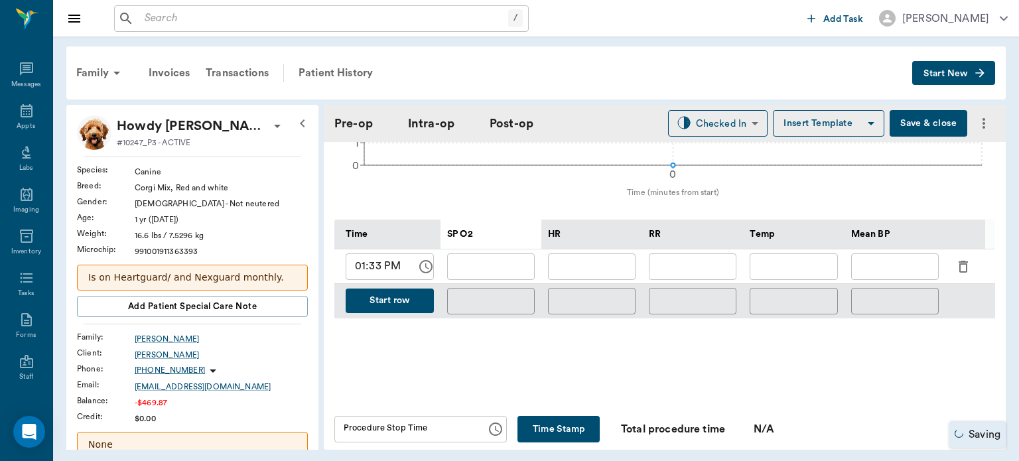
click at [604, 255] on input "text" at bounding box center [592, 267] width 88 height 27
type input "106"
click at [499, 254] on input "text" at bounding box center [491, 267] width 88 height 27
type input "99"
click at [696, 262] on input "text" at bounding box center [693, 267] width 88 height 27
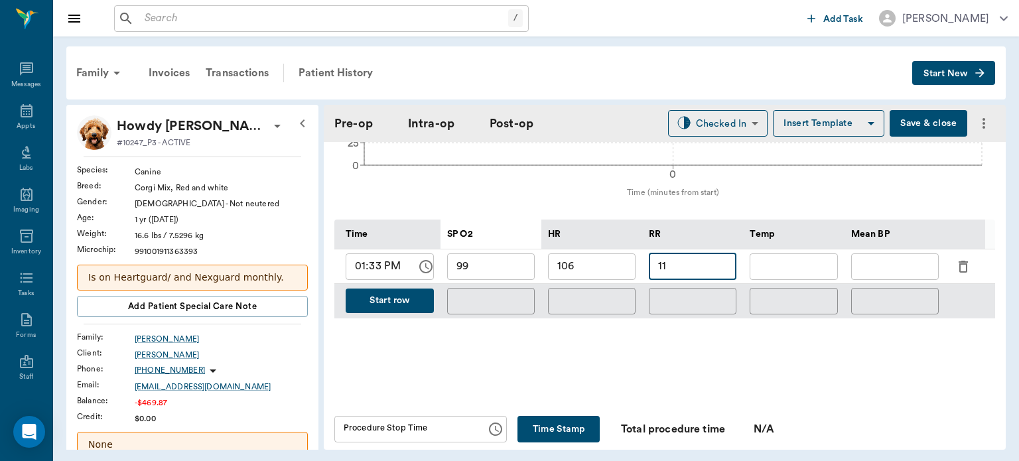
type input "11"
click at [897, 254] on input "text" at bounding box center [896, 267] width 88 height 27
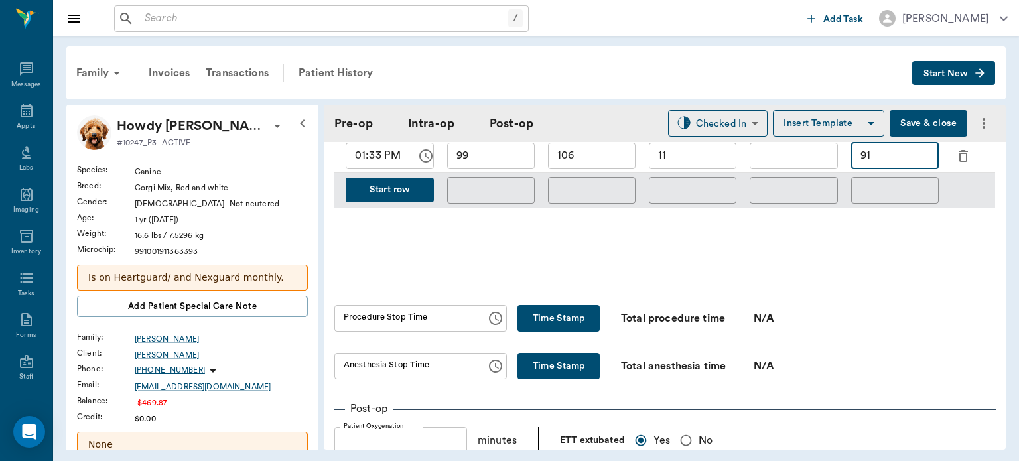
scroll to position [654, 0]
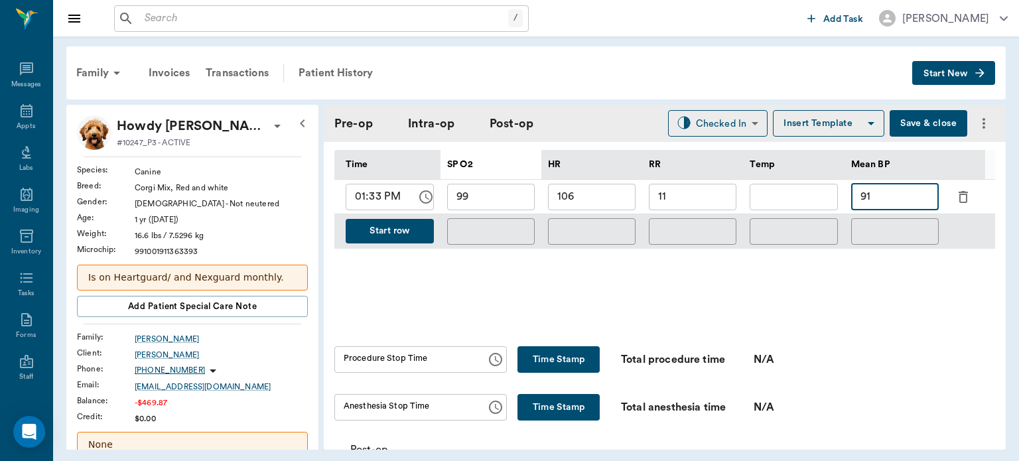
type input "91"
click at [398, 222] on button "Start row" at bounding box center [390, 231] width 88 height 25
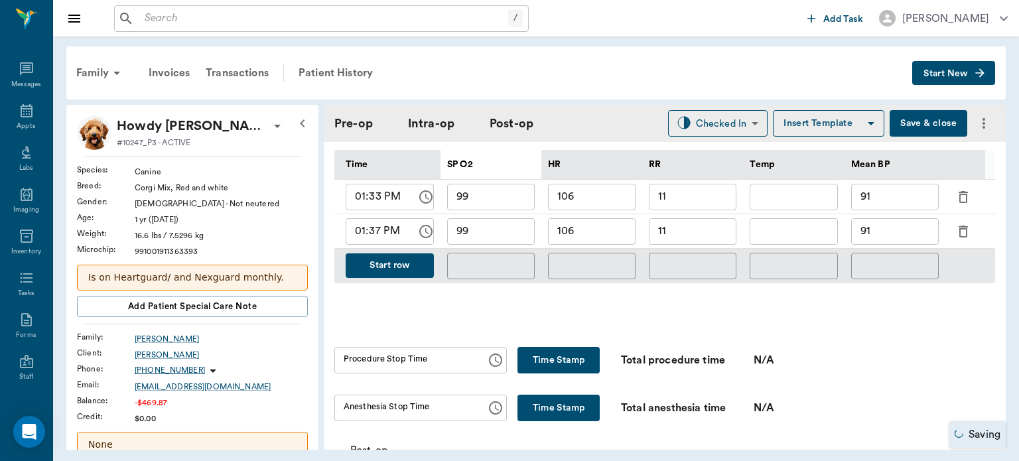
click at [606, 229] on input "106" at bounding box center [592, 231] width 88 height 27
type input "114"
click at [510, 227] on input "99" at bounding box center [491, 231] width 88 height 27
type input "98"
click at [711, 227] on input "11" at bounding box center [693, 231] width 88 height 27
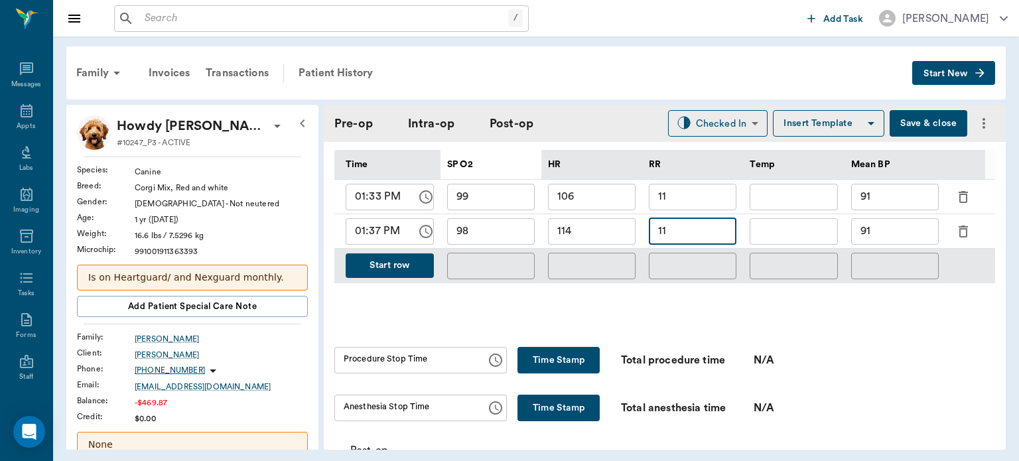
type input "1"
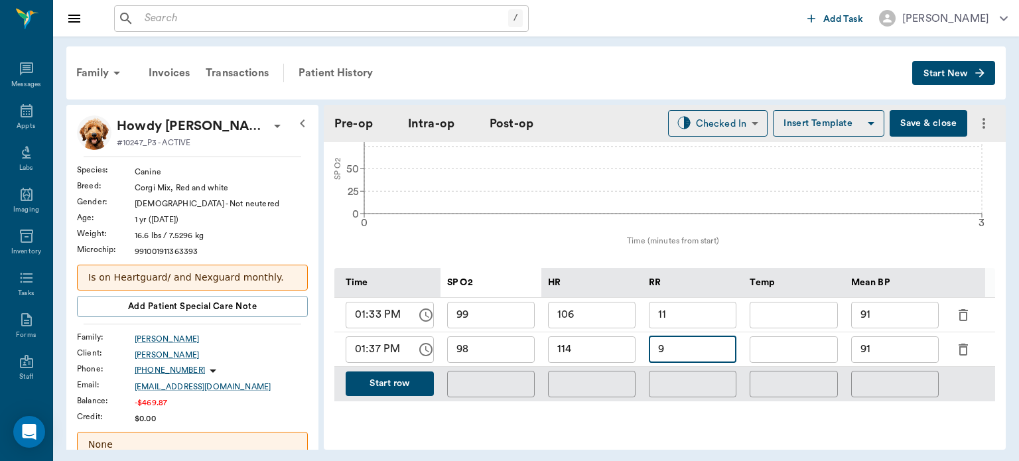
scroll to position [552, 0]
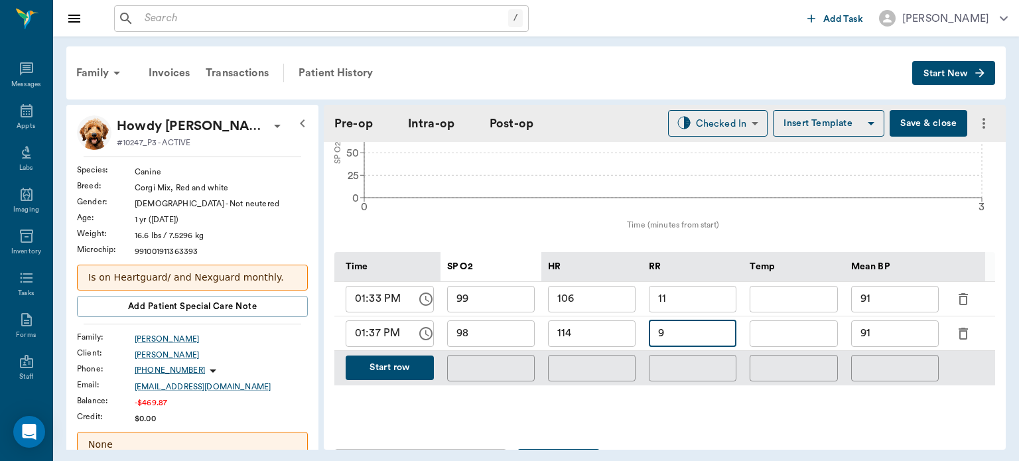
type input "9"
click at [911, 119] on button "Save & close" at bounding box center [929, 123] width 78 height 27
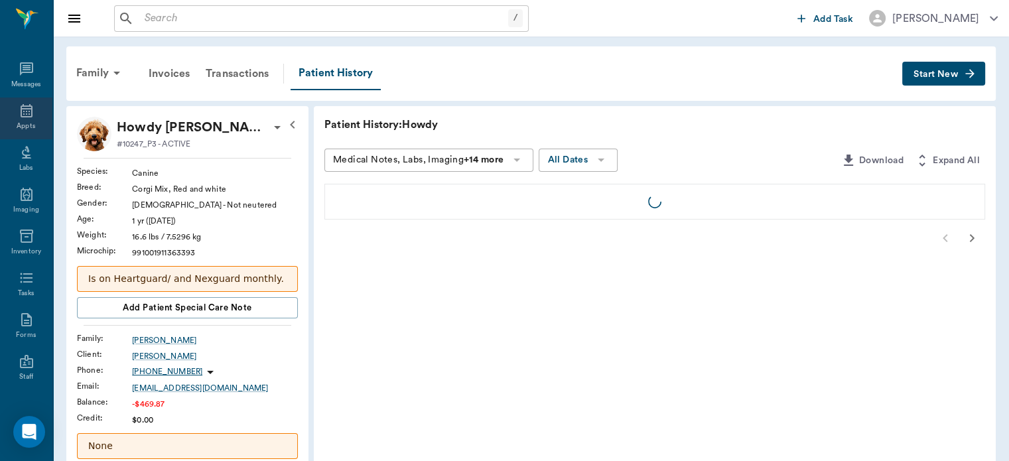
click at [17, 125] on div "Appts" at bounding box center [26, 126] width 19 height 10
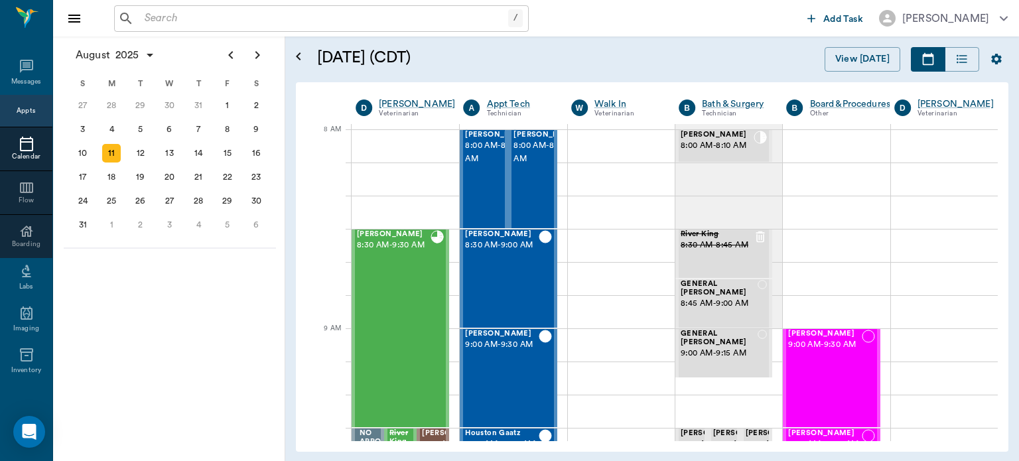
click at [712, 143] on span "8:00 AM - 8:10 AM" at bounding box center [717, 145] width 73 height 13
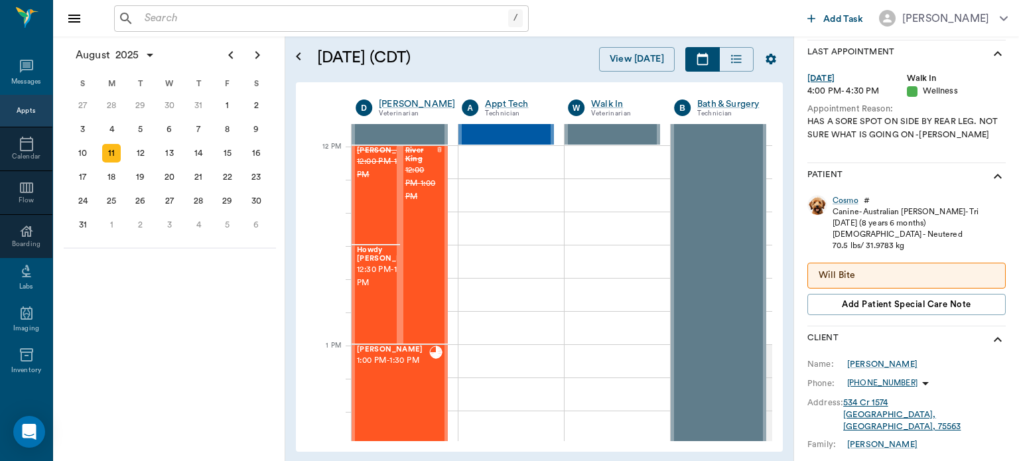
scroll to position [781, 0]
click at [374, 289] on span "12:30 PM - 1:00 PM" at bounding box center [390, 276] width 66 height 27
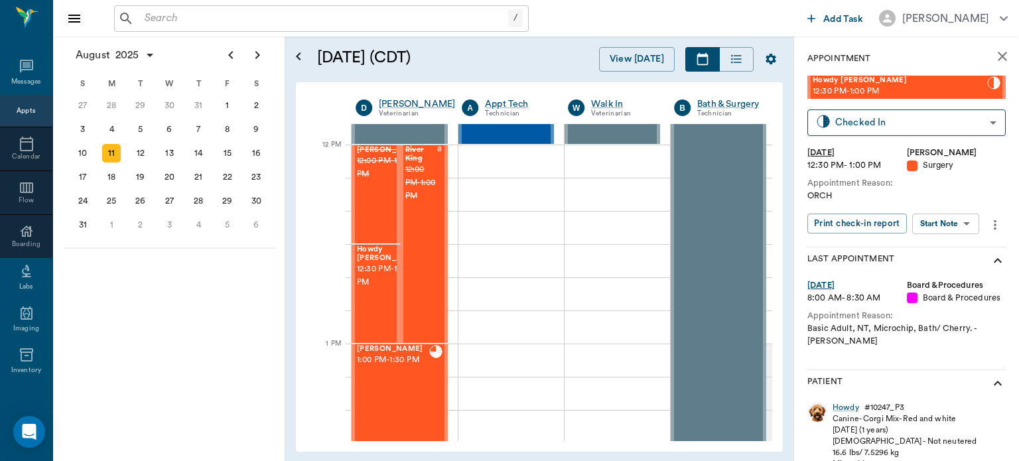
click at [940, 226] on body "/ ​ Add Task Dr. Bert Ellsworth Nectar Messages Appts Calendar Flow Boarding La…" at bounding box center [509, 230] width 1019 height 461
click at [934, 273] on button "View Surgery" at bounding box center [936, 272] width 54 height 15
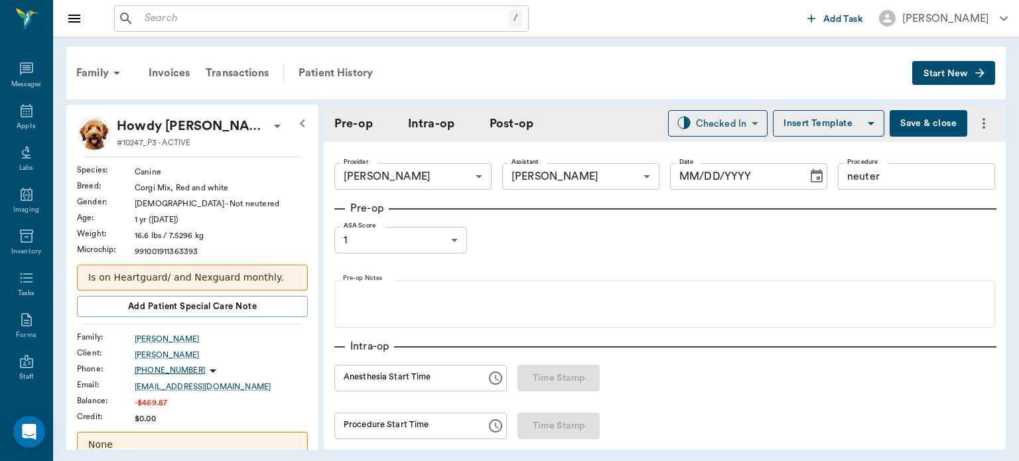
type input "63ec2f075fda476ae8351a4d"
type input "63ec2e7e52e12b0ba117b124"
type input "neuter"
type input "1"
radio input "true"
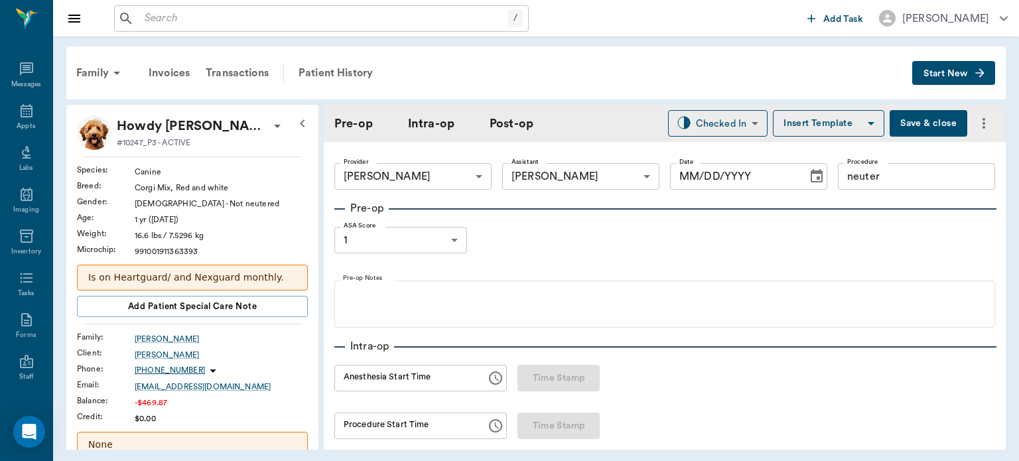
type input "[DATE]"
type input "01:14 PM"
type input "01:32 PM"
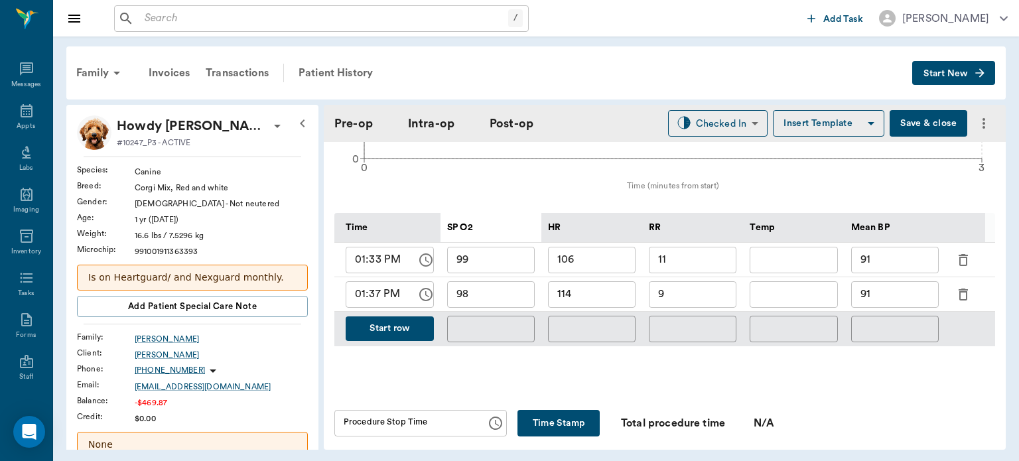
scroll to position [579, 0]
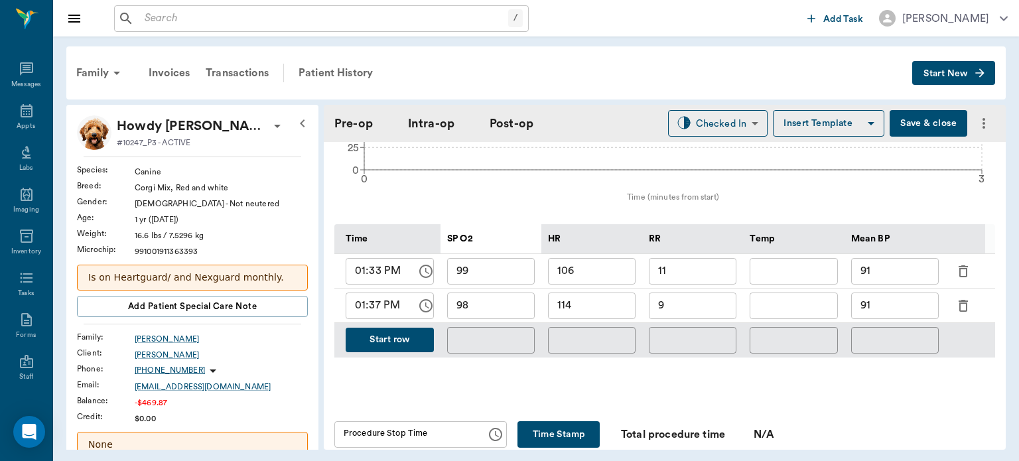
click at [411, 336] on button "Start row" at bounding box center [390, 340] width 88 height 25
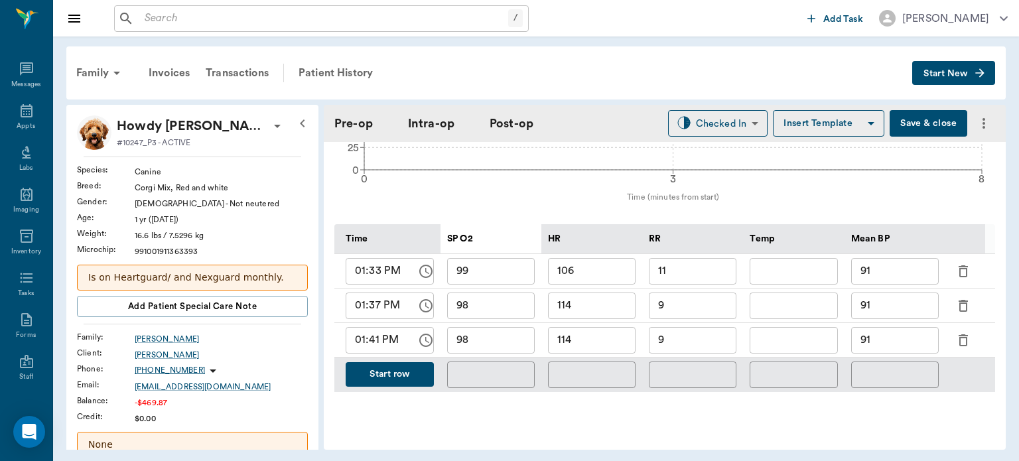
click at [605, 335] on input "114" at bounding box center [592, 340] width 88 height 27
type input "1"
type input "105"
click at [520, 327] on input "98" at bounding box center [491, 340] width 88 height 27
type input "97"
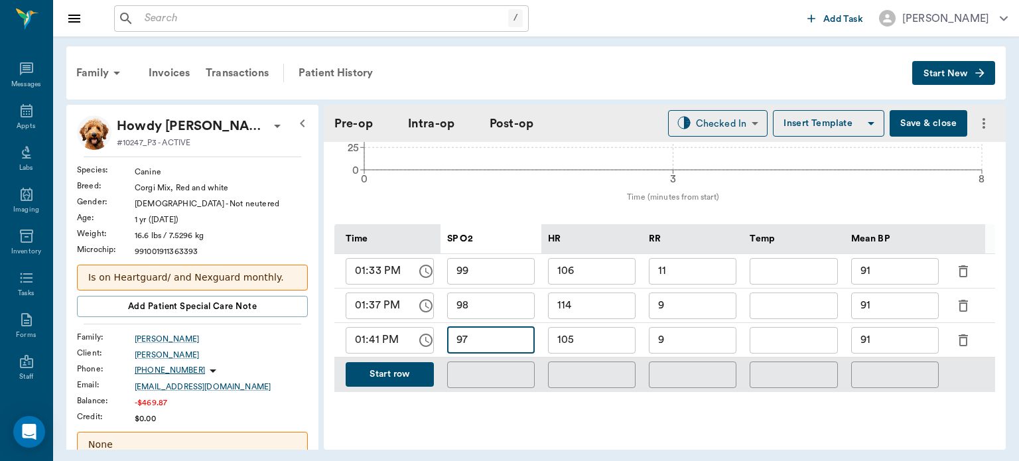
click at [711, 329] on input "9" at bounding box center [693, 340] width 88 height 27
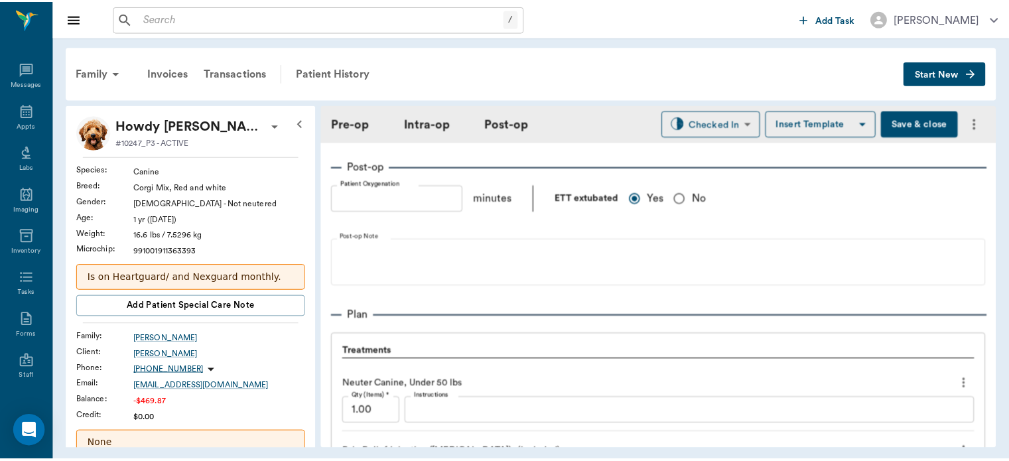
scroll to position [1173, 0]
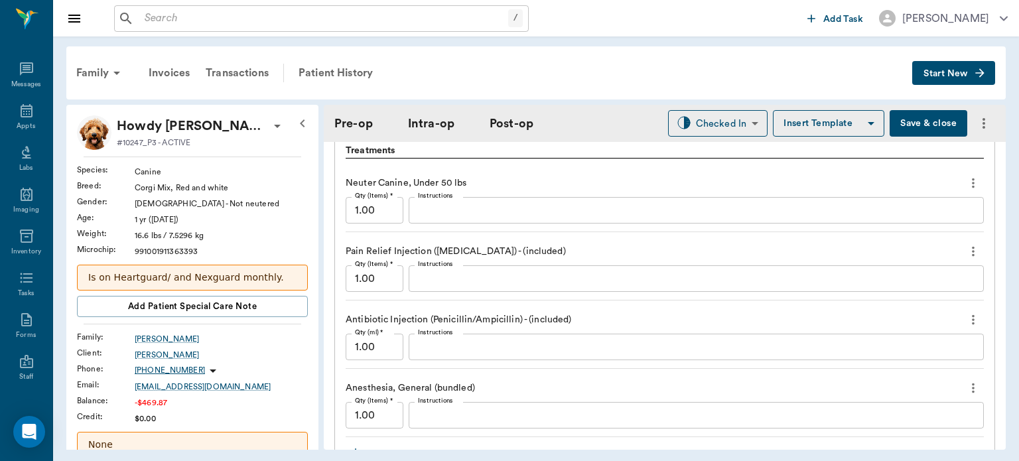
type input "7"
click at [917, 121] on button "Save & close" at bounding box center [929, 123] width 78 height 27
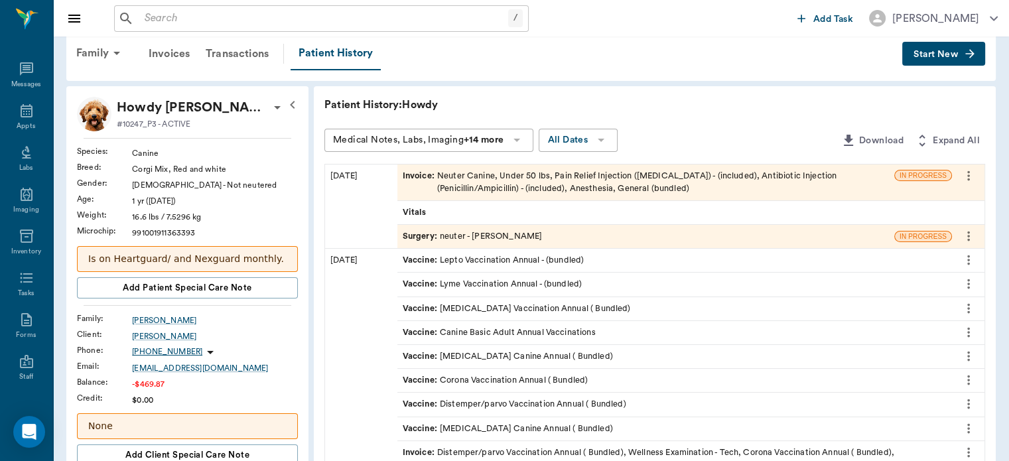
scroll to position [21, 0]
click at [423, 178] on span "Invoice :" at bounding box center [420, 181] width 35 height 25
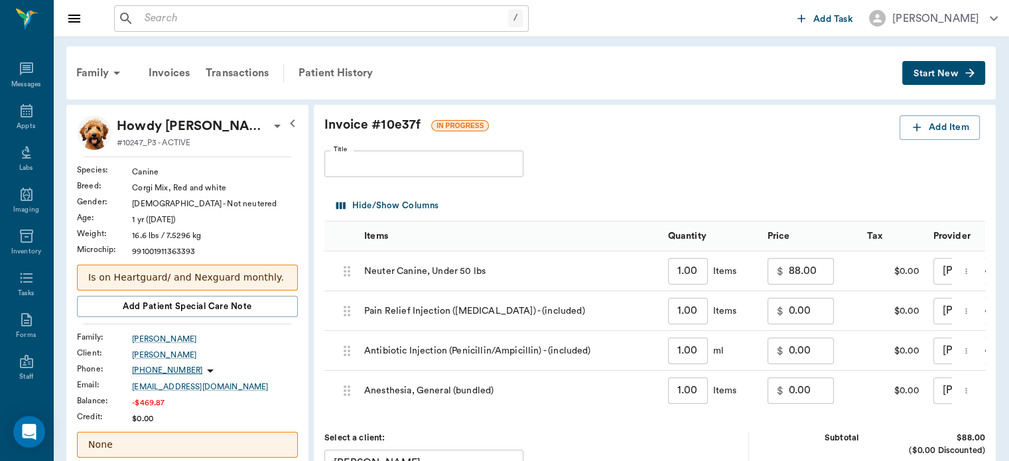
click at [944, 74] on span "Start New" at bounding box center [936, 74] width 44 height 0
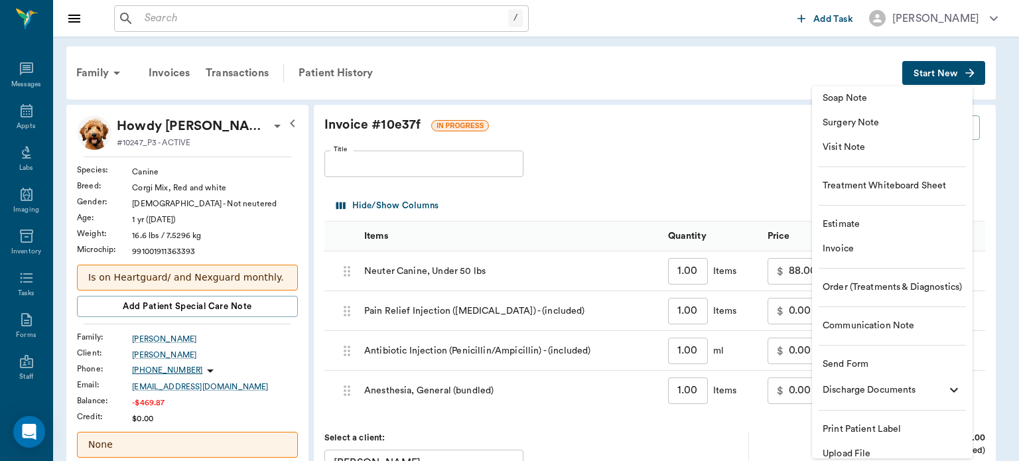
click at [735, 82] on div at bounding box center [509, 230] width 1019 height 461
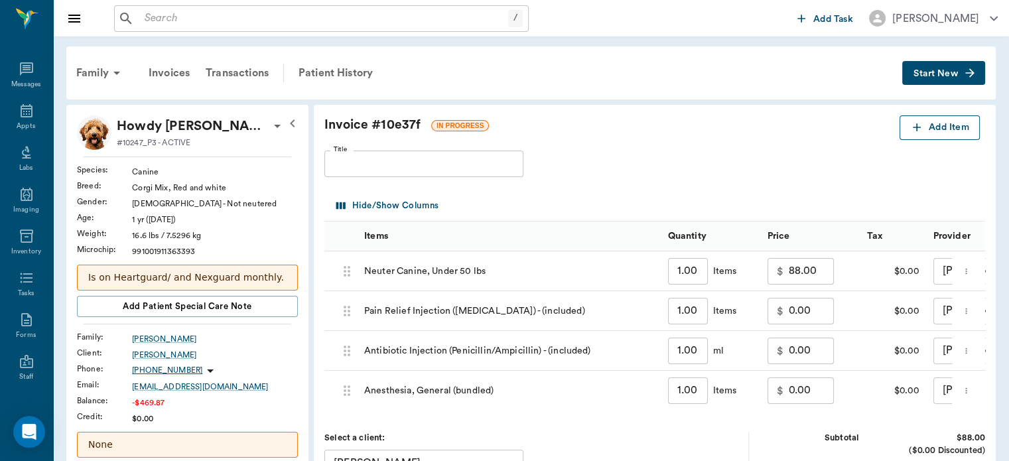
click at [941, 121] on button "Add Item" at bounding box center [940, 127] width 80 height 25
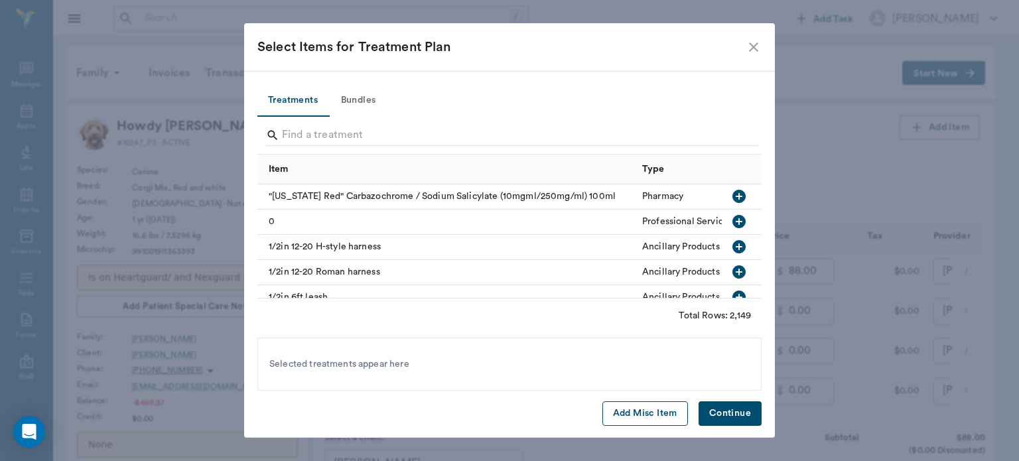
click at [640, 415] on button "Add Misc Item" at bounding box center [646, 414] width 86 height 25
click at [743, 409] on button "Continue" at bounding box center [730, 414] width 63 height 25
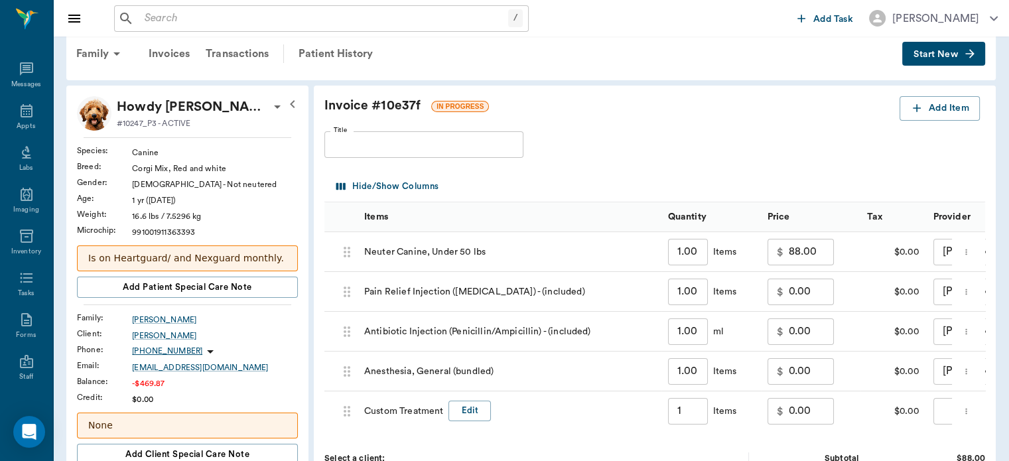
scroll to position [73, 0]
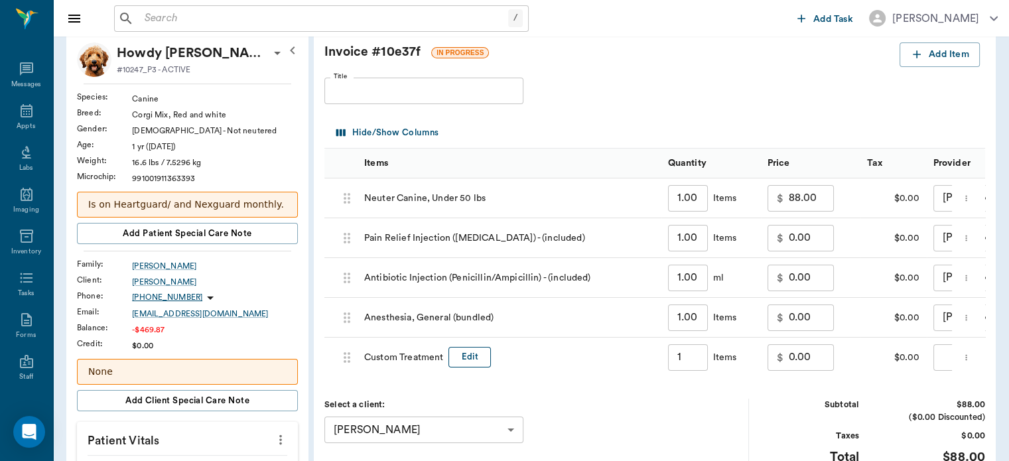
click at [475, 355] on button "Edit" at bounding box center [470, 357] width 42 height 21
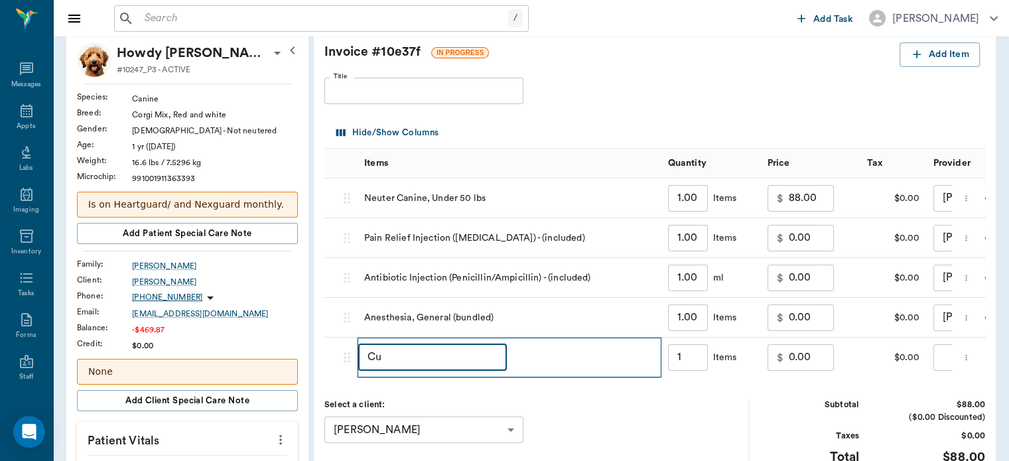
type input "C"
type input "dicount"
click at [802, 352] on input "0.00" at bounding box center [811, 357] width 45 height 27
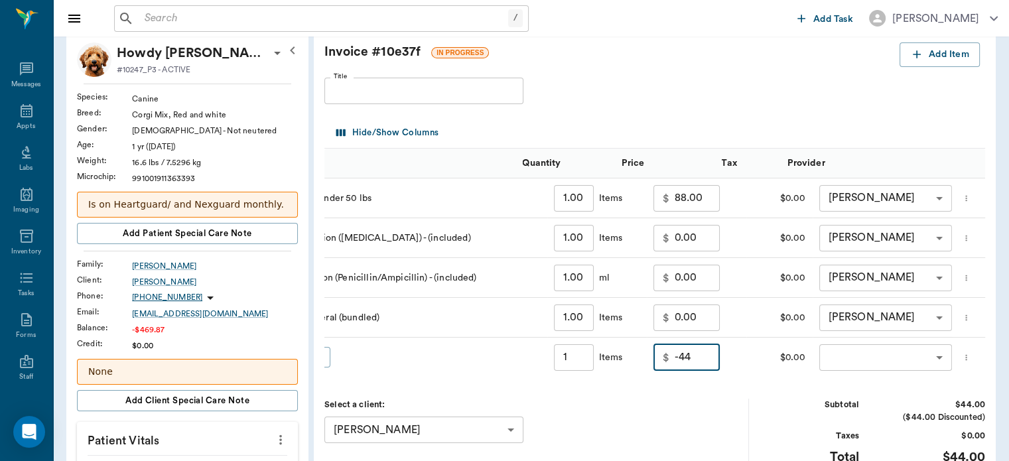
scroll to position [0, 145]
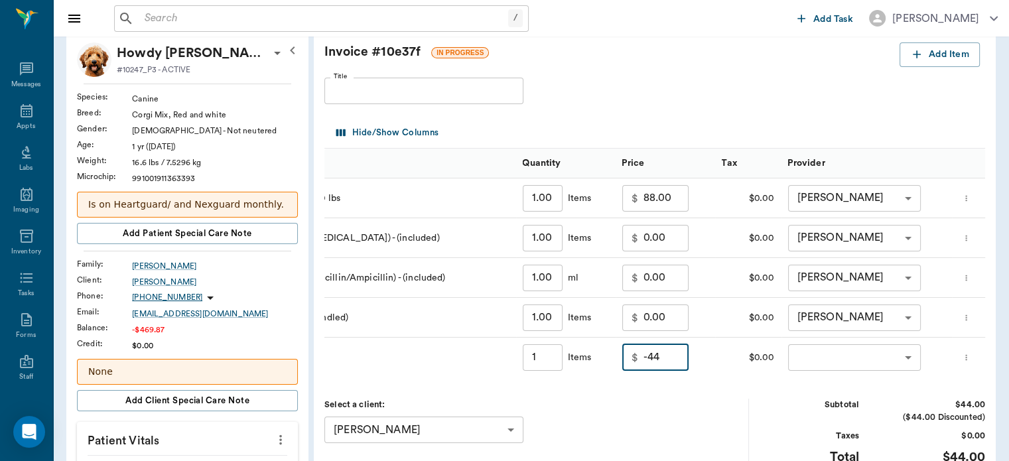
click at [841, 352] on body "/ ​ Add Task Dr. Bert Ellsworth Nectar Messages Appts Labs Imaging Inventory Ta…" at bounding box center [504, 461] width 1009 height 1068
type input "-44.00"
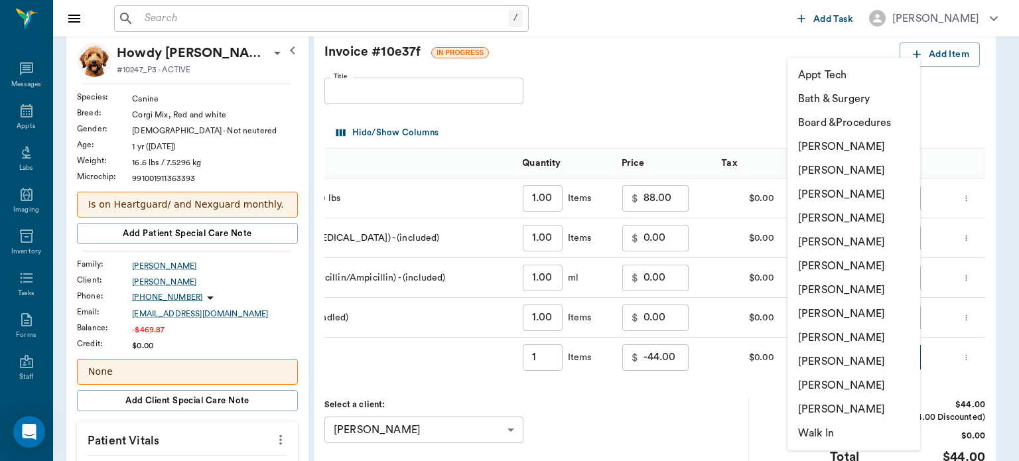
click at [867, 195] on li "[PERSON_NAME]" at bounding box center [854, 195] width 133 height 24
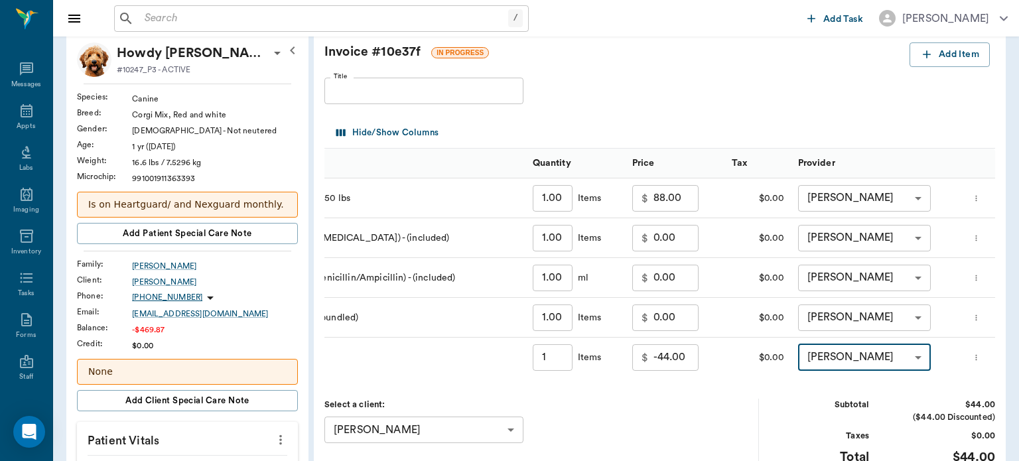
type input "none-63ec2f075fda476ae8351a4d"
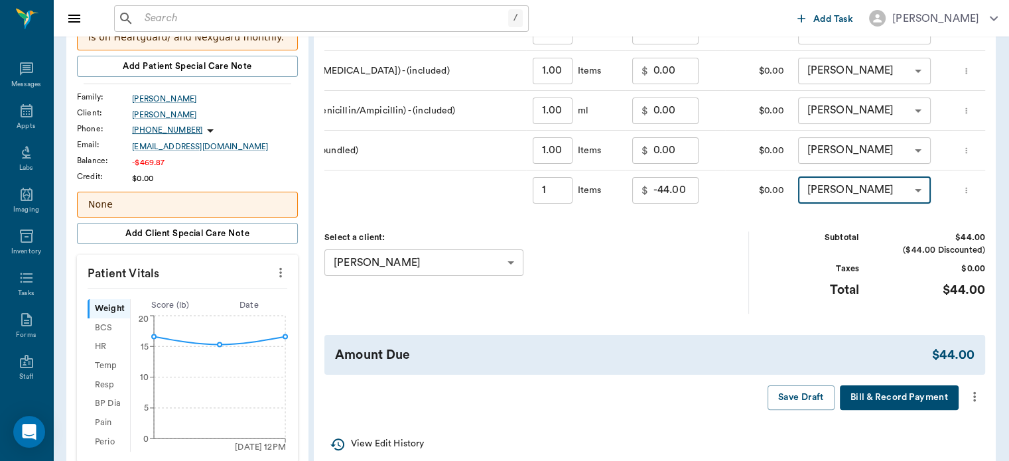
scroll to position [243, 0]
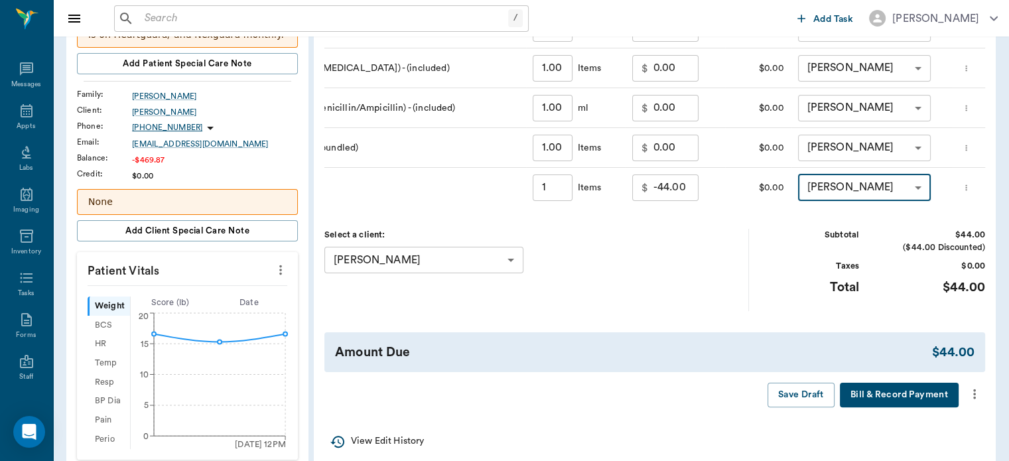
click at [974, 402] on icon "more" at bounding box center [975, 394] width 15 height 16
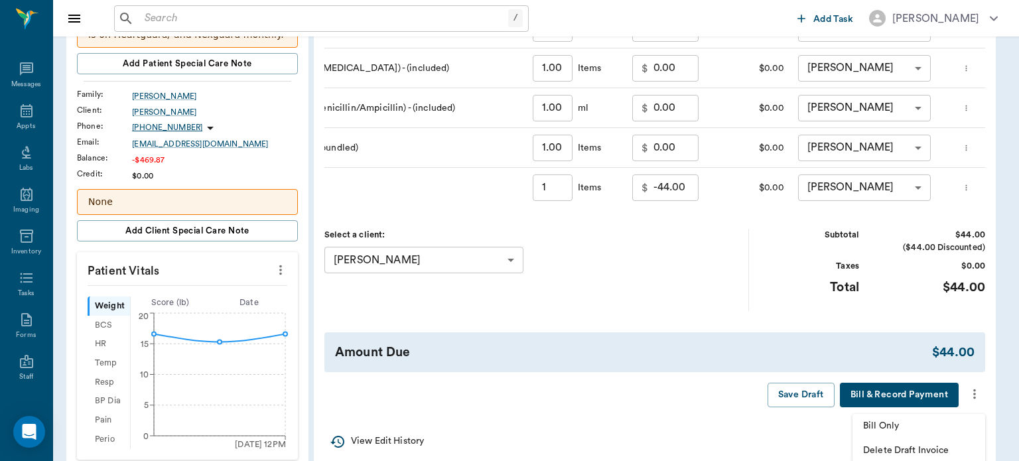
click at [903, 427] on span "Bill Only" at bounding box center [919, 426] width 112 height 14
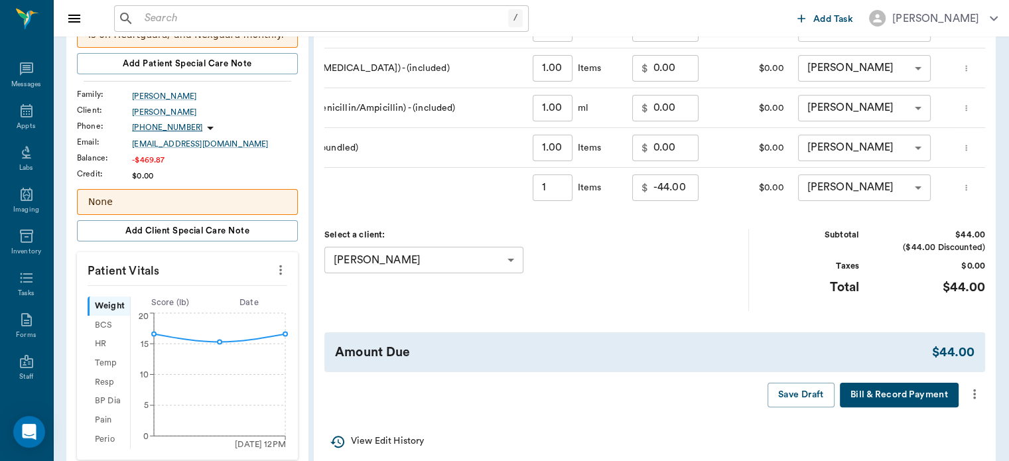
type input "1.00"
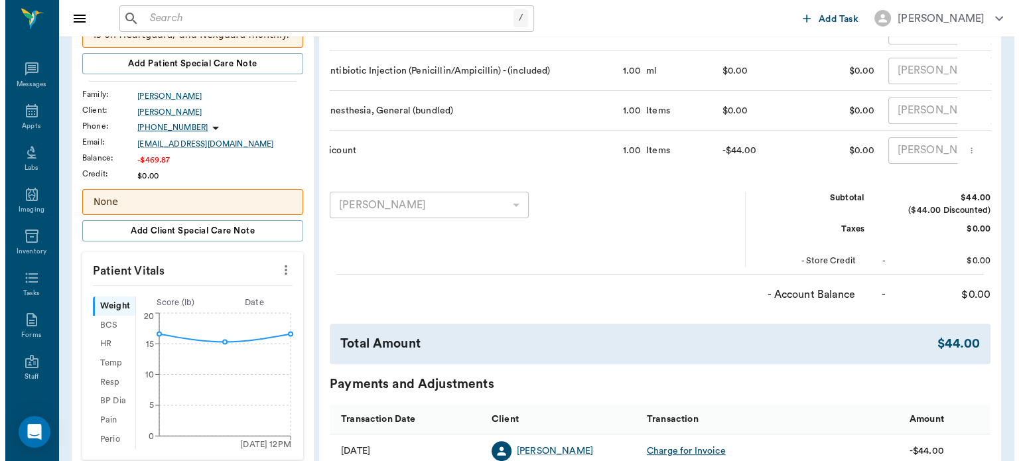
scroll to position [0, 0]
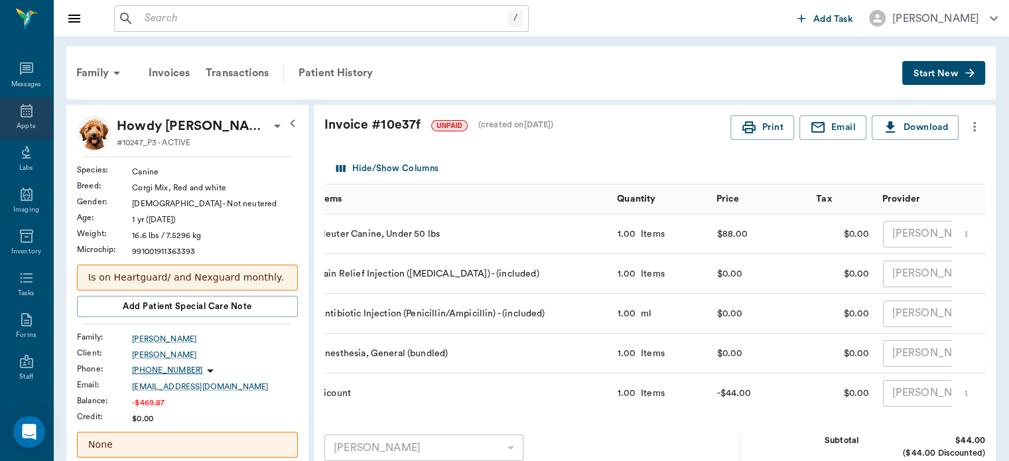
click at [21, 113] on icon at bounding box center [27, 110] width 12 height 13
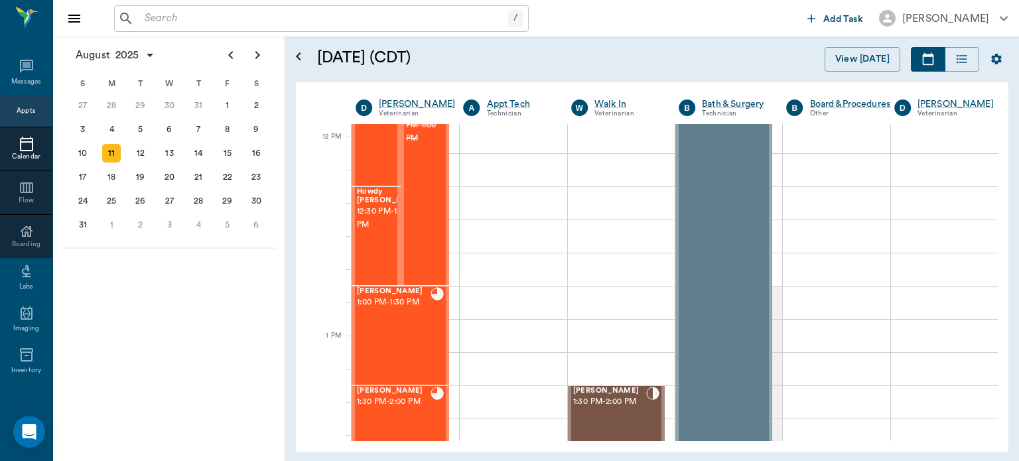
scroll to position [788, 0]
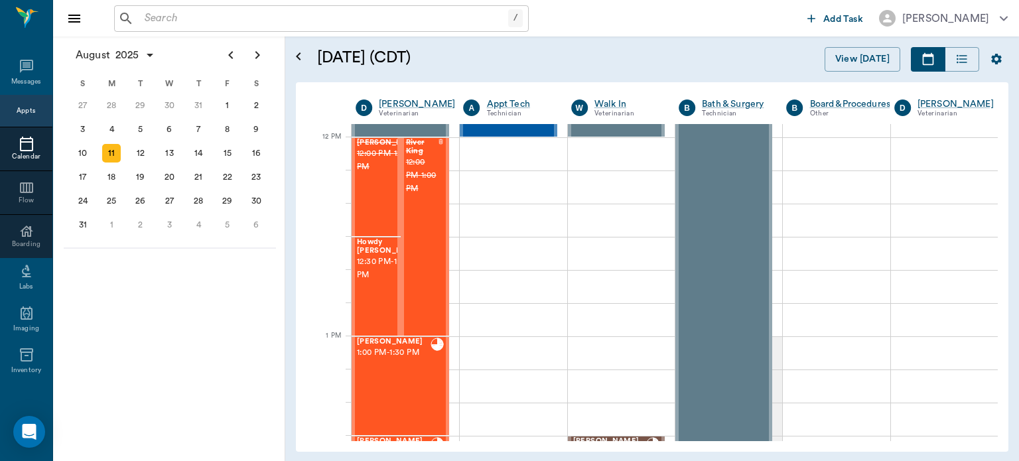
click at [369, 281] on span "12:30 PM - 1:00 PM" at bounding box center [390, 269] width 66 height 27
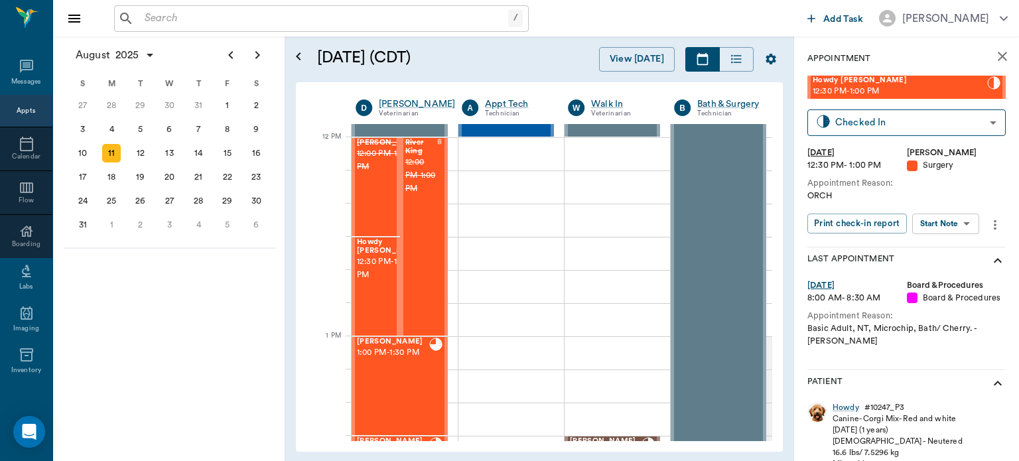
click at [946, 220] on body "/ ​ Add Task Dr. Bert Ellsworth Nectar Messages Appts Calendar Flow Boarding La…" at bounding box center [509, 230] width 1019 height 461
click at [940, 267] on button "View Surgery" at bounding box center [936, 272] width 54 height 15
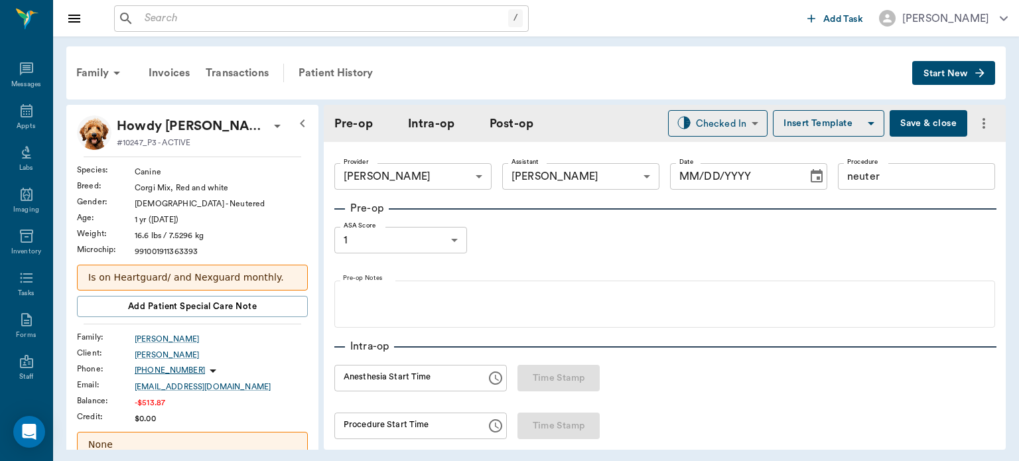
type input "63ec2f075fda476ae8351a4d"
type input "63ec2e7e52e12b0ba117b124"
type input "neuter"
type input "1"
radio input "true"
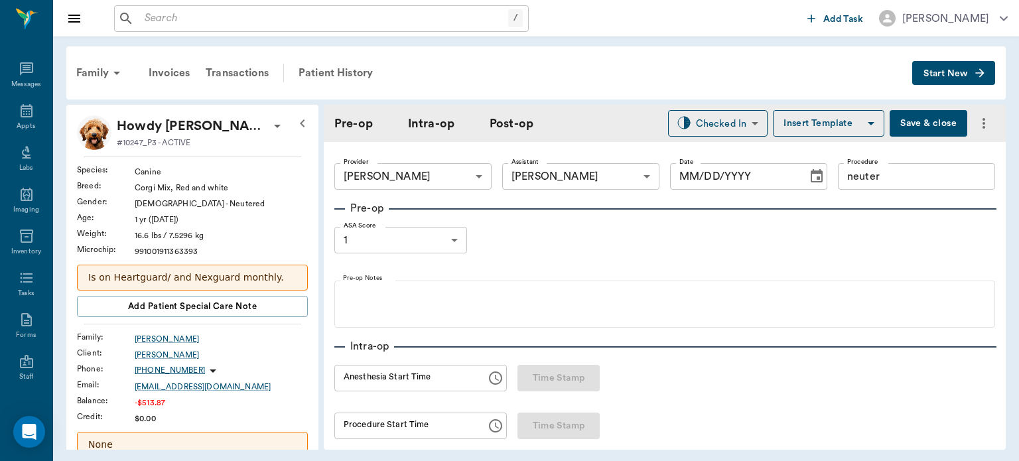
type input "[DATE]"
type input "01:14 PM"
type input "01:32 PM"
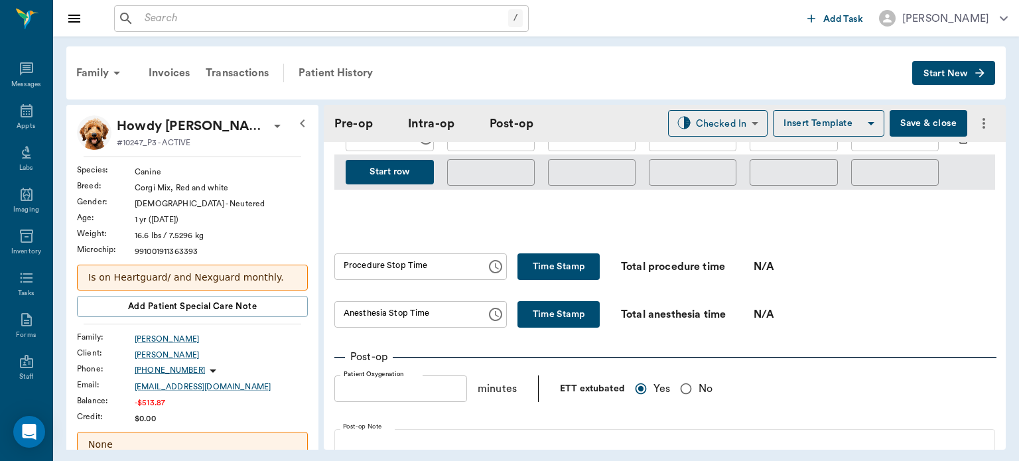
scroll to position [778, 0]
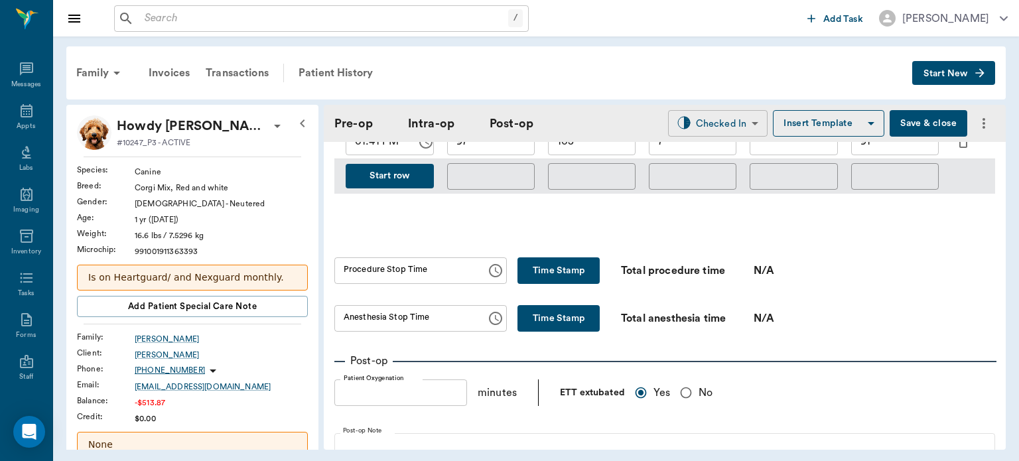
click at [698, 117] on body "/ ​ Add Task Dr. Bert Ellsworth Nectar Messages Appts Labs Imaging Inventory Ta…" at bounding box center [509, 230] width 1019 height 461
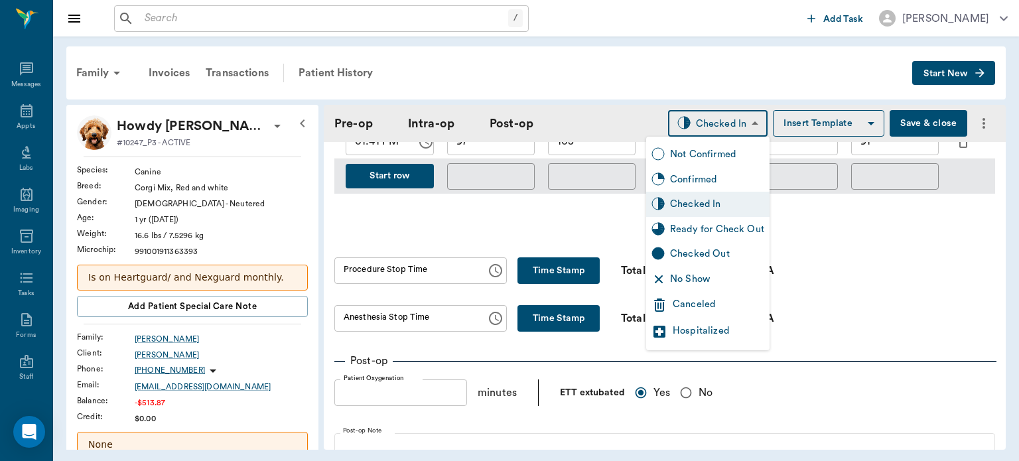
click at [696, 234] on div "Ready for Check Out" at bounding box center [717, 229] width 94 height 15
type input "READY_TO_CHECKOUT"
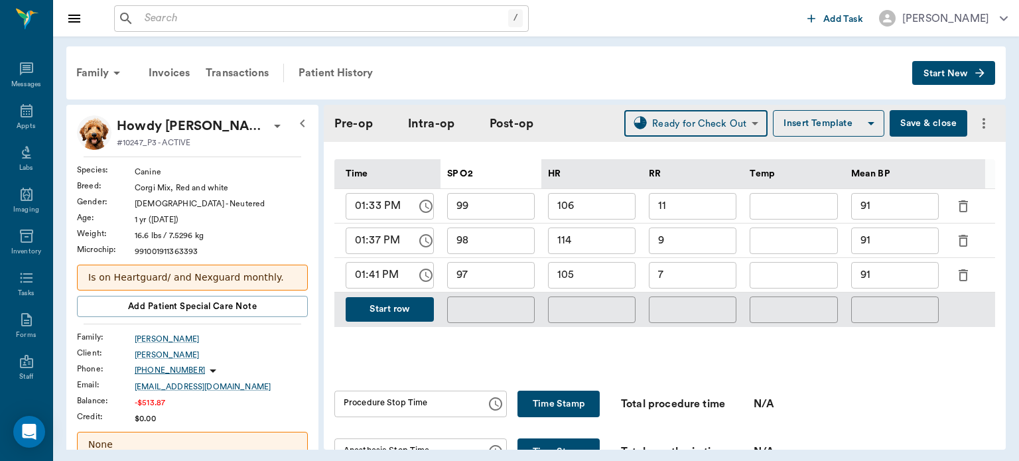
scroll to position [645, 0]
click at [391, 297] on button "Start row" at bounding box center [390, 309] width 88 height 25
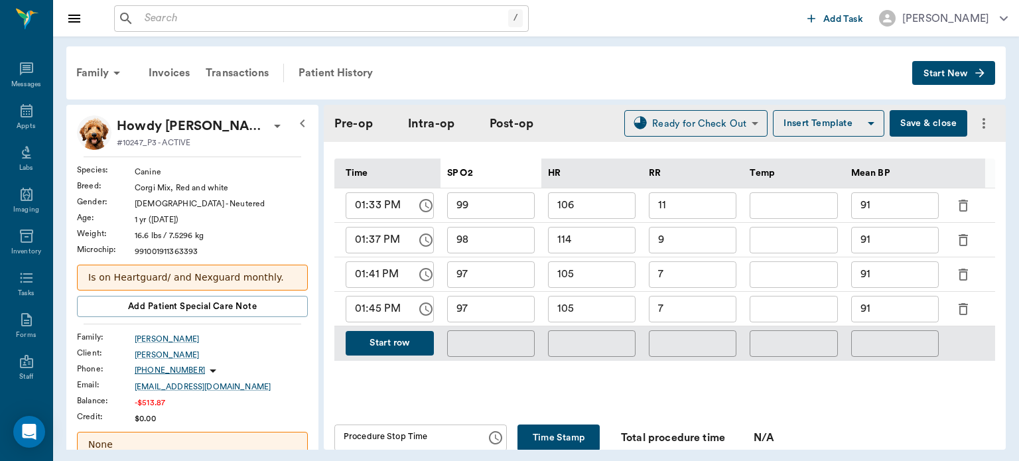
click at [584, 304] on input "105" at bounding box center [592, 309] width 88 height 27
type input "100"
click at [497, 299] on input "97" at bounding box center [491, 309] width 88 height 27
type input "94"
click at [714, 303] on input "7" at bounding box center [693, 309] width 88 height 27
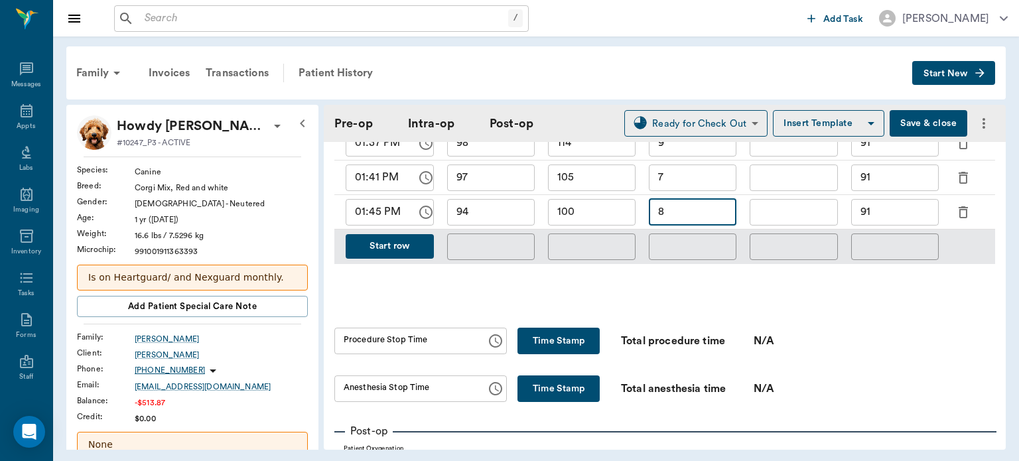
scroll to position [735, 0]
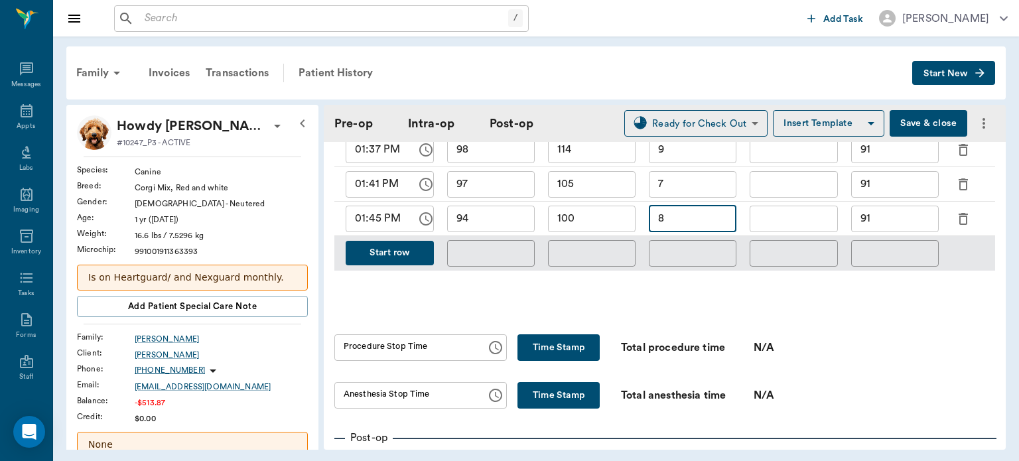
type input "8"
click at [526, 350] on button "Time Stamp" at bounding box center [559, 348] width 82 height 27
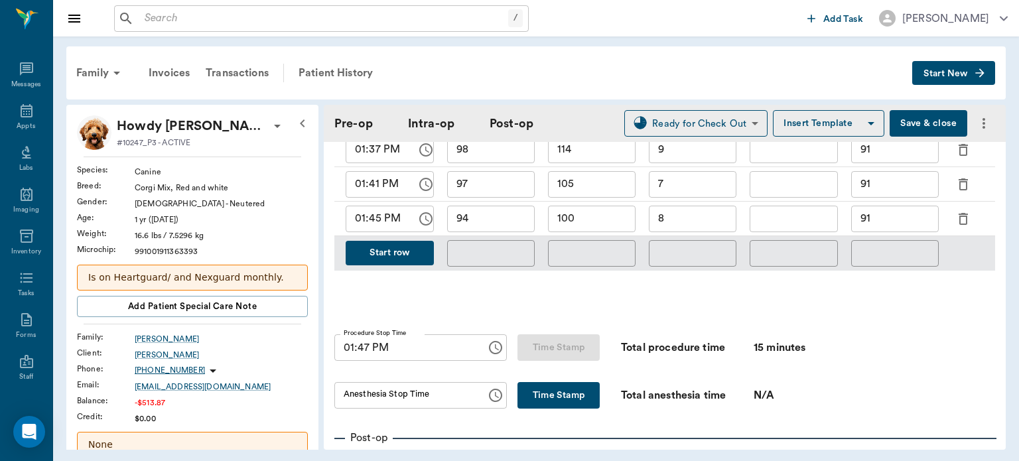
type input "01:47 PM"
click at [551, 388] on button "Time Stamp" at bounding box center [559, 395] width 82 height 27
type input "01:47 PM"
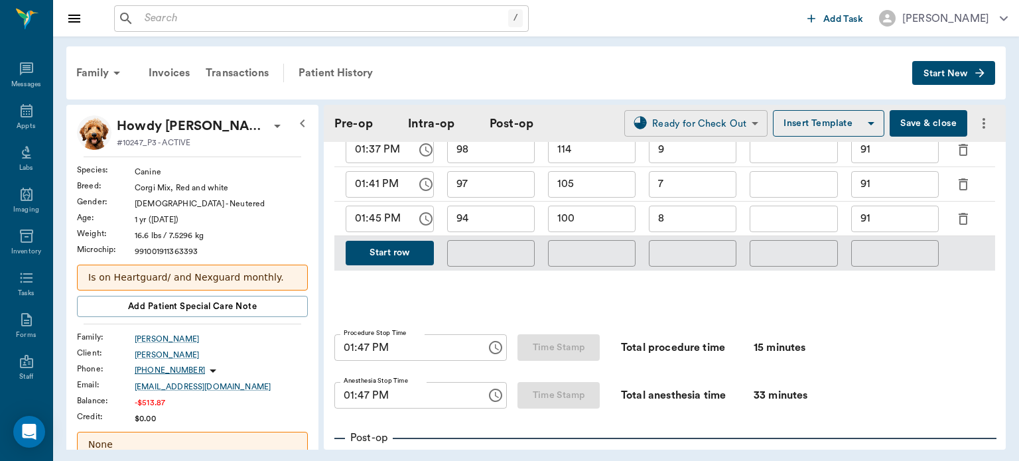
click at [698, 121] on body "/ ​ Add Task Dr. Bert Ellsworth Nectar Messages Appts Labs Imaging Inventory Ta…" at bounding box center [509, 230] width 1019 height 461
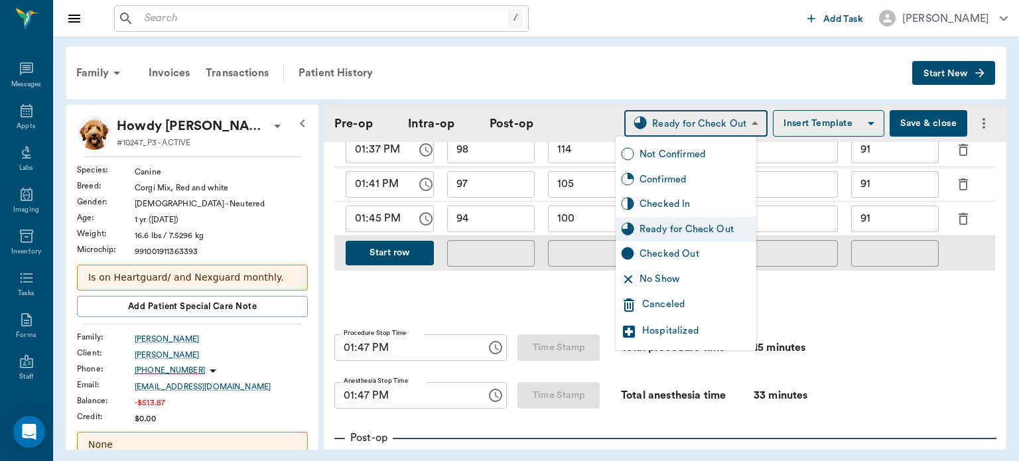
click at [714, 225] on div "Ready for Check Out" at bounding box center [696, 229] width 112 height 15
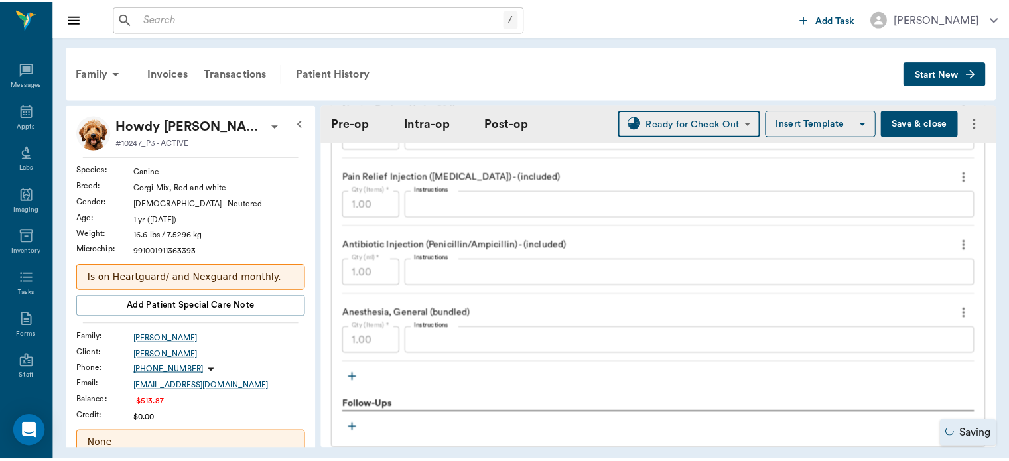
scroll to position [1443, 0]
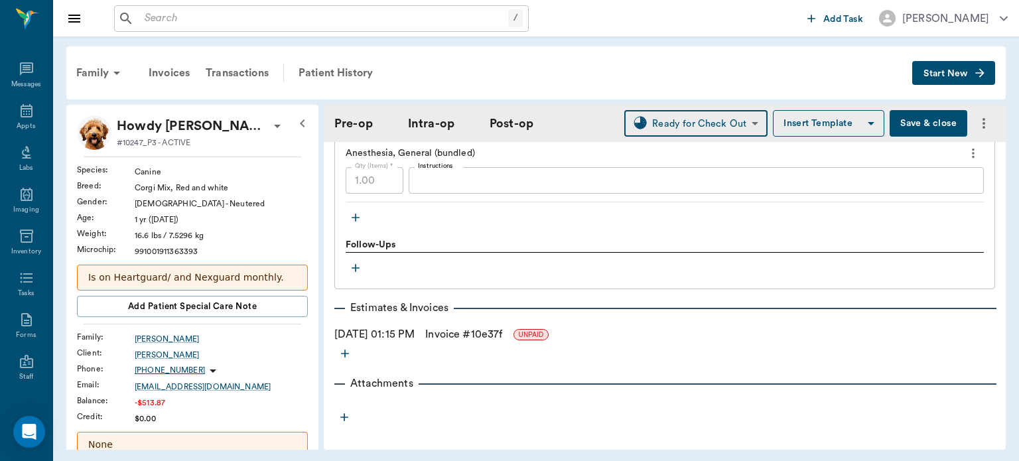
click at [913, 121] on button "Save & close" at bounding box center [929, 123] width 78 height 27
